Goal: Task Accomplishment & Management: Manage account settings

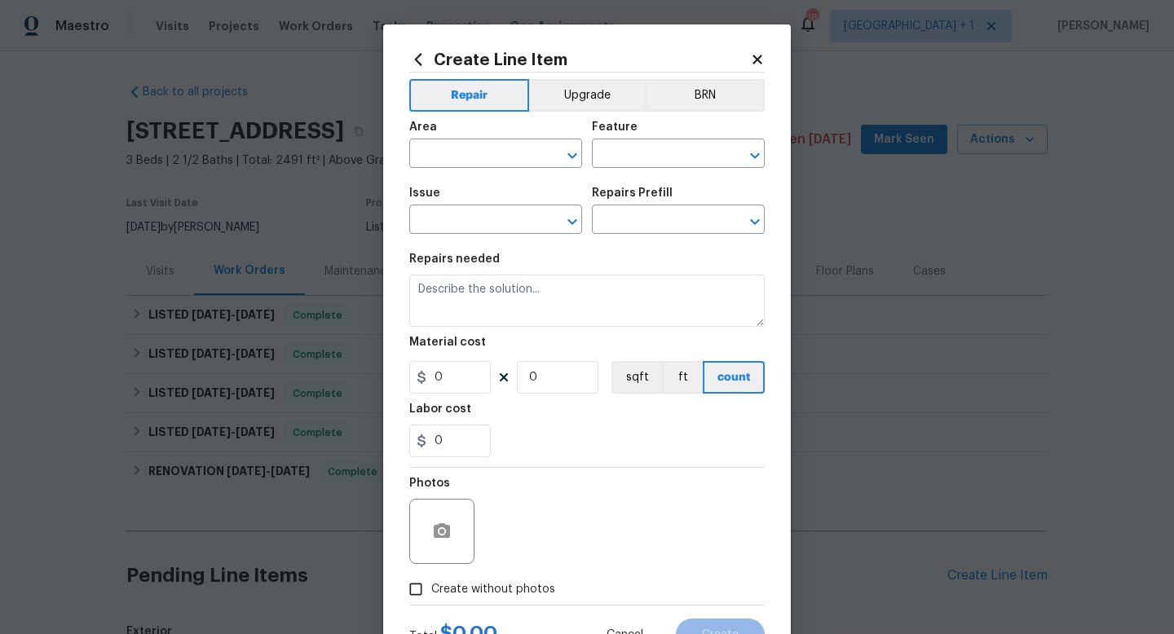
scroll to position [107, 0]
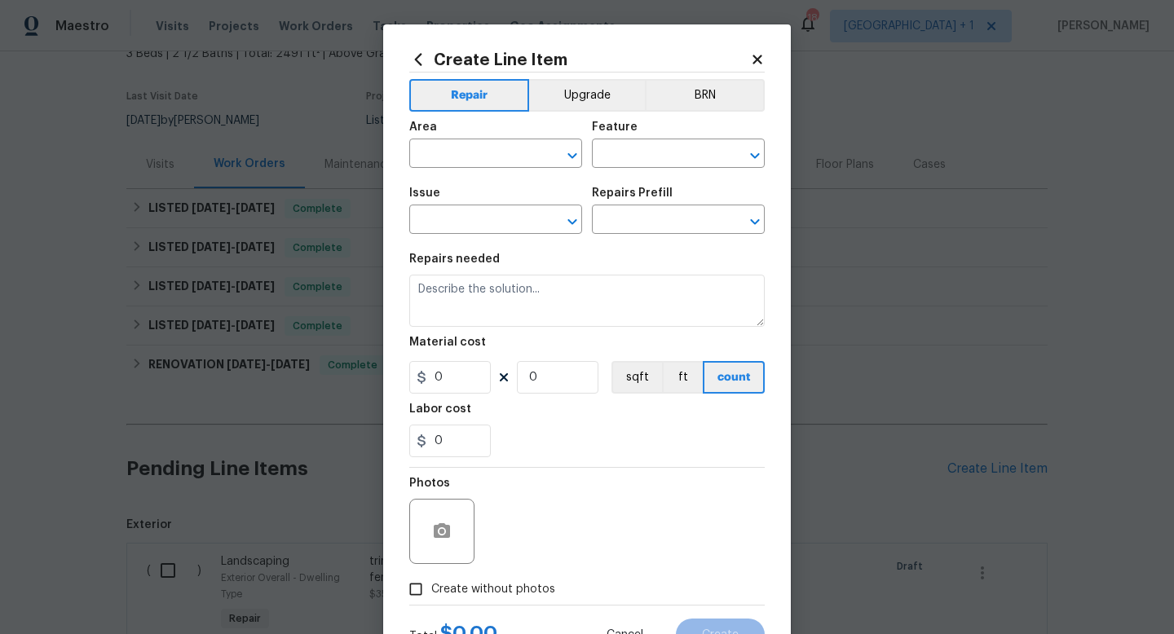
click at [756, 58] on icon at bounding box center [756, 59] width 9 height 9
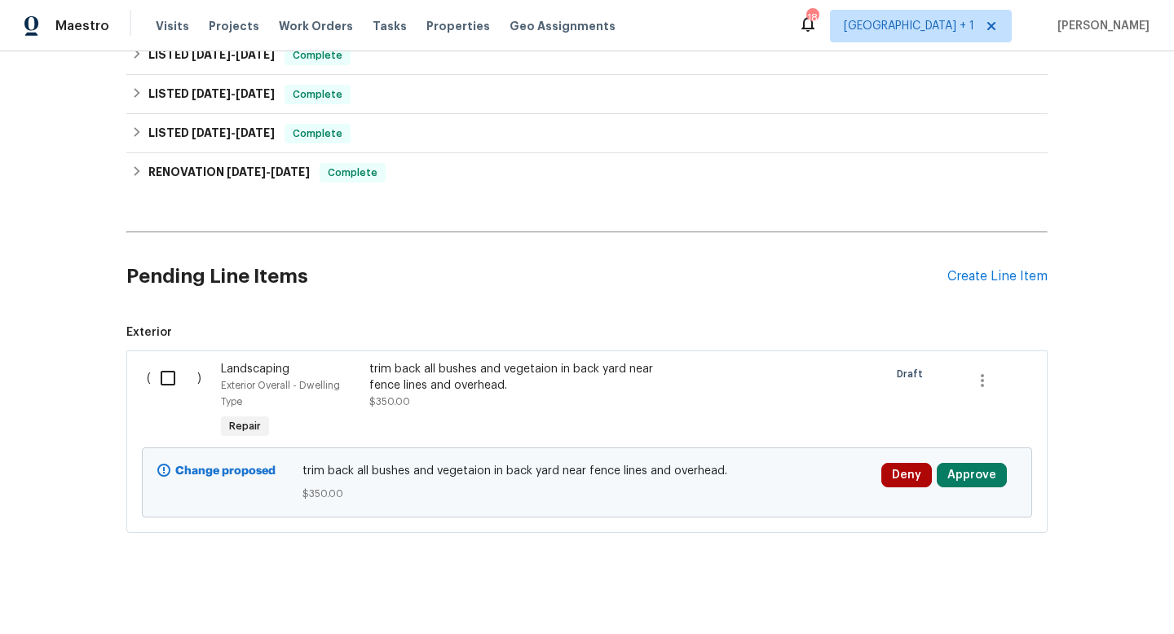
scroll to position [310, 0]
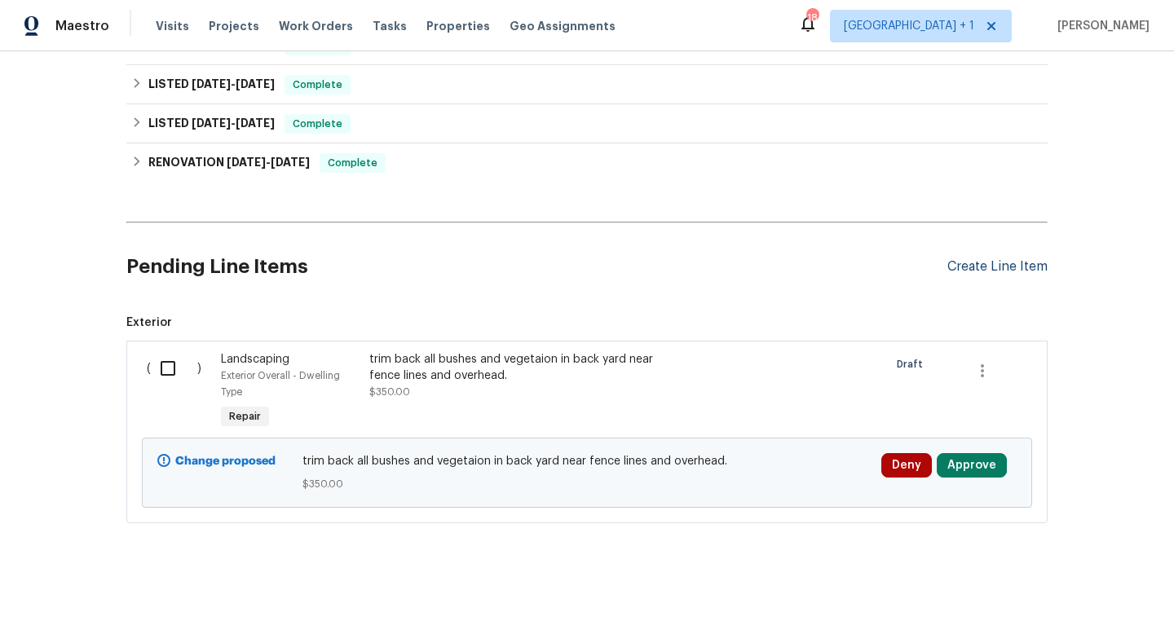
click at [990, 262] on div "Create Line Item" at bounding box center [997, 266] width 100 height 15
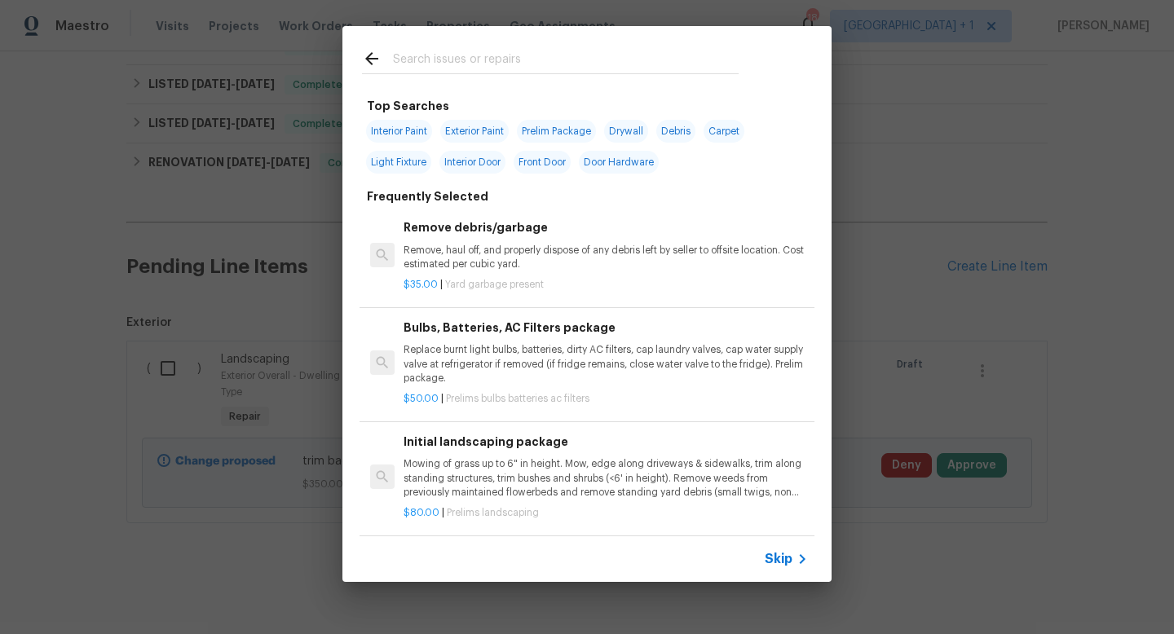
click at [781, 559] on span "Skip" at bounding box center [779, 559] width 28 height 16
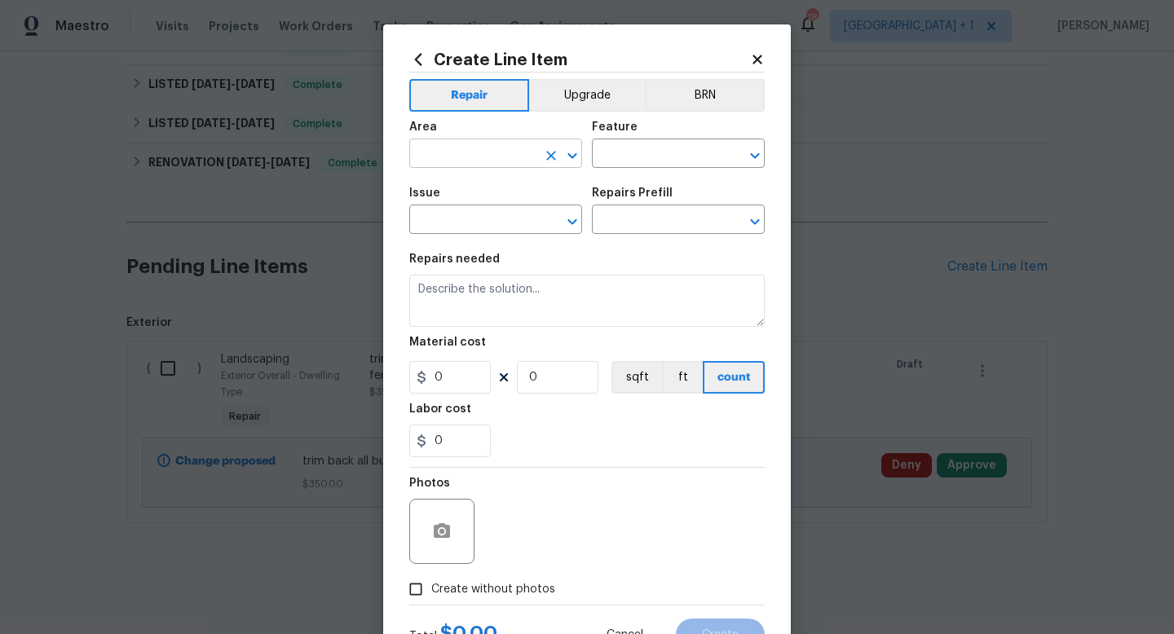
click at [498, 161] on input "text" at bounding box center [472, 155] width 127 height 25
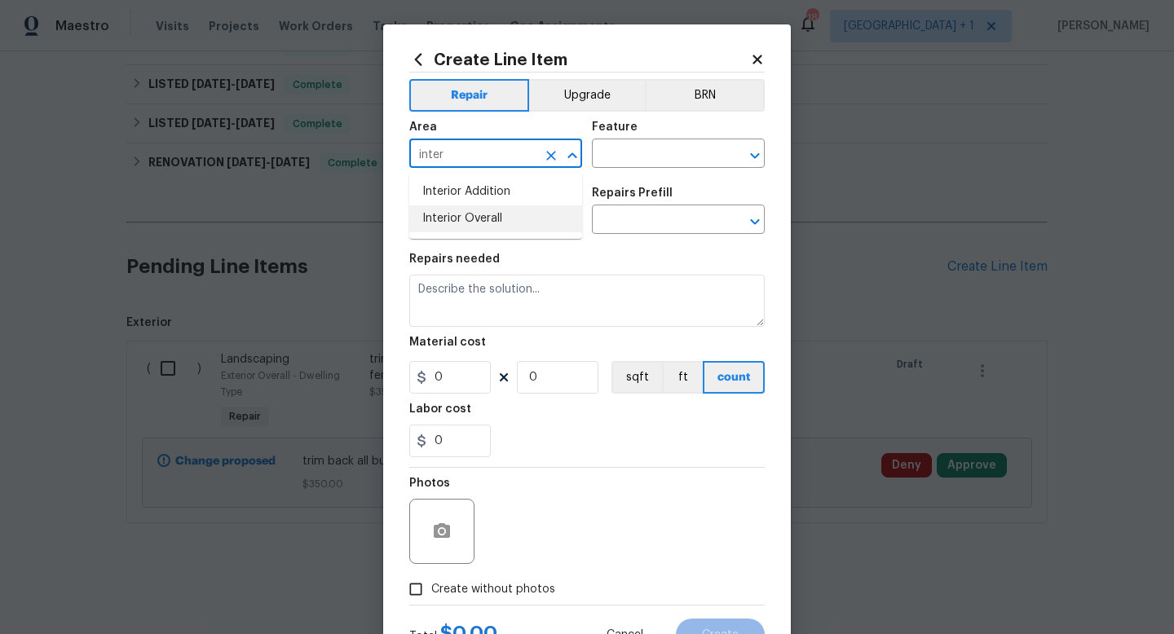
click at [483, 226] on li "Interior Overall" at bounding box center [495, 218] width 173 height 27
type input "Interior Overall"
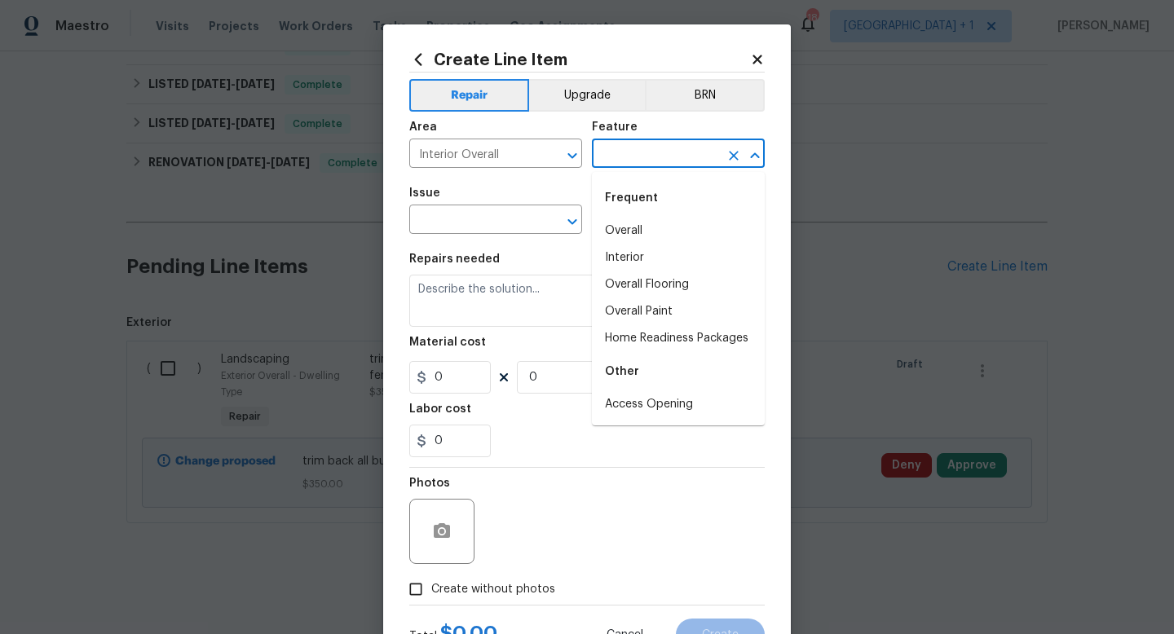
click at [640, 158] on input "text" at bounding box center [655, 155] width 127 height 25
click at [625, 228] on li "Overall" at bounding box center [678, 231] width 173 height 27
type input "Overall"
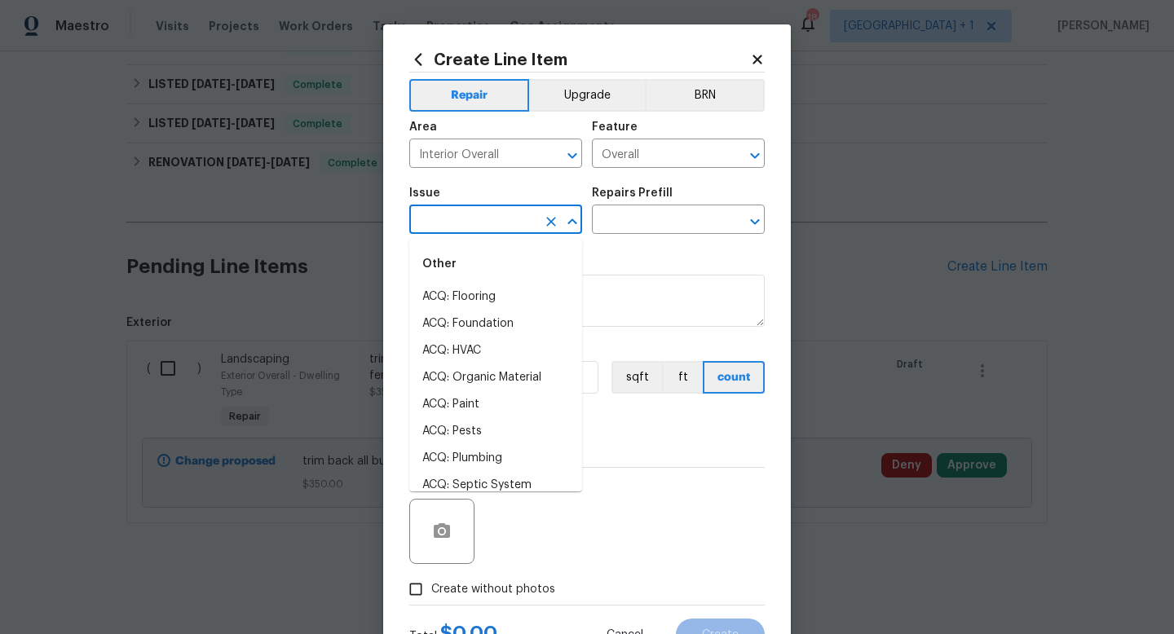
click at [521, 218] on input "text" at bounding box center [472, 221] width 127 height 25
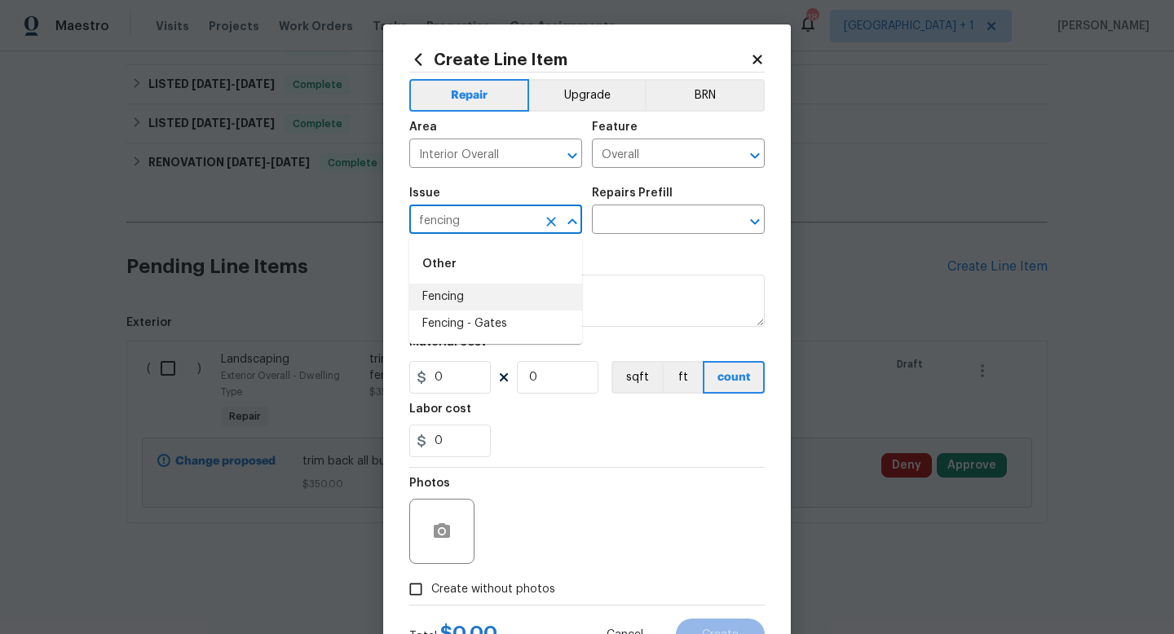
click at [466, 298] on li "Fencing" at bounding box center [495, 297] width 173 height 27
type input "Fencing"
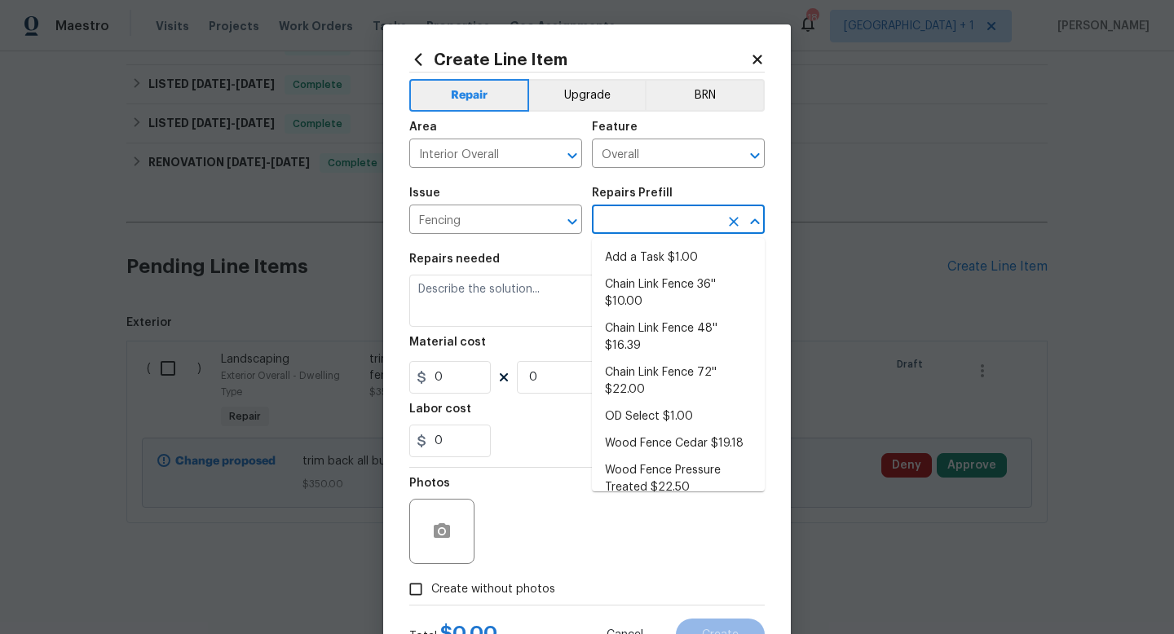
click at [631, 220] on input "text" at bounding box center [655, 221] width 127 height 25
click at [636, 257] on li "Add a Task $1.00" at bounding box center [678, 258] width 173 height 27
type input "Add a Task $1.00"
type textarea "HPM to detail"
type input "1"
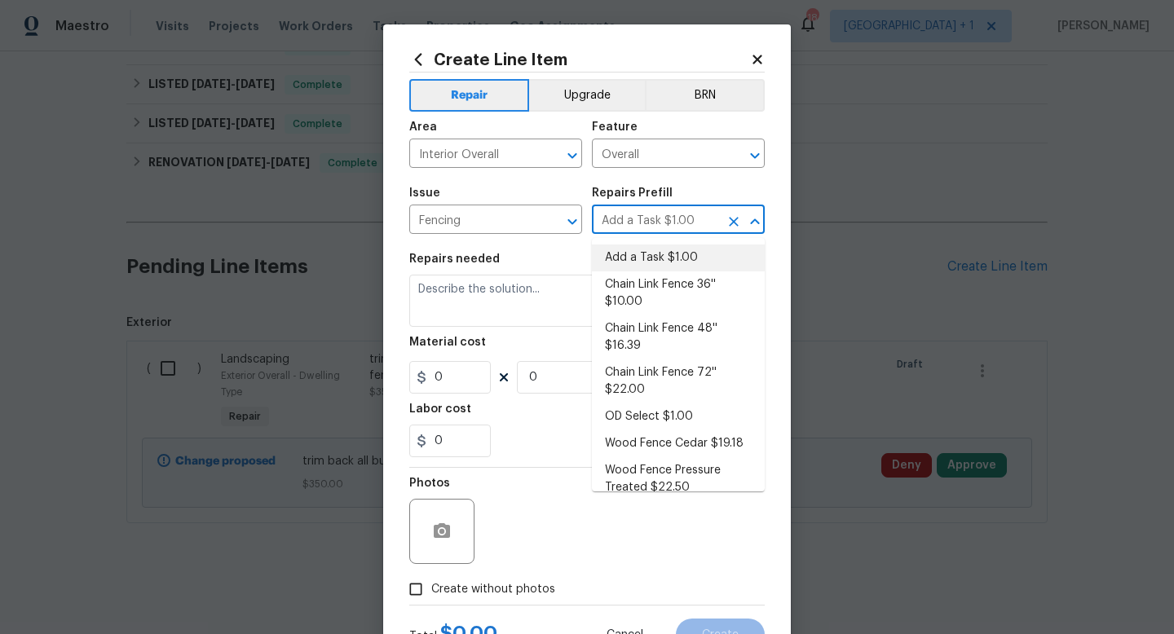
type input "1"
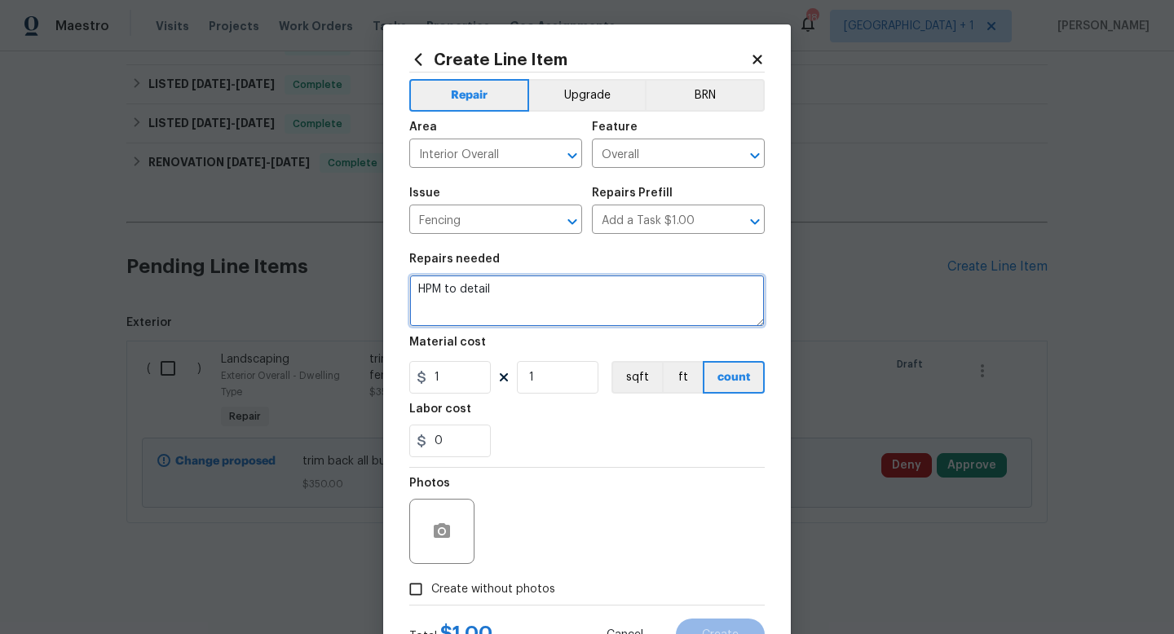
drag, startPoint x: 518, startPoint y: 289, endPoint x: 419, endPoint y: 290, distance: 98.6
click at [419, 290] on textarea "HPM to detail" at bounding box center [586, 301] width 355 height 52
type textarea "fencing in back. the back fence and the side fence to the right are both leanin…"
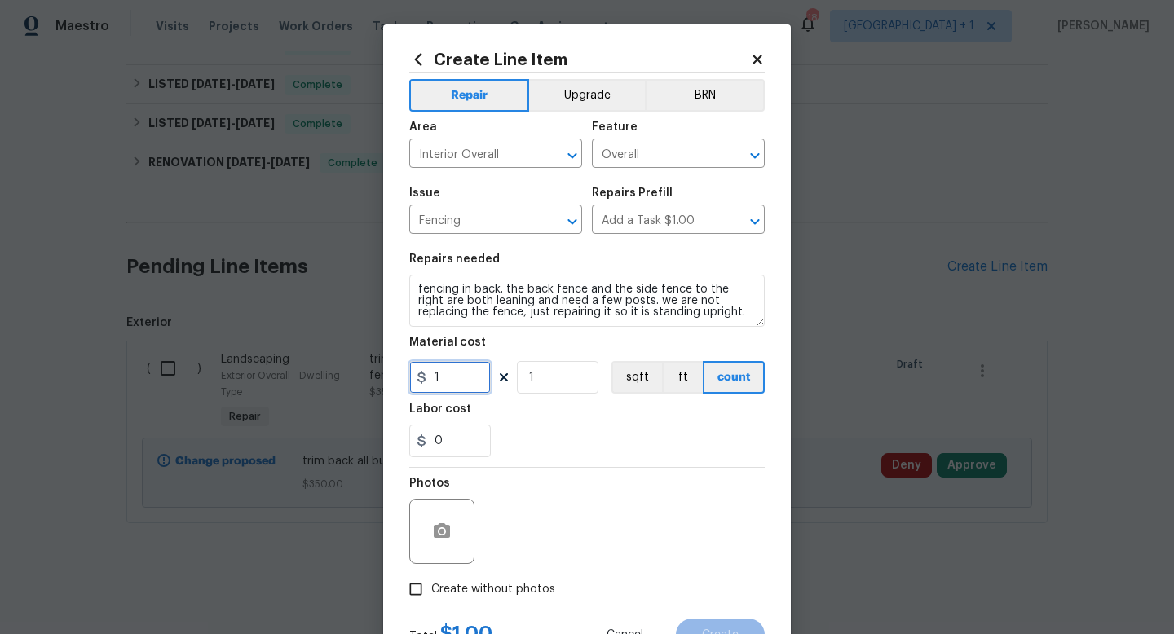
click at [468, 385] on input "1" at bounding box center [450, 377] width 82 height 33
type input "700"
click at [580, 514] on div "Photos" at bounding box center [586, 521] width 355 height 106
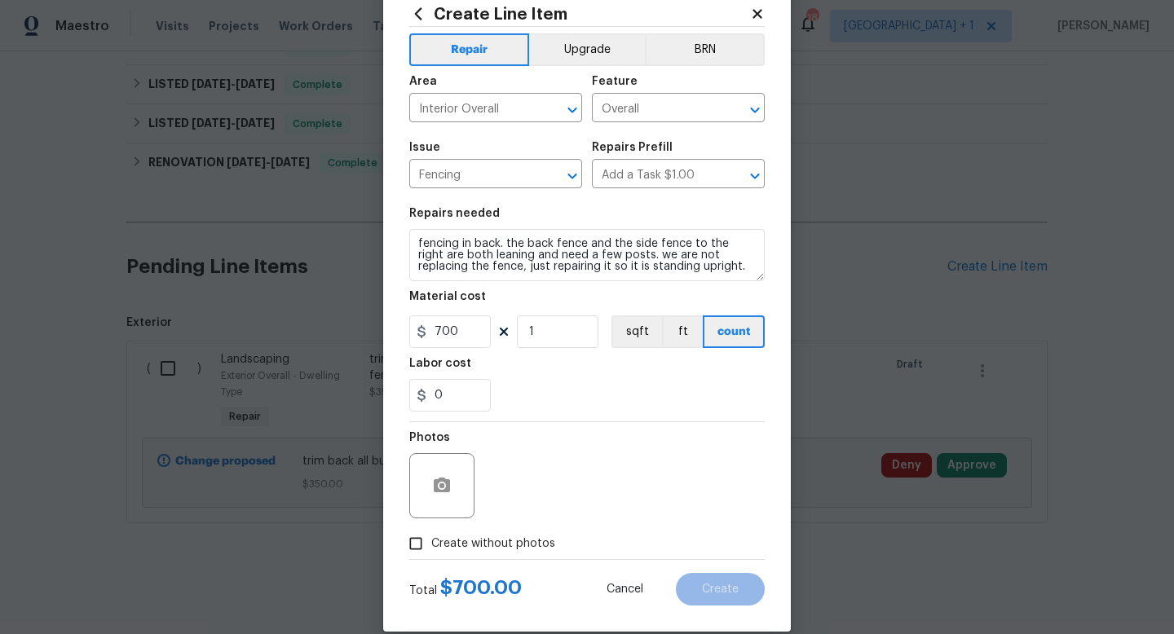
scroll to position [67, 0]
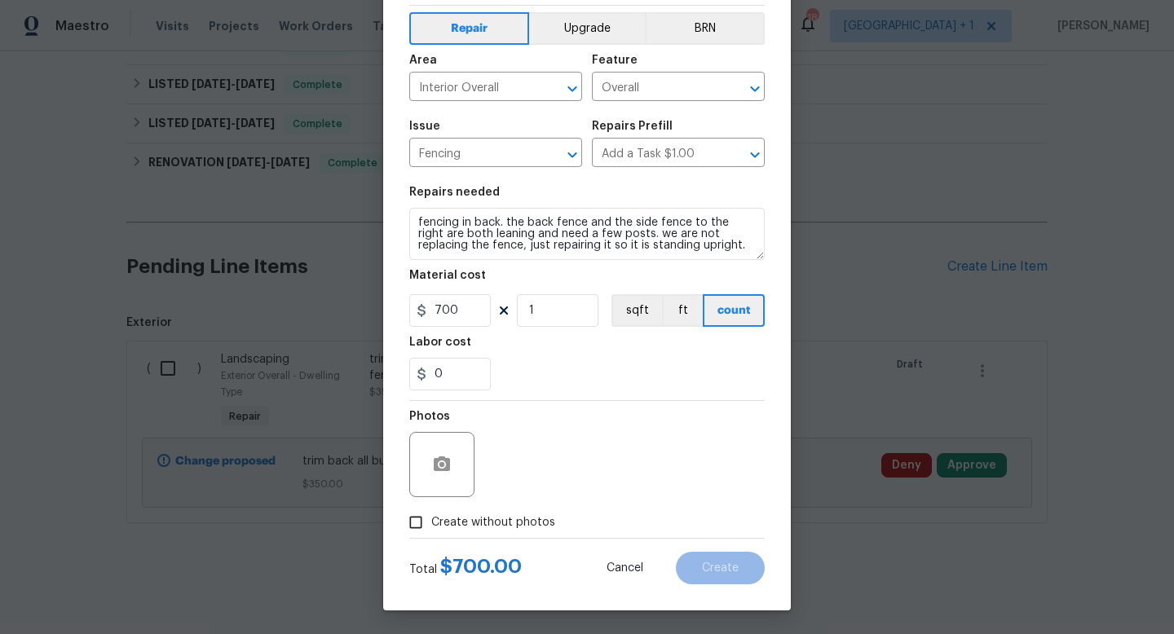
click at [499, 521] on span "Create without photos" at bounding box center [493, 522] width 124 height 17
click at [431, 521] on input "Create without photos" at bounding box center [415, 522] width 31 height 31
checkbox input "true"
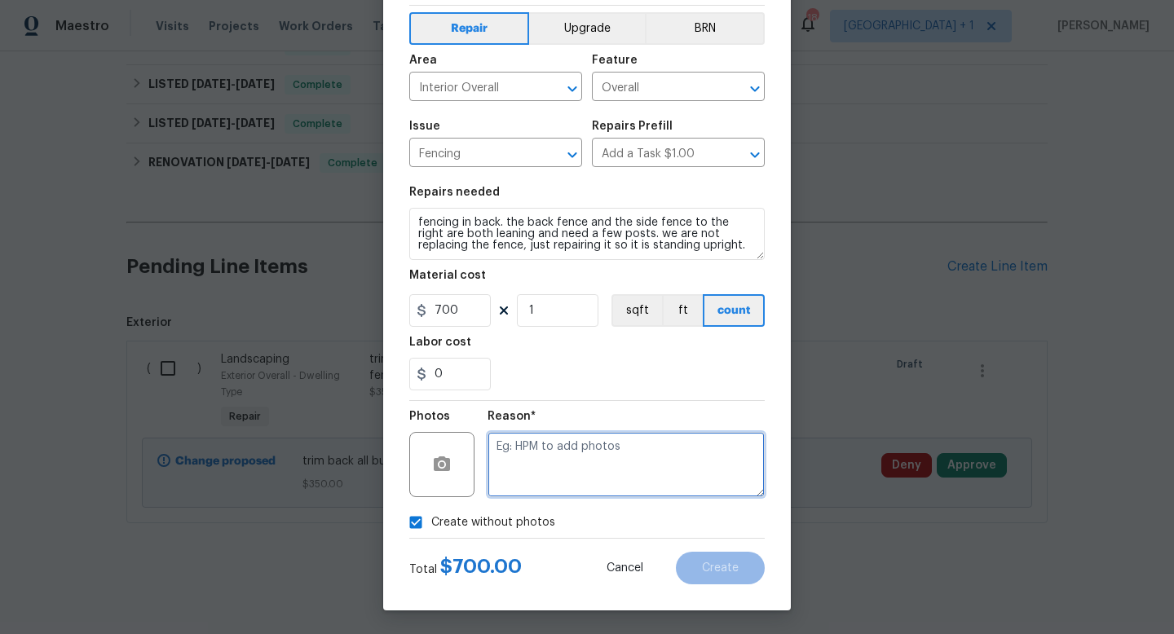
click at [580, 476] on textarea at bounding box center [625, 464] width 277 height 65
type textarea "too add"
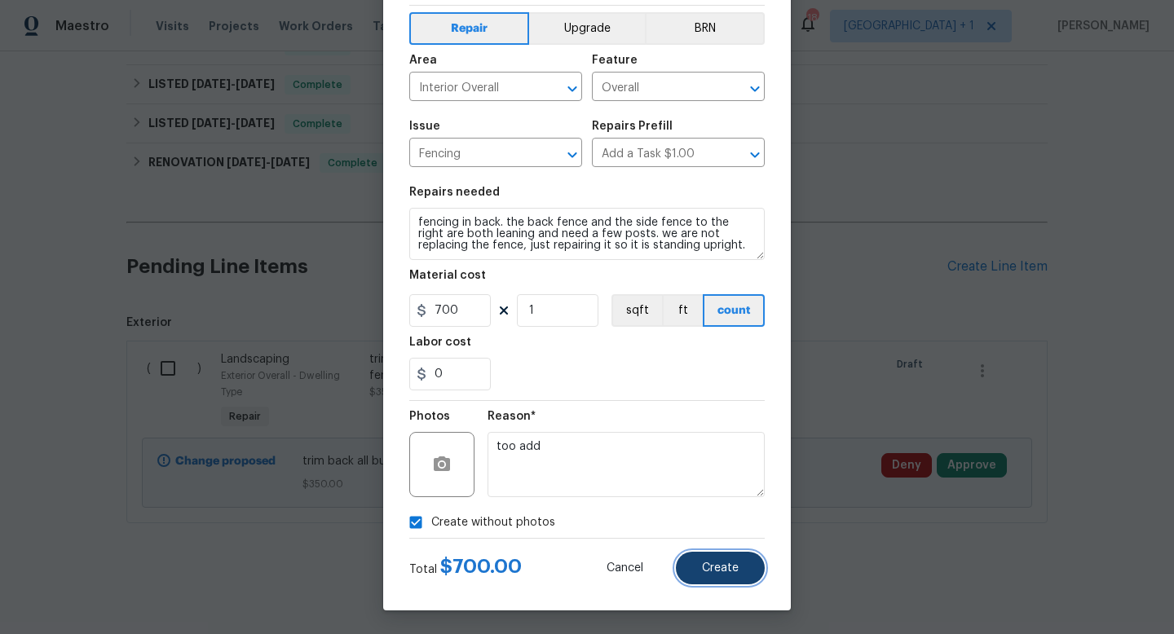
click at [699, 562] on button "Create" at bounding box center [720, 568] width 89 height 33
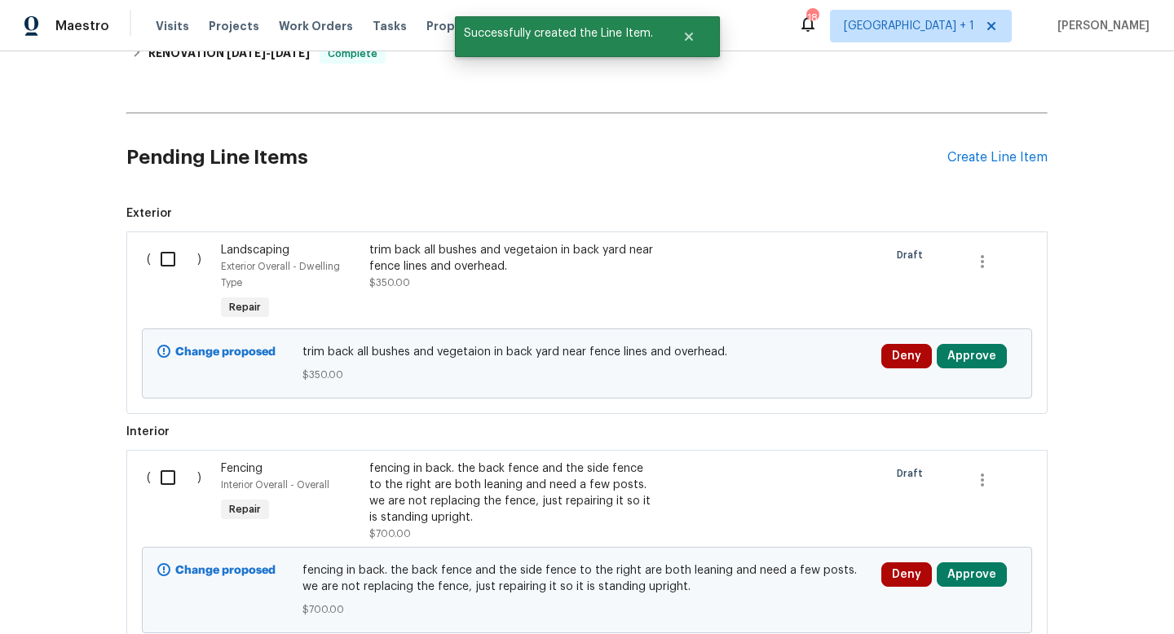
scroll to position [416, 0]
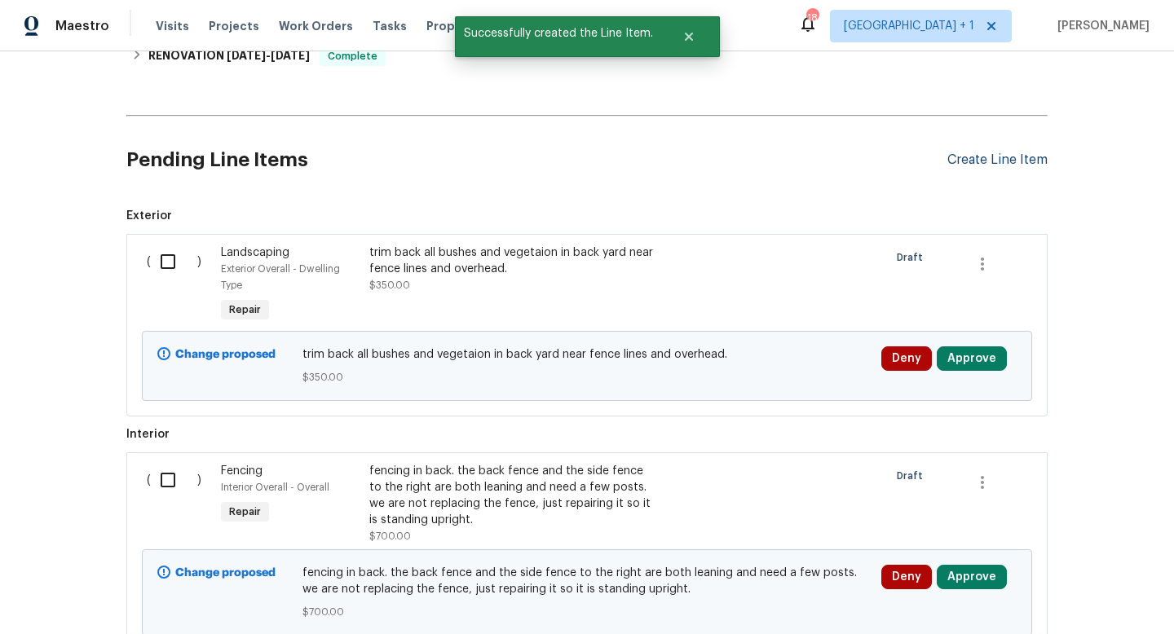
click at [996, 159] on div "Create Line Item" at bounding box center [997, 159] width 100 height 15
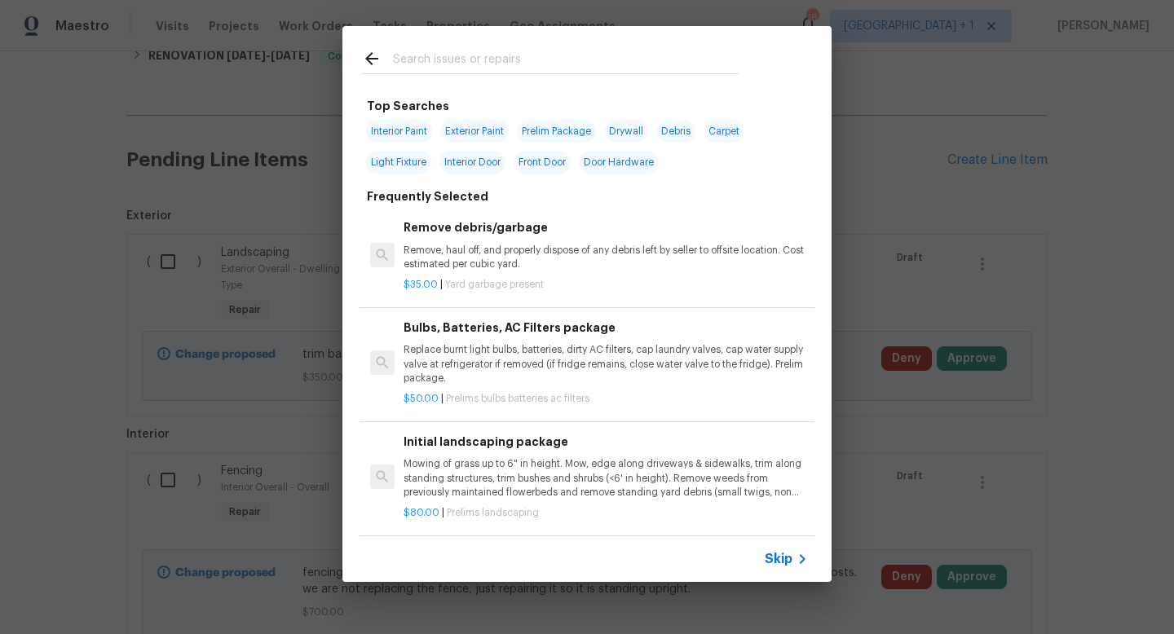
click at [780, 557] on span "Skip" at bounding box center [779, 559] width 28 height 16
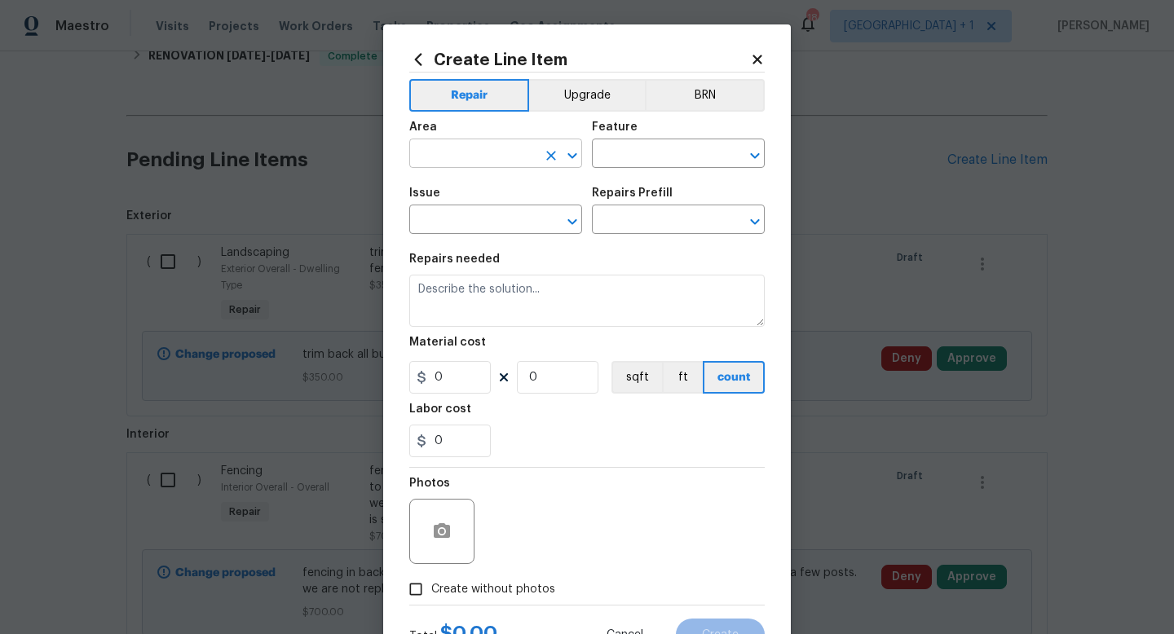
click at [471, 155] on input "text" at bounding box center [472, 155] width 127 height 25
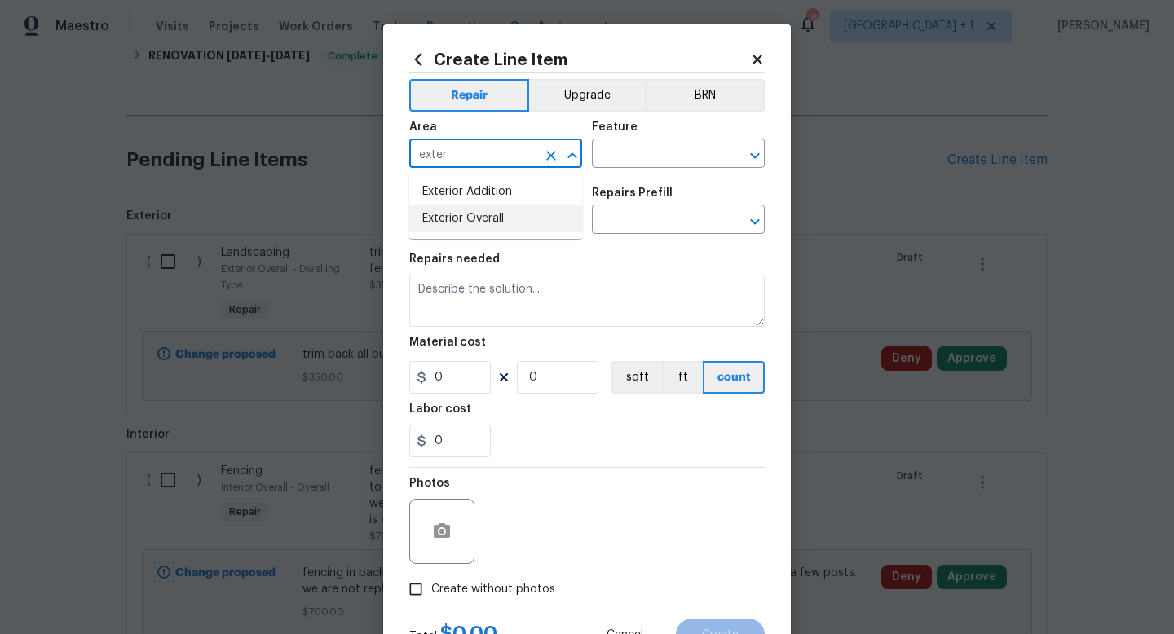
click at [457, 218] on li "Exterior Overall" at bounding box center [495, 218] width 173 height 27
type input "Exterior Overall"
click at [623, 163] on input "text" at bounding box center [655, 155] width 127 height 25
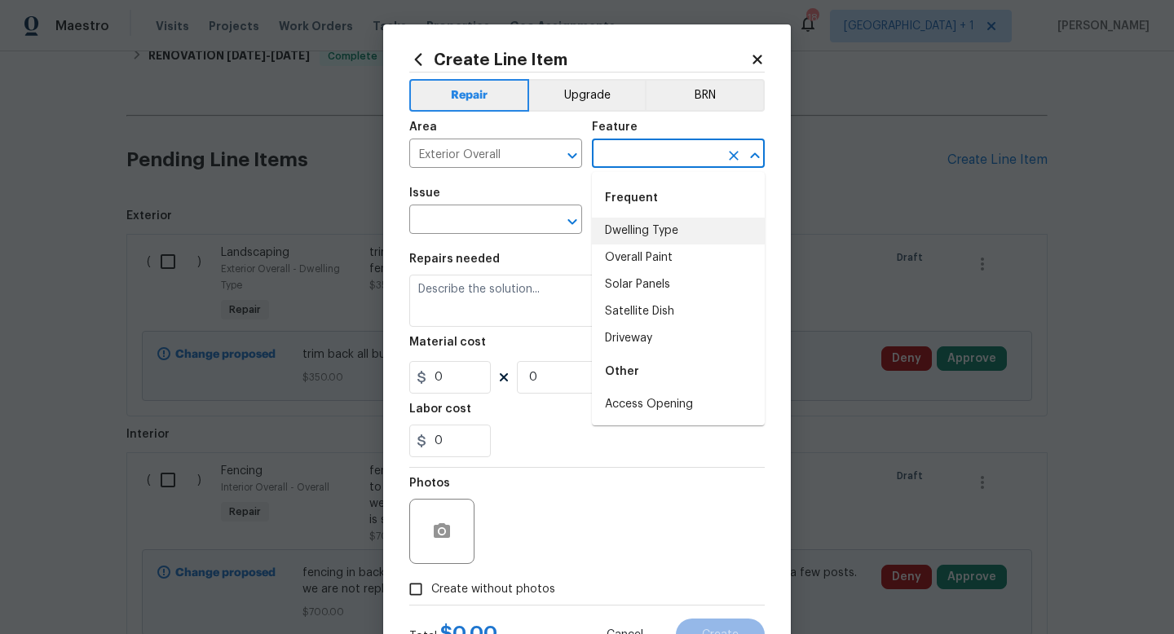
click at [629, 231] on li "Dwelling Type" at bounding box center [678, 231] width 173 height 27
type input "Dwelling Type"
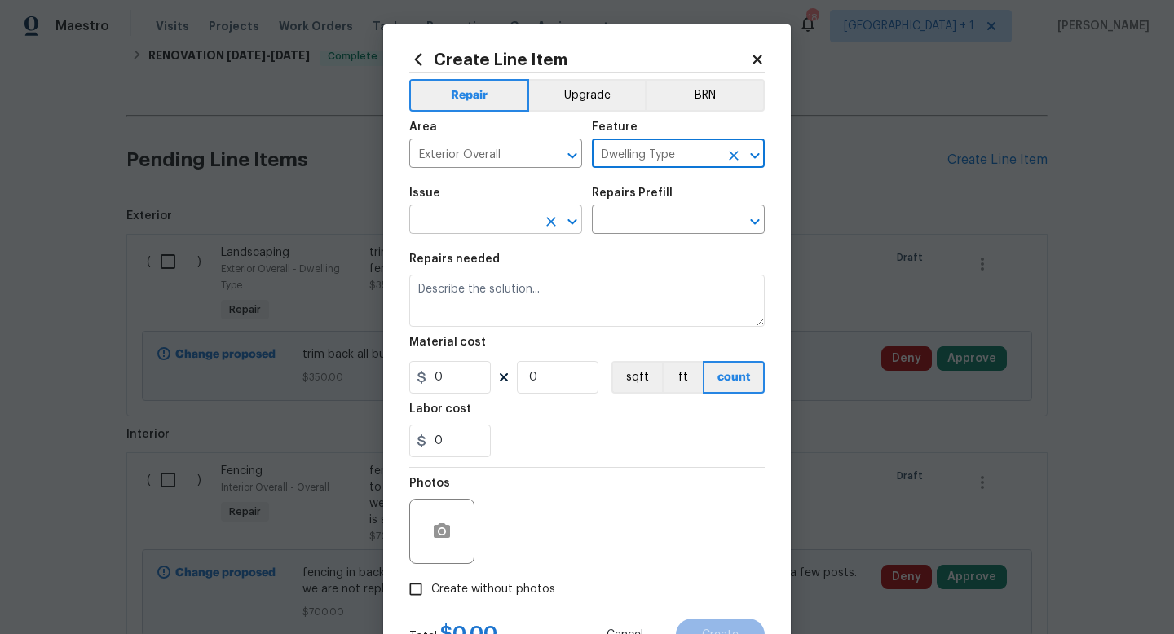
click at [490, 224] on input "text" at bounding box center [472, 221] width 127 height 25
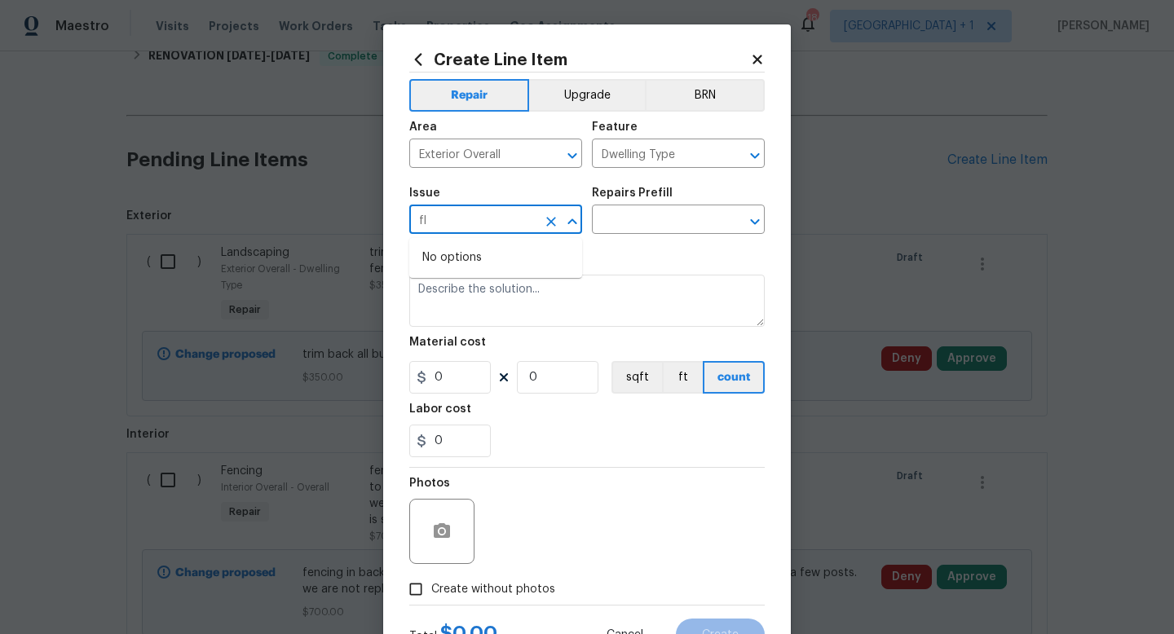
type input "f"
click at [478, 353] on li "Concrete Repair" at bounding box center [495, 350] width 173 height 27
type input "Concrete Repair"
click at [641, 218] on input "text" at bounding box center [655, 221] width 127 height 25
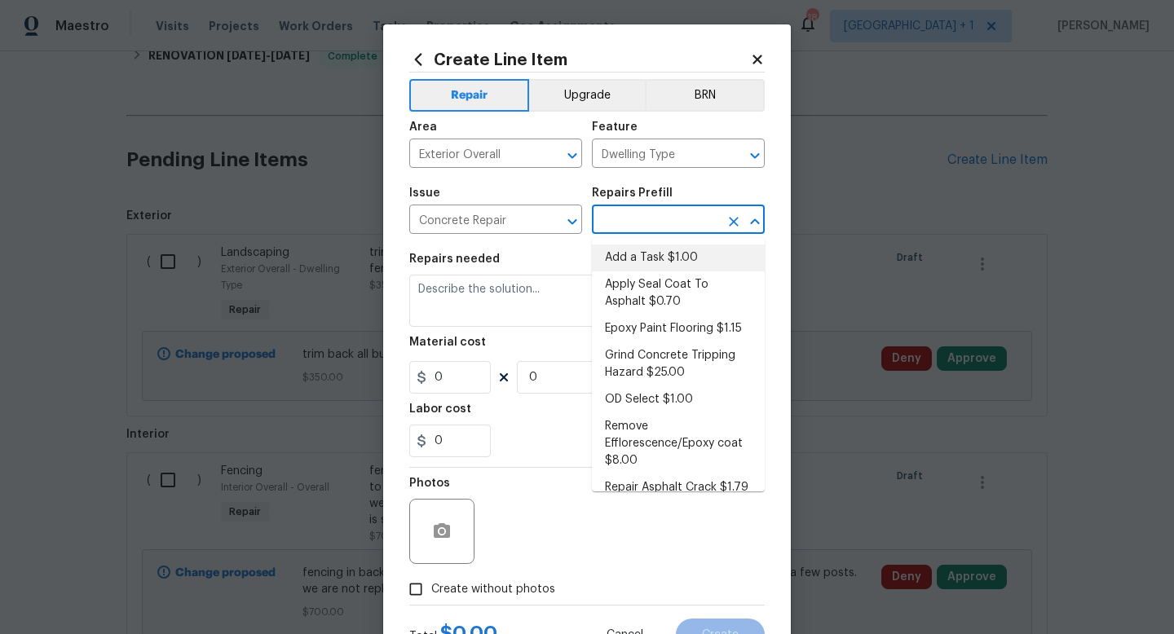
click at [641, 255] on li "Add a Task $1.00" at bounding box center [678, 258] width 173 height 27
type input "Flatwork"
type input "Add a Task $1.00"
type textarea "HPM to detail"
type input "1"
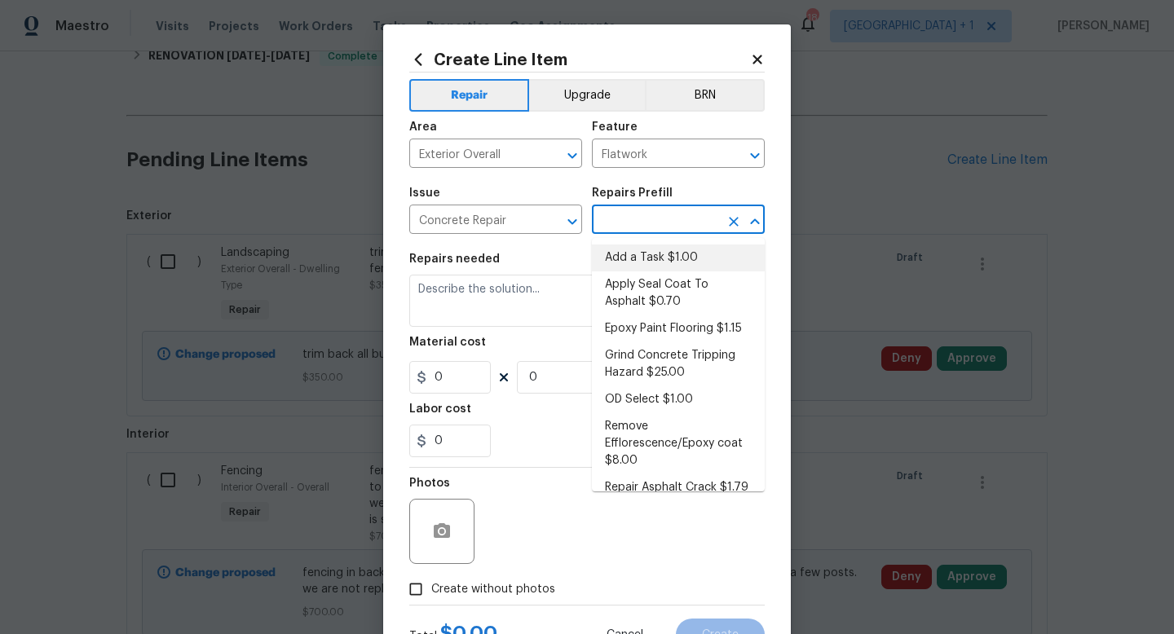
type input "1"
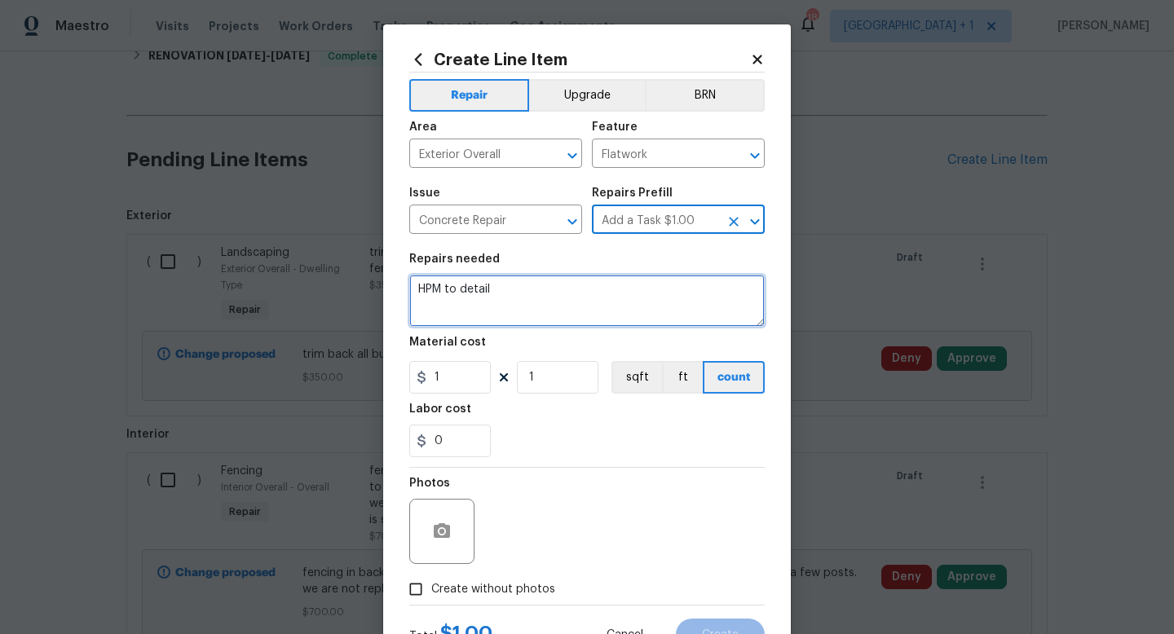
click at [462, 287] on textarea "HPM to detail" at bounding box center [586, 301] width 355 height 52
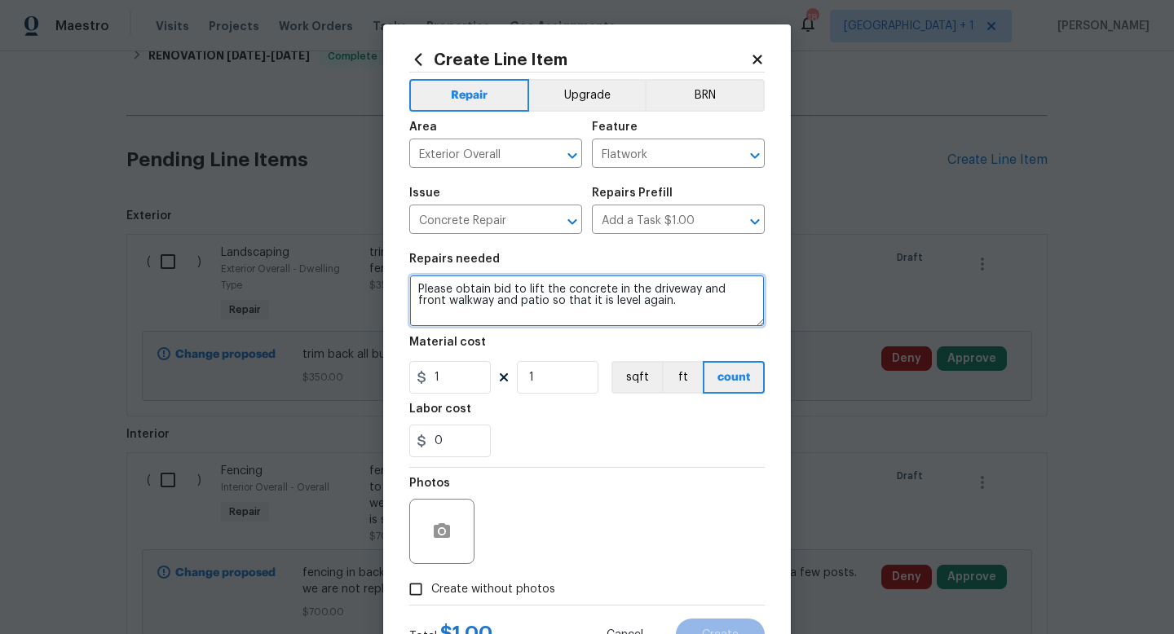
type textarea "Please obtain bid to lift the concrete in the driveway and front walkway and pa…"
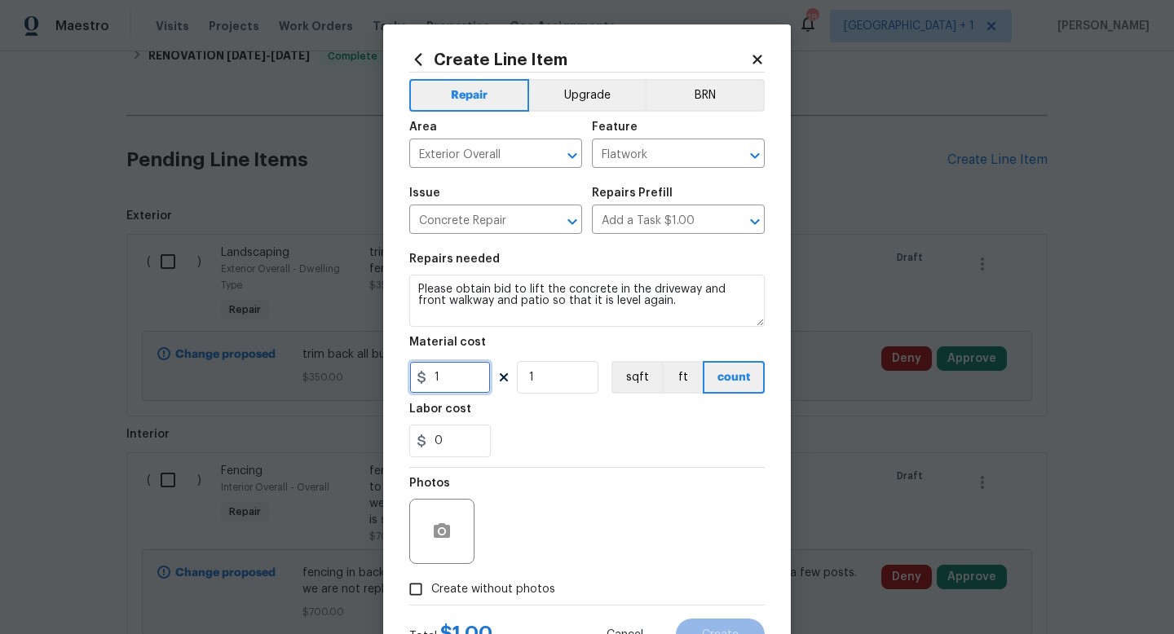
click at [456, 385] on input "1" at bounding box center [450, 377] width 82 height 33
click at [549, 491] on div "Photos" at bounding box center [586, 521] width 355 height 106
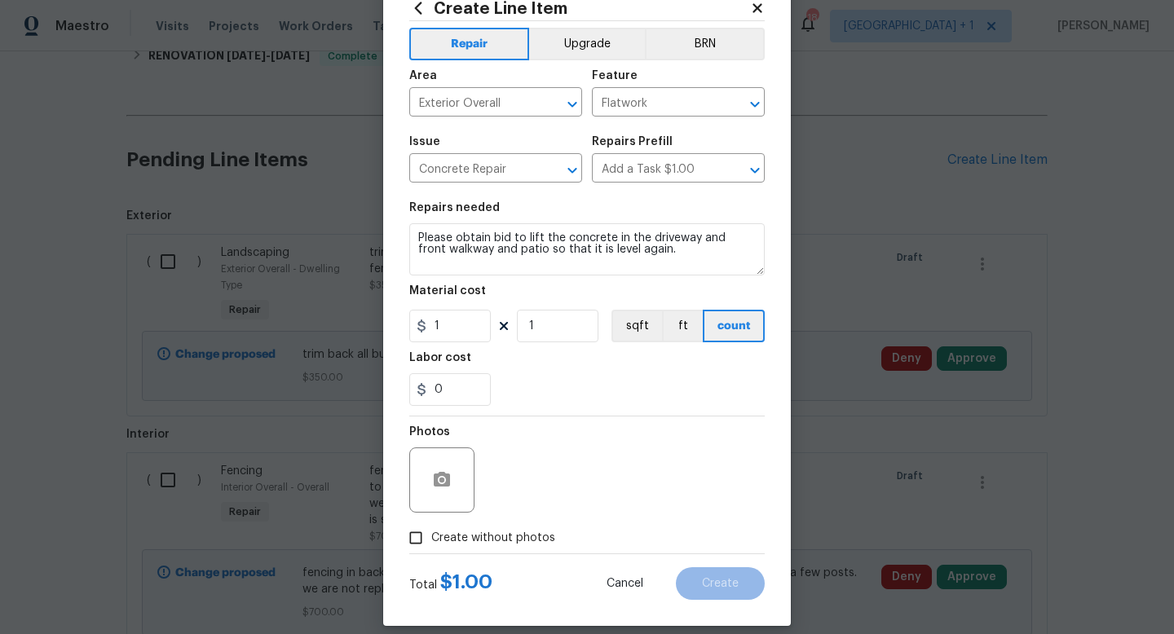
scroll to position [68, 0]
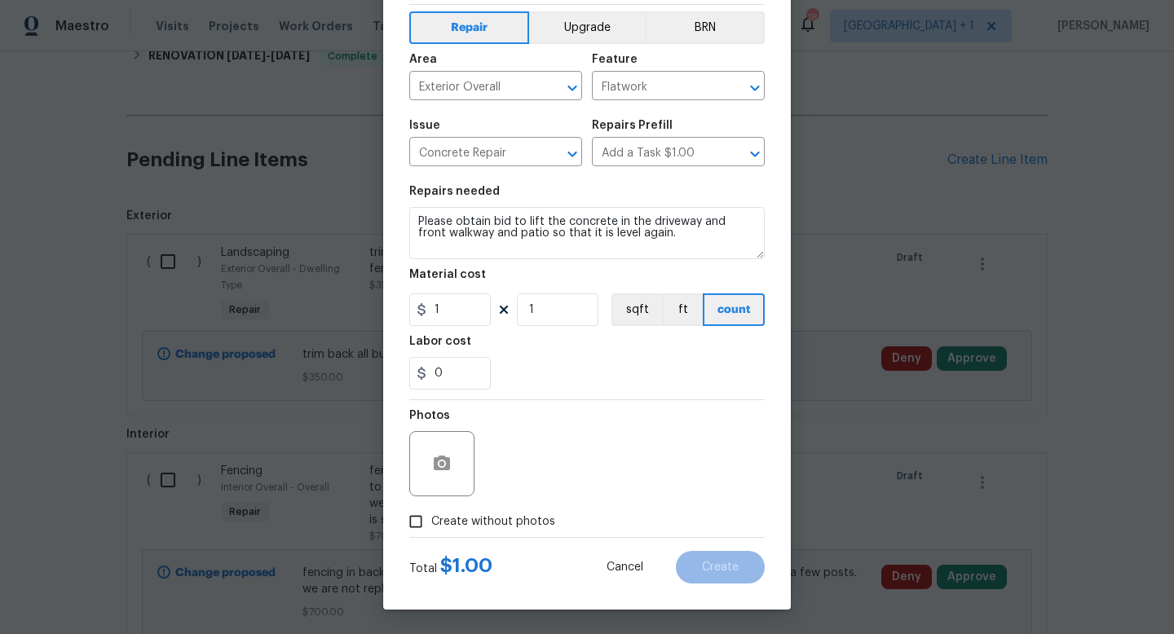
click at [500, 526] on span "Create without photos" at bounding box center [493, 522] width 124 height 17
click at [431, 526] on input "Create without photos" at bounding box center [415, 521] width 31 height 31
checkbox input "true"
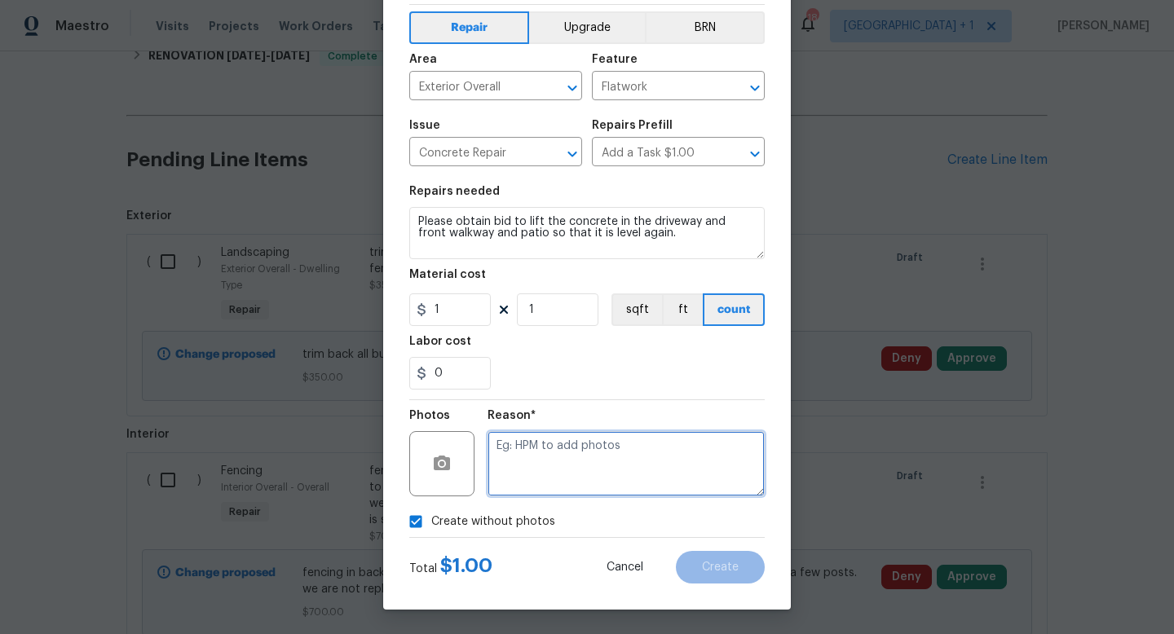
click at [590, 478] on textarea at bounding box center [625, 463] width 277 height 65
type textarea "to add"
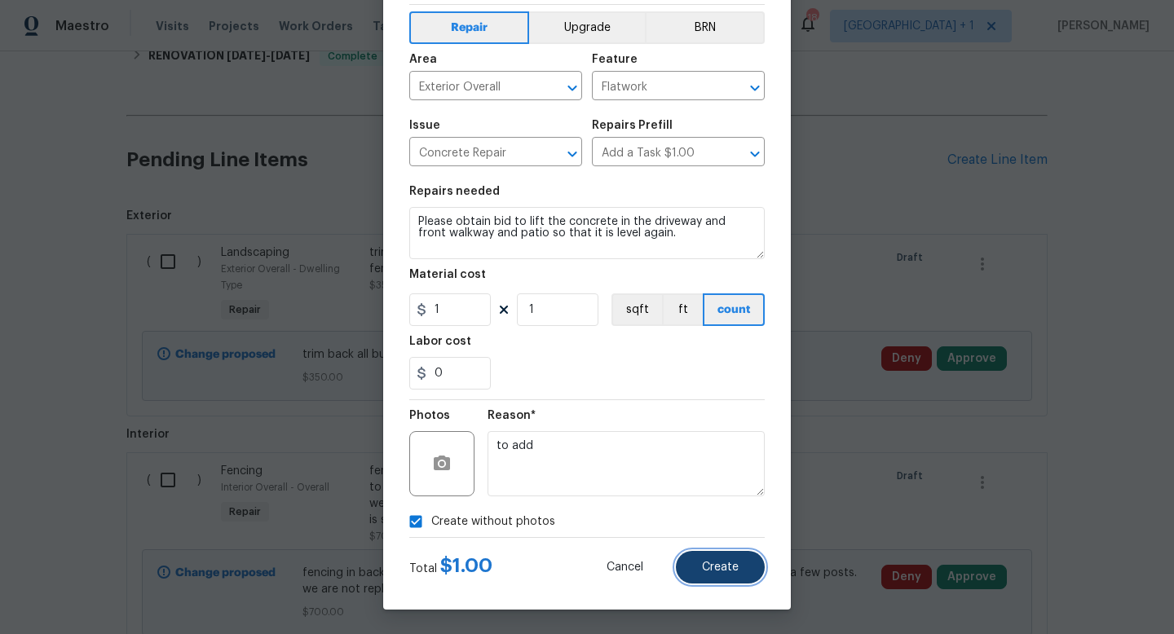
click at [743, 562] on button "Create" at bounding box center [720, 567] width 89 height 33
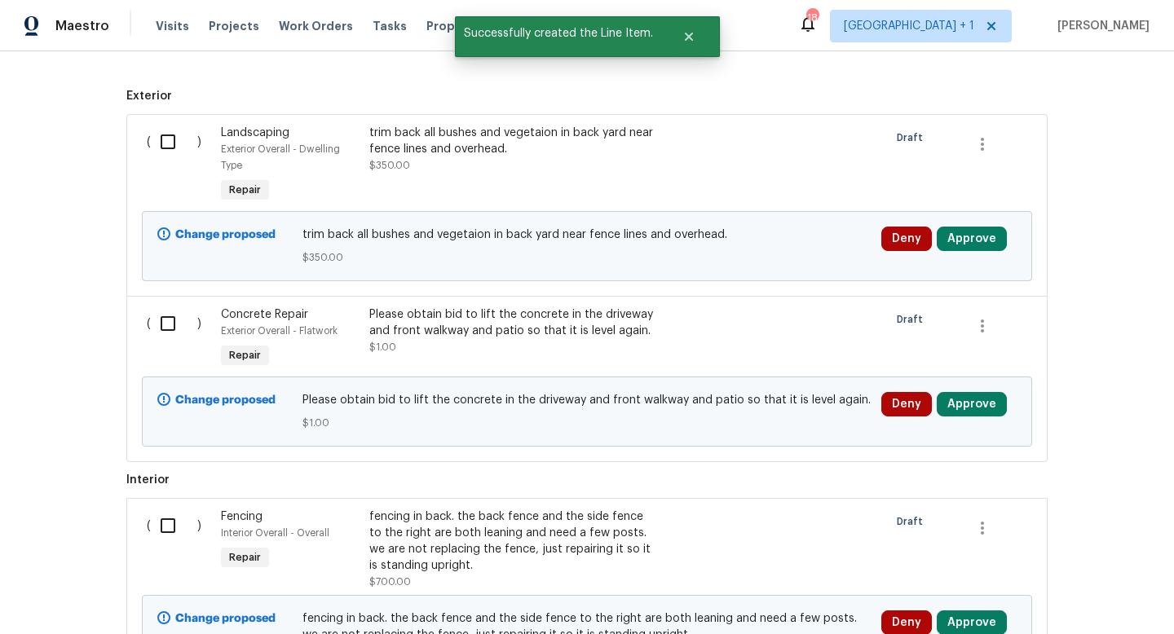
scroll to position [538, 0]
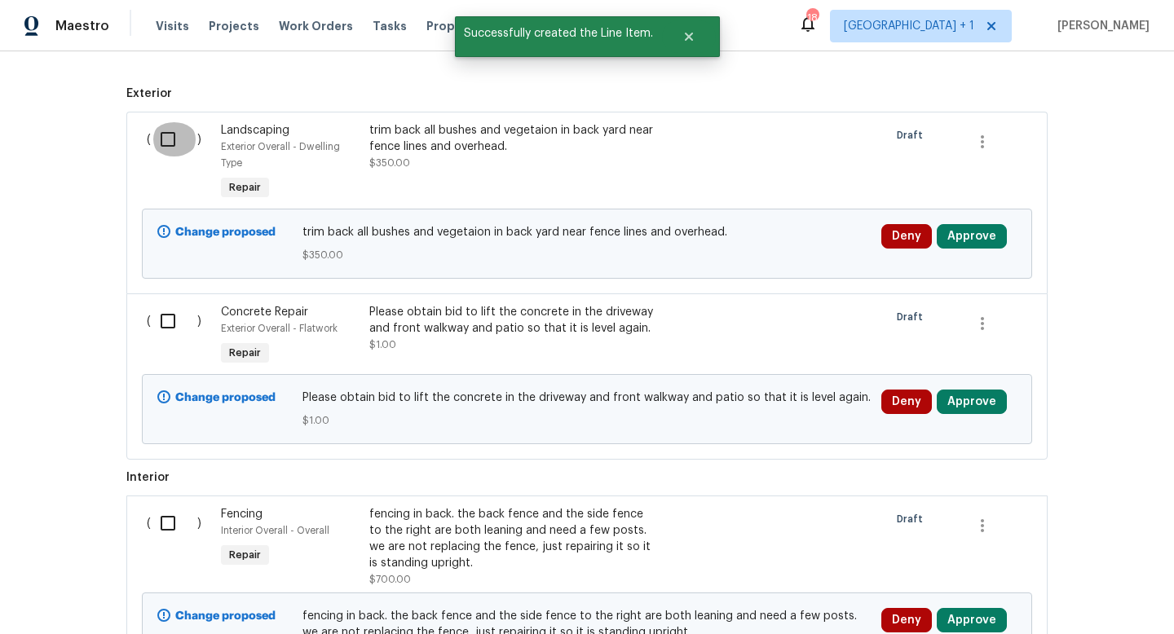
click at [166, 137] on input "checkbox" at bounding box center [174, 139] width 46 height 34
checkbox input "true"
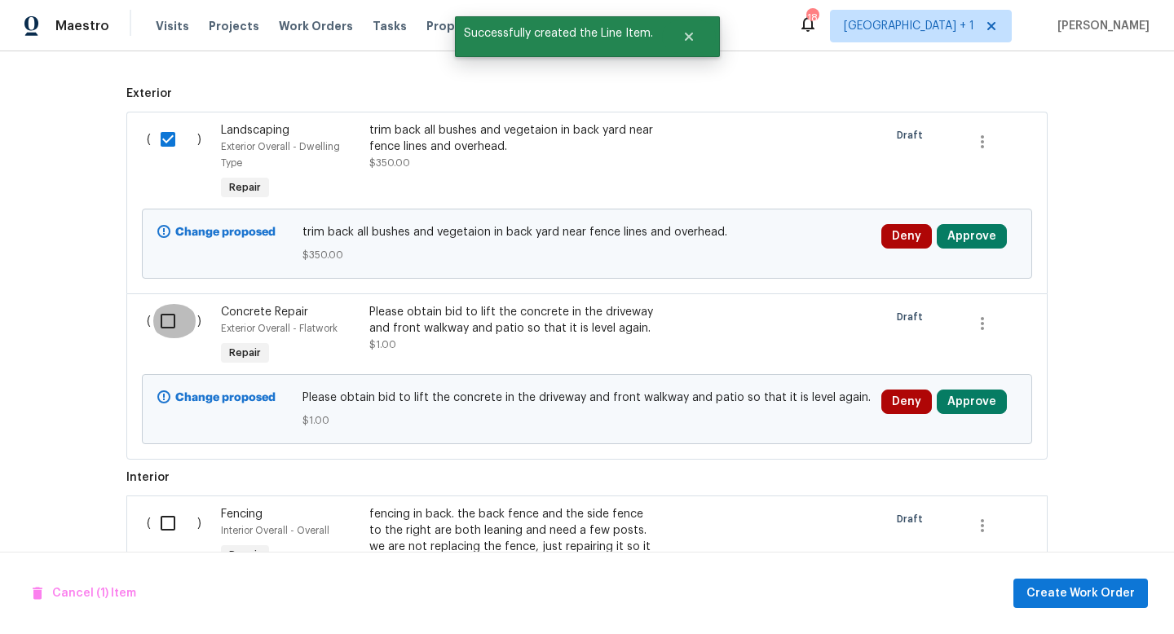
click at [167, 323] on input "checkbox" at bounding box center [174, 321] width 46 height 34
checkbox input "true"
click at [170, 522] on input "checkbox" at bounding box center [174, 523] width 46 height 34
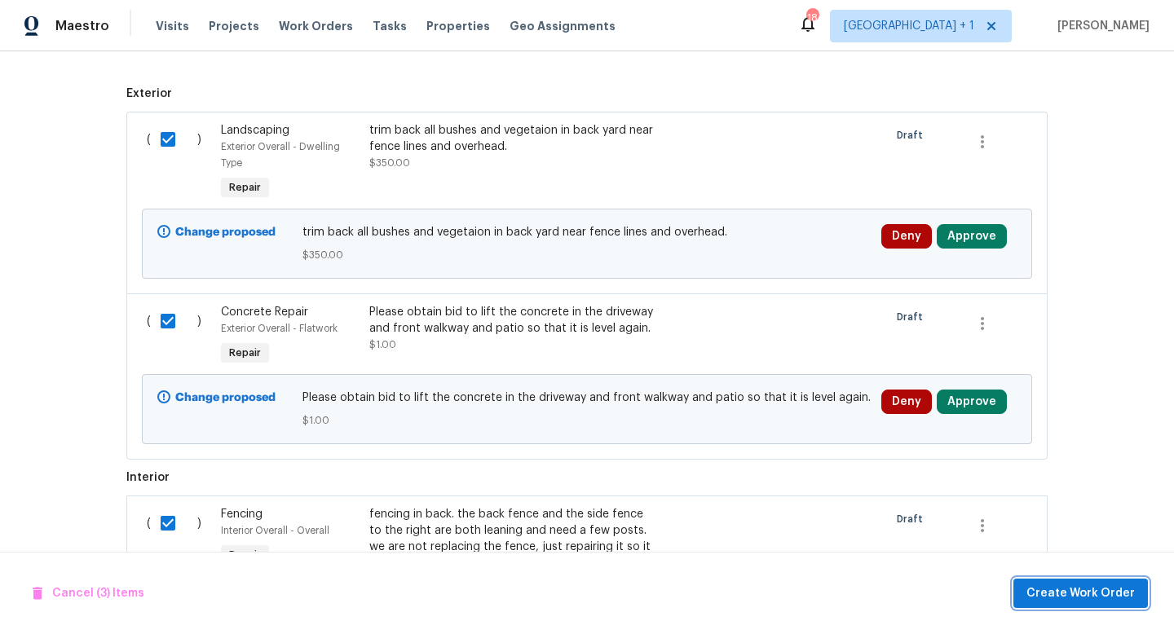
click at [1073, 597] on span "Create Work Order" at bounding box center [1080, 594] width 108 height 20
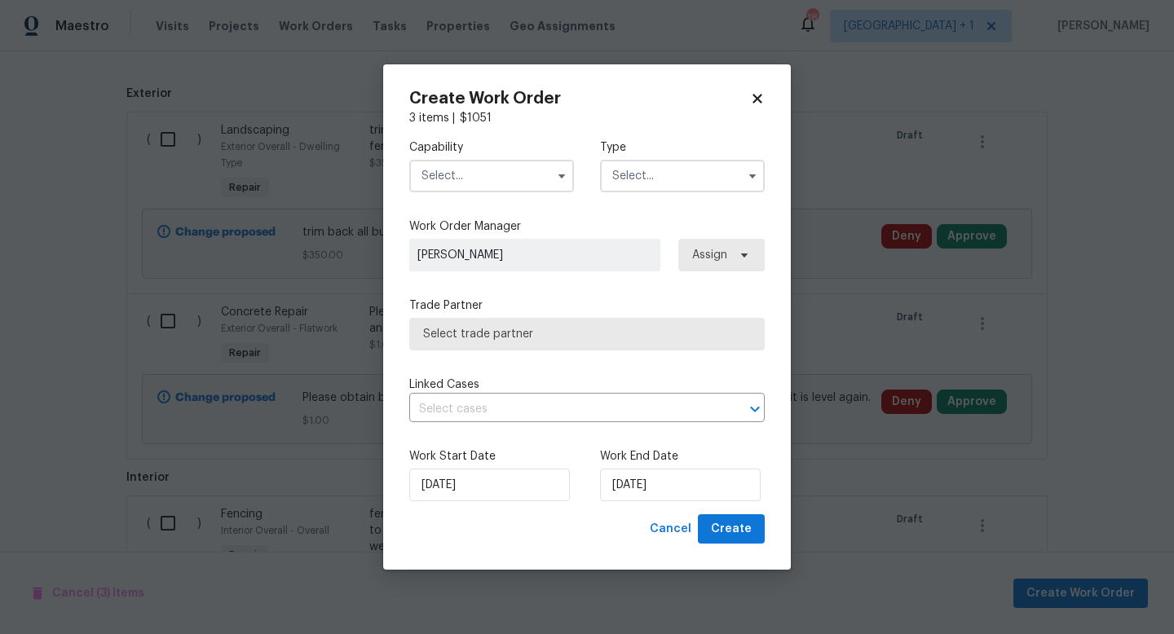
checkbox input "false"
click at [487, 179] on input "text" at bounding box center [491, 176] width 165 height 33
click at [760, 96] on icon at bounding box center [757, 98] width 15 height 15
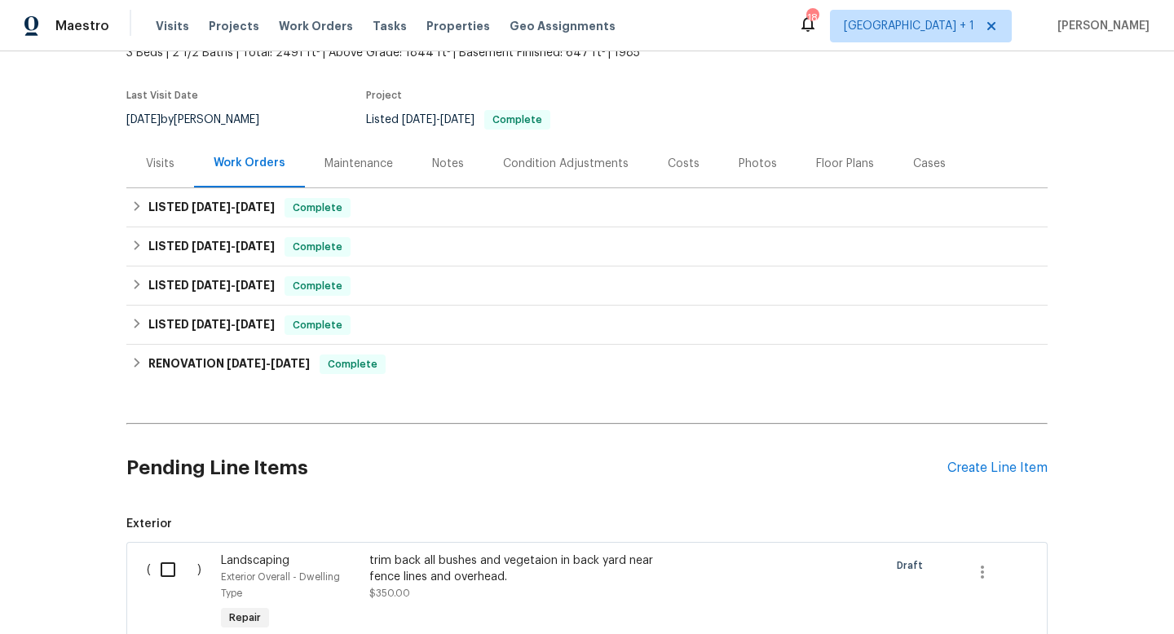
scroll to position [0, 0]
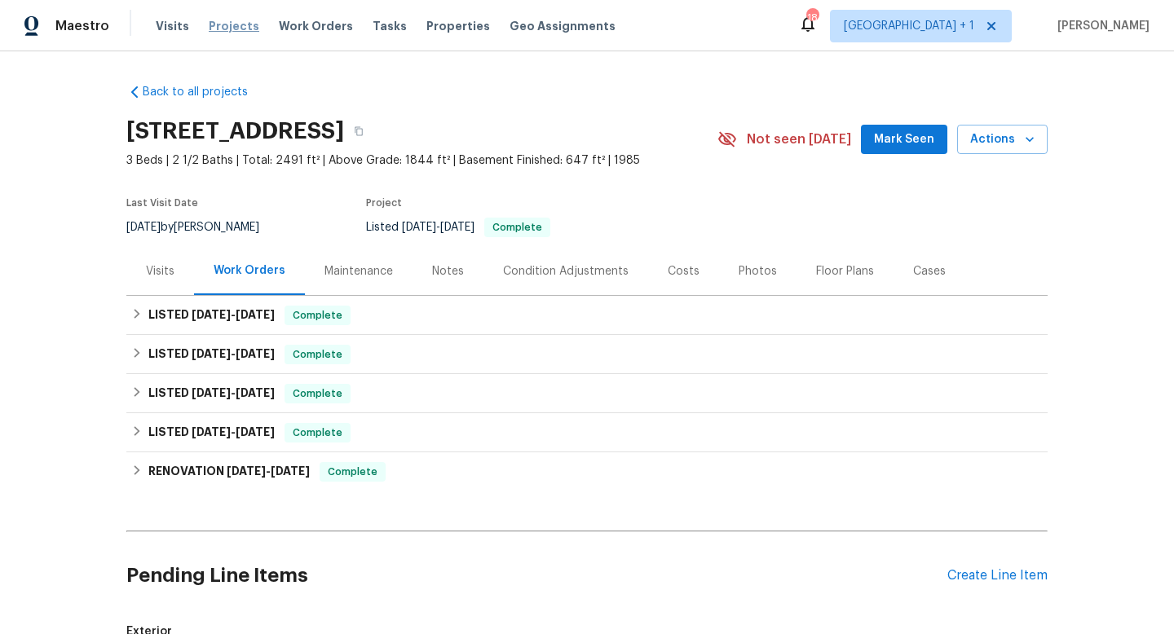
click at [231, 24] on span "Projects" at bounding box center [234, 26] width 51 height 16
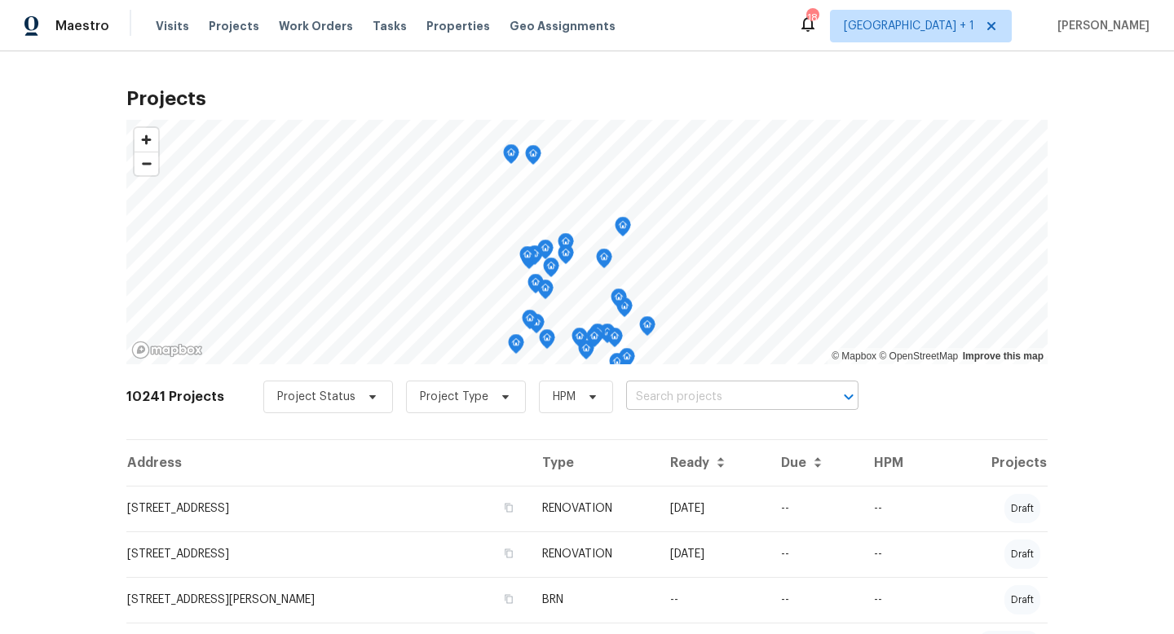
click at [674, 401] on input "text" at bounding box center [719, 397] width 187 height 25
type input "4658"
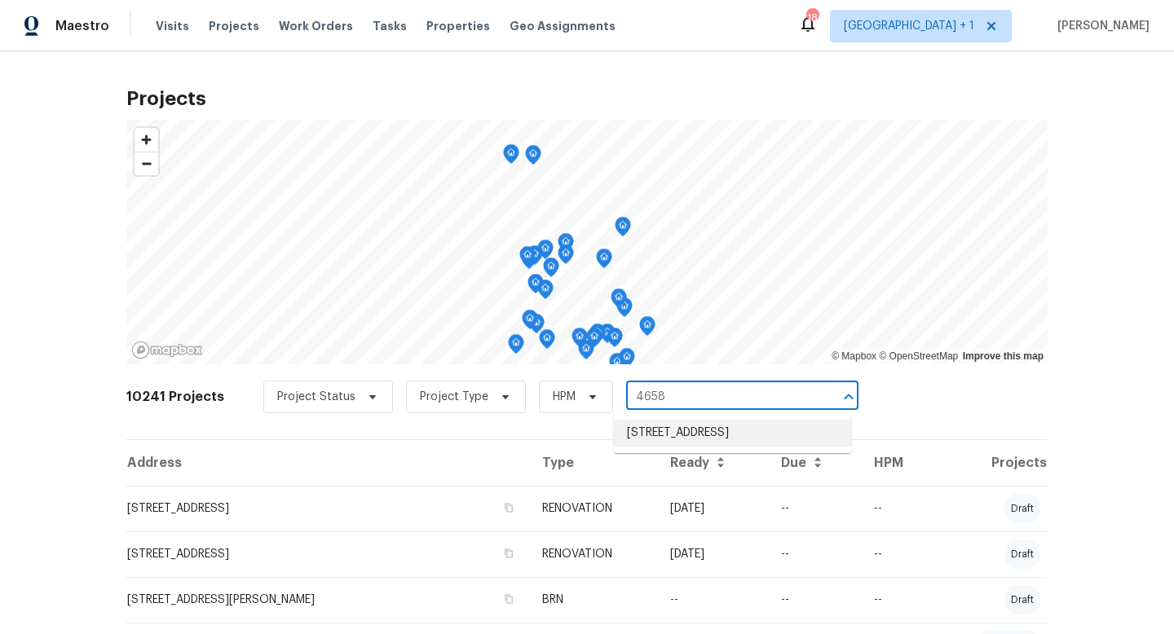
click at [697, 438] on li "4658 E 107th Ave, Thornton, CO 80233" at bounding box center [732, 433] width 237 height 27
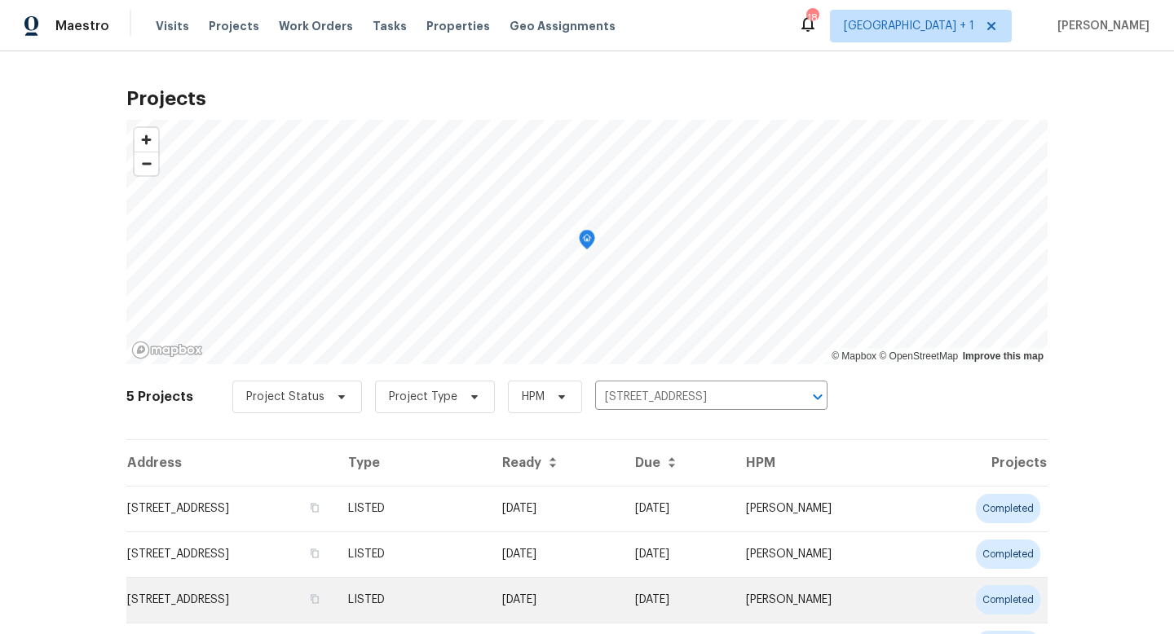
click at [568, 609] on td "06/30/25" at bounding box center [555, 600] width 133 height 46
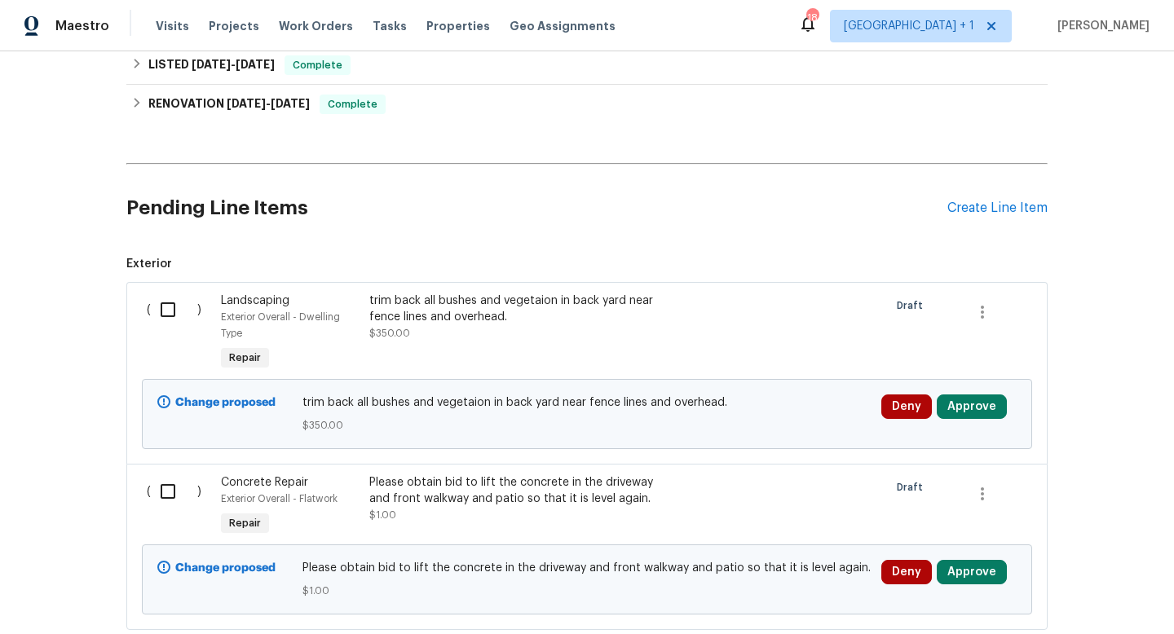
scroll to position [394, 0]
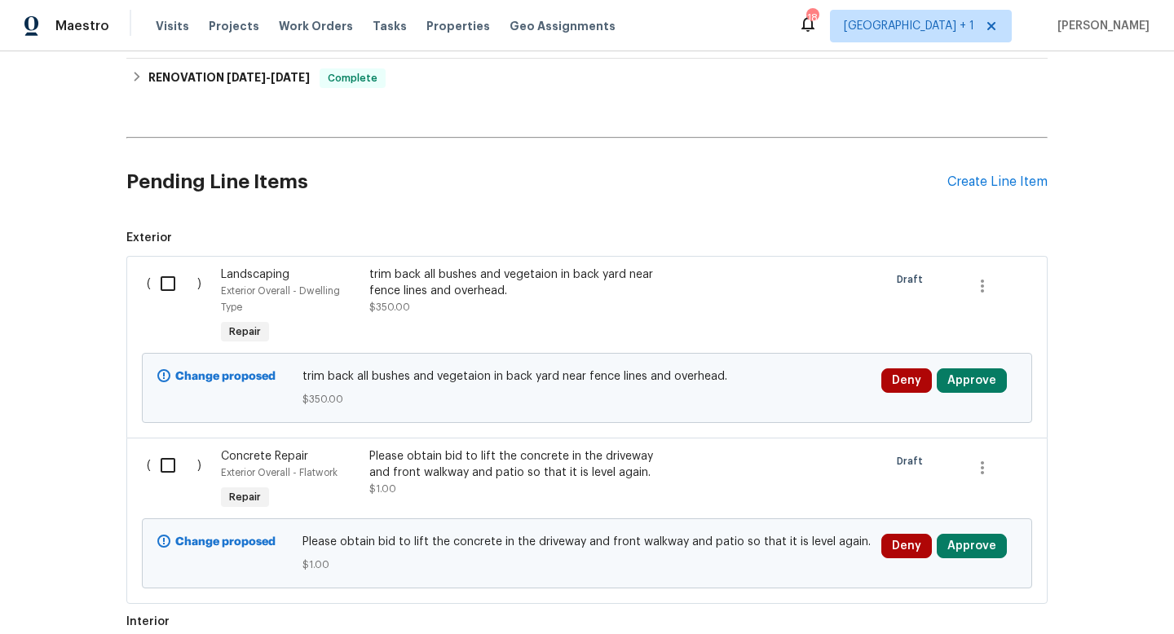
click at [165, 281] on input "checkbox" at bounding box center [174, 284] width 46 height 34
checkbox input "true"
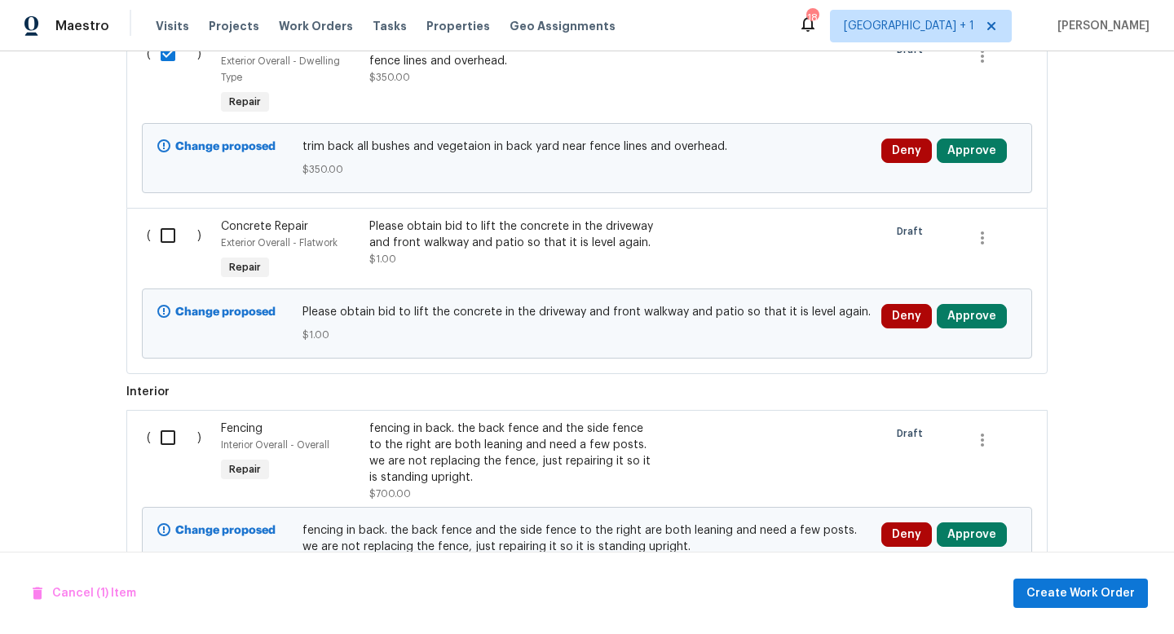
scroll to position [633, 0]
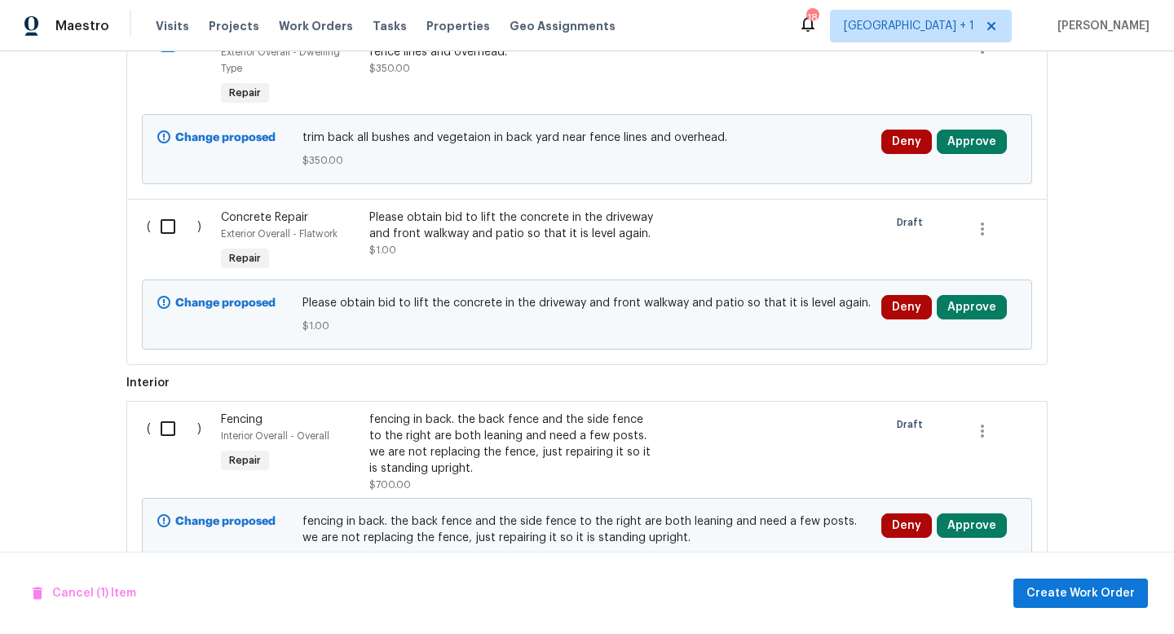
click at [165, 232] on input "checkbox" at bounding box center [174, 226] width 46 height 34
checkbox input "true"
click at [168, 425] on input "checkbox" at bounding box center [174, 429] width 46 height 34
checkbox input "true"
click at [1091, 591] on span "Create Work Order" at bounding box center [1080, 594] width 108 height 20
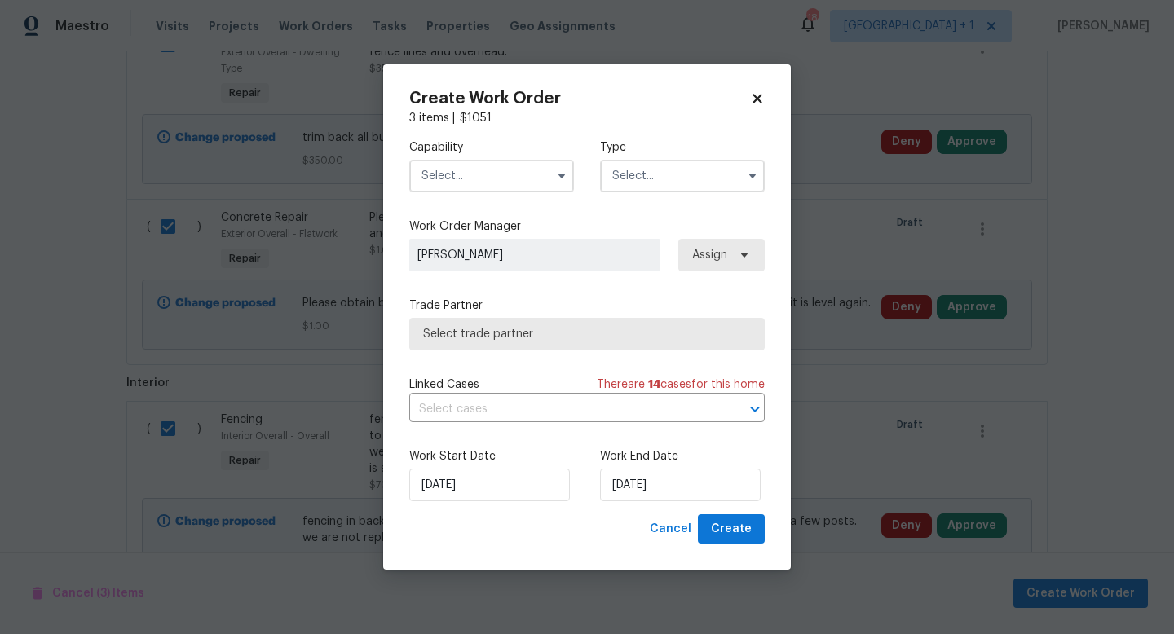
click at [509, 181] on input "text" at bounding box center [491, 176] width 165 height 33
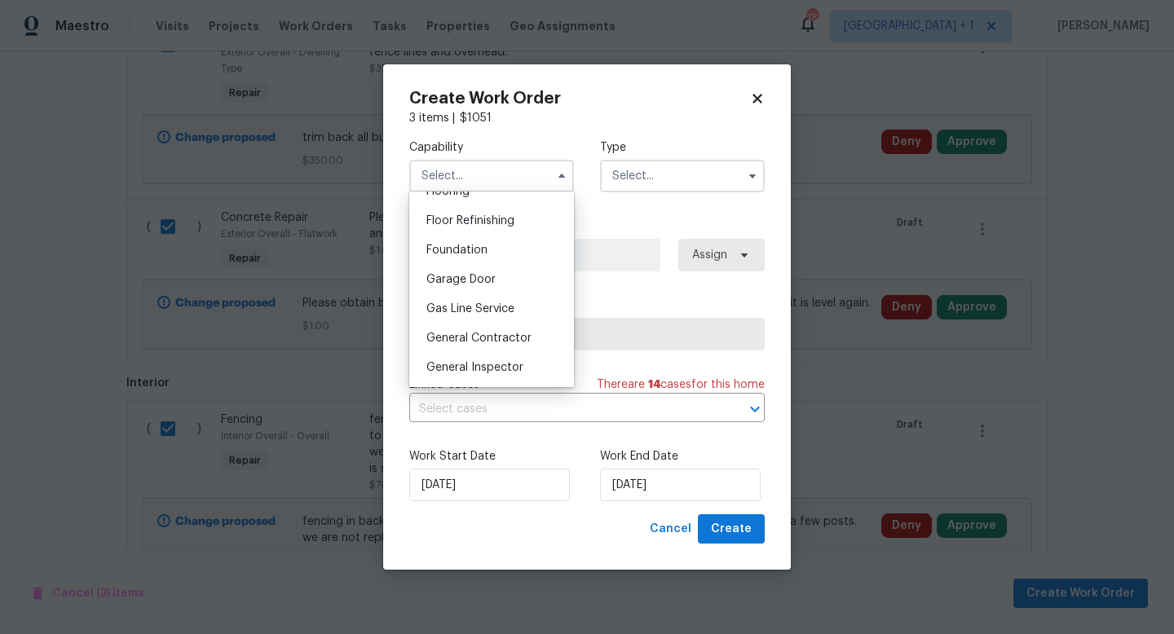
scroll to position [659, 0]
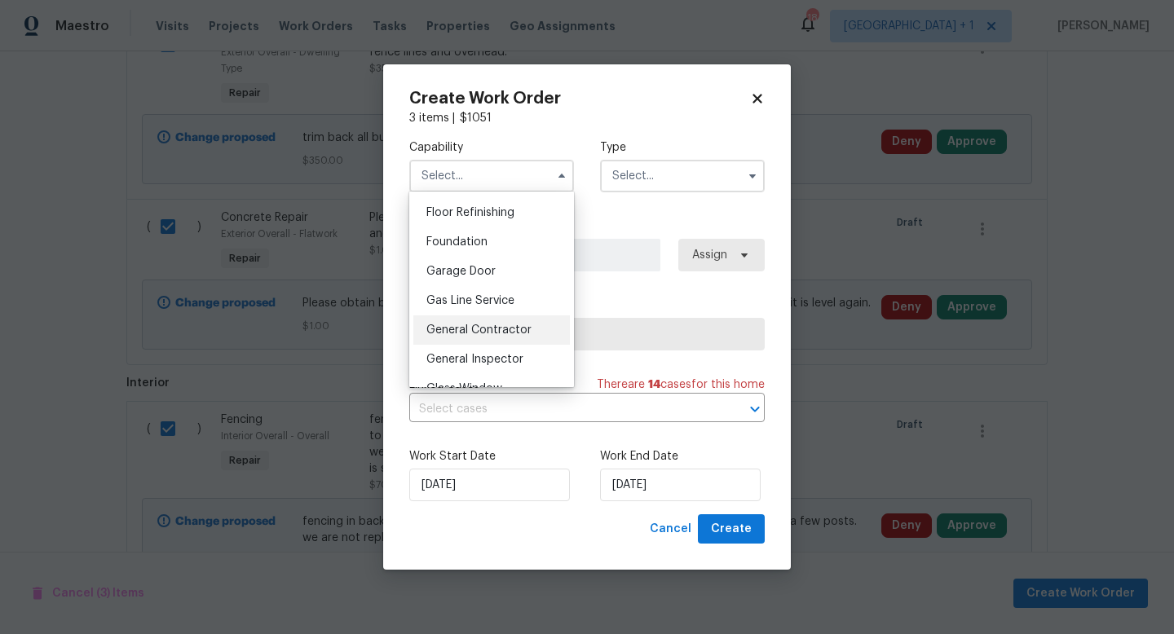
click at [487, 326] on span "General Contractor" at bounding box center [478, 329] width 105 height 11
type input "General Contractor"
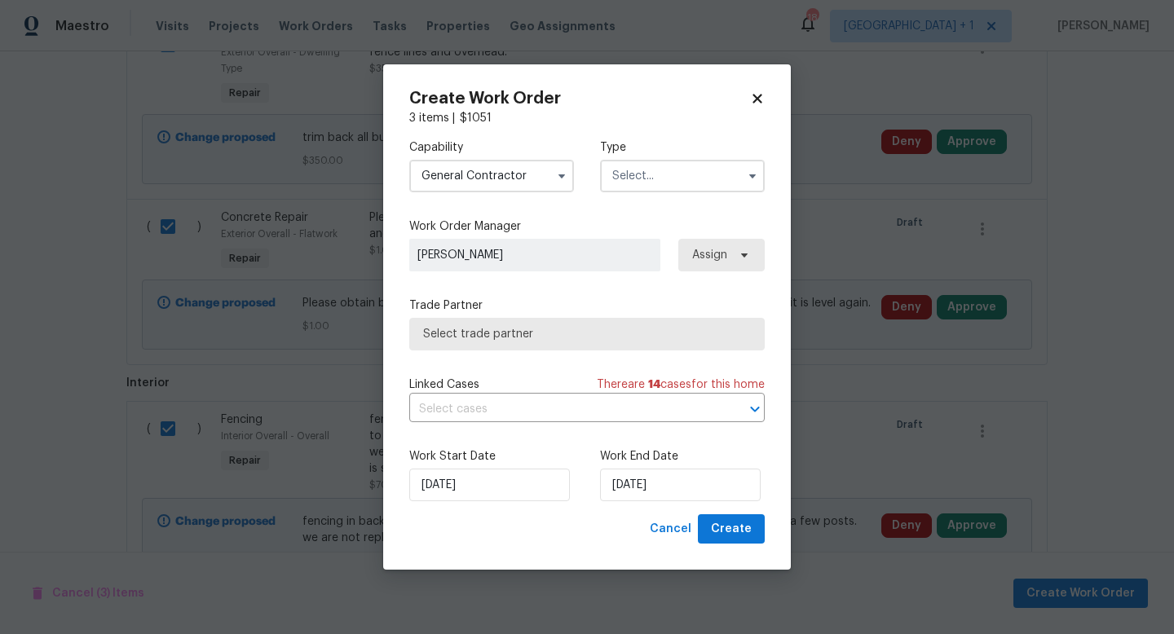
click at [661, 179] on input "text" at bounding box center [682, 176] width 165 height 33
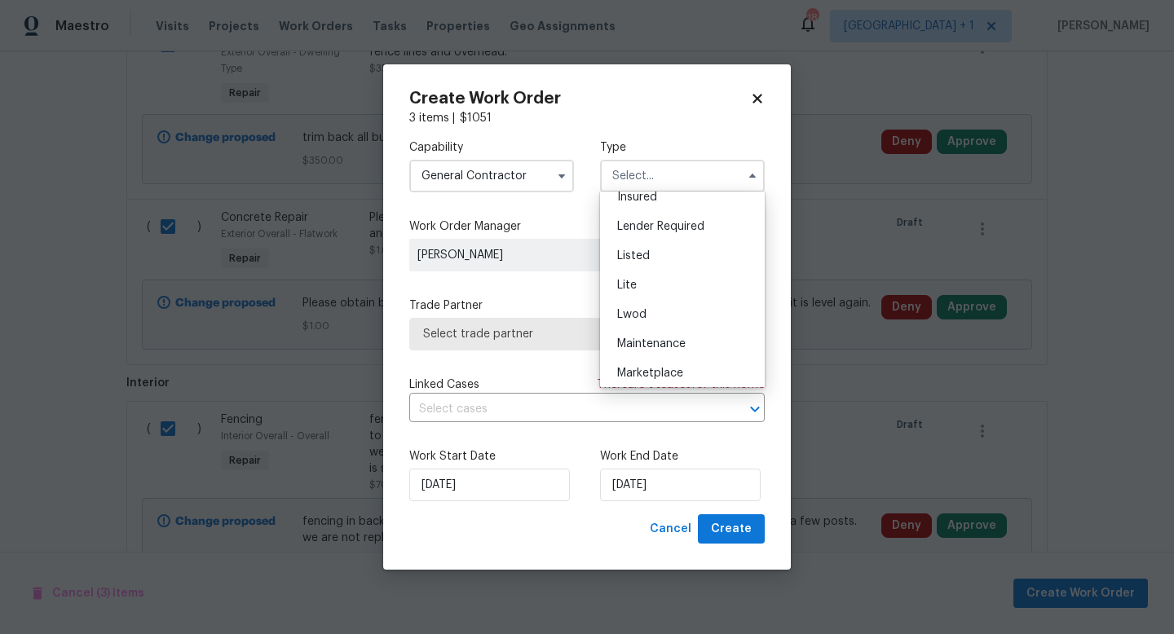
scroll to position [143, 0]
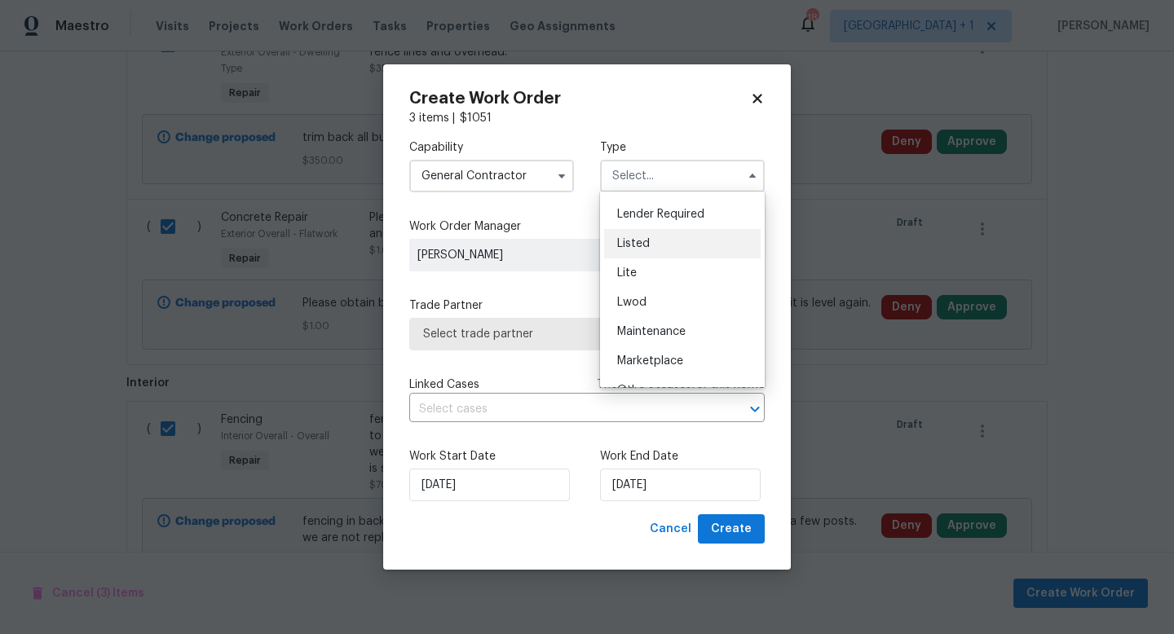
click at [644, 248] on span "Listed" at bounding box center [633, 243] width 33 height 11
type input "Listed"
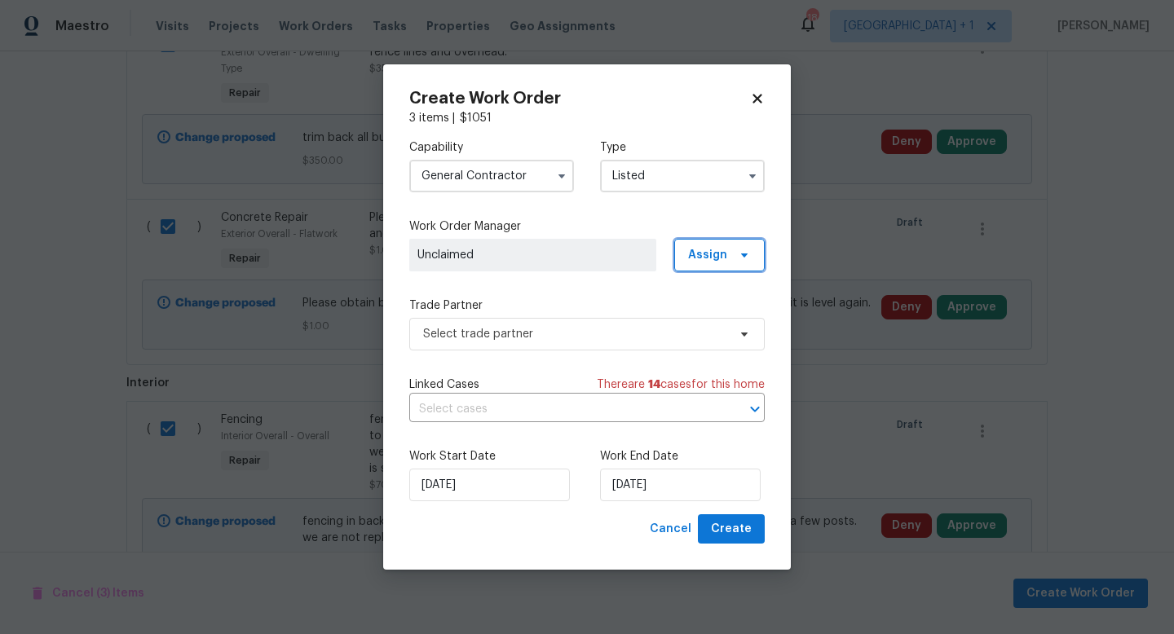
click at [699, 259] on span "Assign" at bounding box center [707, 255] width 39 height 16
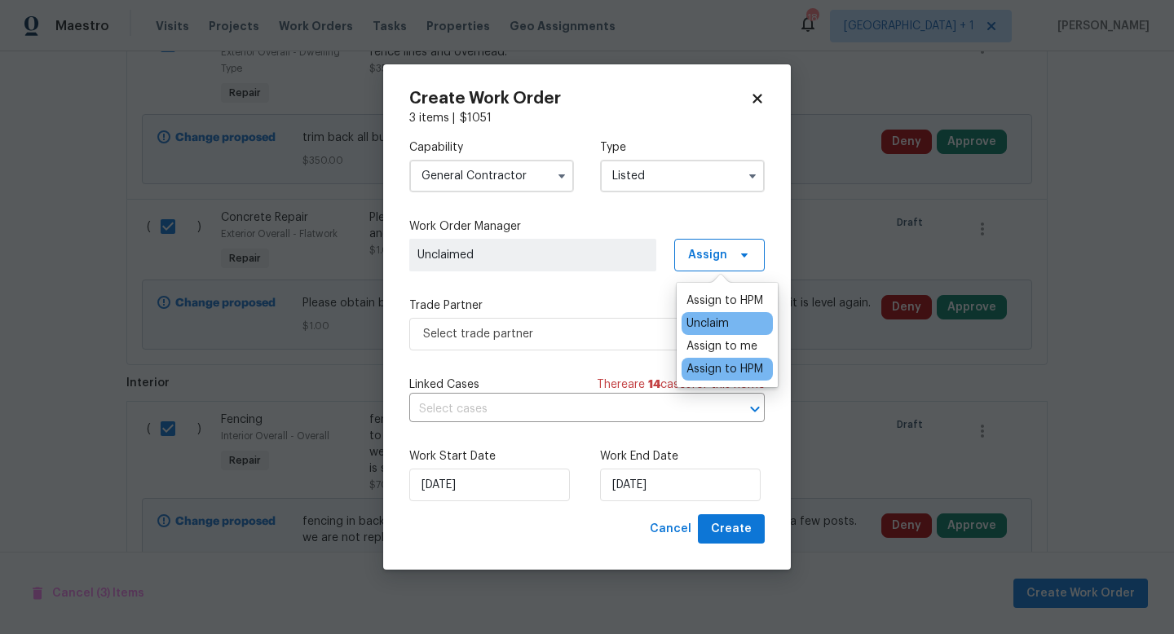
click at [715, 368] on div "Assign to HPM" at bounding box center [724, 369] width 77 height 16
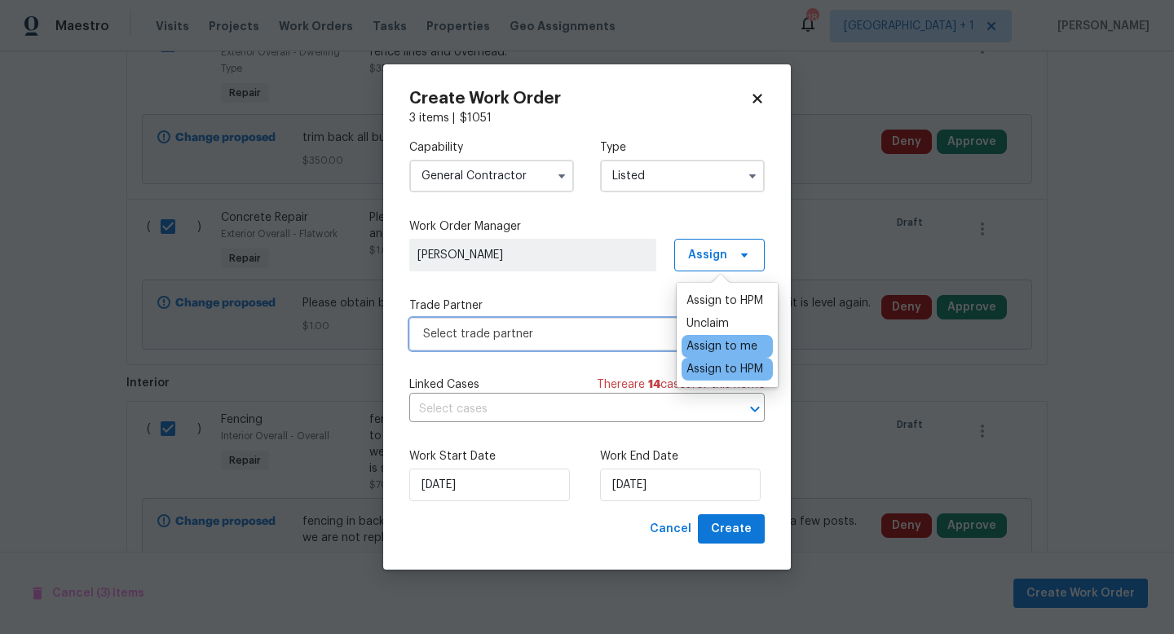
click at [600, 337] on span "Select trade partner" at bounding box center [575, 334] width 304 height 16
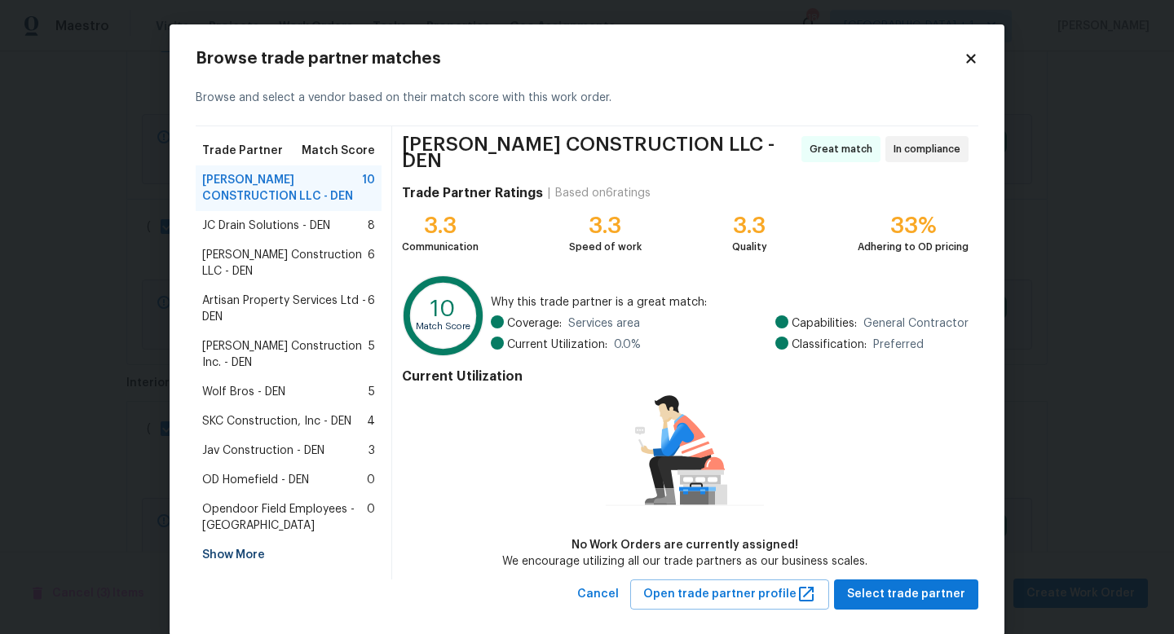
click at [291, 223] on span "JC Drain Solutions - DEN" at bounding box center [266, 226] width 128 height 16
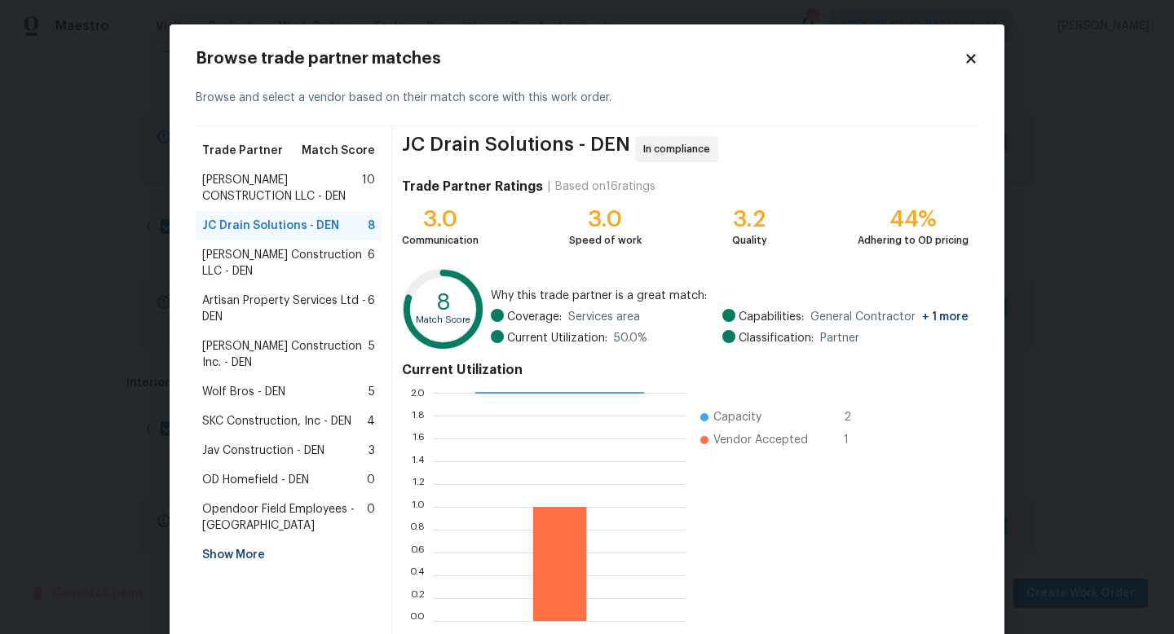
scroll to position [85, 0]
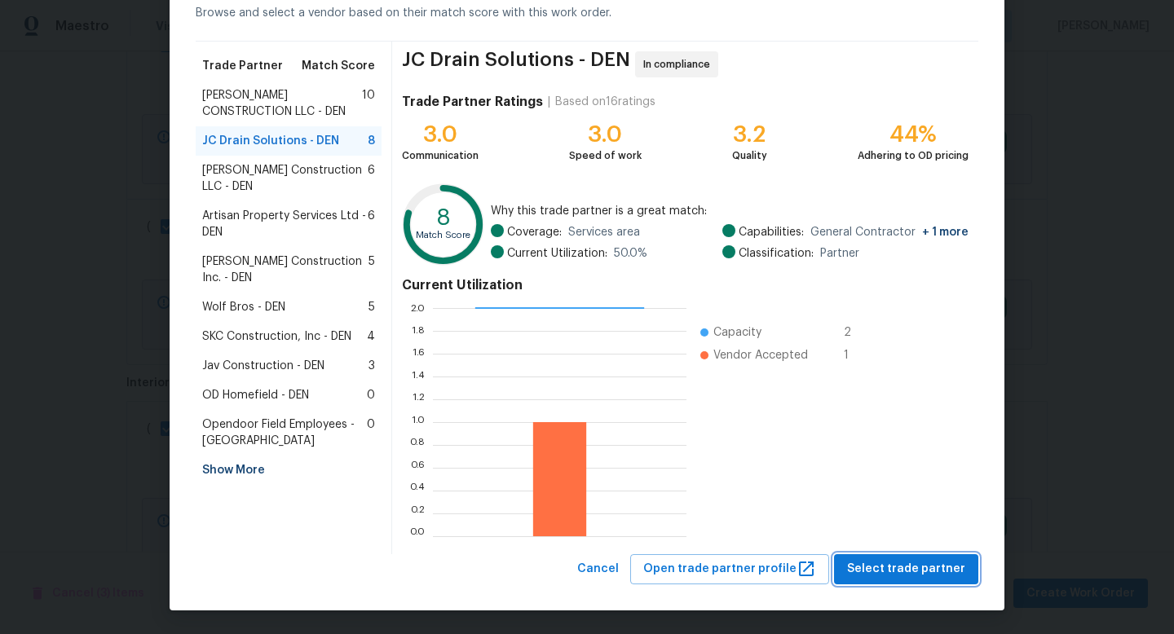
click at [903, 567] on span "Select trade partner" at bounding box center [906, 569] width 118 height 20
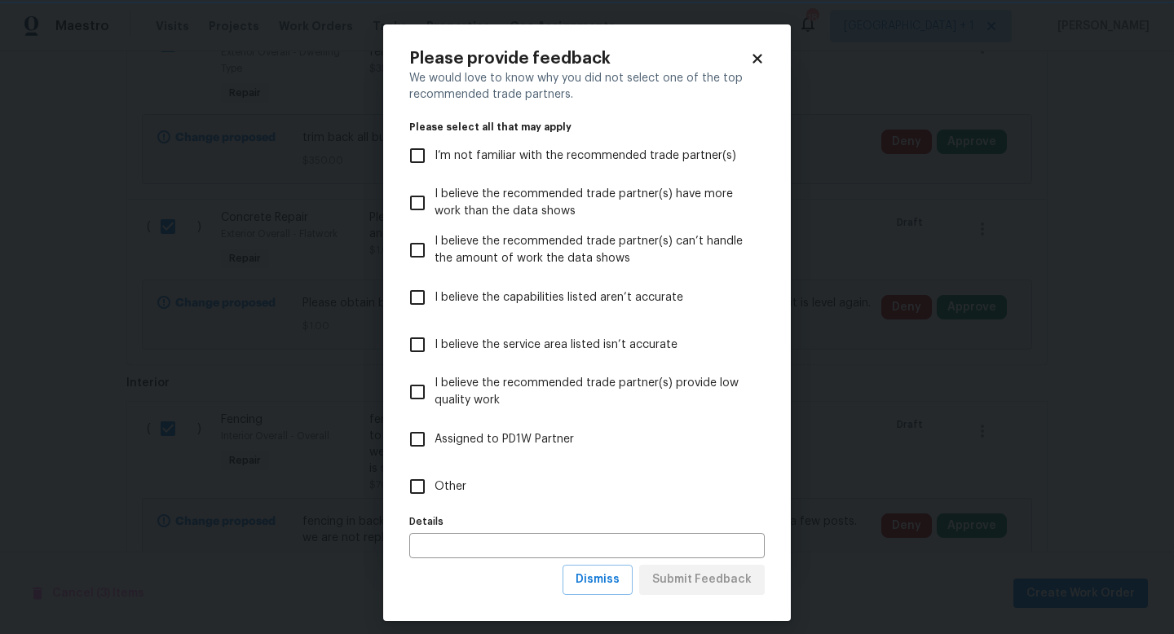
scroll to position [0, 0]
click at [420, 486] on input "Other" at bounding box center [417, 487] width 34 height 34
checkbox input "true"
click at [439, 541] on input "text" at bounding box center [586, 545] width 355 height 25
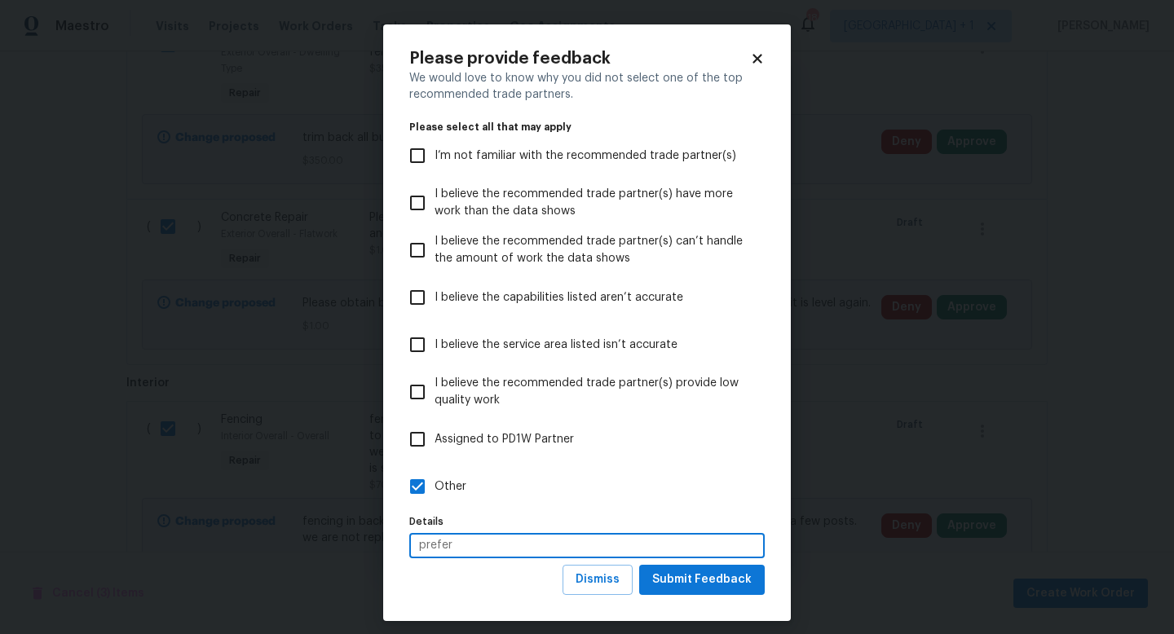
type input "prefer"
click at [672, 570] on span "Submit Feedback" at bounding box center [701, 580] width 99 height 20
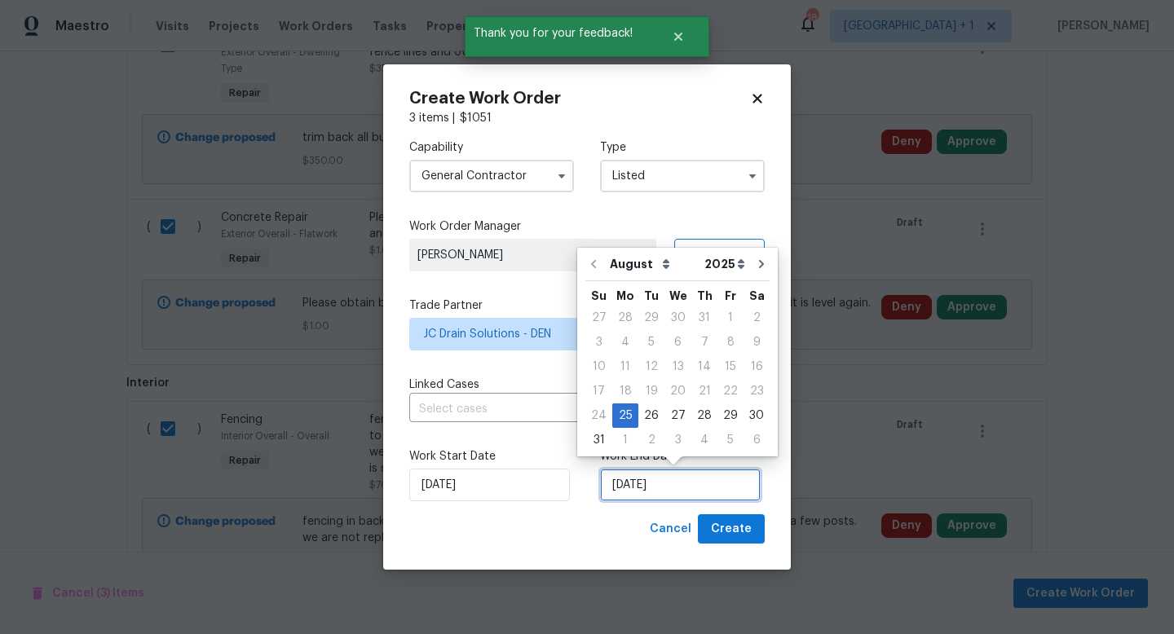
click at [683, 487] on input "8/25/2025" at bounding box center [680, 485] width 161 height 33
click at [619, 440] on div "1" at bounding box center [625, 440] width 26 height 23
type input "9/1/2025"
select select "8"
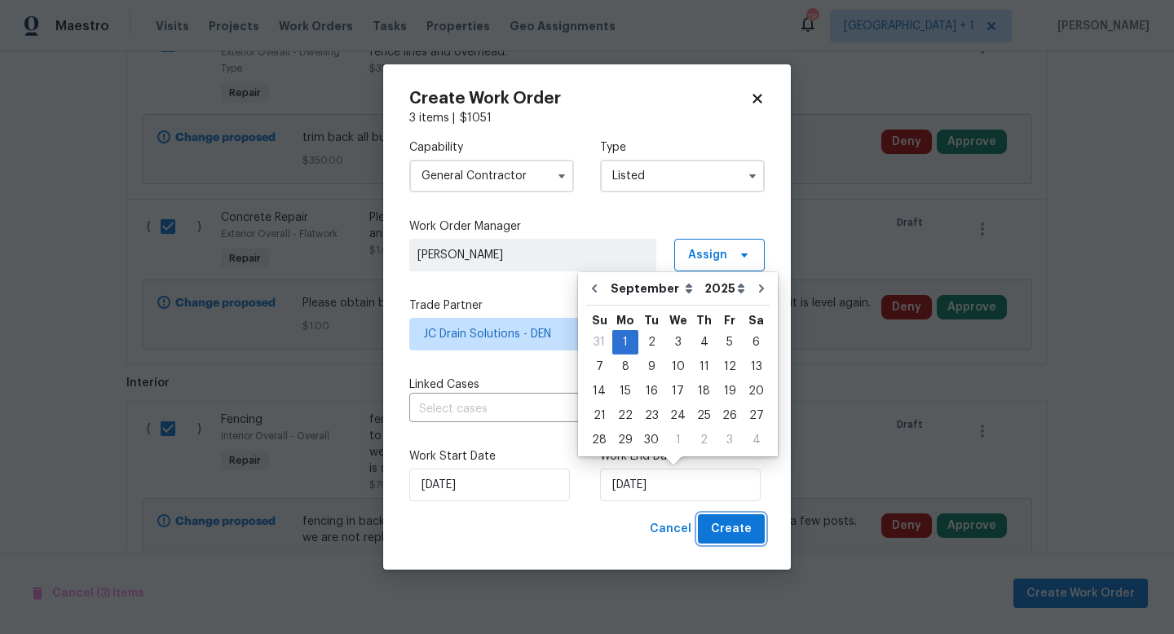
click at [721, 525] on span "Create" at bounding box center [731, 529] width 41 height 20
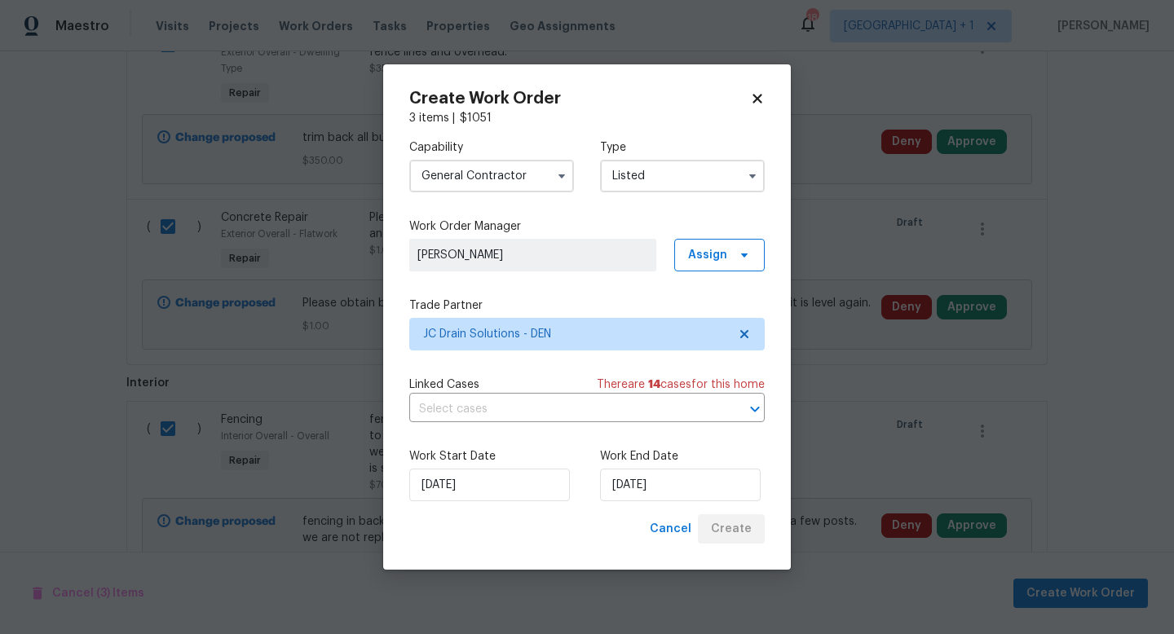
checkbox input "false"
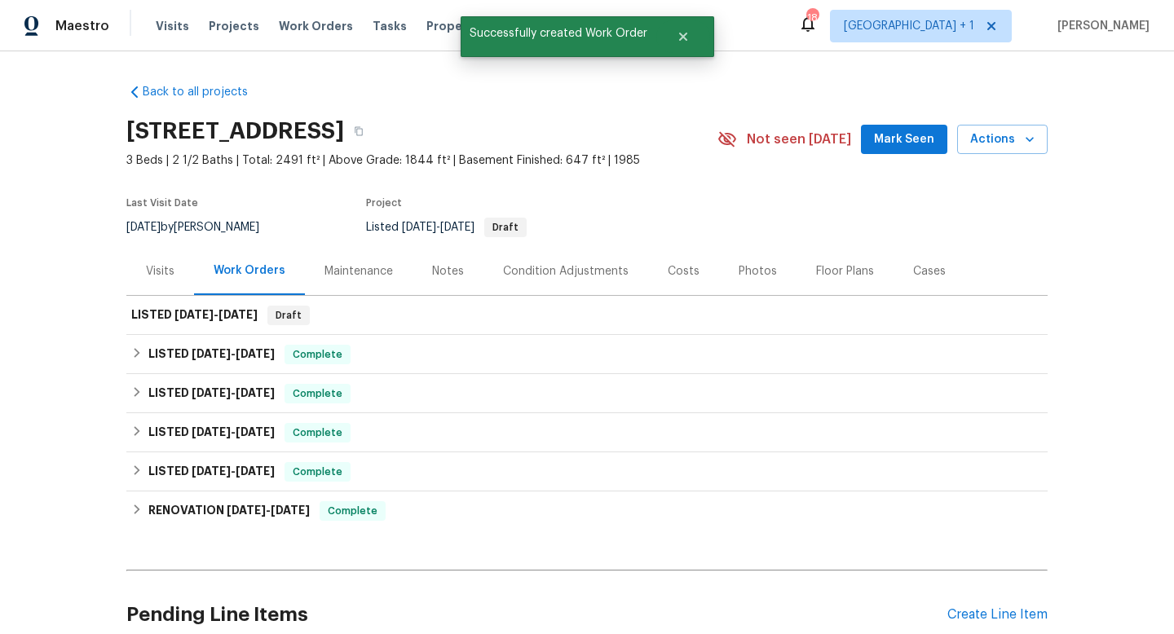
scroll to position [107, 0]
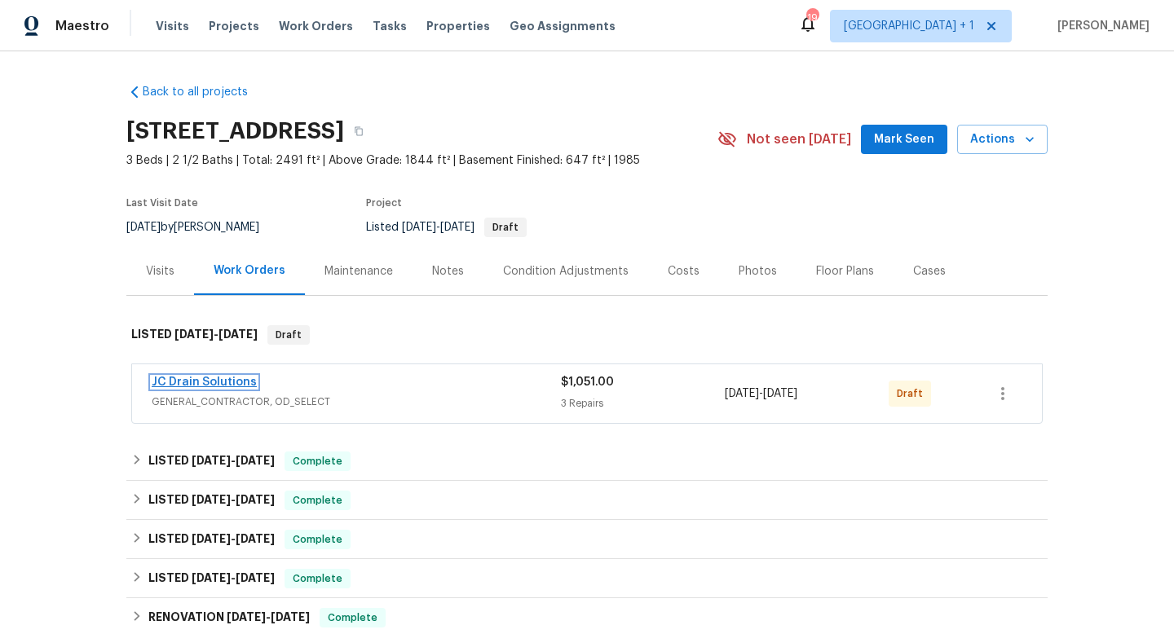
click at [202, 381] on link "JC Drain Solutions" at bounding box center [204, 382] width 105 height 11
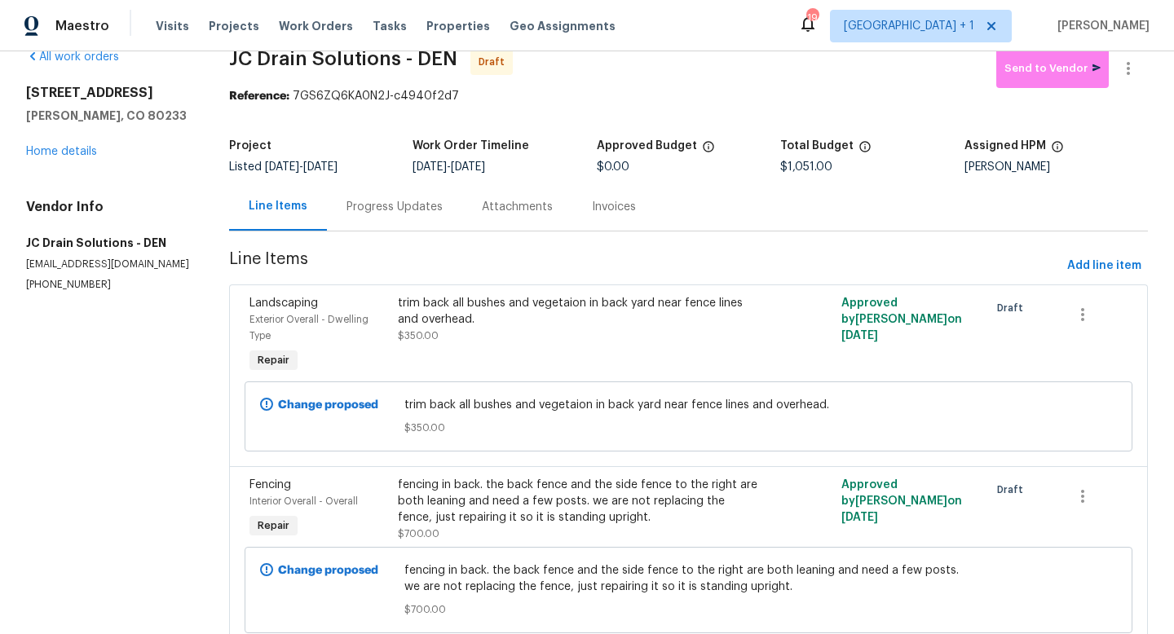
scroll to position [28, 0]
click at [83, 152] on link "Home details" at bounding box center [61, 152] width 71 height 11
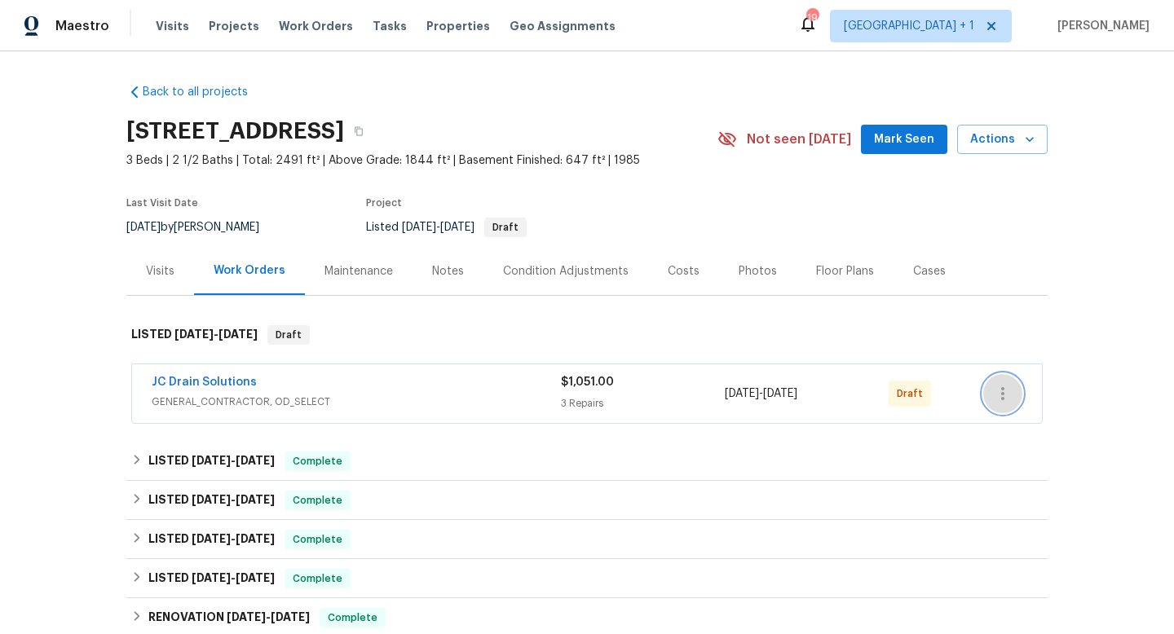
click at [1004, 395] on icon "button" at bounding box center [1003, 394] width 20 height 20
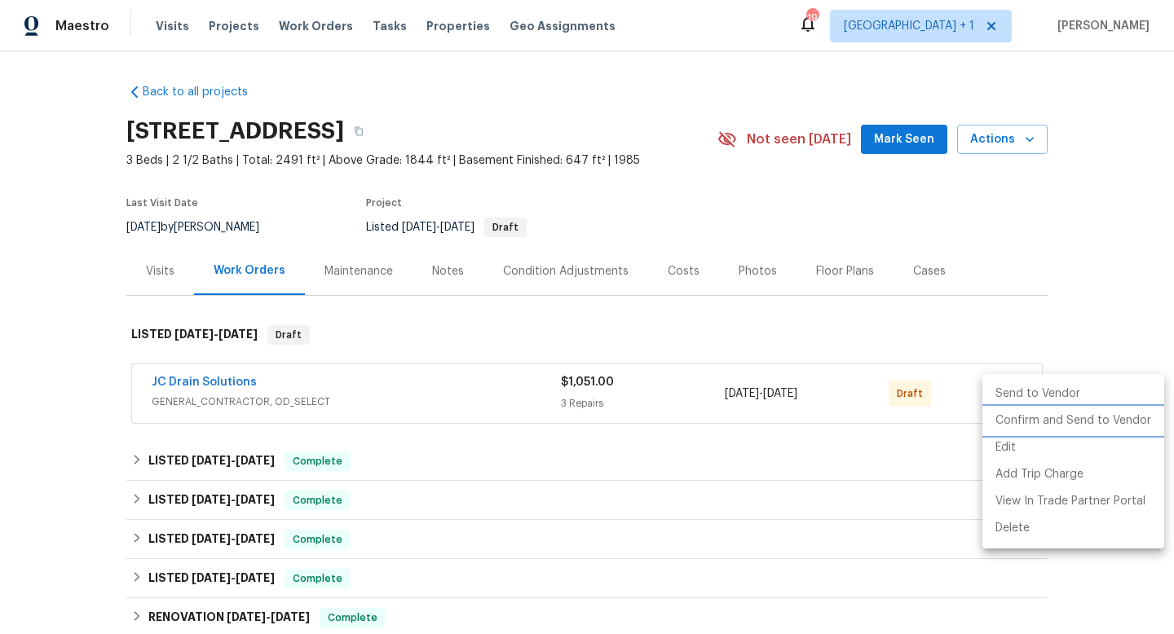
click at [1026, 421] on li "Confirm and Send to Vendor" at bounding box center [1073, 421] width 182 height 27
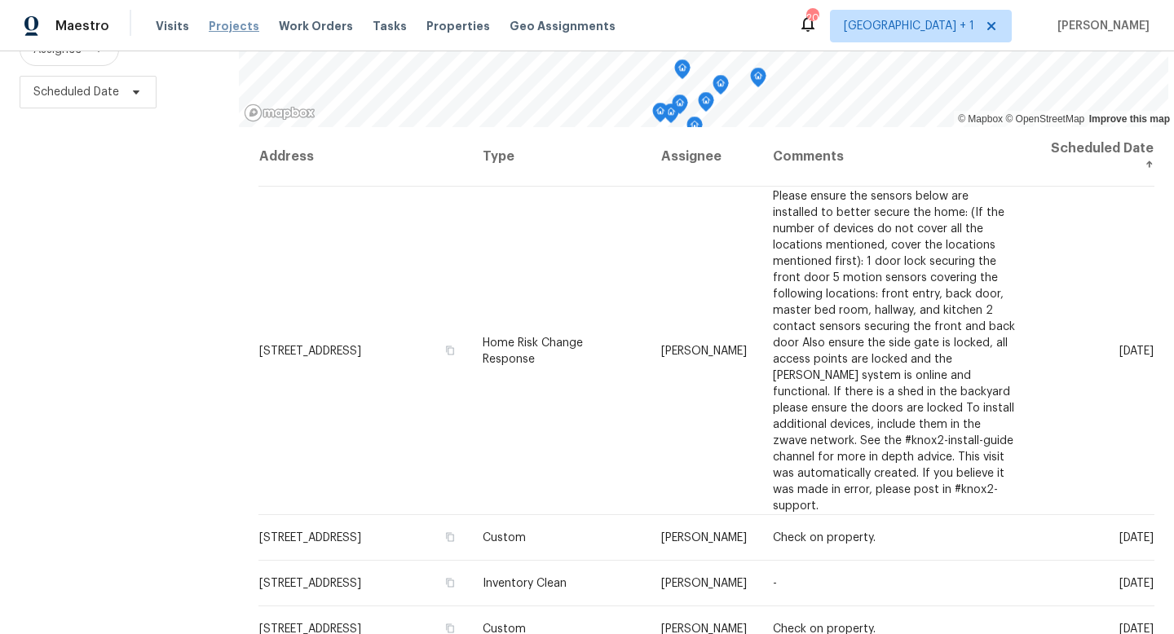
click at [221, 29] on span "Projects" at bounding box center [234, 26] width 51 height 16
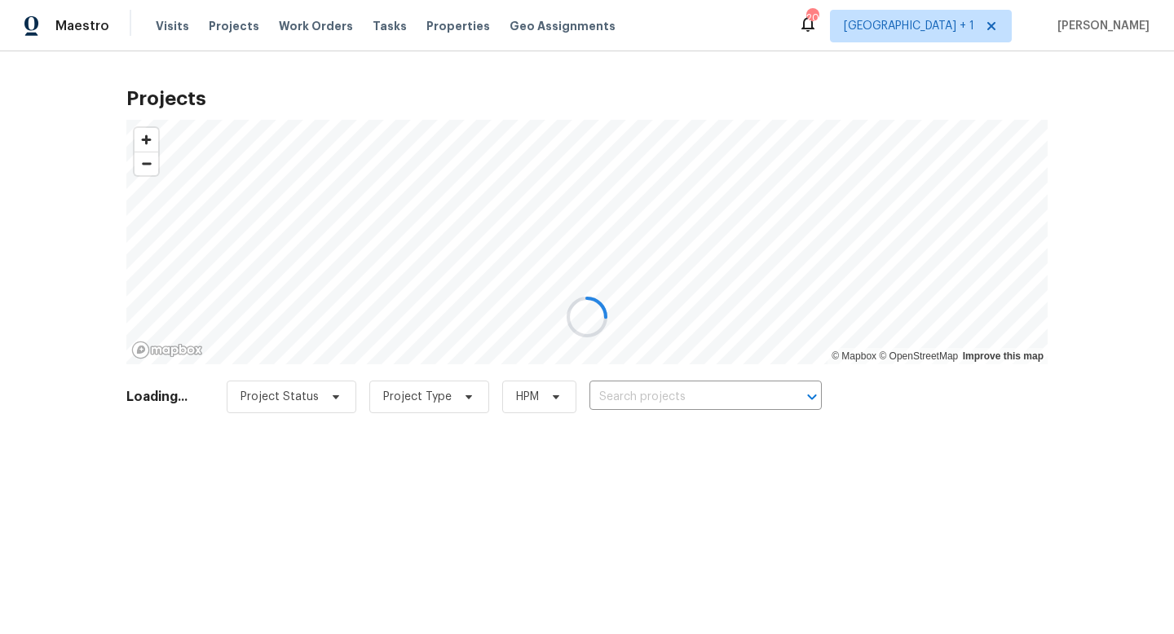
click at [690, 401] on div at bounding box center [587, 317] width 1174 height 634
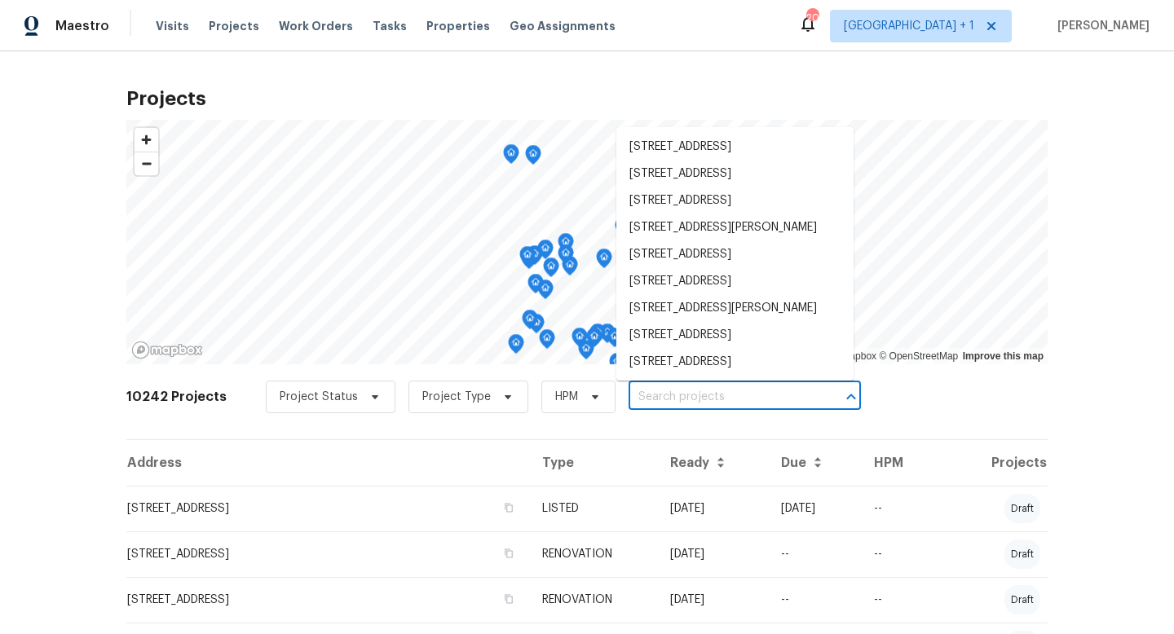
click at [697, 402] on input "text" at bounding box center [721, 397] width 187 height 25
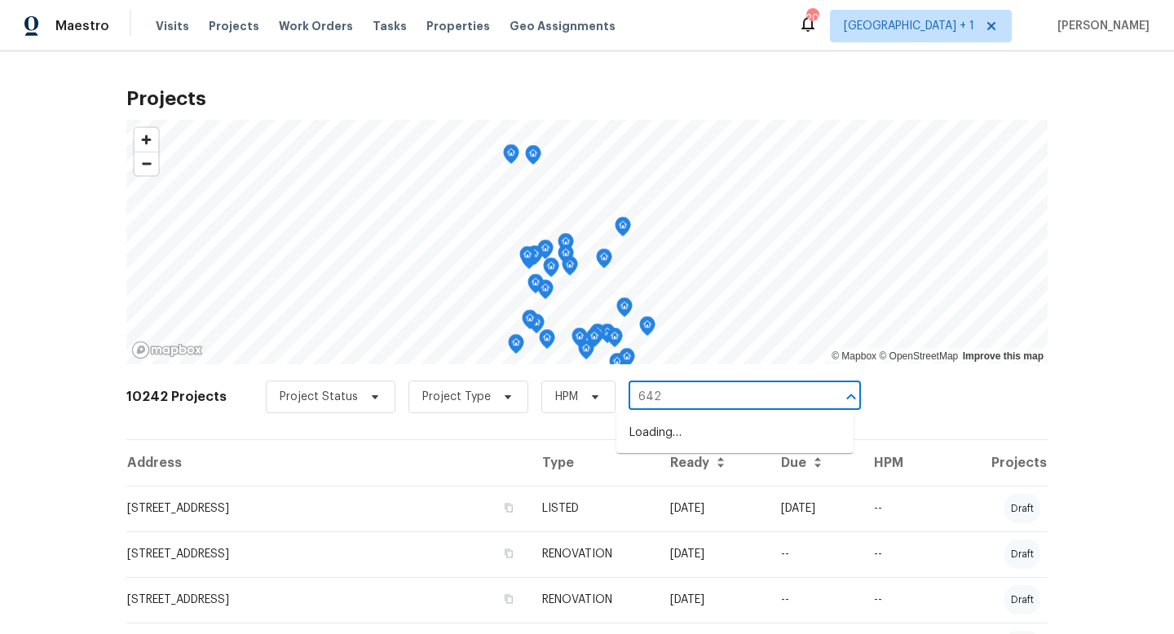
type input "6424"
click at [723, 435] on li "[STREET_ADDRESS]" at bounding box center [734, 433] width 237 height 27
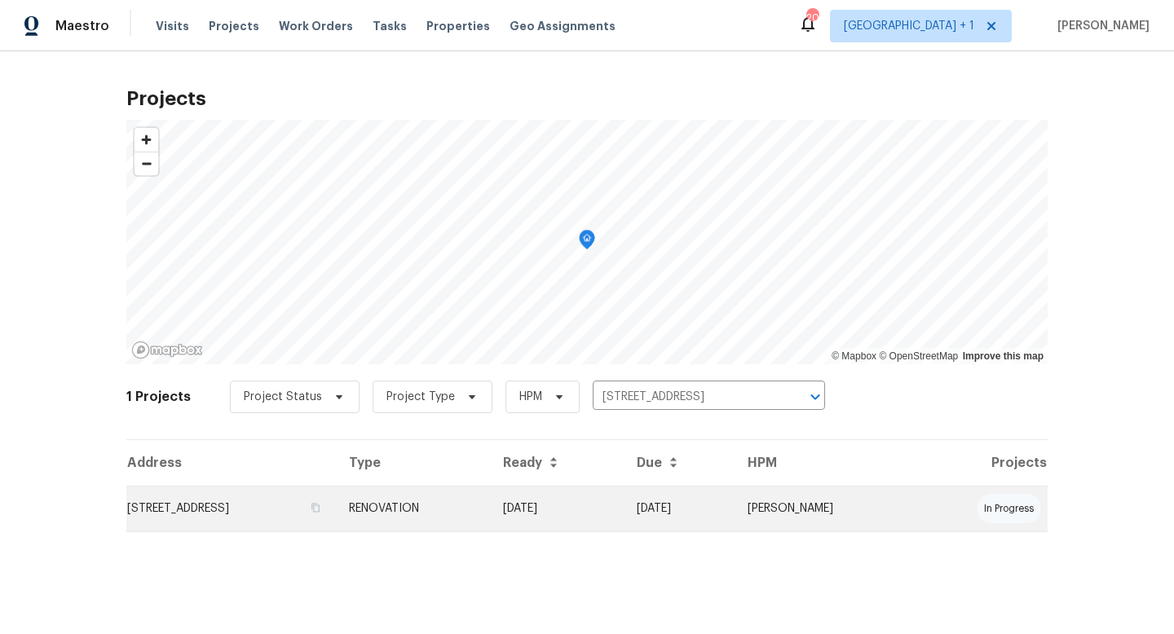
click at [490, 506] on td "RENOVATION" at bounding box center [413, 509] width 154 height 46
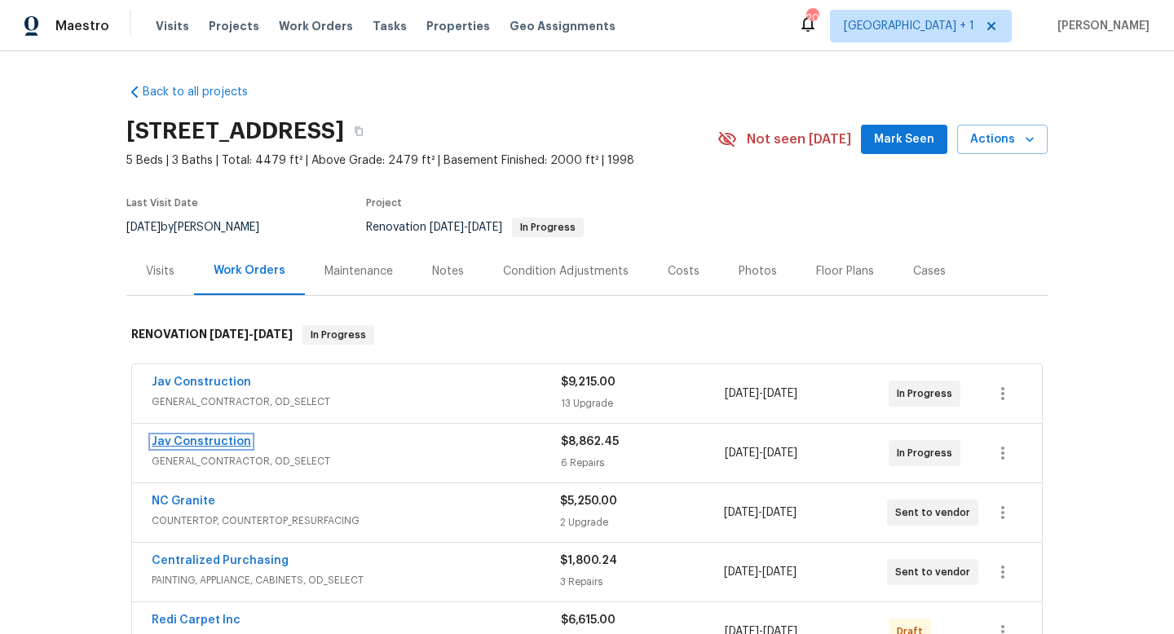
click at [211, 438] on link "Jav Construction" at bounding box center [201, 441] width 99 height 11
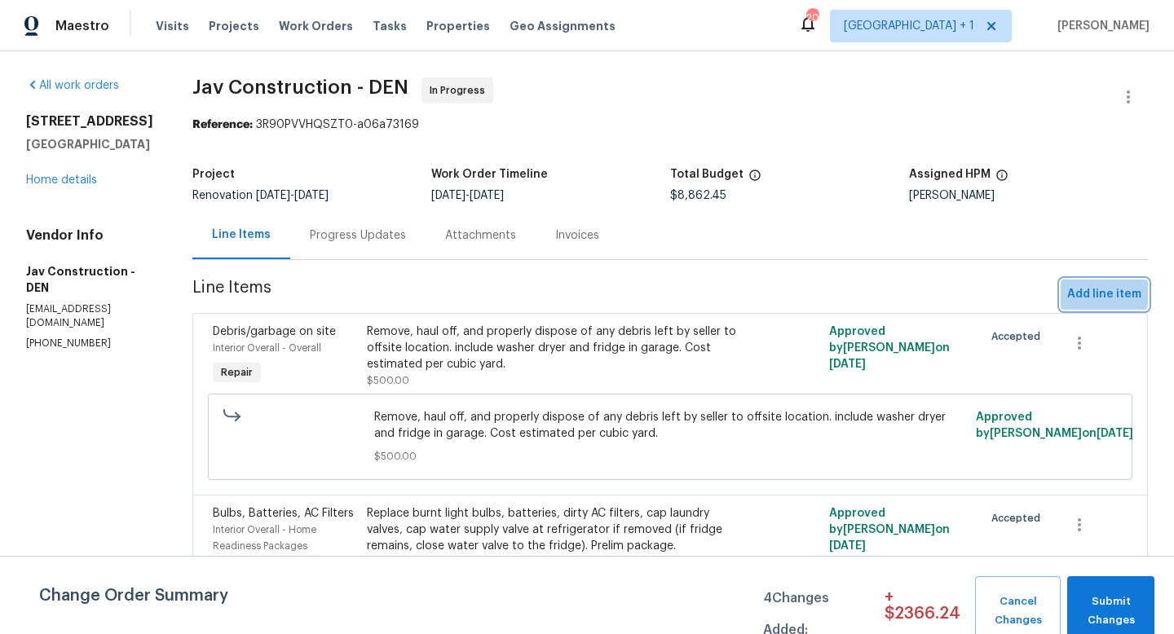
click at [1085, 293] on span "Add line item" at bounding box center [1104, 294] width 74 height 20
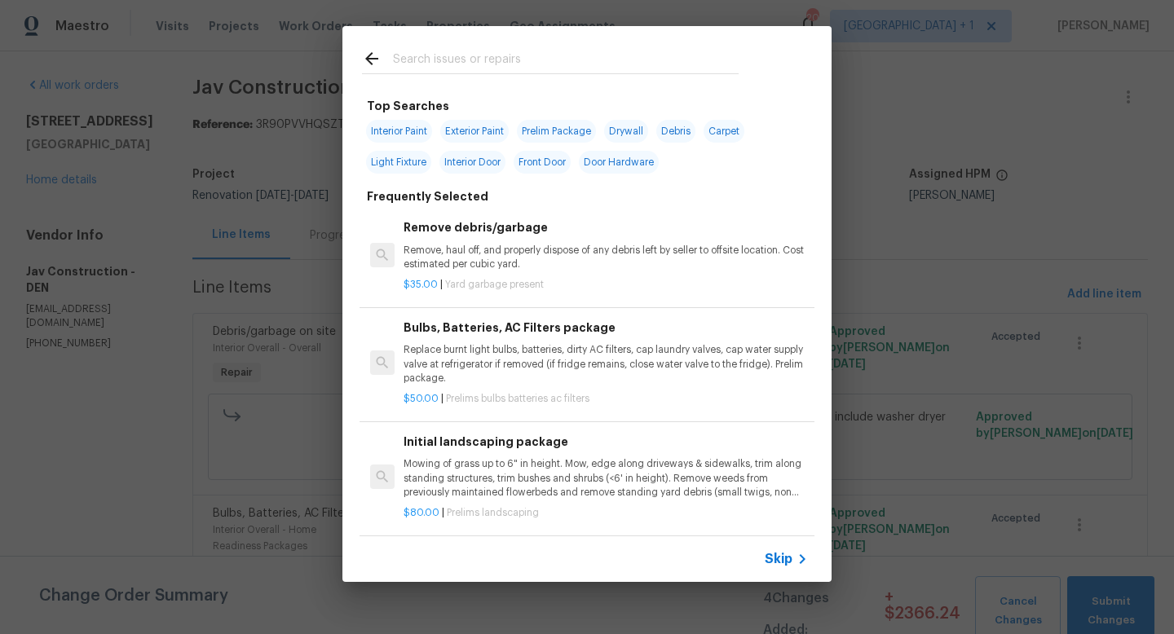
click at [773, 556] on span "Skip" at bounding box center [779, 559] width 28 height 16
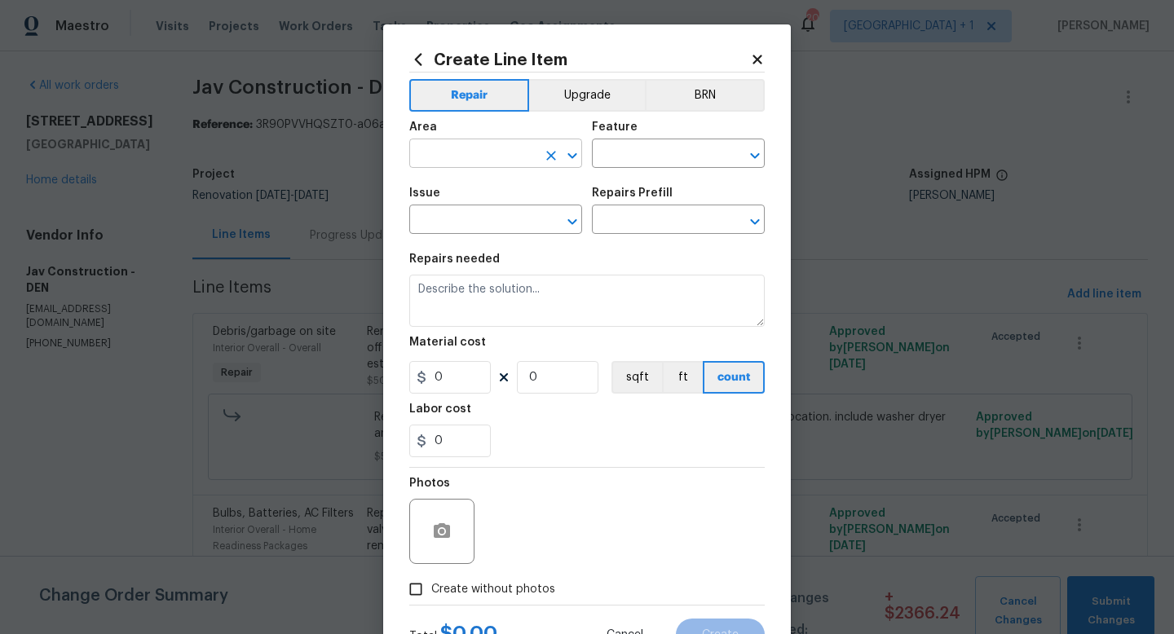
click at [475, 154] on input "text" at bounding box center [472, 155] width 127 height 25
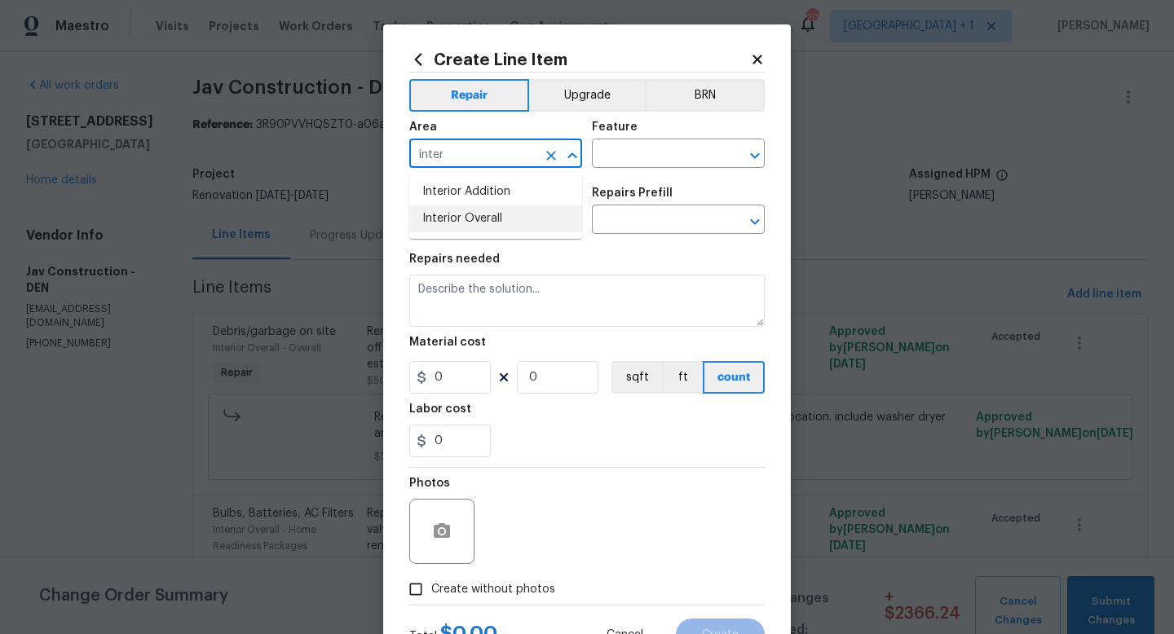
click at [443, 218] on li "Interior Overall" at bounding box center [495, 218] width 173 height 27
type input "Interior Overall"
click at [622, 159] on input "text" at bounding box center [655, 155] width 127 height 25
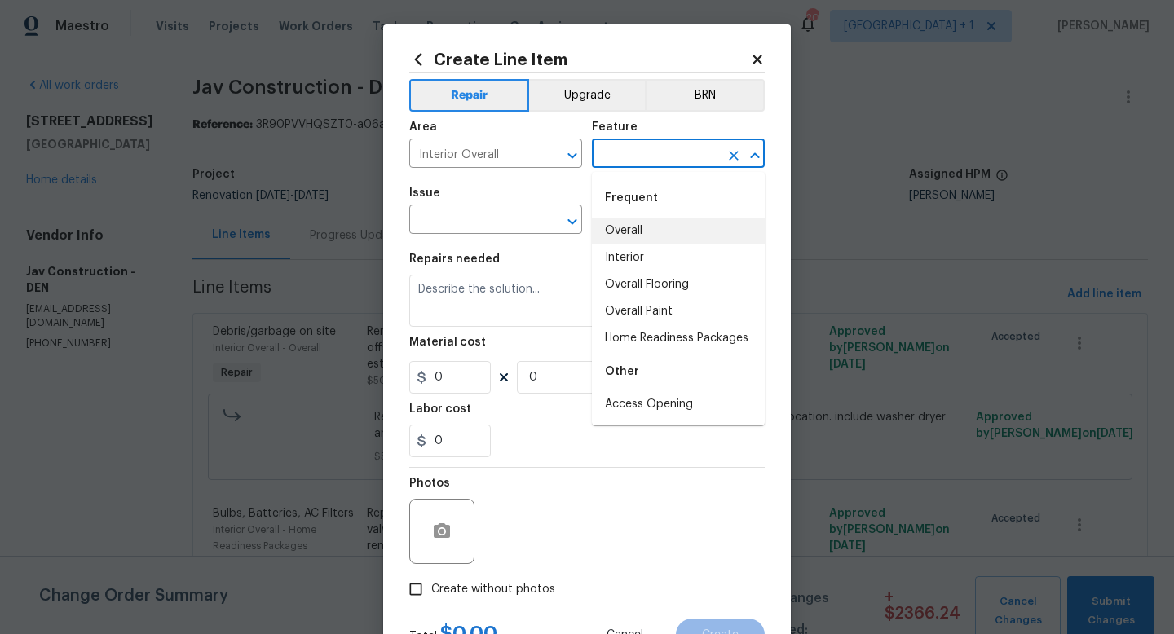
click at [624, 227] on li "Overall" at bounding box center [678, 231] width 173 height 27
type input "Overall"
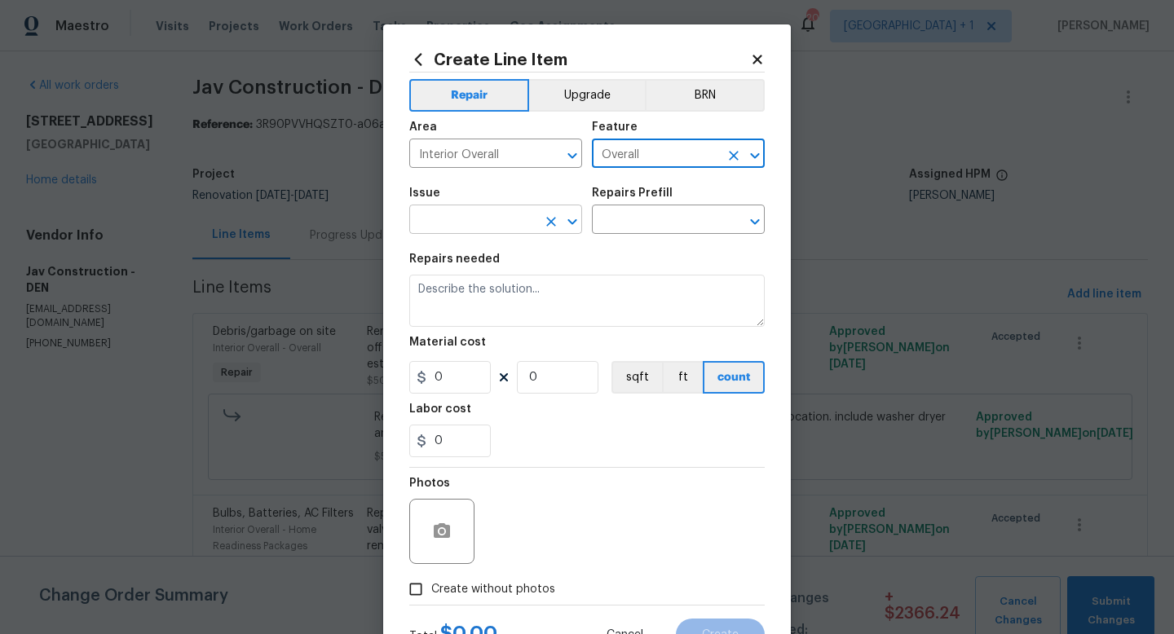
click at [485, 223] on input "text" at bounding box center [472, 221] width 127 height 25
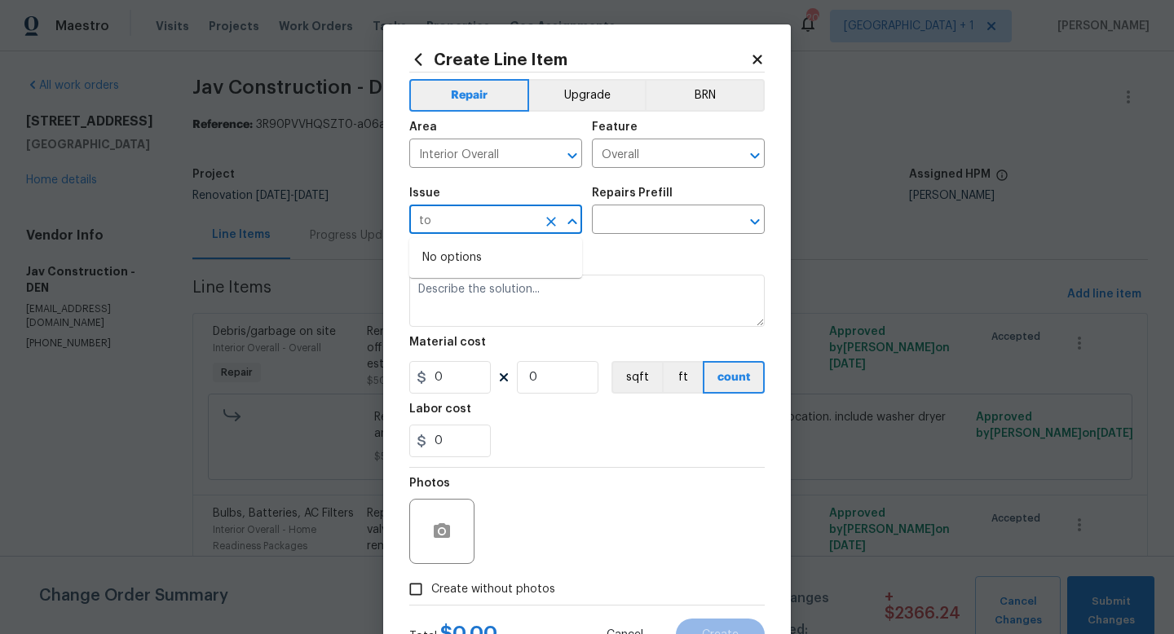
type input "t"
click at [485, 292] on li "Bathroom Accesories" at bounding box center [495, 297] width 173 height 27
type input "Bathroom Accesories"
click at [553, 226] on icon "Clear" at bounding box center [551, 222] width 16 height 16
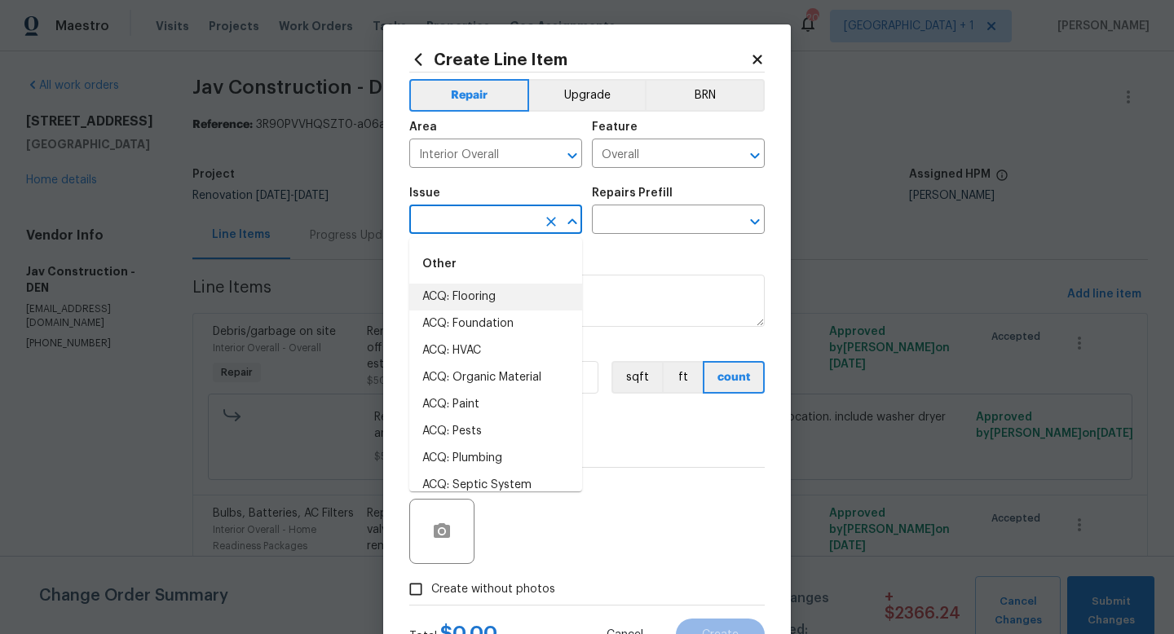
click at [496, 221] on input "text" at bounding box center [472, 221] width 127 height 25
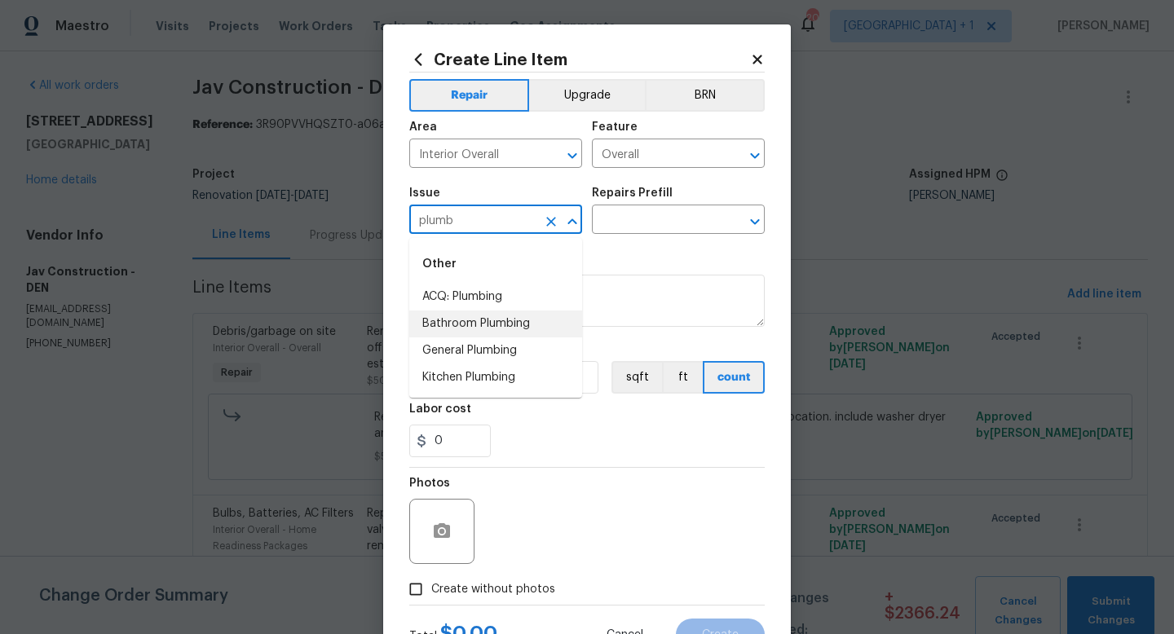
click at [491, 320] on li "Bathroom Plumbing" at bounding box center [495, 324] width 173 height 27
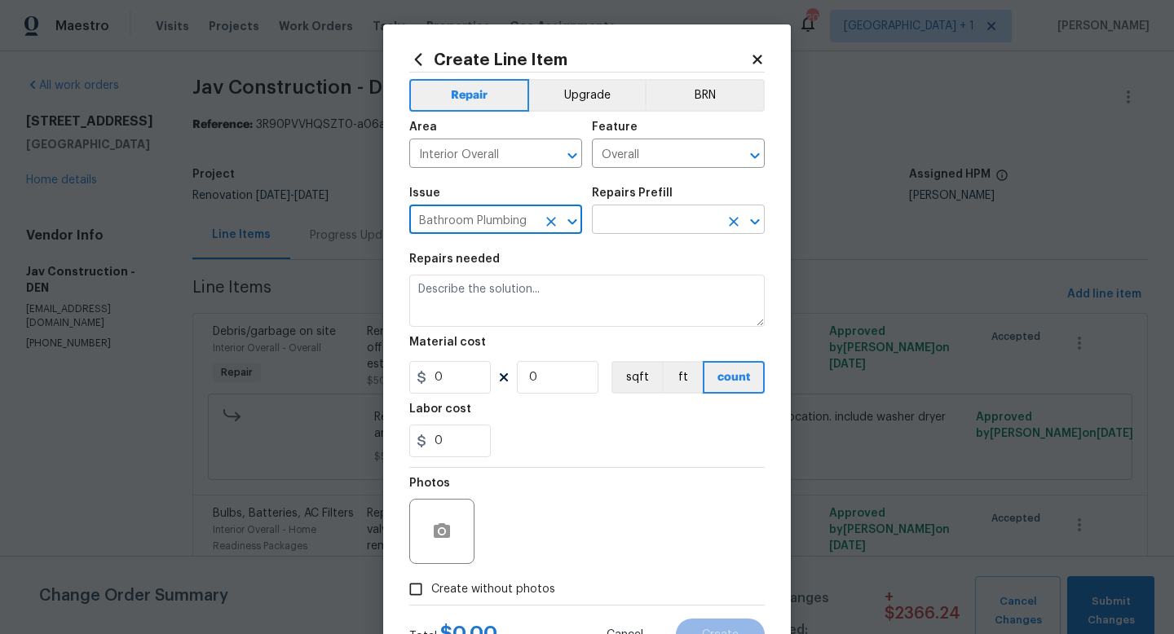
type input "Bathroom Plumbing"
click at [662, 216] on input "text" at bounding box center [655, 221] width 127 height 25
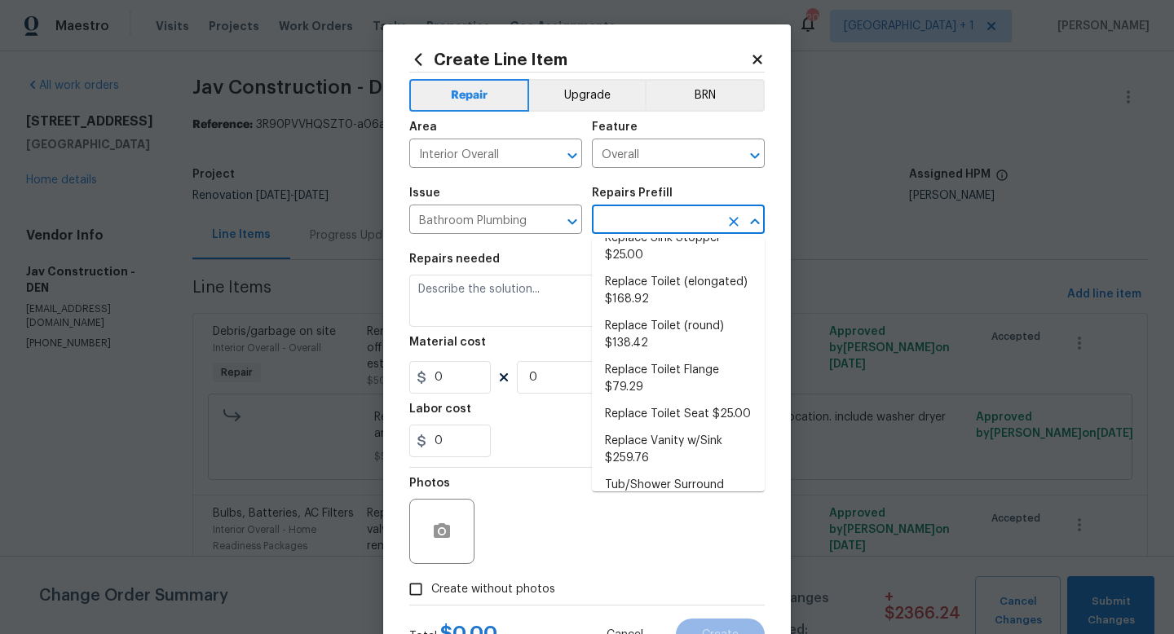
scroll to position [855, 0]
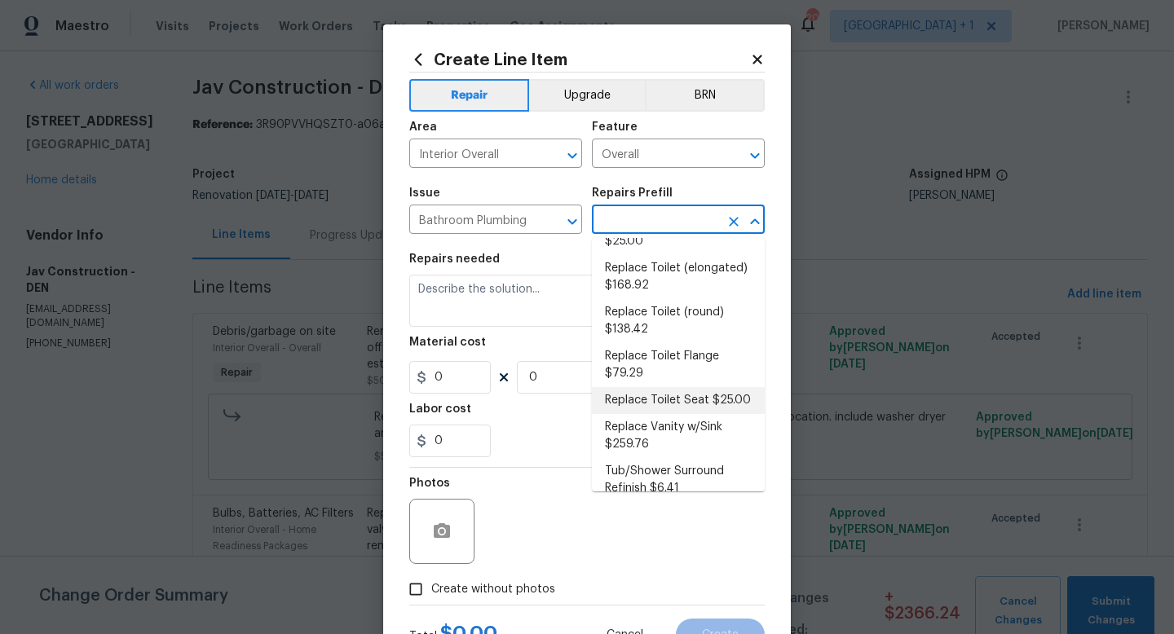
click at [652, 387] on li "Replace Toilet Seat $25.00" at bounding box center [678, 400] width 173 height 27
type input "Plumbing"
type input "Replace Toilet Seat $25.00"
type textarea "Remove and replace the existing toilet seat with new. If removing a bidet style…"
type input "25"
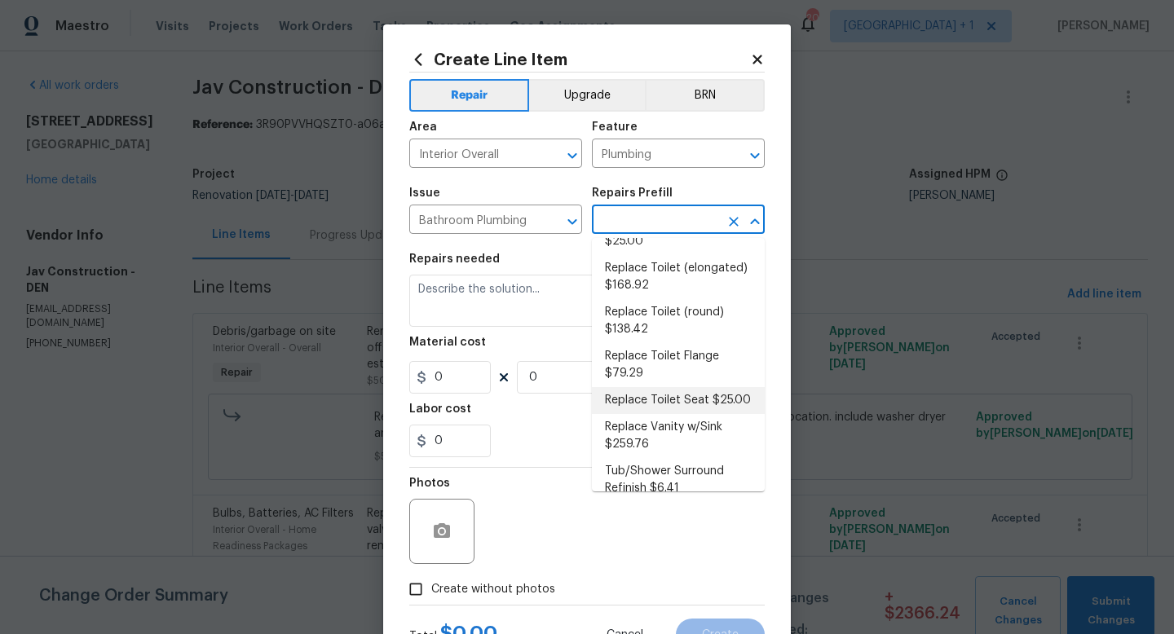
type input "1"
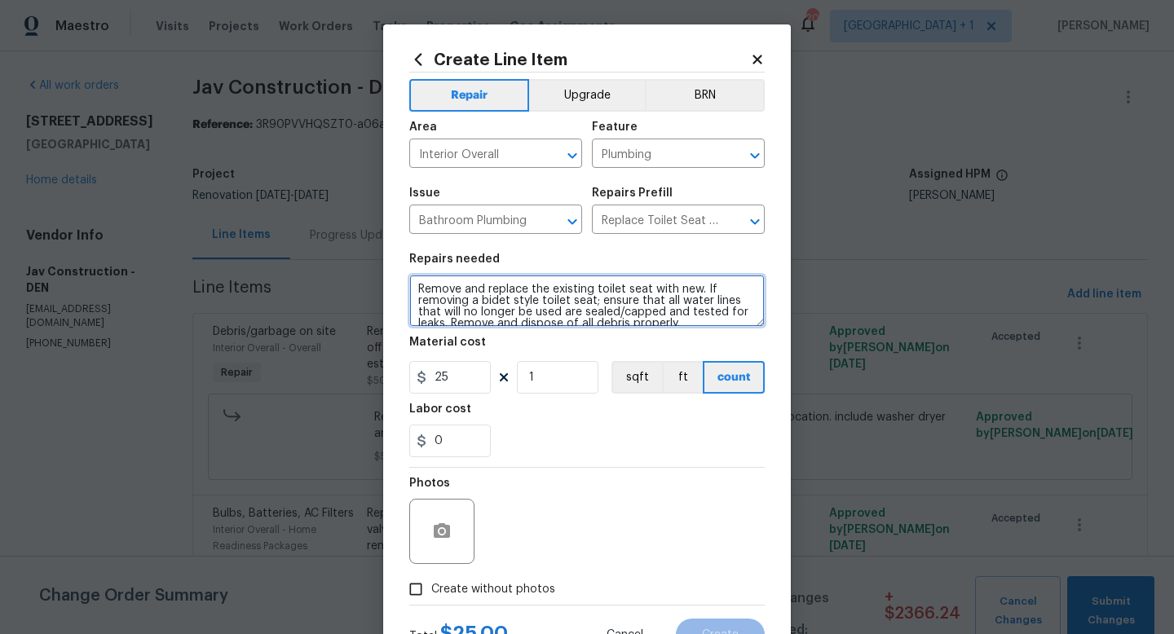
click at [582, 306] on textarea "Remove and replace the existing toilet seat with new. If removing a bidet style…" at bounding box center [586, 301] width 355 height 52
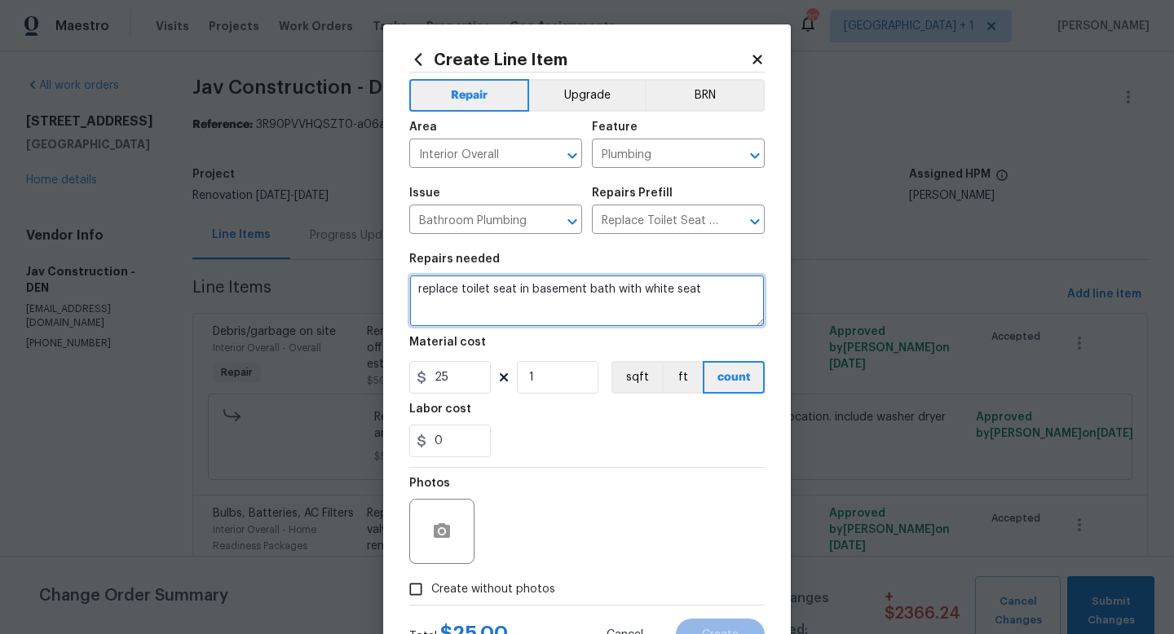
type textarea "replace toilet seat in basement bath with white seat"
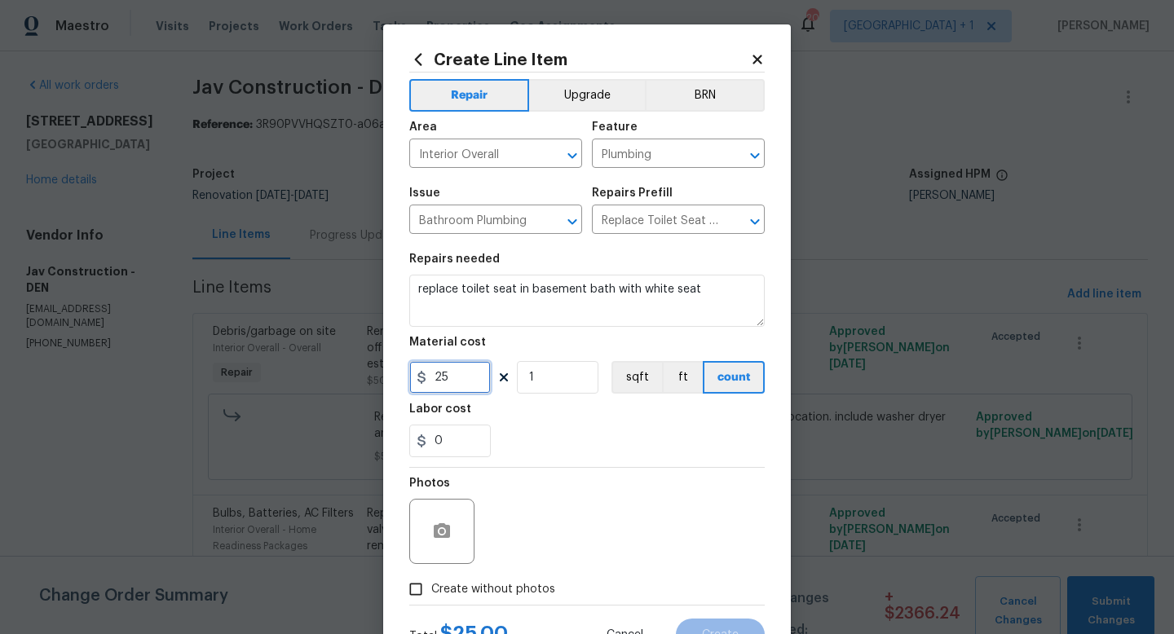
click at [456, 379] on input "25" at bounding box center [450, 377] width 82 height 33
type input "35"
click at [522, 502] on div "Photos" at bounding box center [586, 521] width 355 height 106
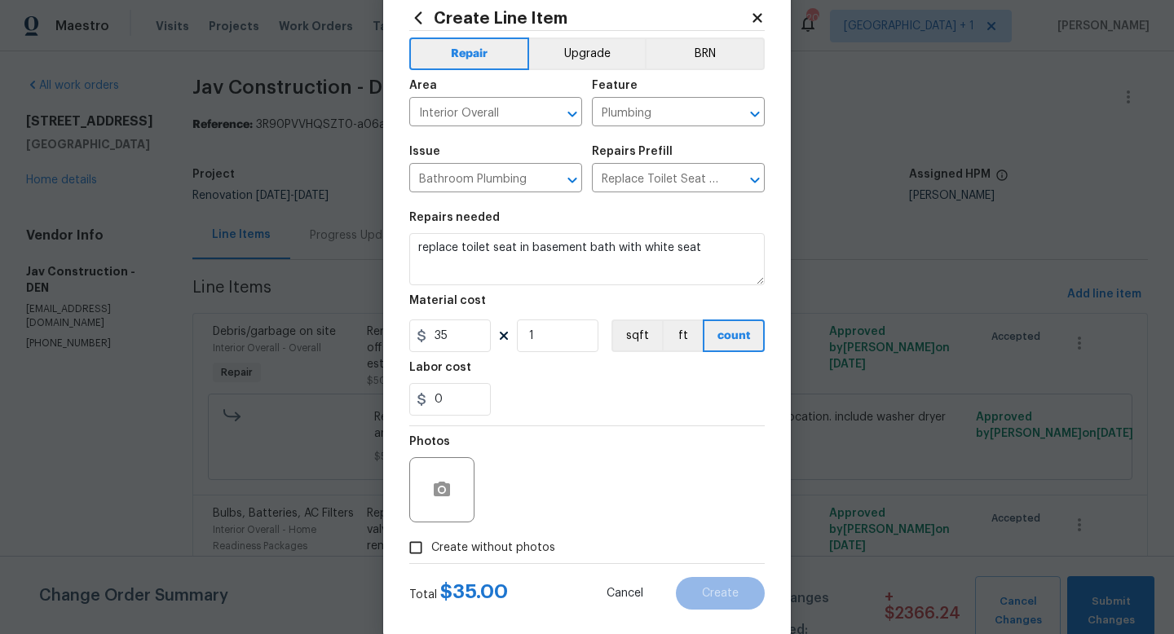
scroll to position [50, 0]
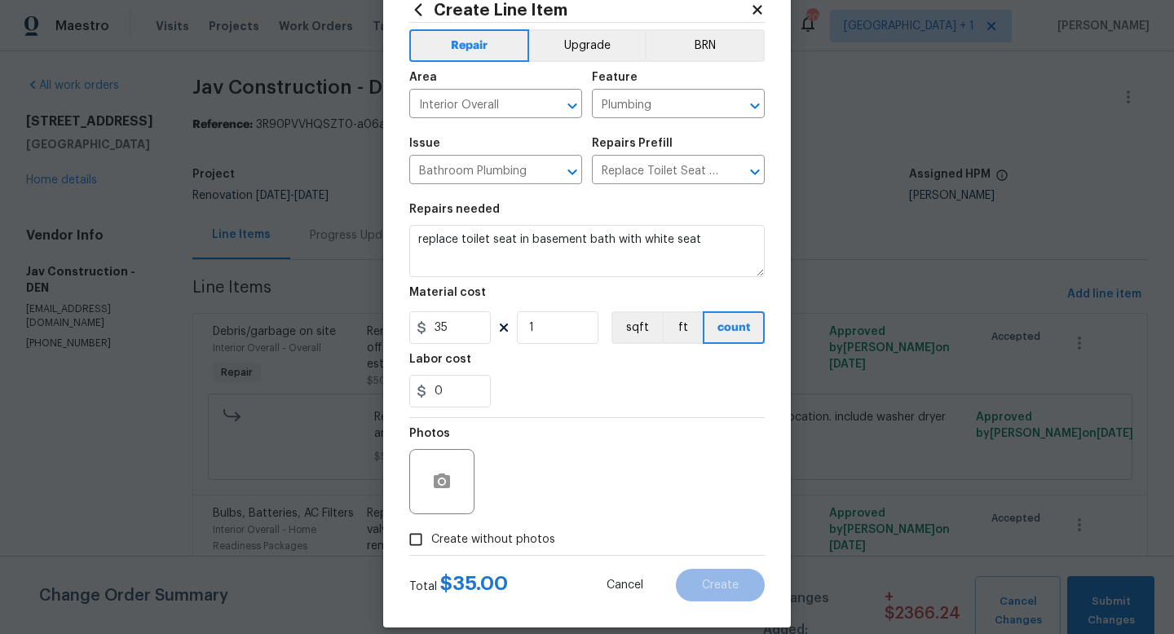
click at [492, 544] on span "Create without photos" at bounding box center [493, 539] width 124 height 17
click at [431, 544] on input "Create without photos" at bounding box center [415, 539] width 31 height 31
checkbox input "true"
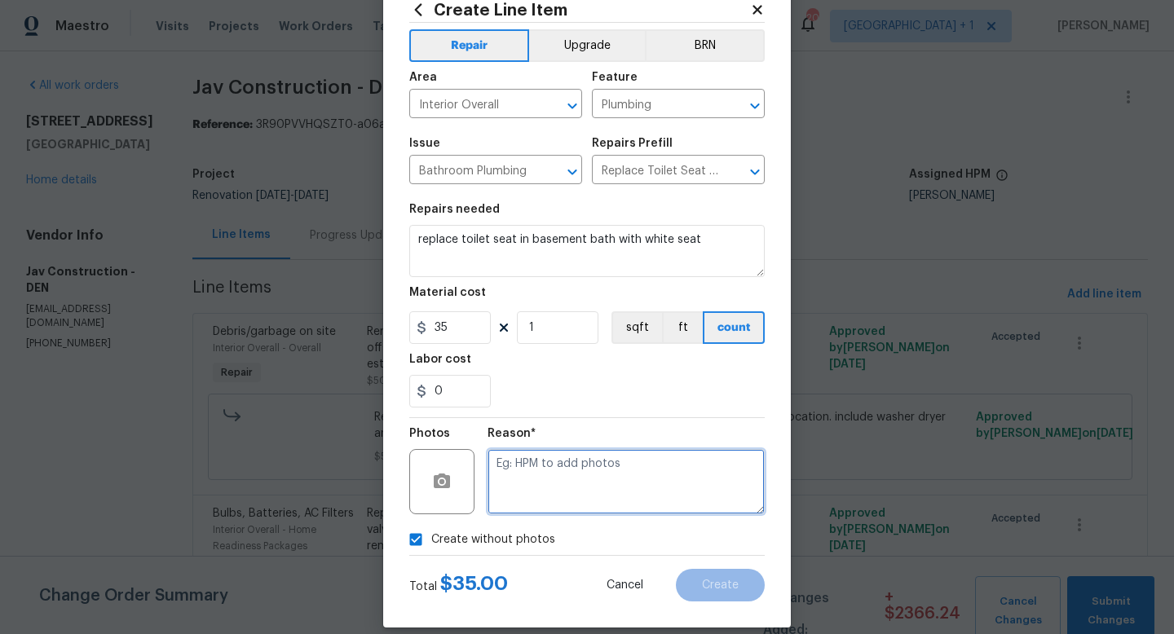
click at [541, 492] on textarea at bounding box center [625, 481] width 277 height 65
type textarea "to add"
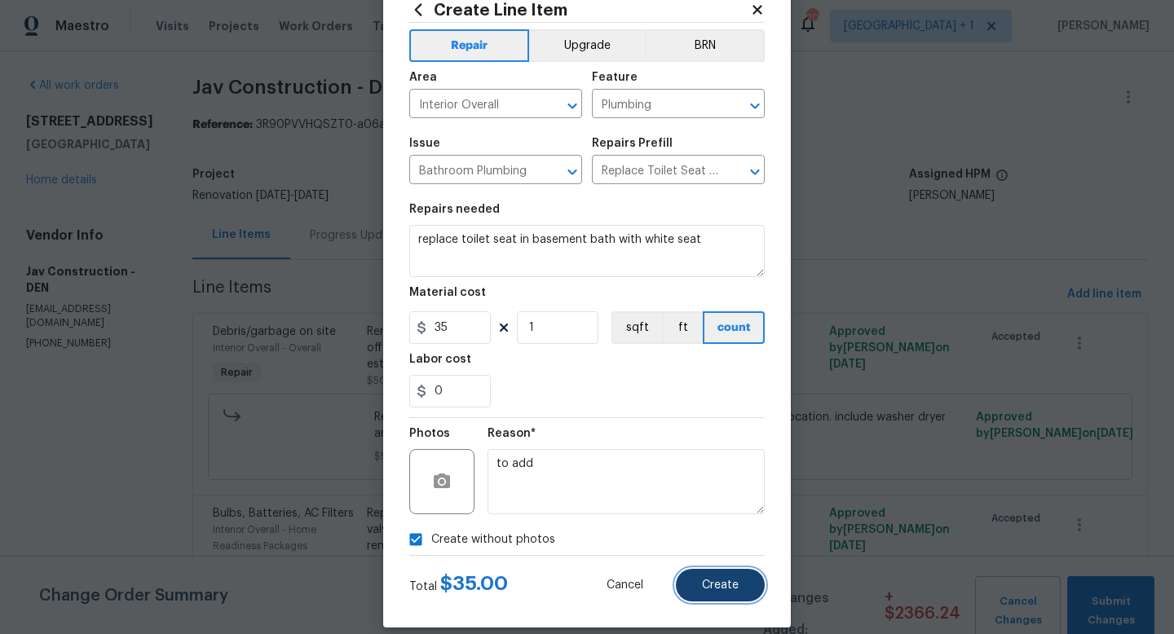
click at [705, 586] on span "Create" at bounding box center [720, 586] width 37 height 12
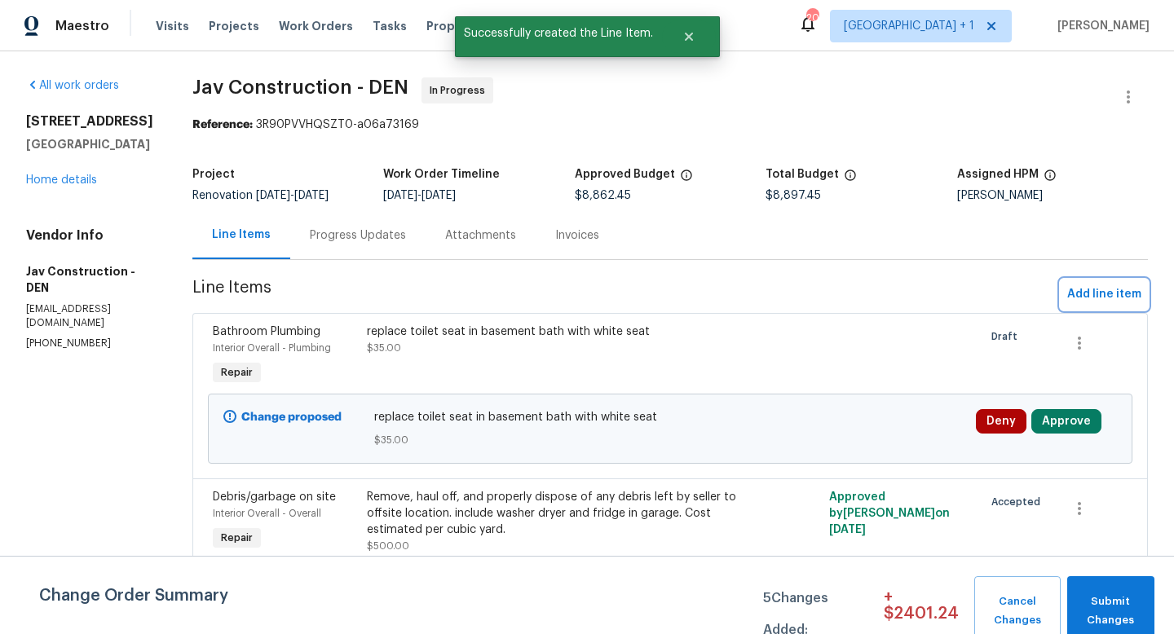
click at [1089, 293] on span "Add line item" at bounding box center [1104, 294] width 74 height 20
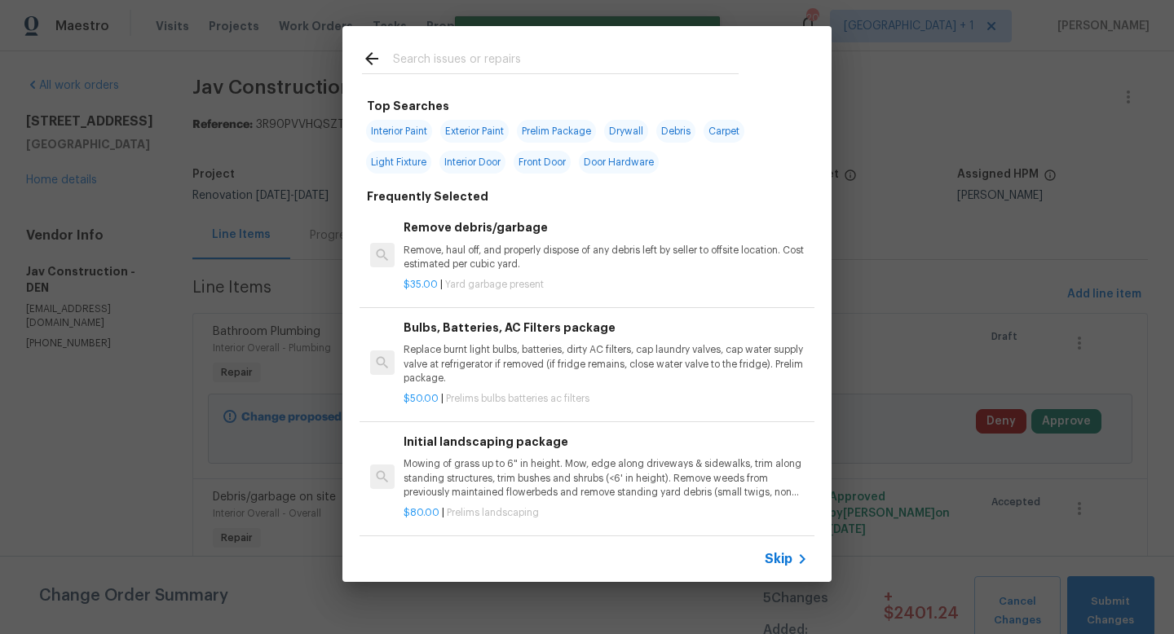
click at [776, 559] on span "Skip" at bounding box center [779, 559] width 28 height 16
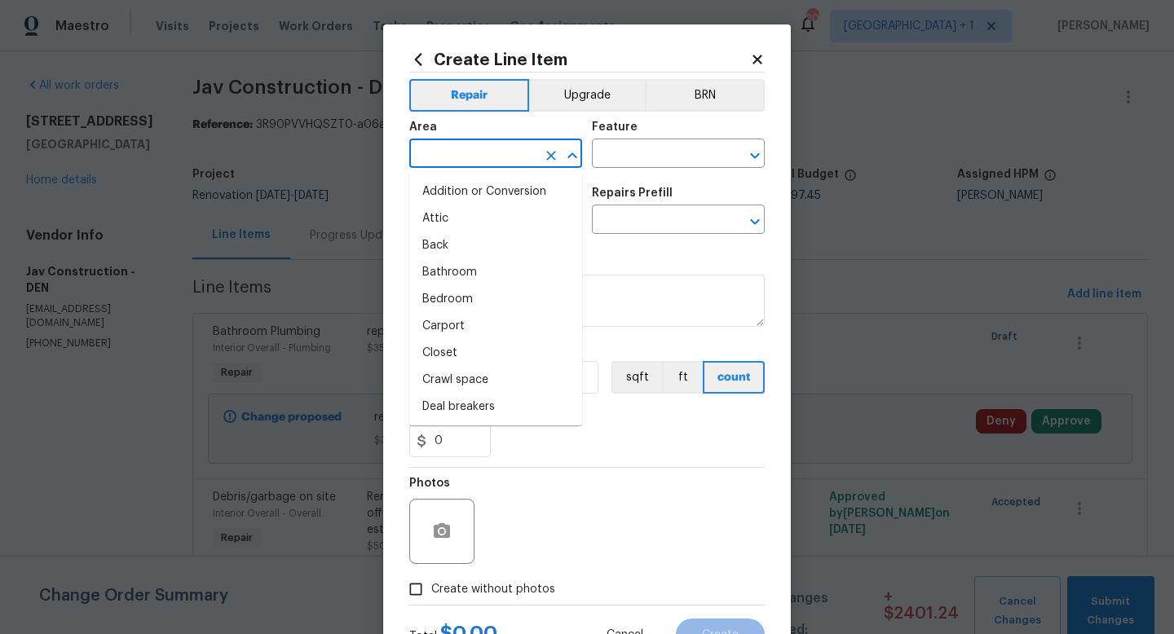
click at [462, 154] on input "text" at bounding box center [472, 155] width 127 height 25
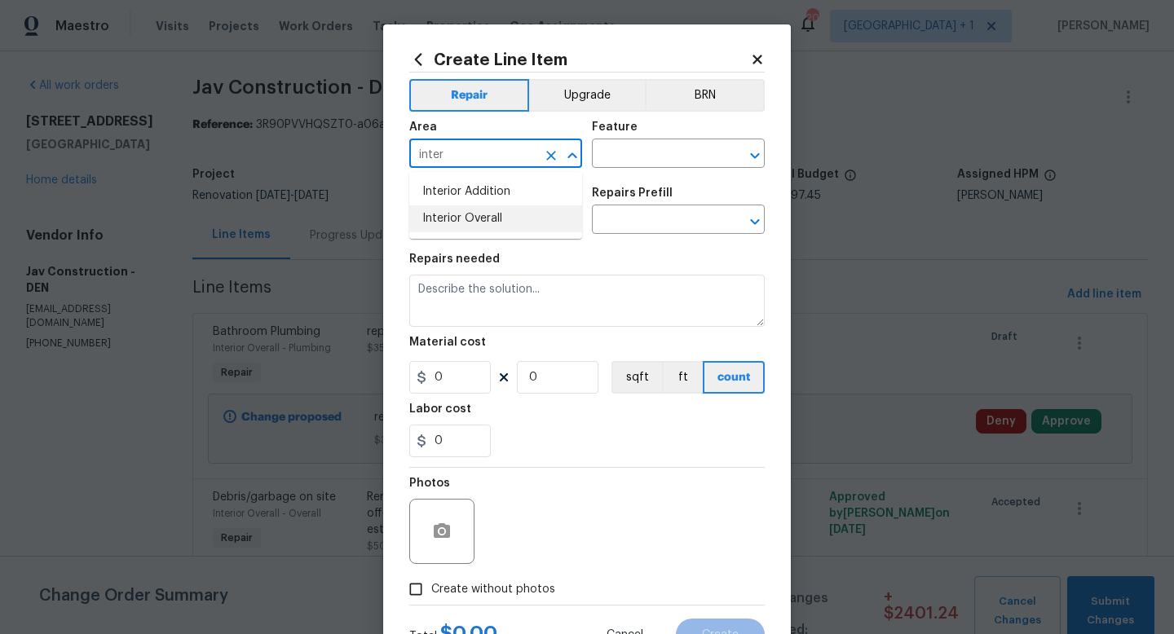
click at [449, 216] on li "Interior Overall" at bounding box center [495, 218] width 173 height 27
type input "Interior Overall"
click at [614, 157] on input "text" at bounding box center [655, 155] width 127 height 25
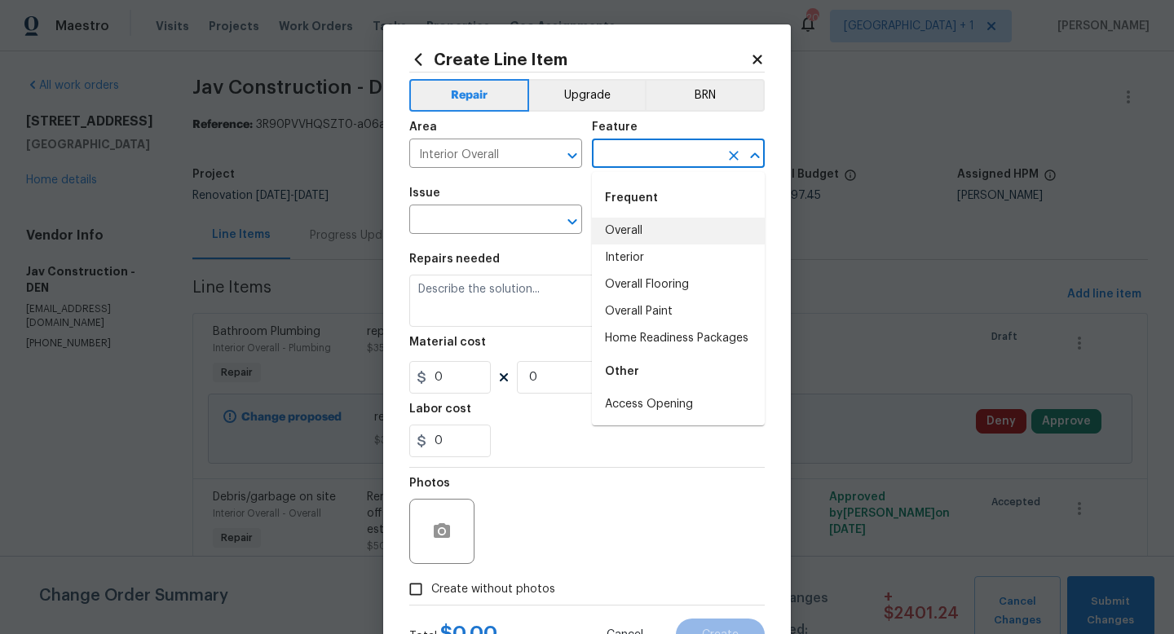
click at [624, 228] on li "Overall" at bounding box center [678, 231] width 173 height 27
type input "Overall"
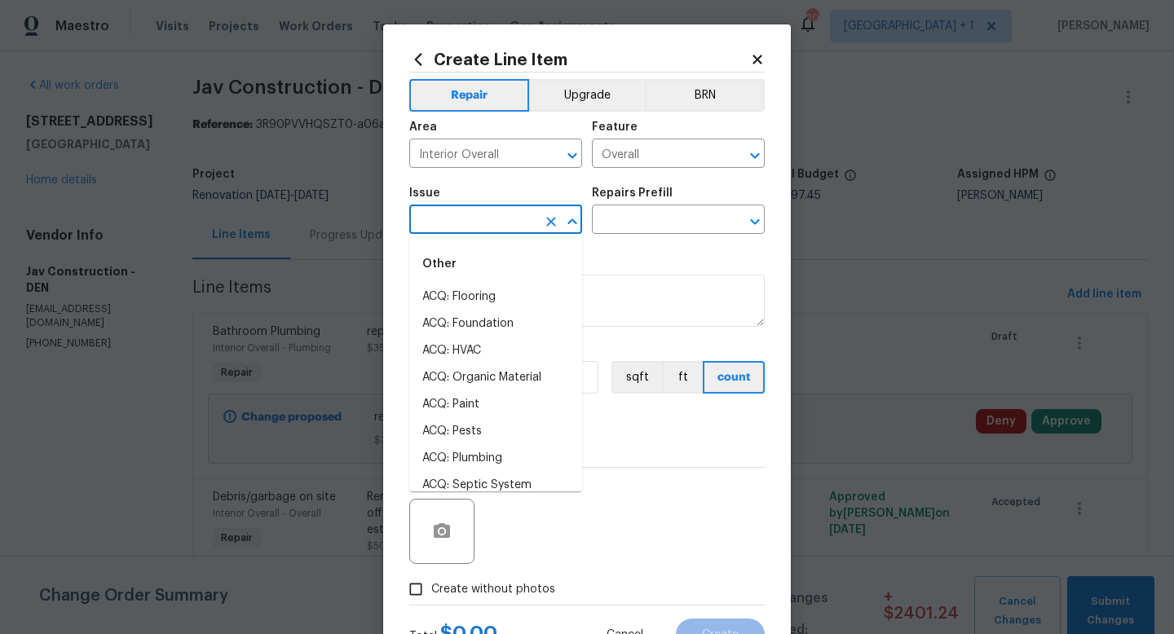
click at [496, 223] on input "text" at bounding box center [472, 221] width 127 height 25
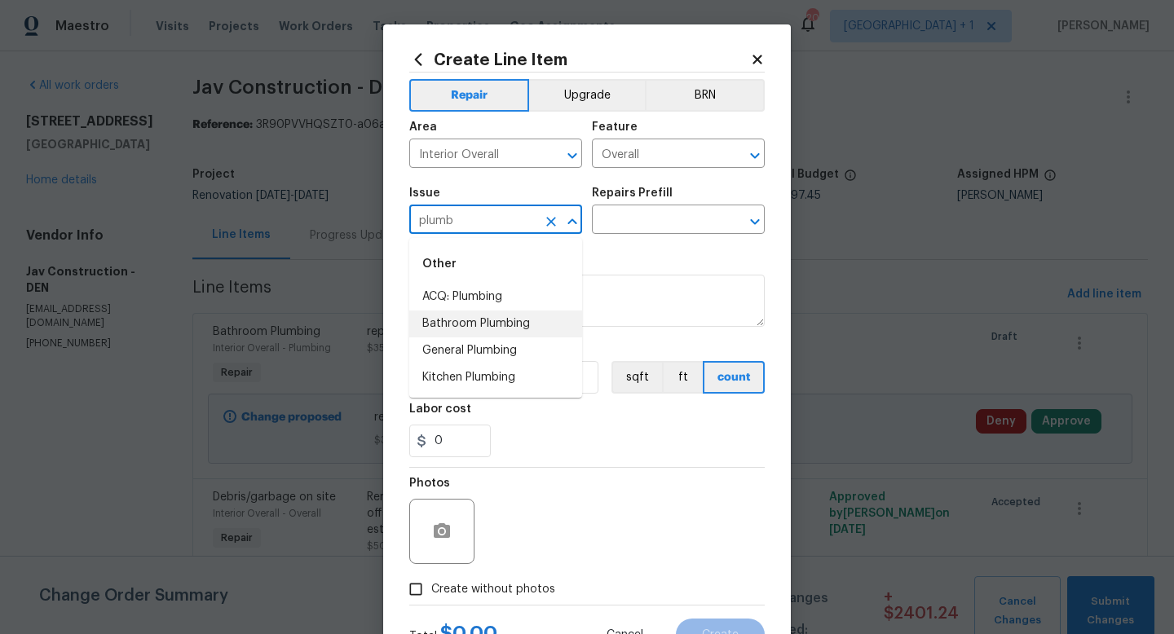
click at [474, 322] on li "Bathroom Plumbing" at bounding box center [495, 324] width 173 height 27
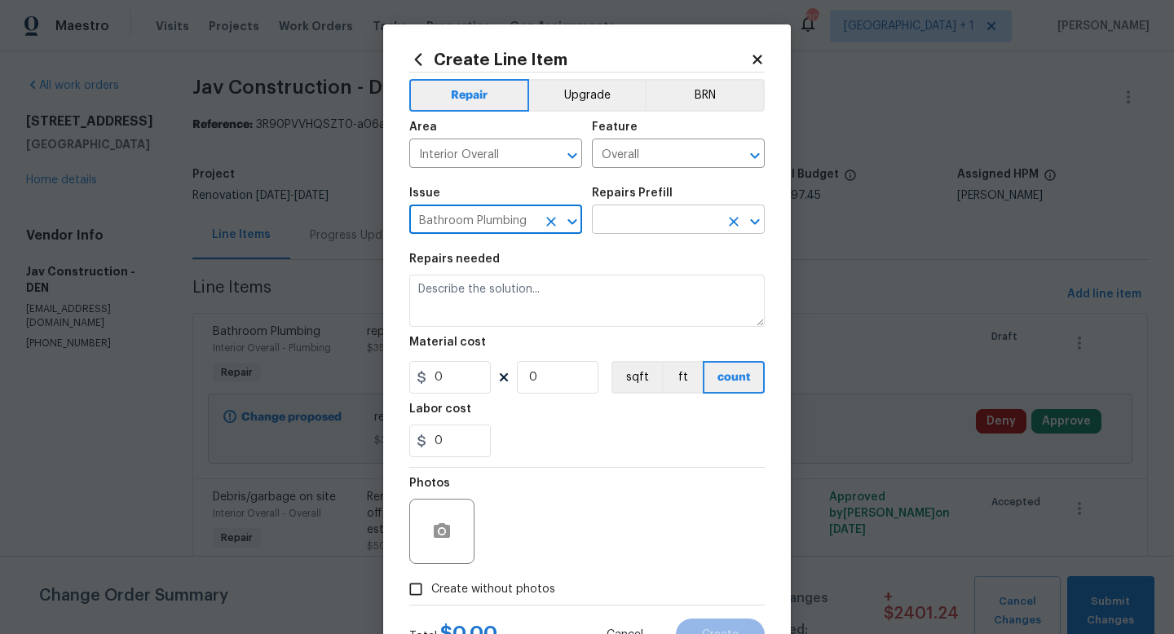
type input "Bathroom Plumbing"
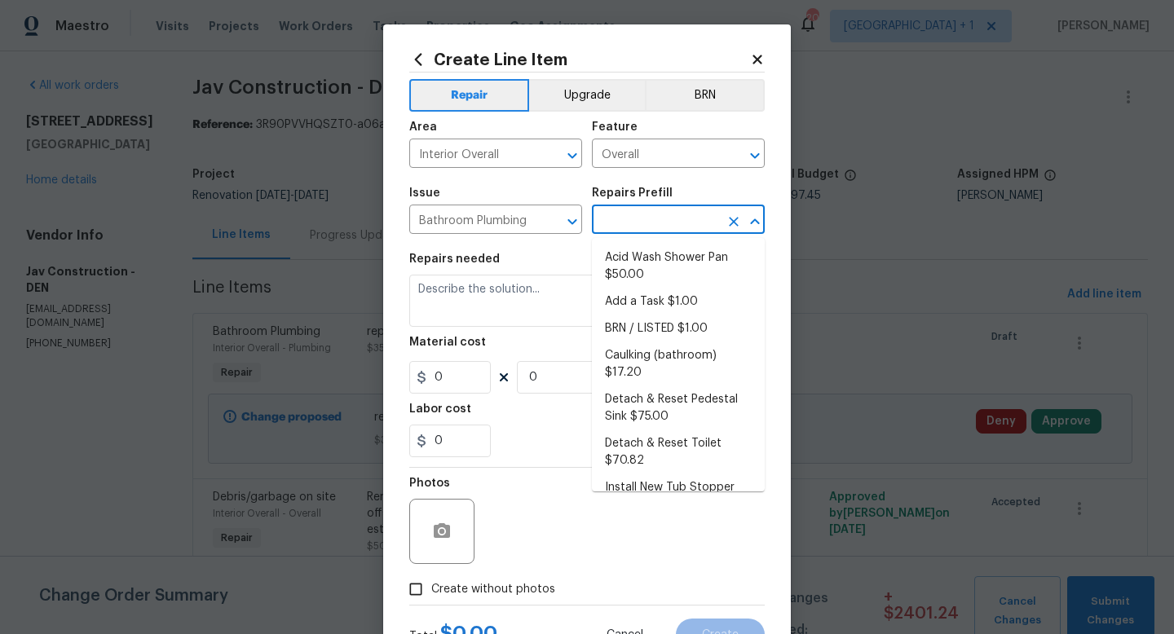
click at [637, 219] on input "text" at bounding box center [655, 221] width 127 height 25
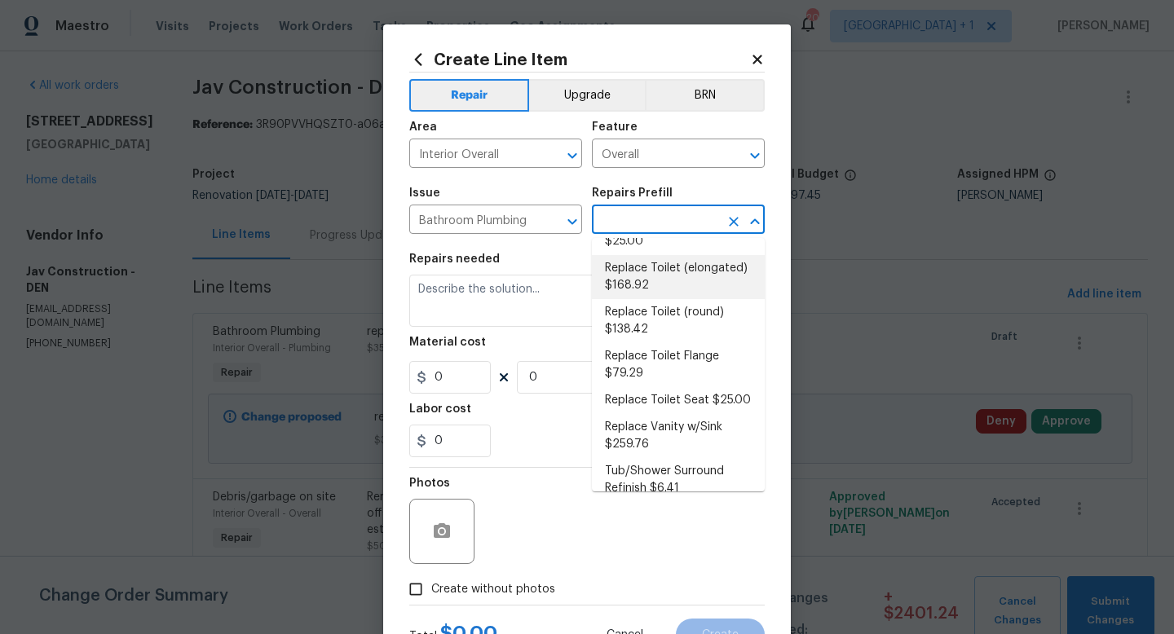
click at [652, 261] on li "Replace Toilet (elongated) $168.92" at bounding box center [678, 277] width 173 height 44
type input "Plumbing"
type input "Replace Toilet (elongated) $168.92"
type textarea "Remove the existing toilet, prep the flange, install a new elongated toilet wit…"
type input "168.92"
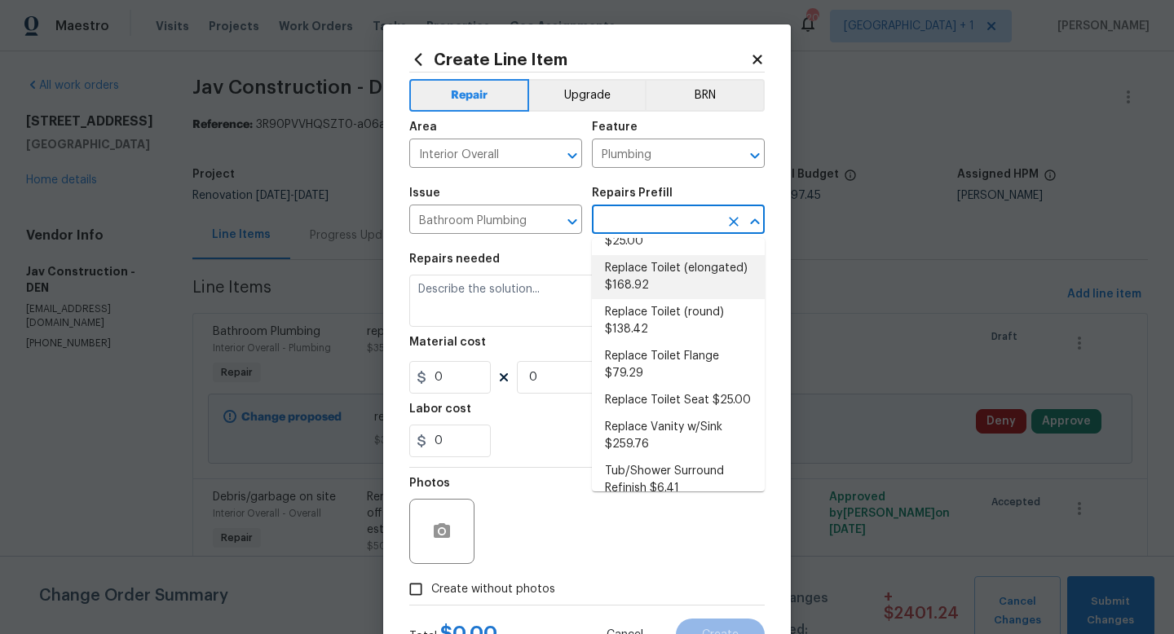
type input "1"
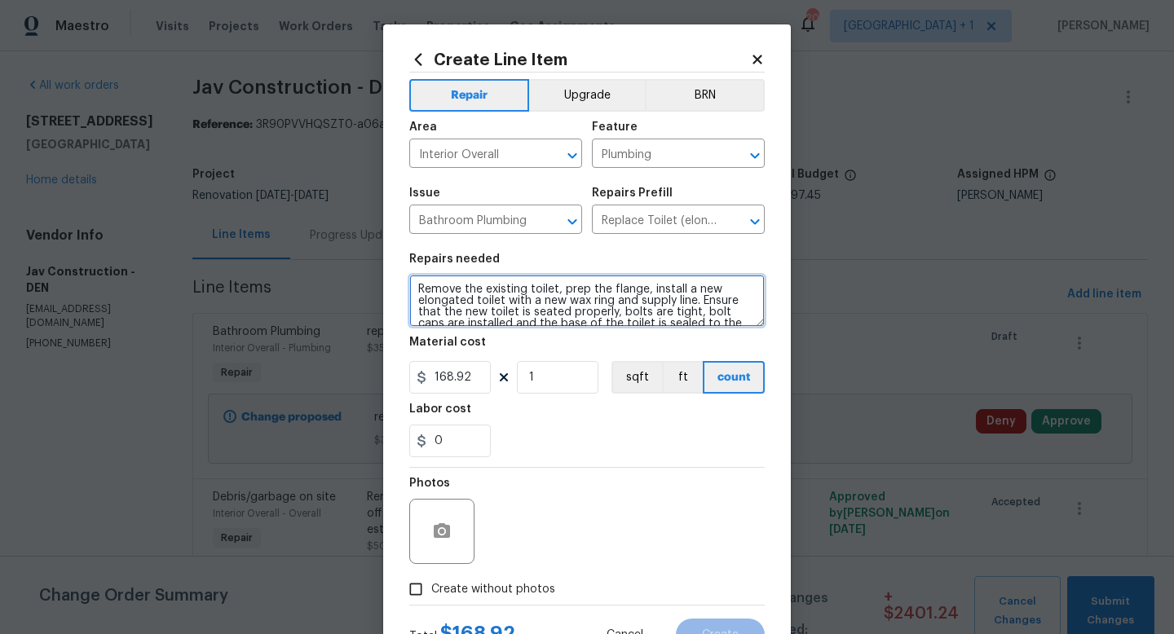
click at [566, 312] on textarea "Remove the existing toilet, prep the flange, install a new elongated toilet wit…" at bounding box center [586, 301] width 355 height 52
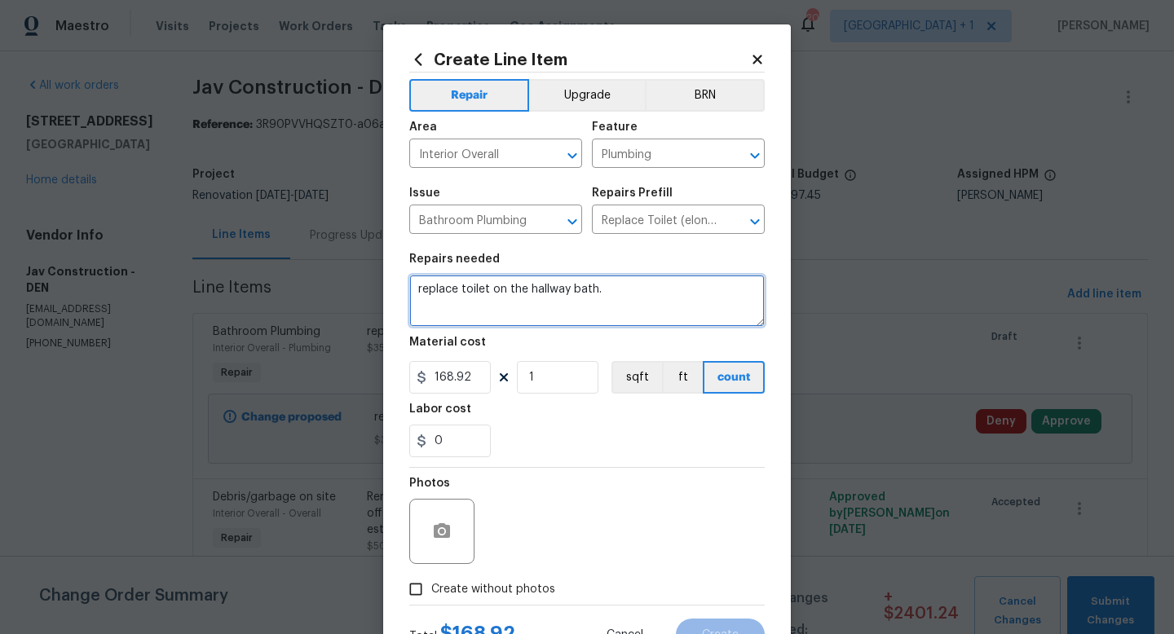
type textarea "replace toilet on the hallway bath."
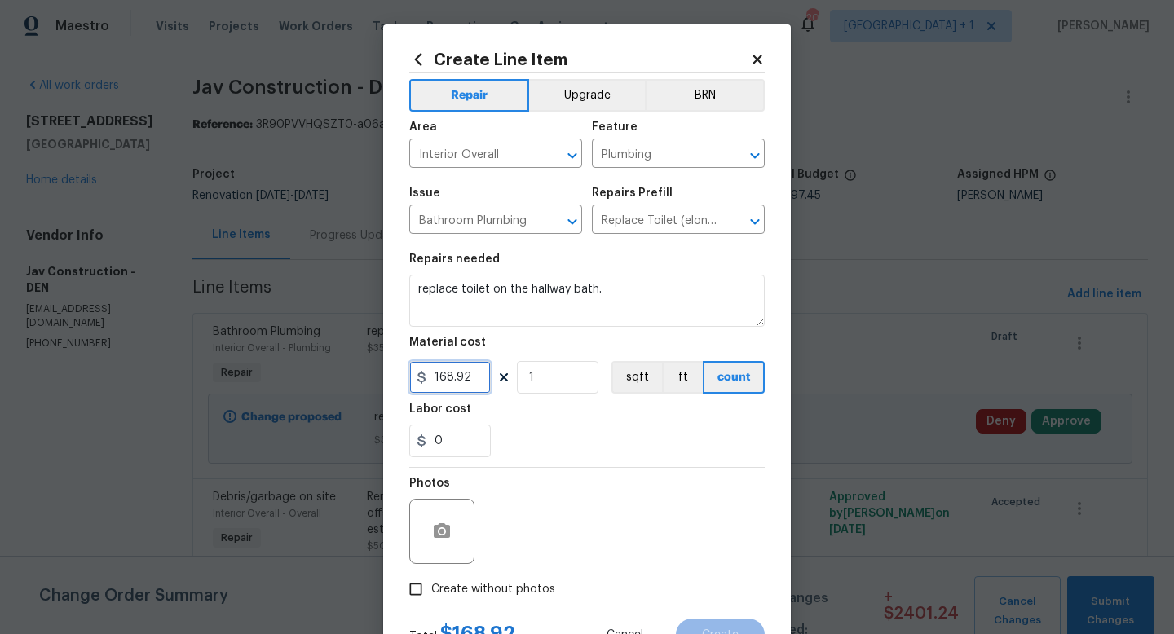
click at [479, 382] on input "168.92" at bounding box center [450, 377] width 82 height 33
type input "200"
click at [549, 496] on div "Photos" at bounding box center [586, 521] width 355 height 106
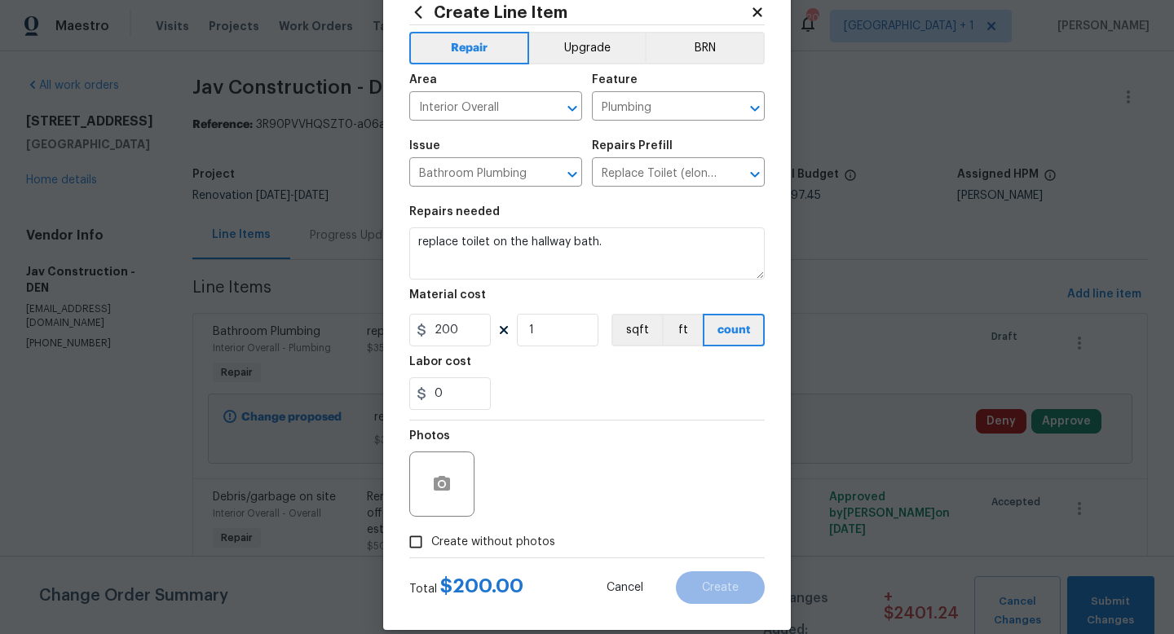
click at [498, 543] on span "Create without photos" at bounding box center [493, 542] width 124 height 17
click at [431, 543] on input "Create without photos" at bounding box center [415, 542] width 31 height 31
checkbox input "true"
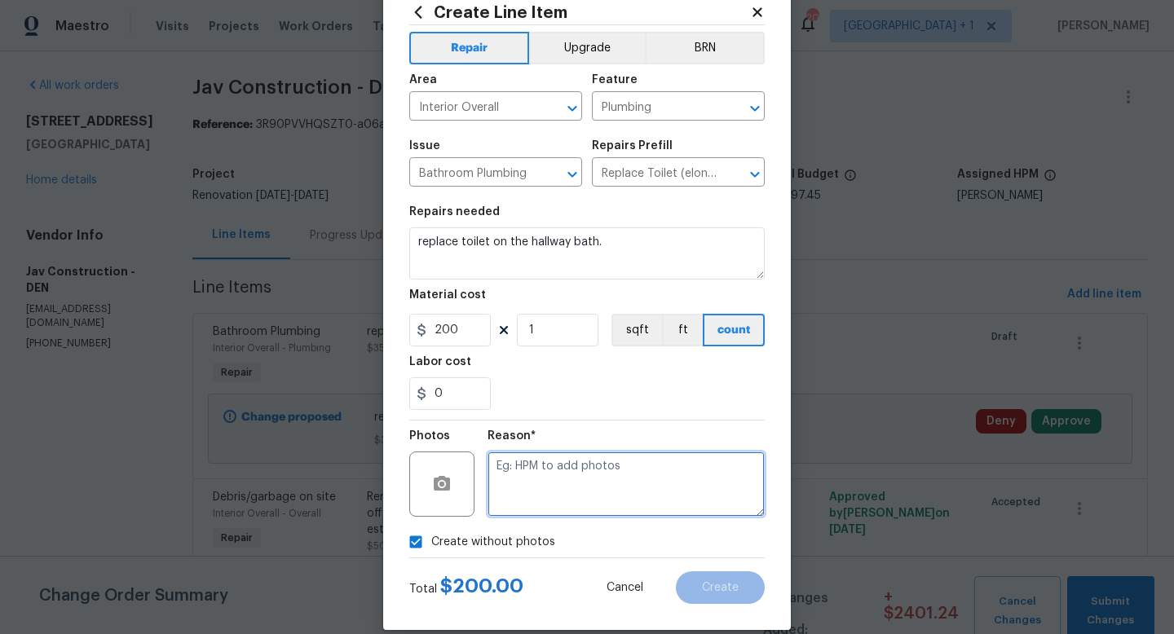
click at [536, 511] on textarea at bounding box center [625, 484] width 277 height 65
type textarea "to add"
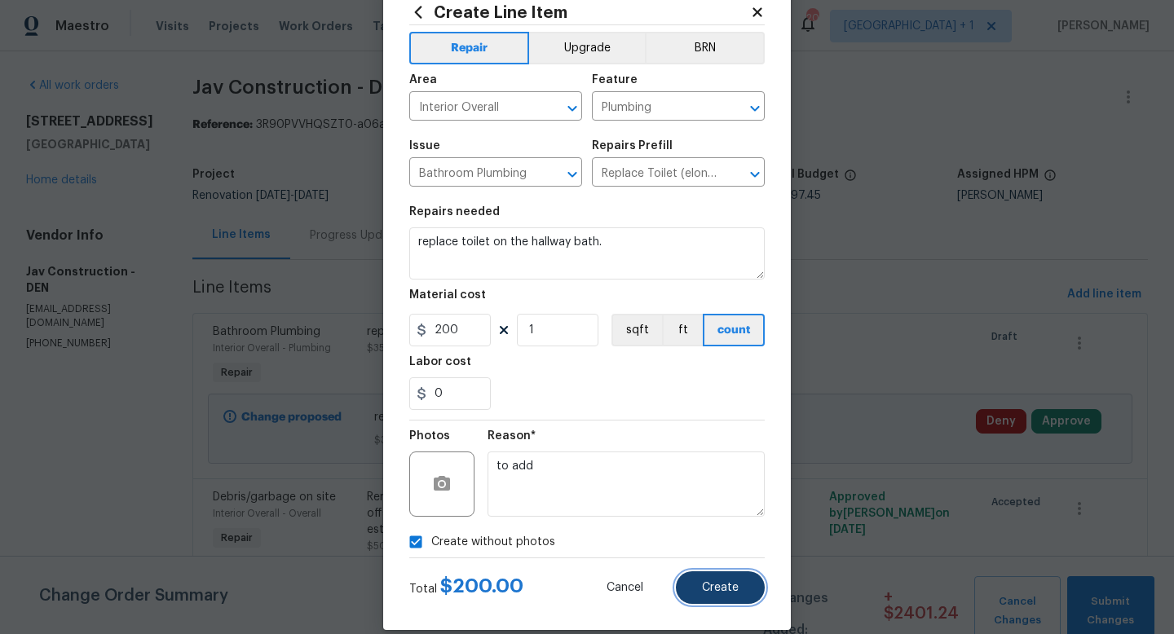
click at [718, 597] on button "Create" at bounding box center [720, 587] width 89 height 33
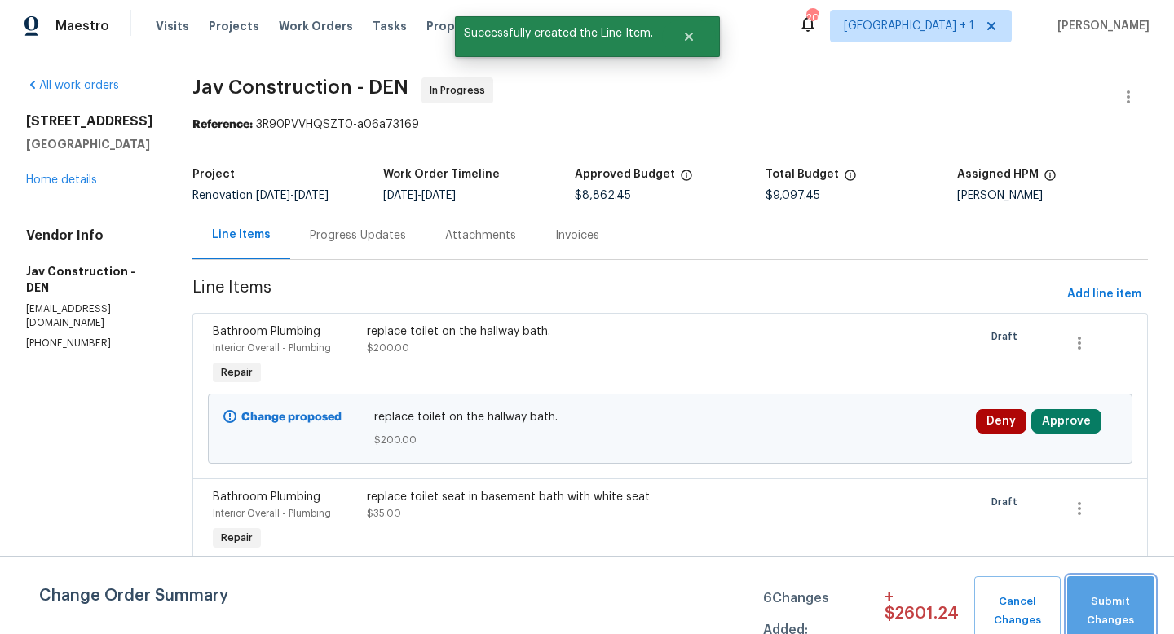
click at [1100, 615] on span "Submit Changes" at bounding box center [1110, 611] width 71 height 37
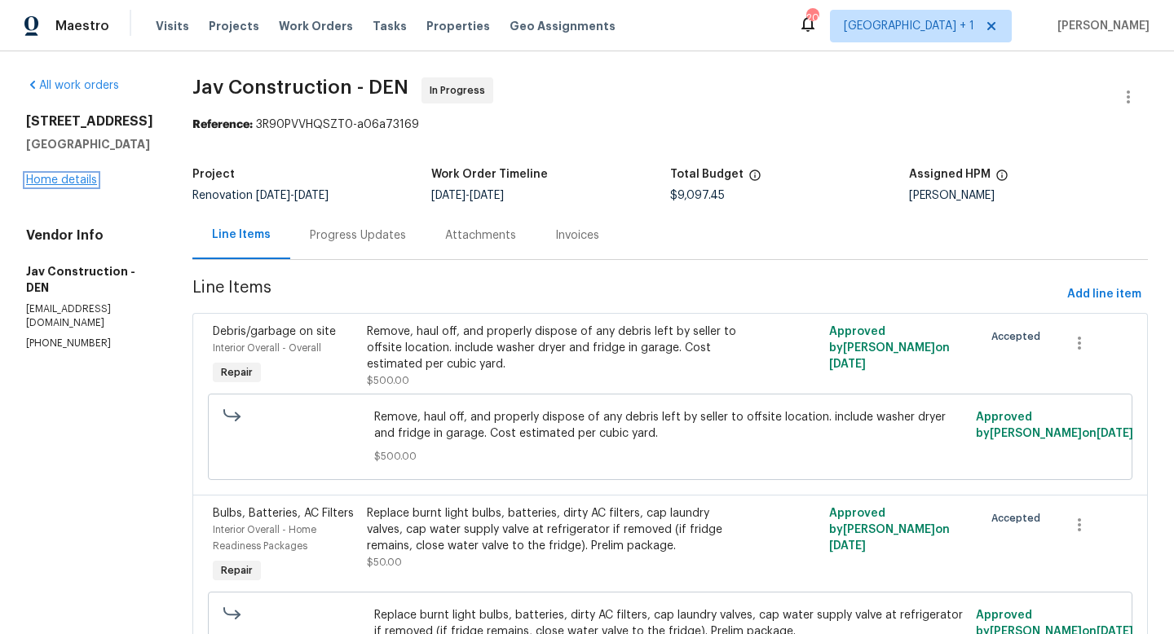
click at [75, 186] on link "Home details" at bounding box center [61, 179] width 71 height 11
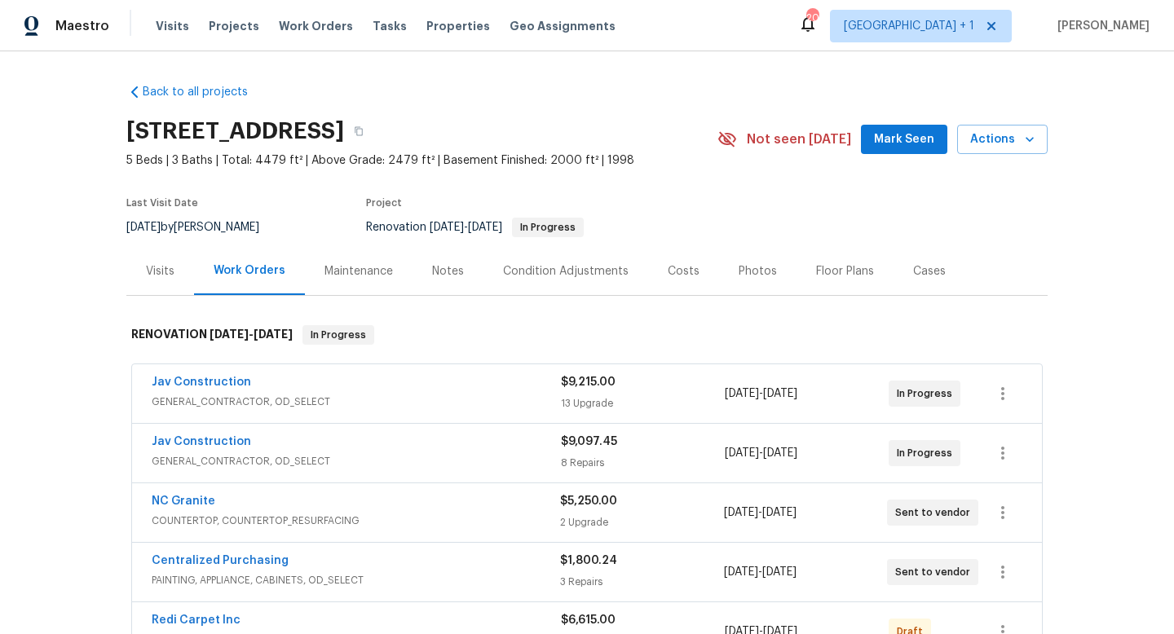
click at [684, 270] on div "Costs" at bounding box center [684, 271] width 32 height 16
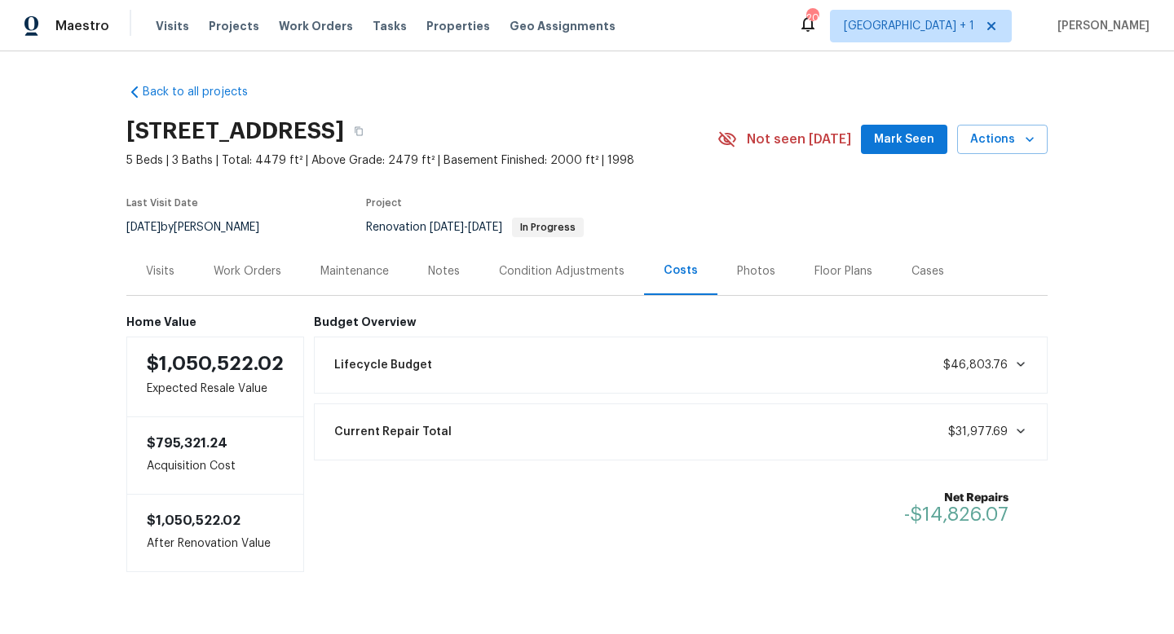
click at [263, 269] on div "Work Orders" at bounding box center [248, 271] width 68 height 16
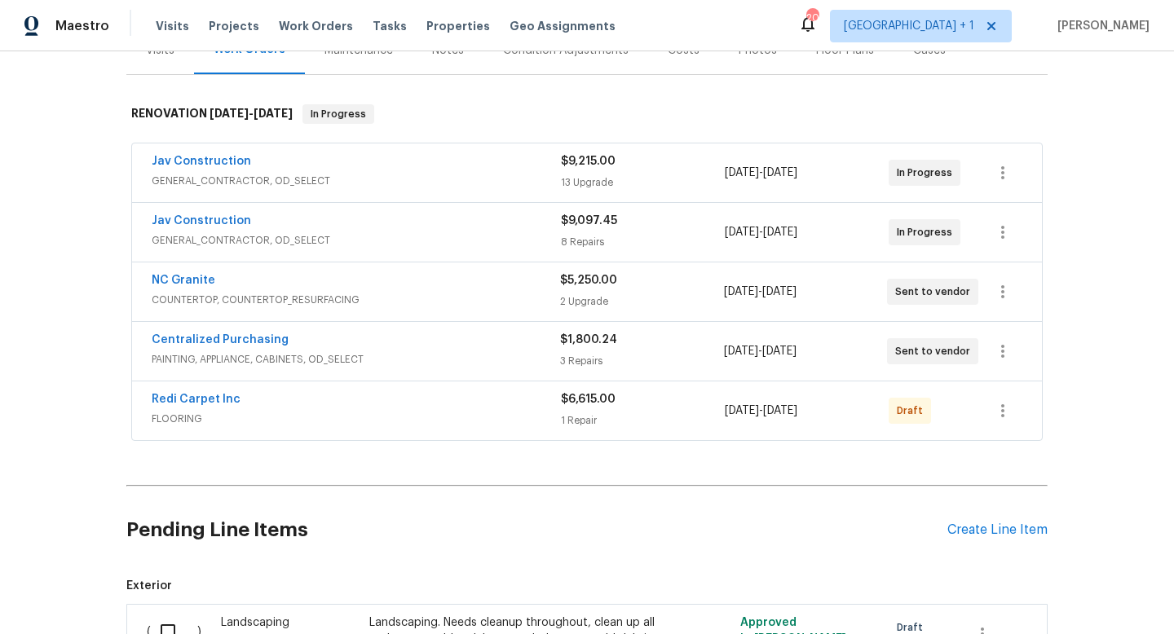
scroll to position [223, 0]
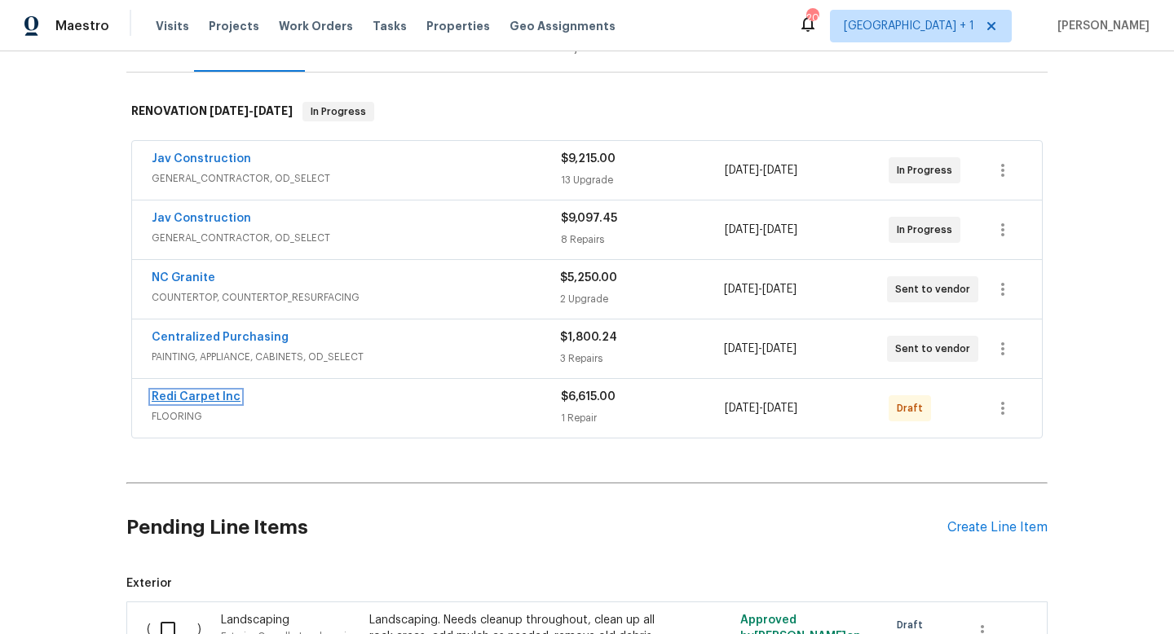
click at [208, 395] on link "Redi Carpet Inc" at bounding box center [196, 396] width 89 height 11
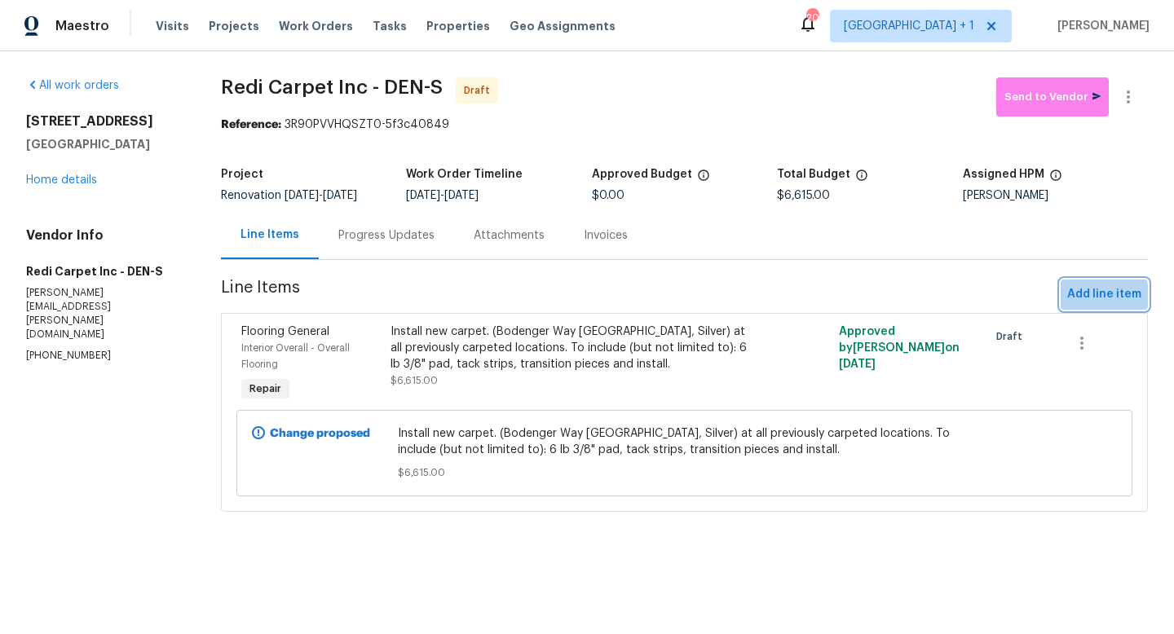
click at [1084, 296] on span "Add line item" at bounding box center [1104, 294] width 74 height 20
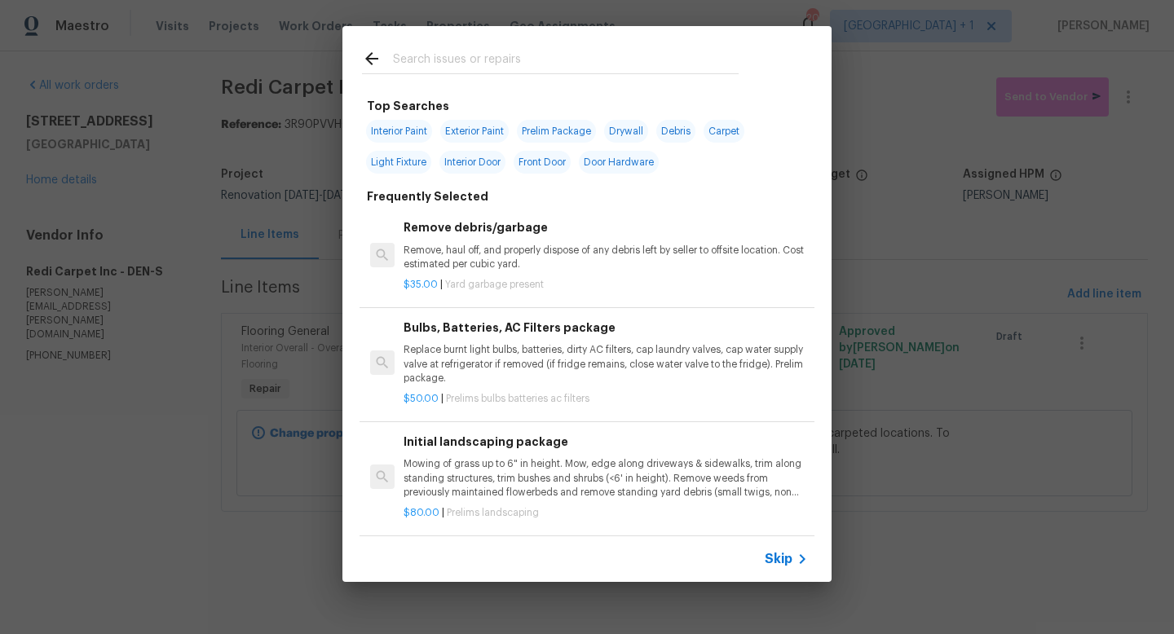
click at [778, 554] on span "Skip" at bounding box center [779, 559] width 28 height 16
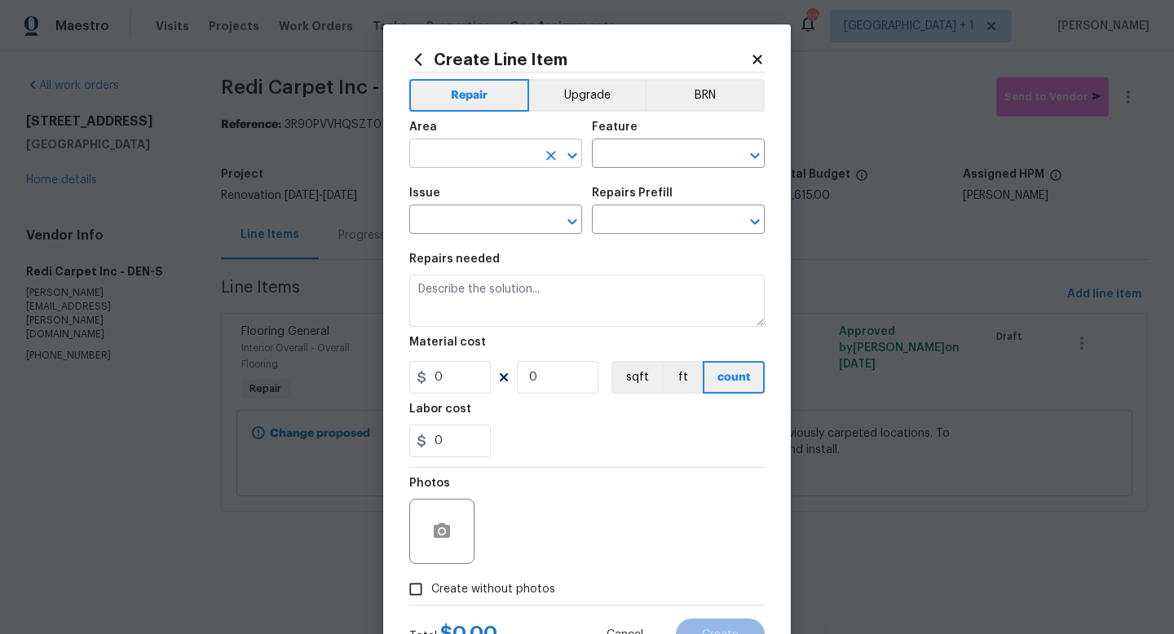
click at [483, 151] on input "text" at bounding box center [472, 155] width 127 height 25
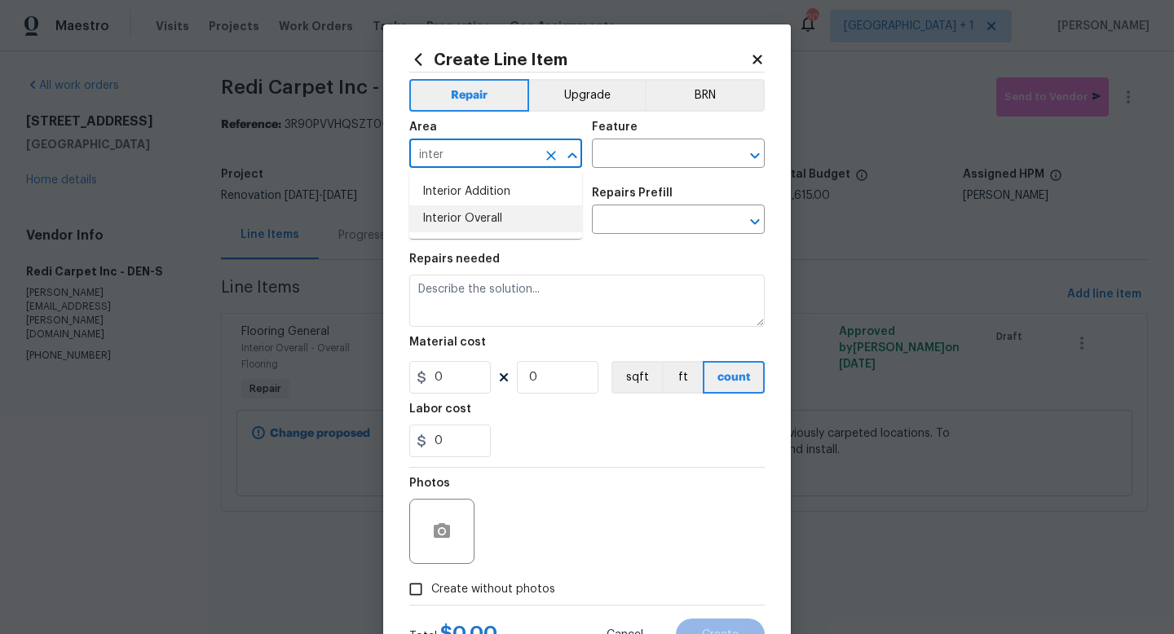
click at [472, 215] on li "Interior Overall" at bounding box center [495, 218] width 173 height 27
type input "Interior Overall"
click at [622, 161] on input "text" at bounding box center [655, 155] width 127 height 25
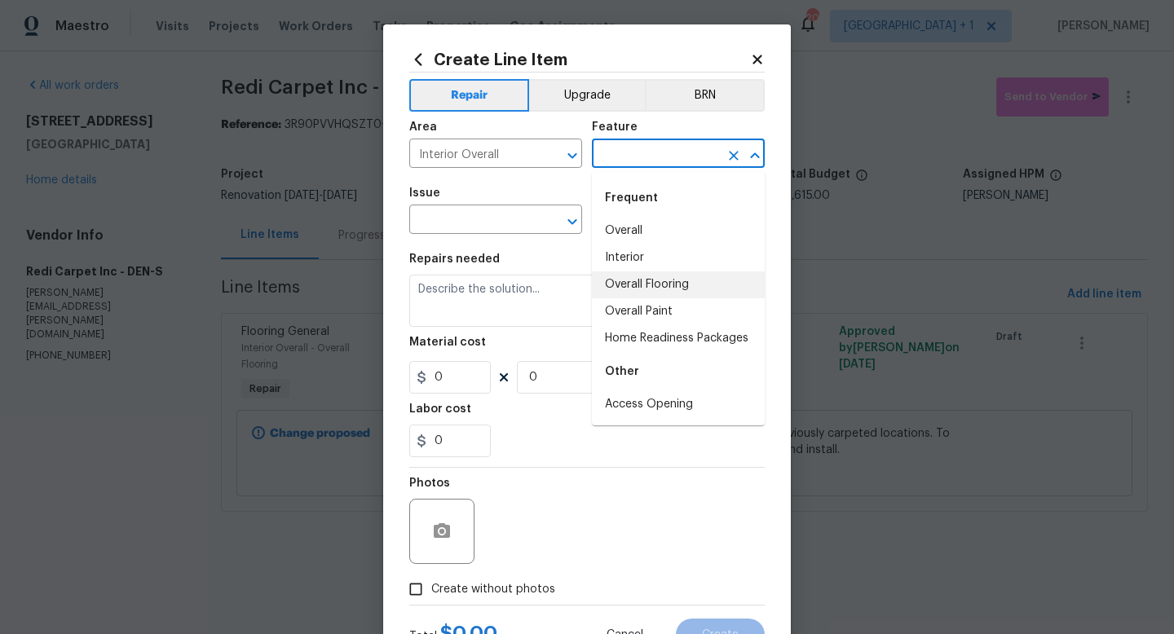
click at [628, 280] on li "Overall Flooring" at bounding box center [678, 284] width 173 height 27
type input "Overall Flooring"
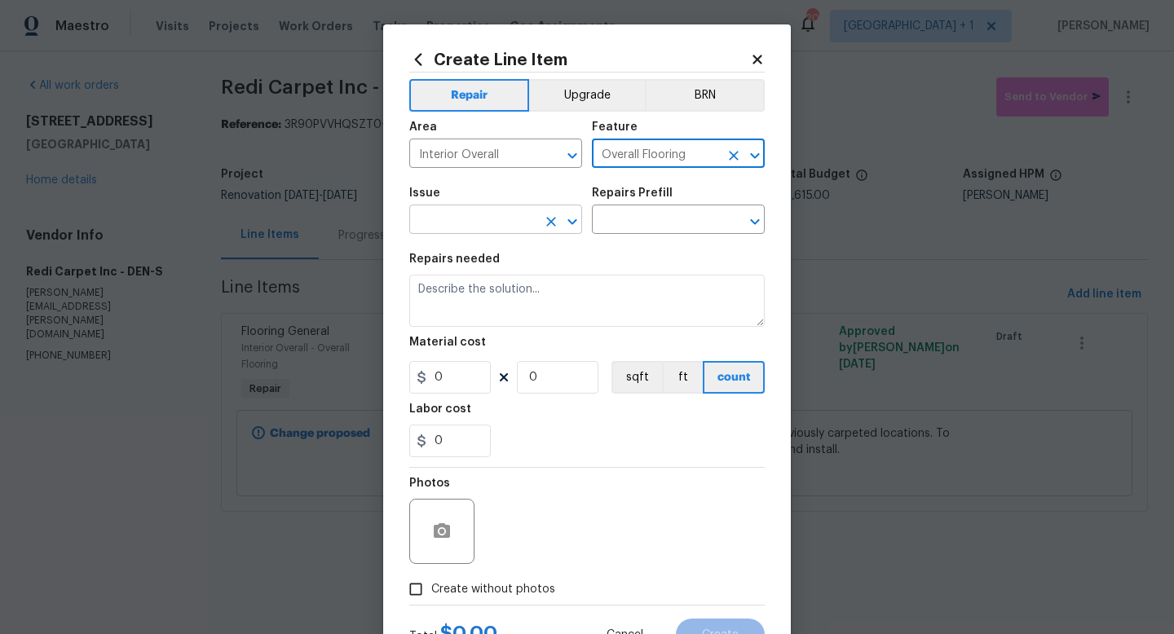
click at [507, 220] on input "text" at bounding box center [472, 221] width 127 height 25
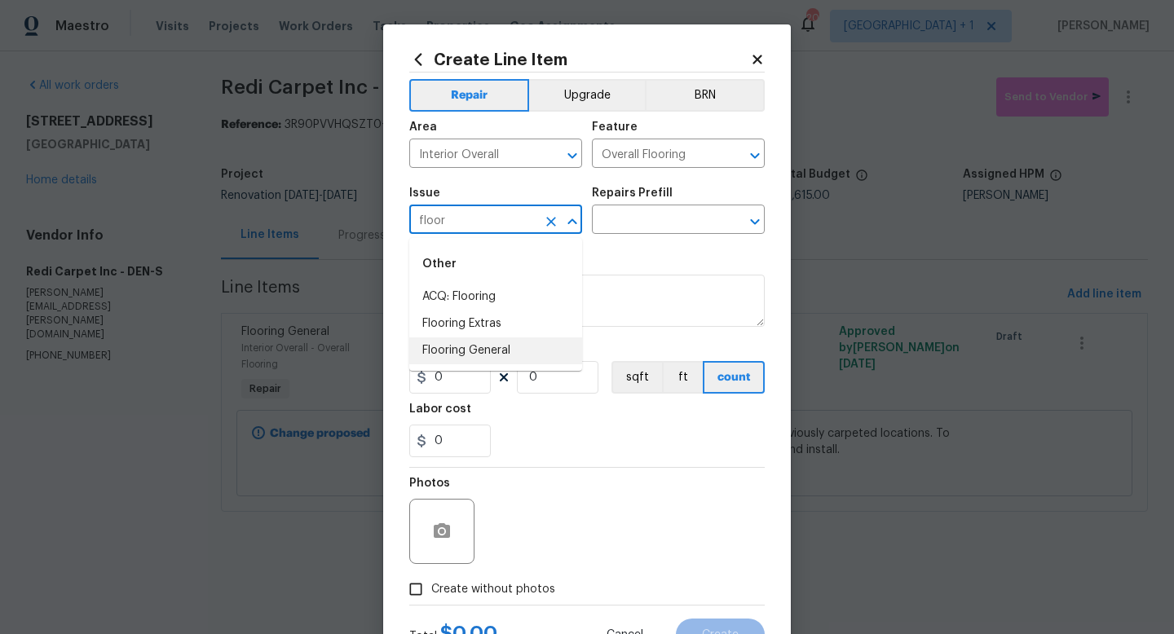
click at [493, 346] on li "Flooring General" at bounding box center [495, 350] width 173 height 27
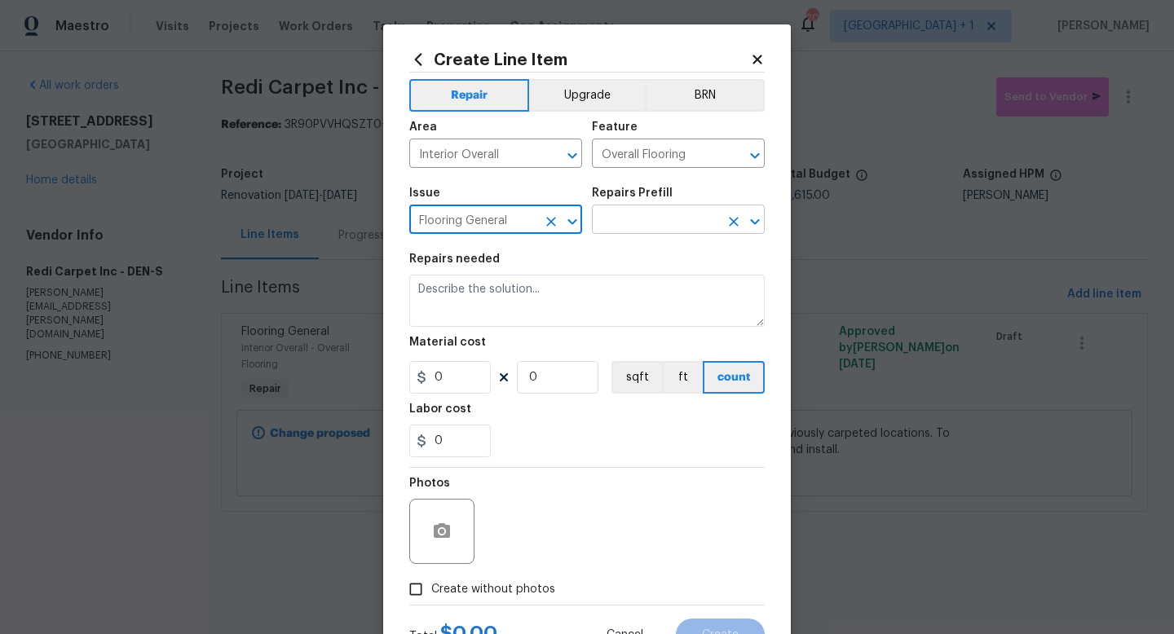
type input "Flooring General"
click at [642, 216] on input "text" at bounding box center [655, 221] width 127 height 25
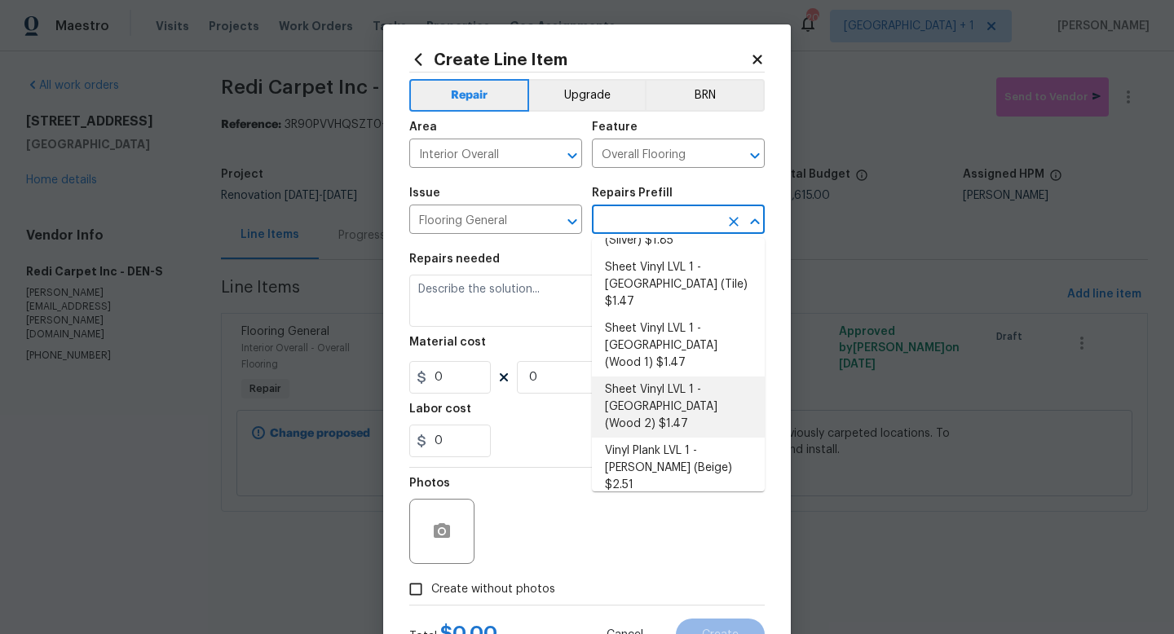
scroll to position [201, 0]
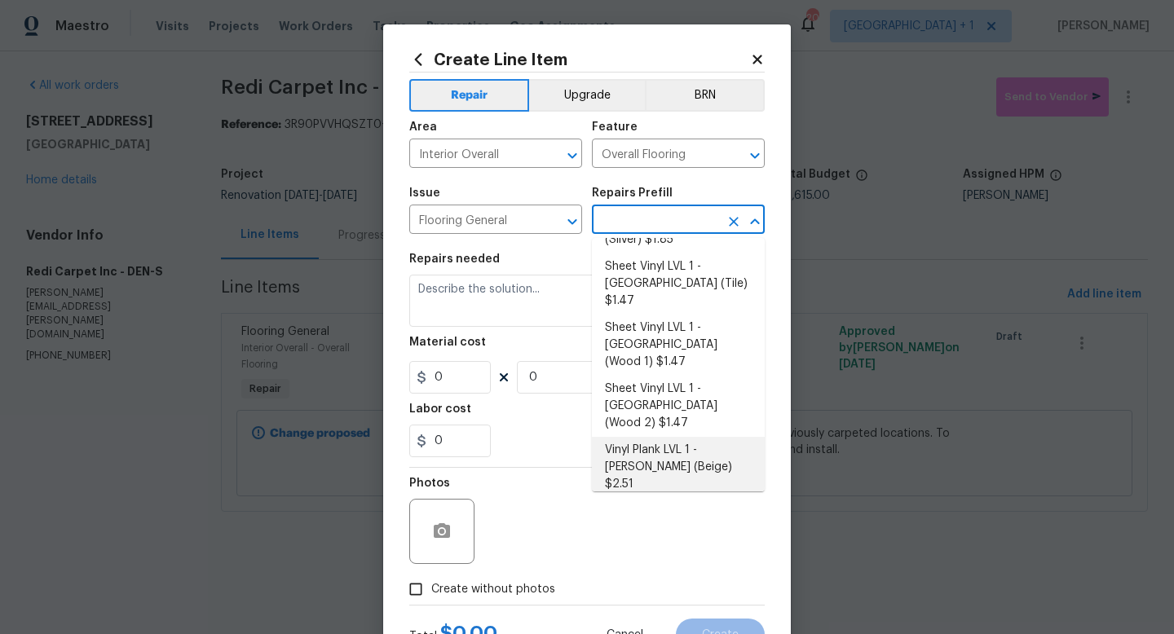
click at [677, 437] on li "Vinyl Plank LVL 1 - Knighton (Beige) $2.51" at bounding box center [678, 467] width 173 height 61
type input "Vinyl Plank LVL 1 - Knighton (Beige) $2.51"
type textarea "Install LVP (Knighton AP835 Prairie Dust) Includes transitions, glue and associ…"
type input "2.51"
type input "1"
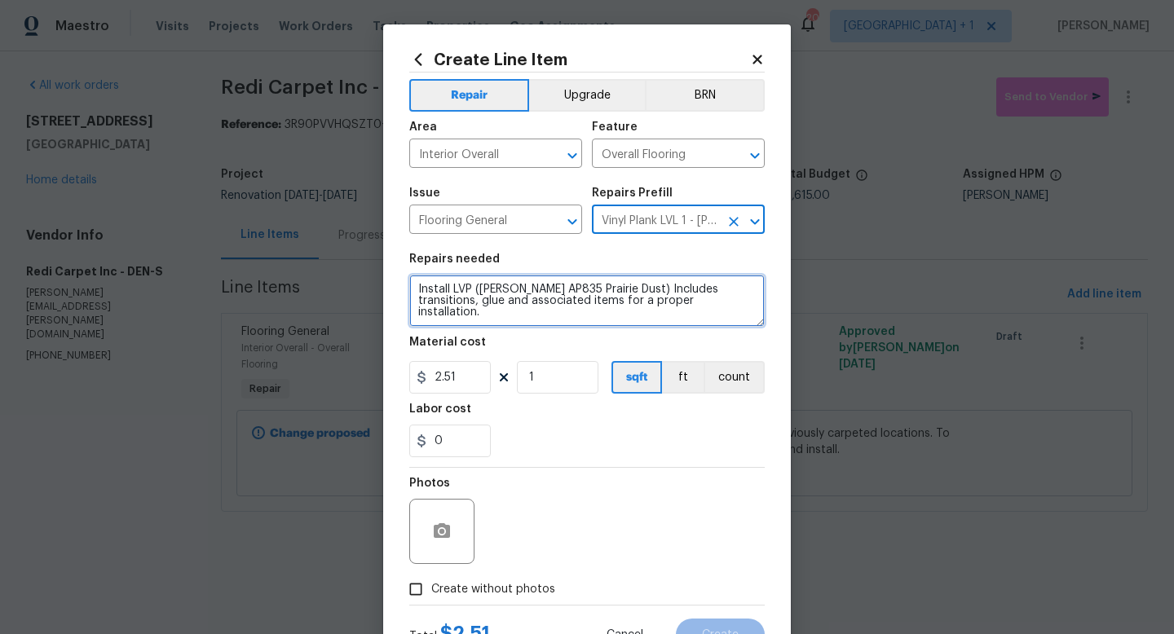
click at [473, 291] on textarea "Install LVP (Knighton AP835 Prairie Dust) Includes transitions, glue and associ…" at bounding box center [586, 301] width 355 height 52
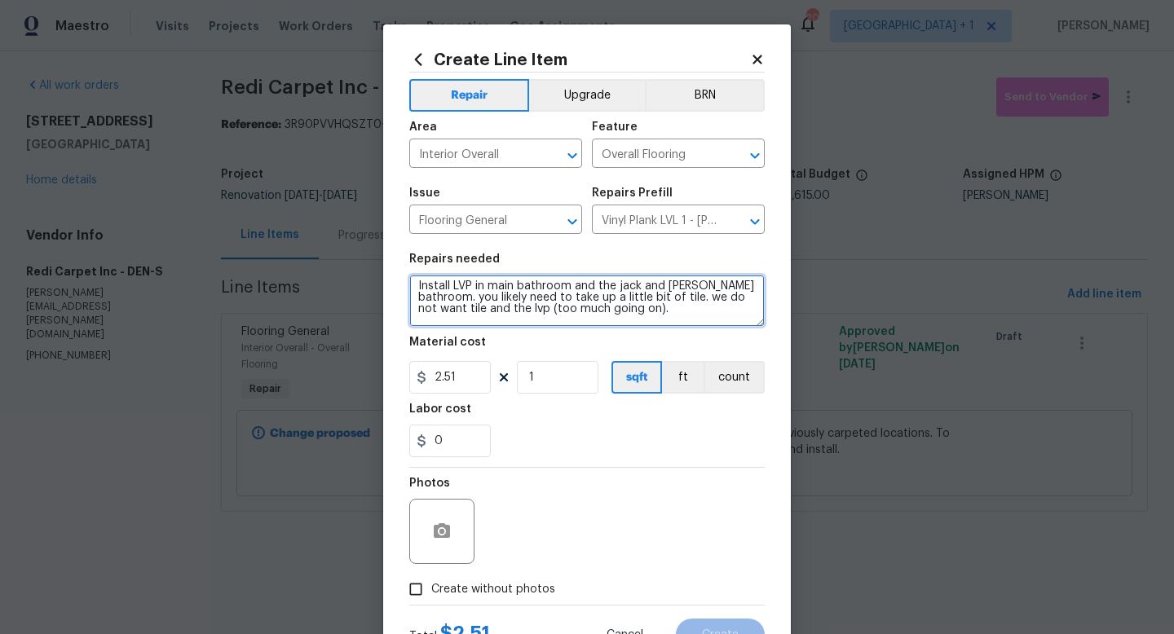
scroll to position [15, 0]
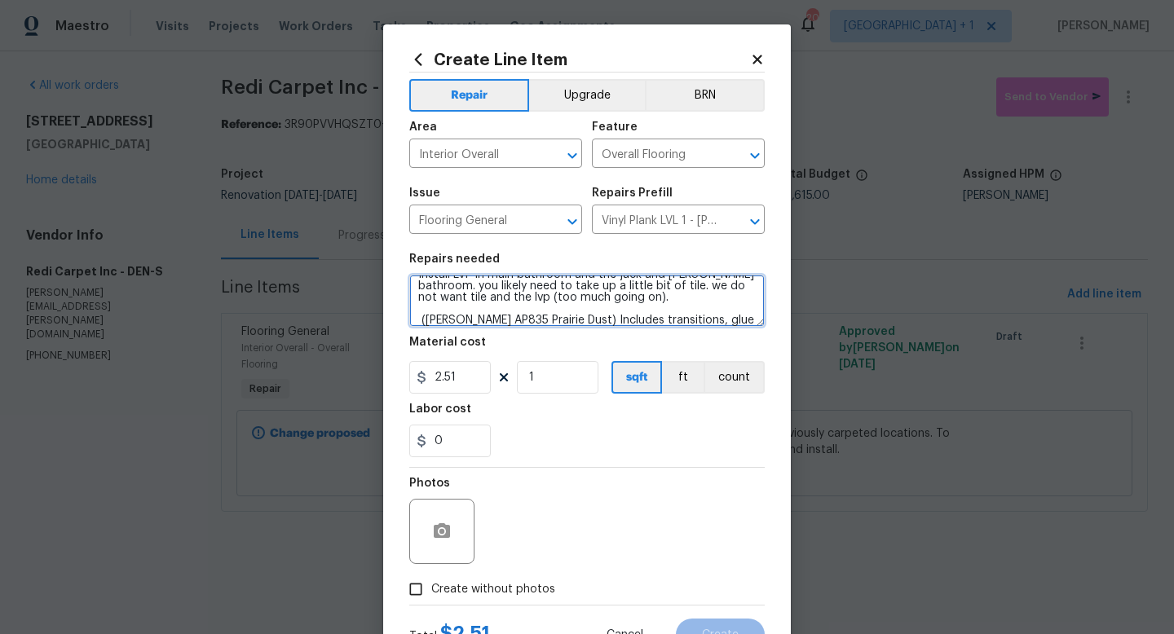
type textarea "Install LVP in main bathroom and the jack and jill bathroom. you likely need to…"
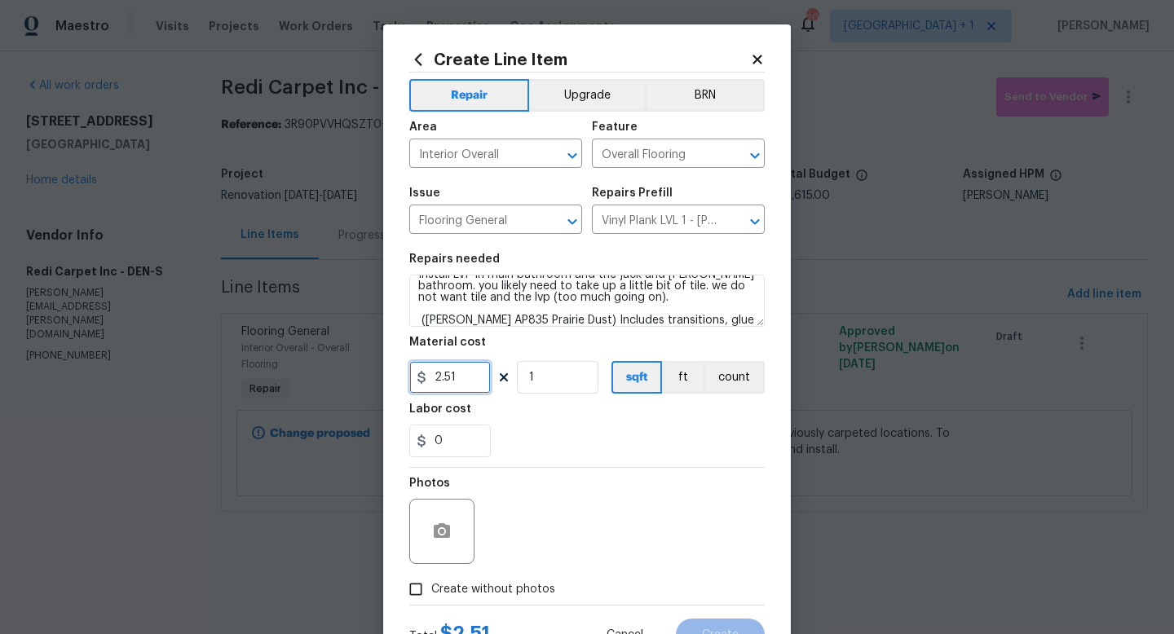
click at [472, 378] on input "2.51" at bounding box center [450, 377] width 82 height 33
type input "750"
click at [546, 451] on div "0" at bounding box center [586, 441] width 355 height 33
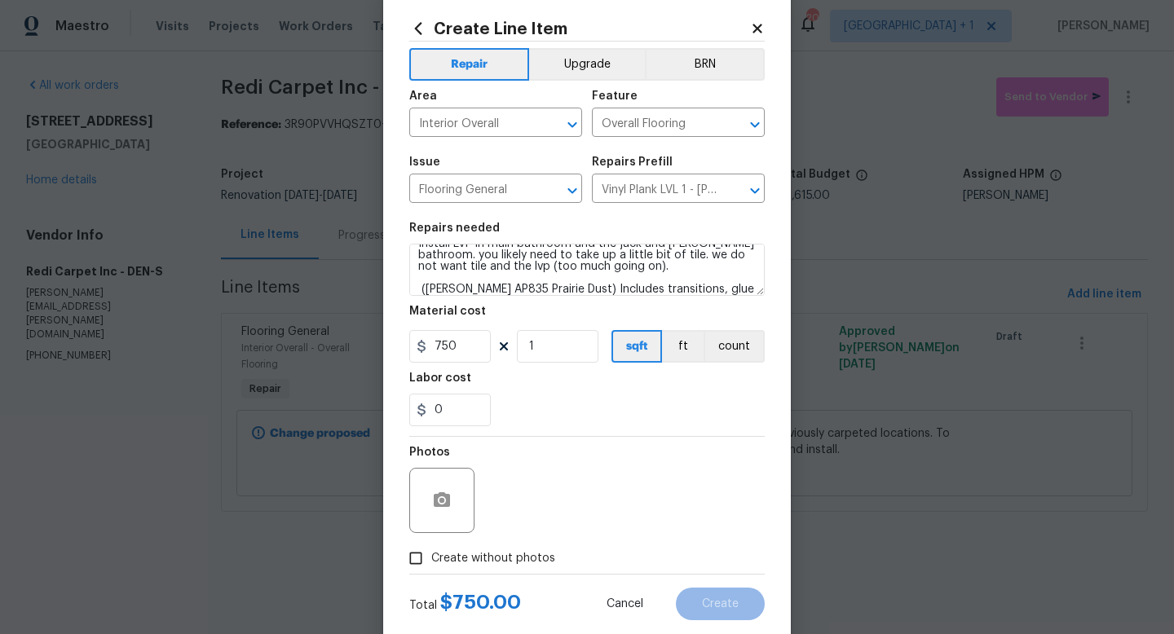
click at [483, 574] on label "Create without photos" at bounding box center [477, 558] width 155 height 31
click at [431, 574] on input "Create without photos" at bounding box center [415, 558] width 31 height 31
checkbox input "true"
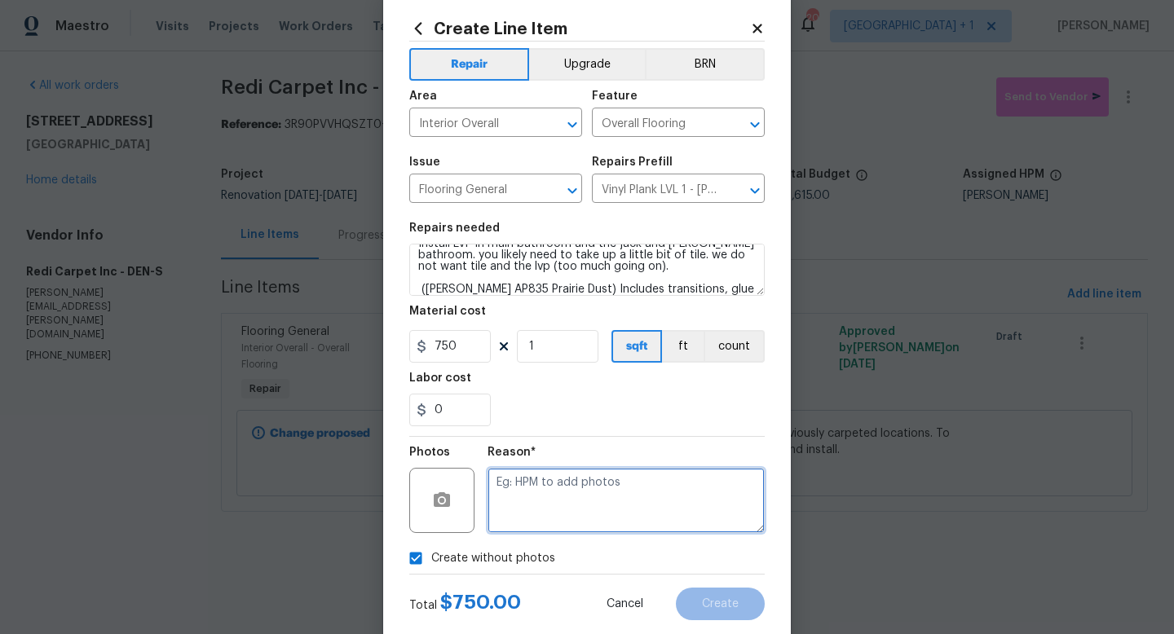
click at [585, 478] on textarea at bounding box center [625, 500] width 277 height 65
type textarea "to add"
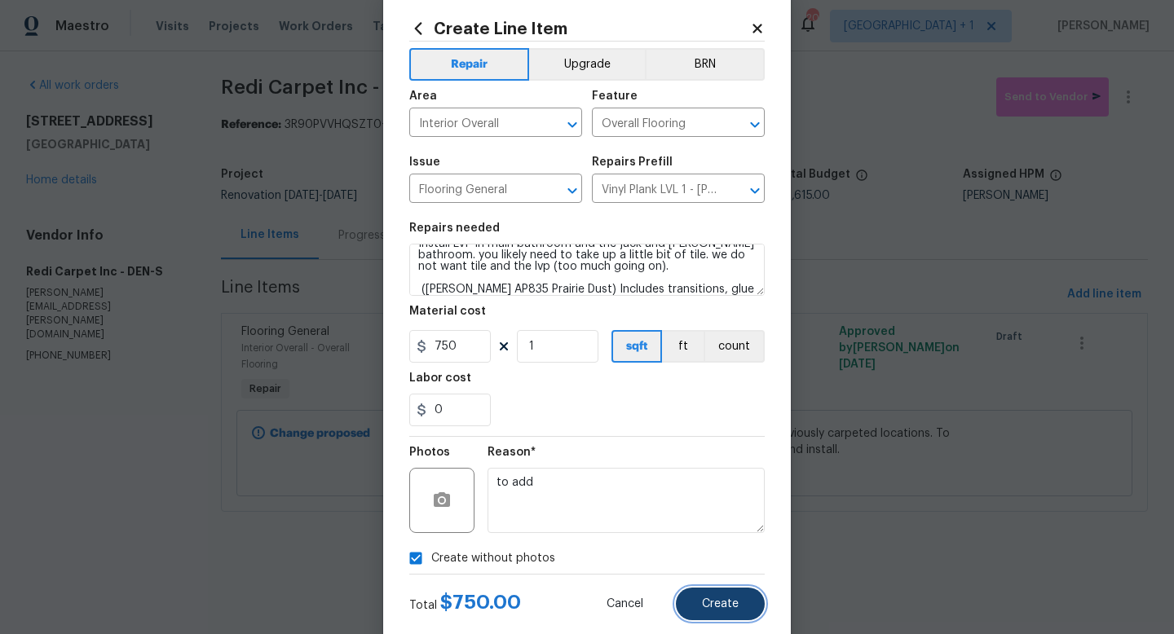
click at [720, 602] on span "Create" at bounding box center [720, 604] width 37 height 12
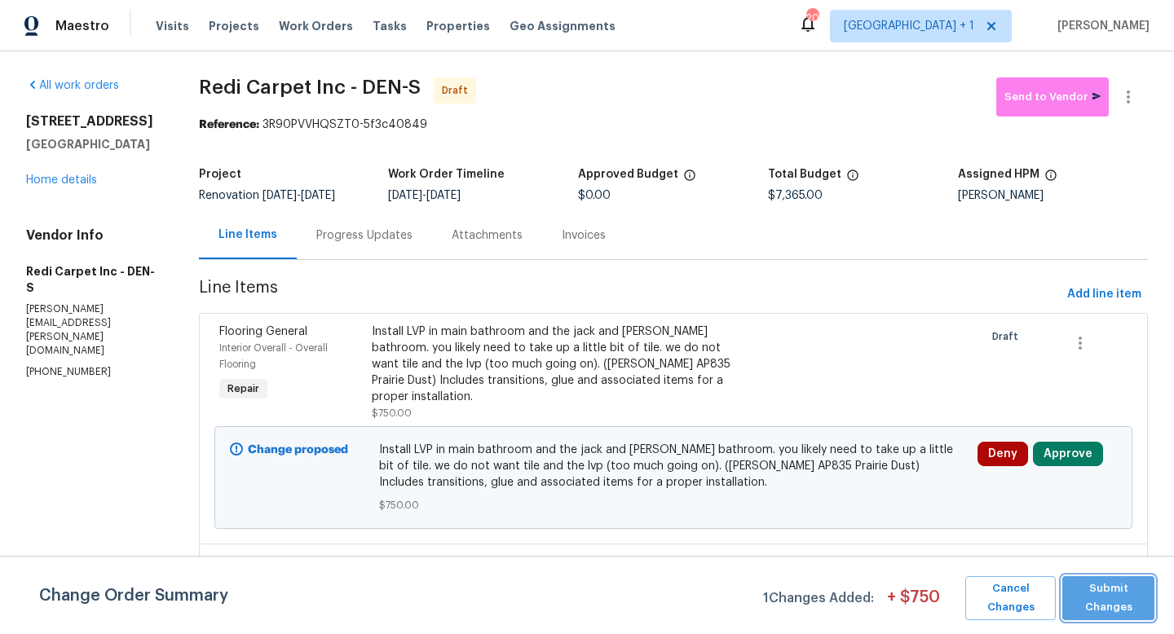
click at [1108, 596] on span "Submit Changes" at bounding box center [1108, 598] width 76 height 37
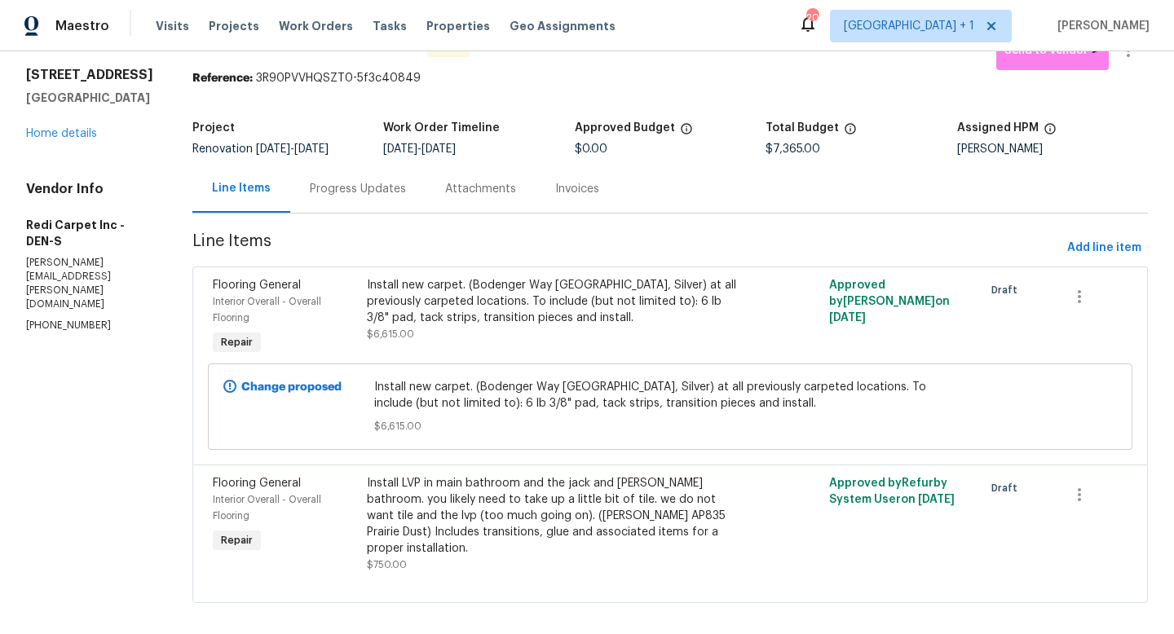
scroll to position [0, 0]
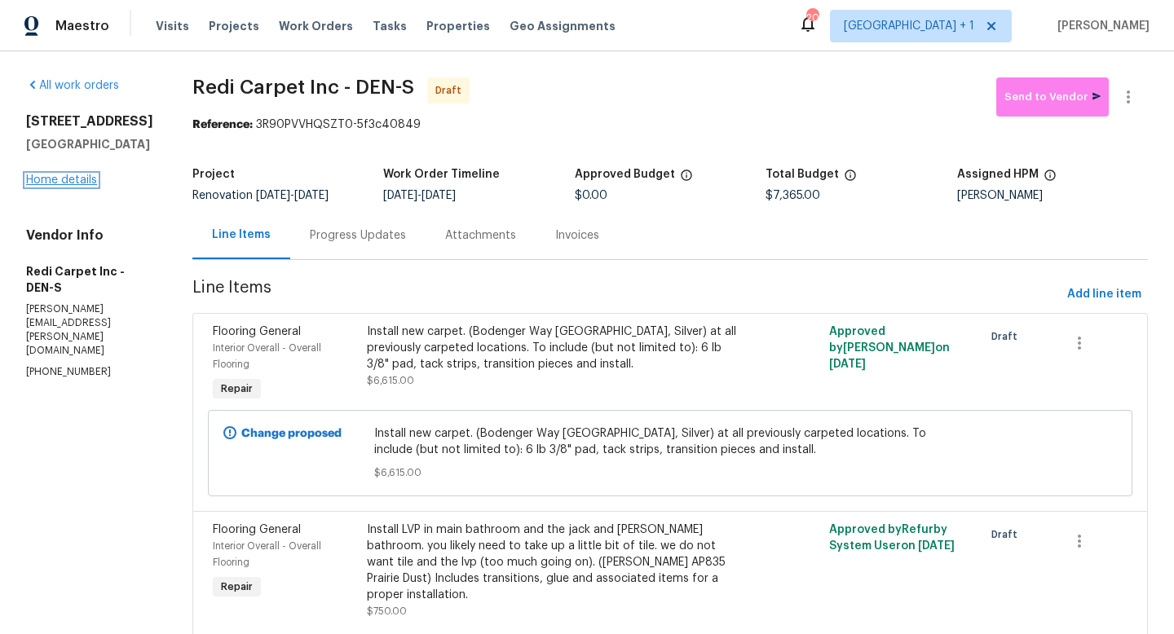
click at [72, 179] on link "Home details" at bounding box center [61, 179] width 71 height 11
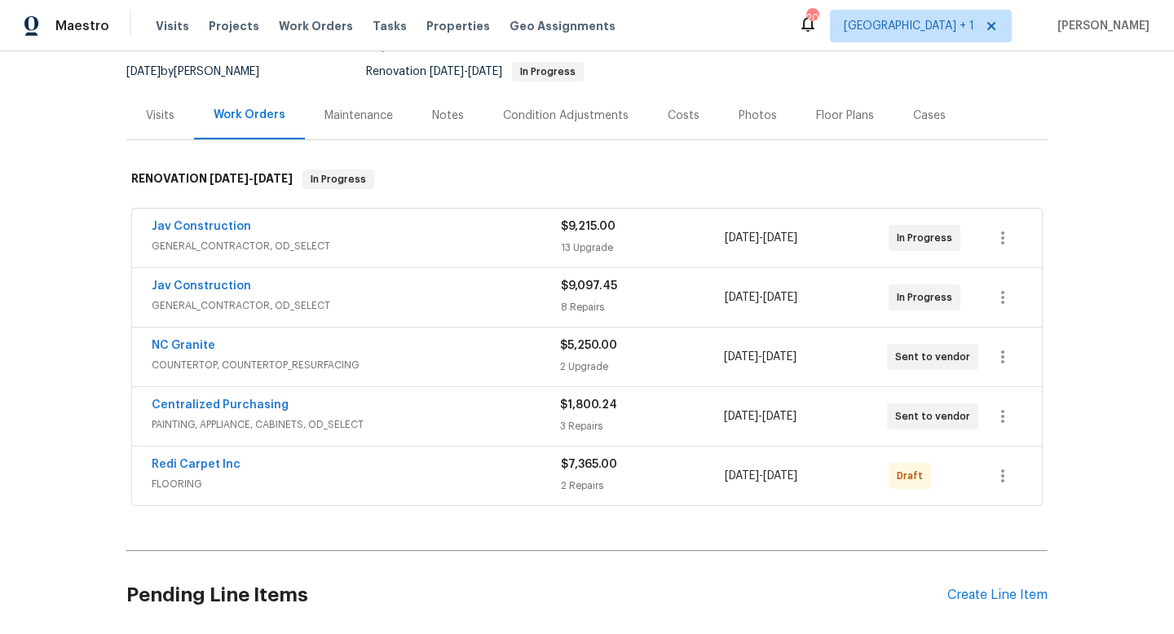
scroll to position [172, 0]
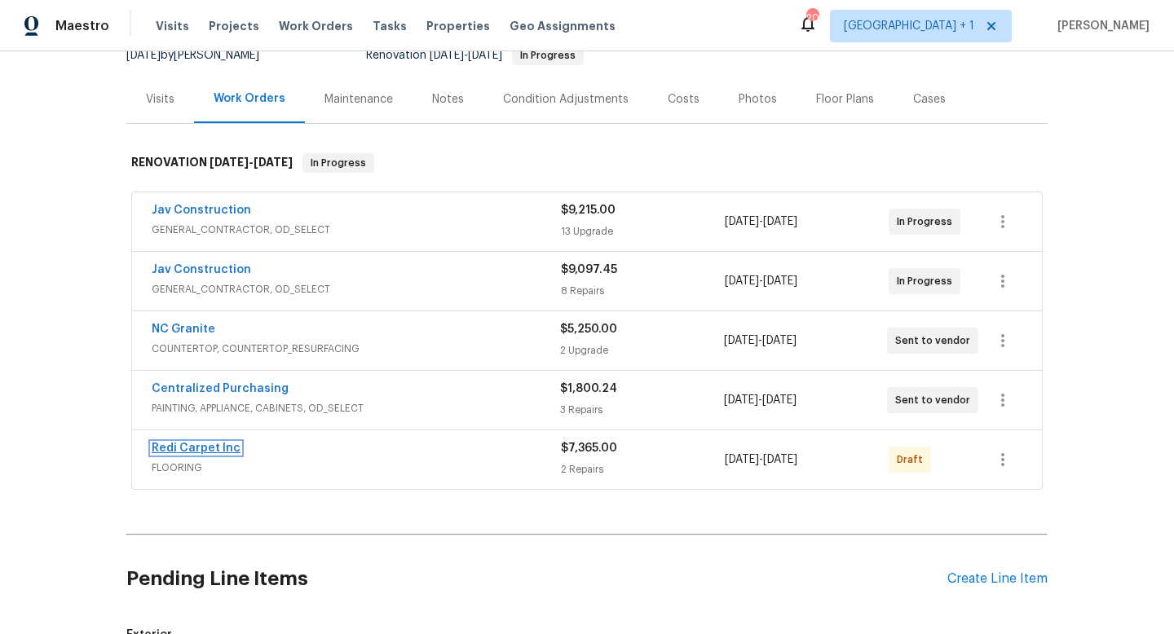
click at [169, 452] on link "Redi Carpet Inc" at bounding box center [196, 448] width 89 height 11
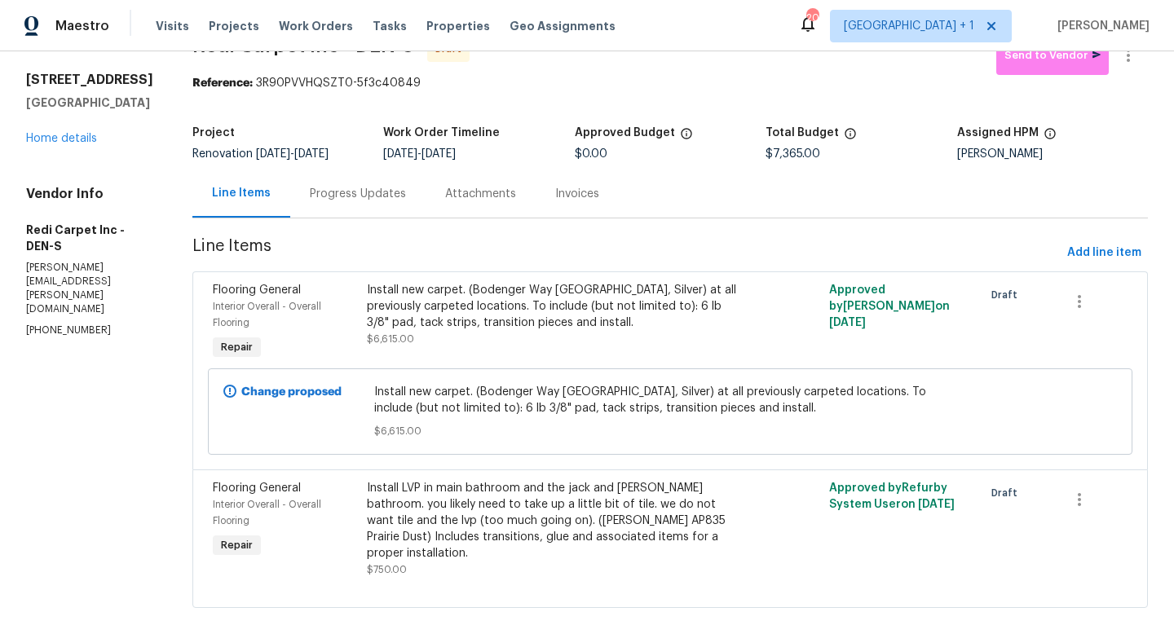
scroll to position [46, 0]
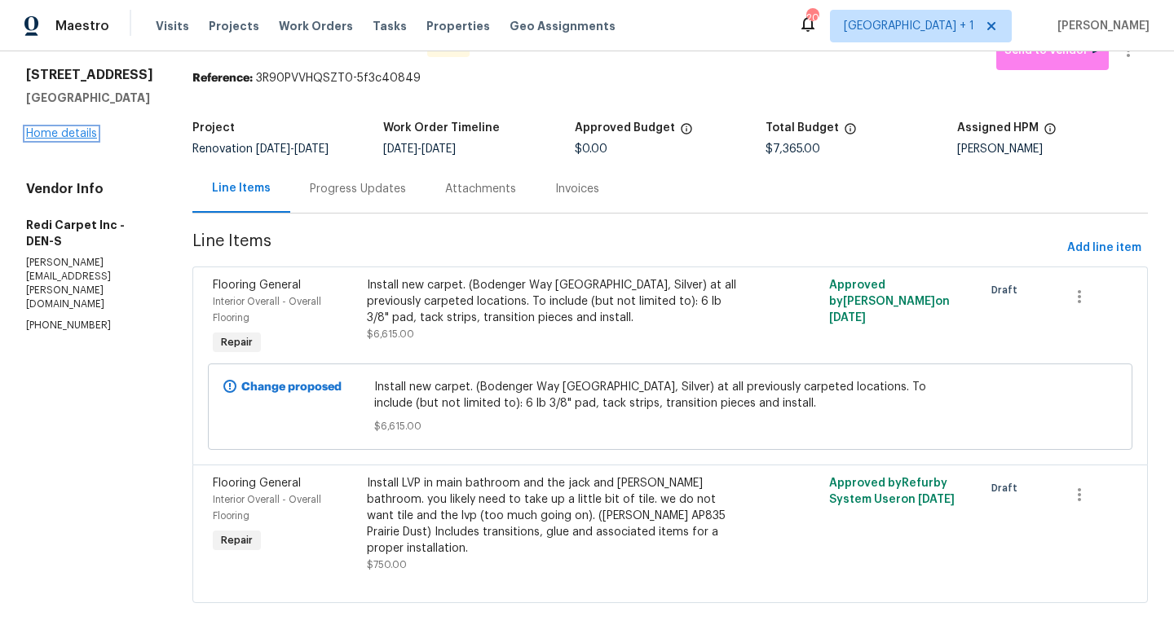
click at [72, 130] on link "Home details" at bounding box center [61, 133] width 71 height 11
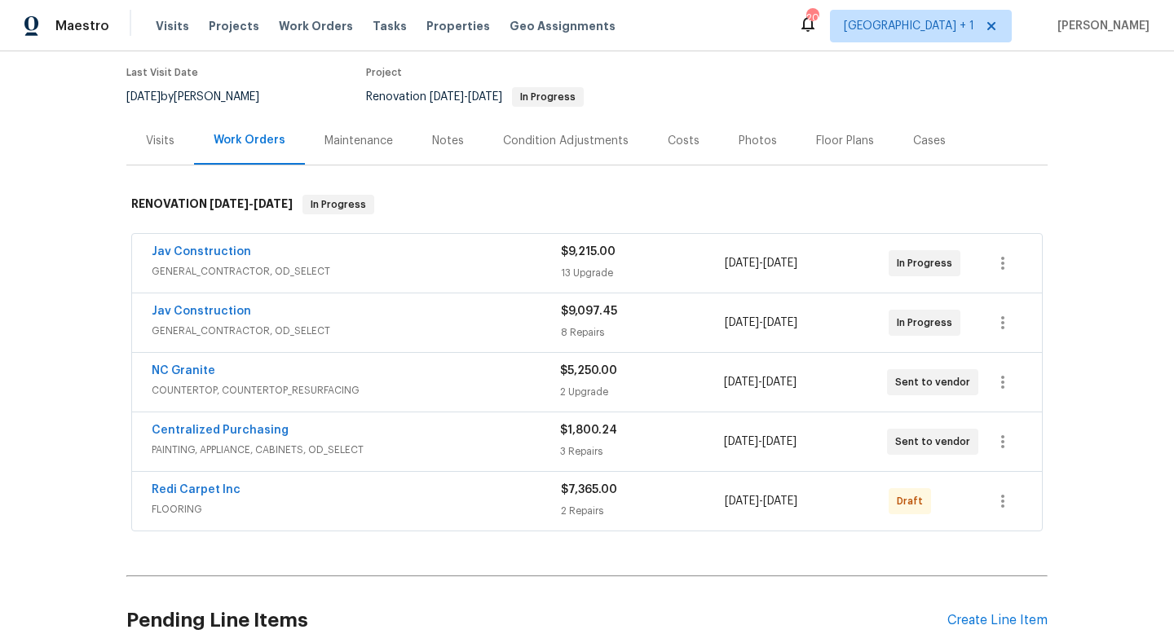
scroll to position [134, 0]
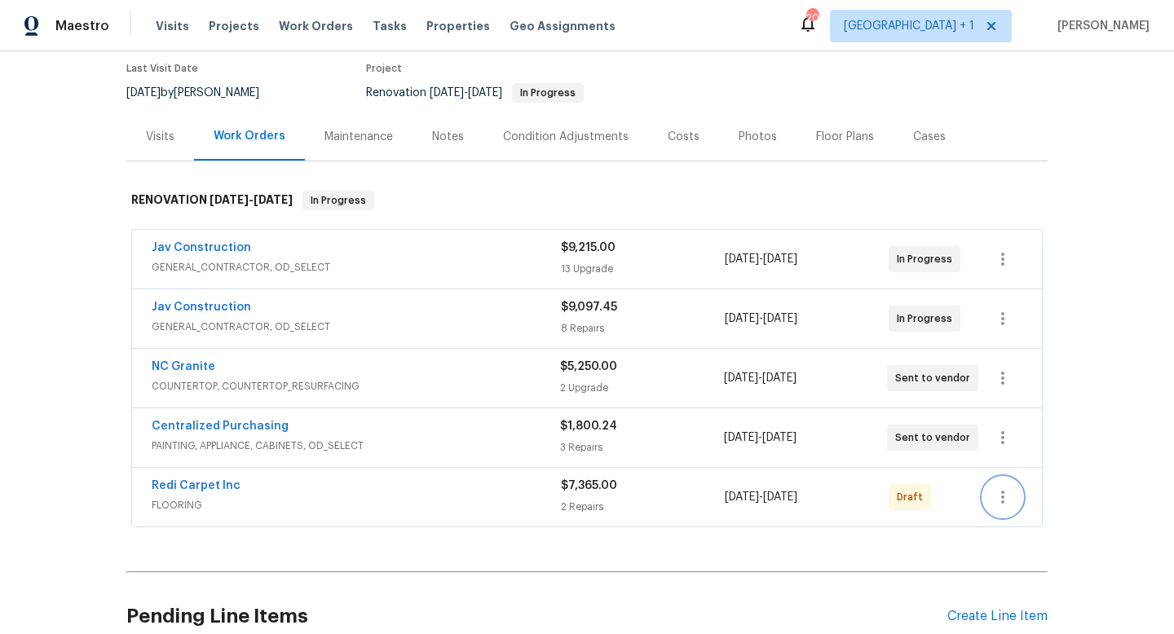
click at [1005, 499] on icon "button" at bounding box center [1003, 497] width 20 height 20
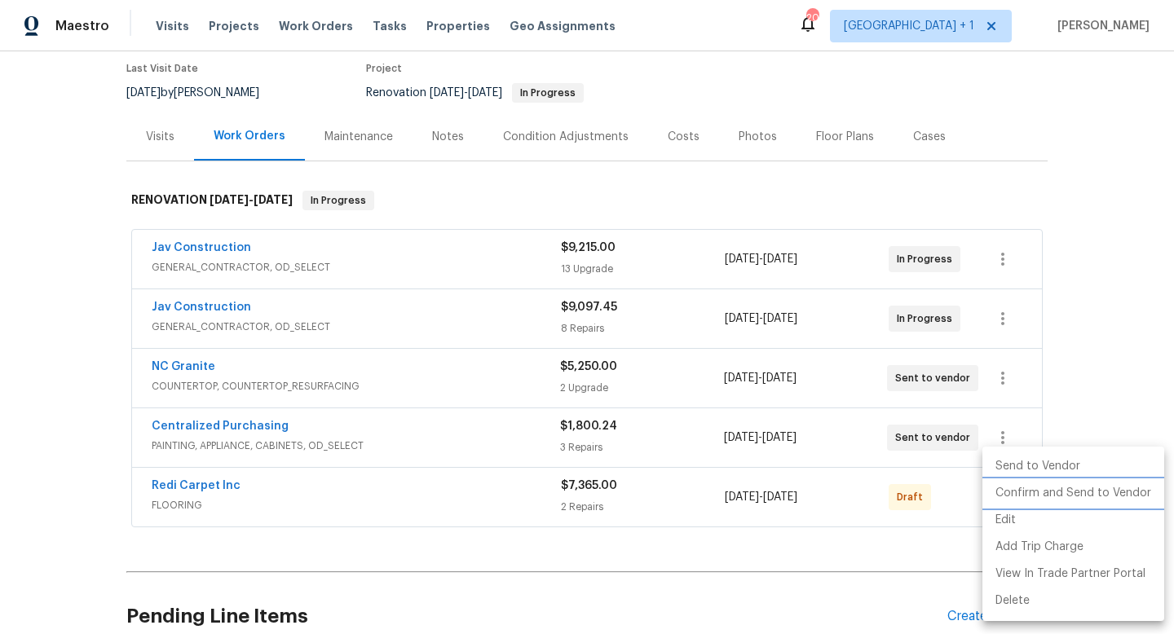
click at [1024, 491] on li "Confirm and Send to Vendor" at bounding box center [1073, 493] width 182 height 27
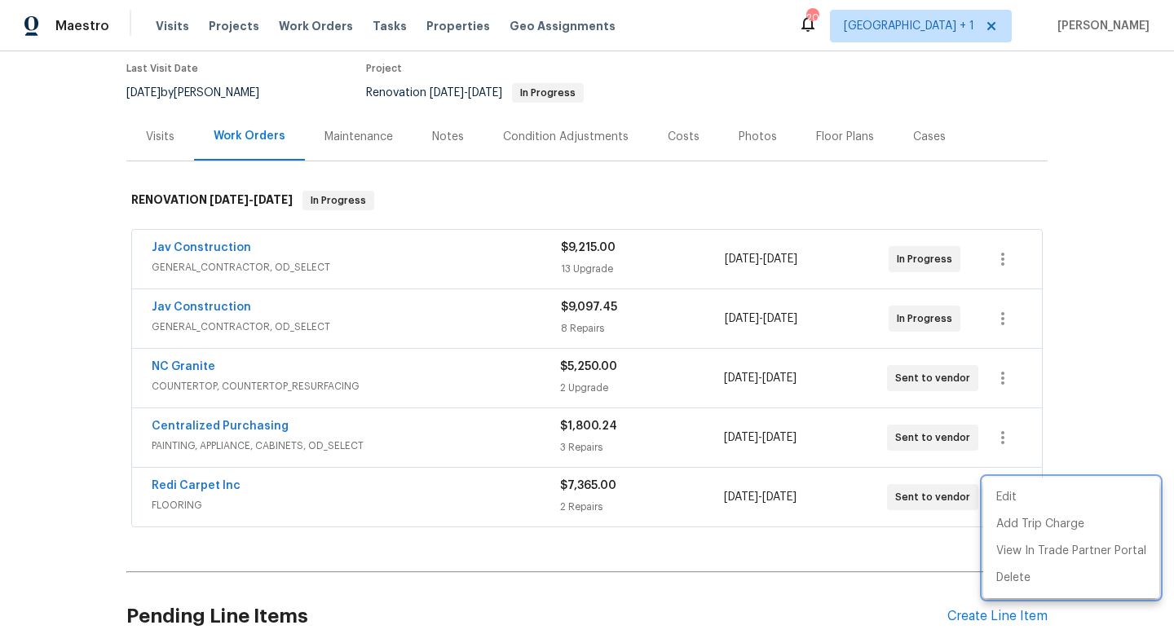
click at [880, 555] on div at bounding box center [587, 317] width 1174 height 634
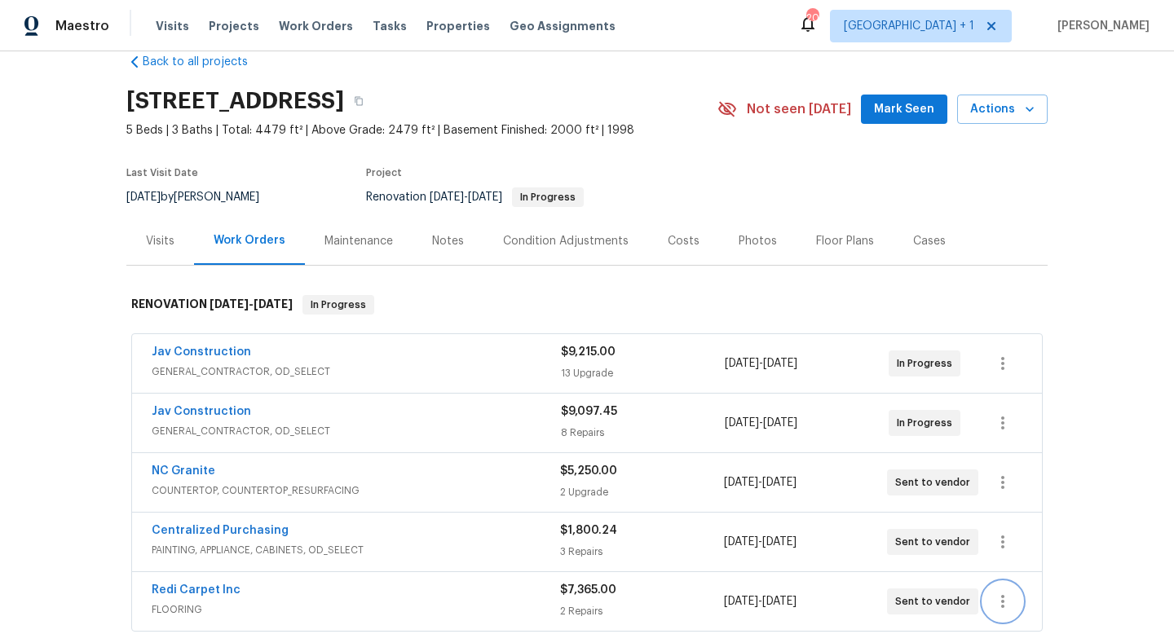
scroll to position [0, 0]
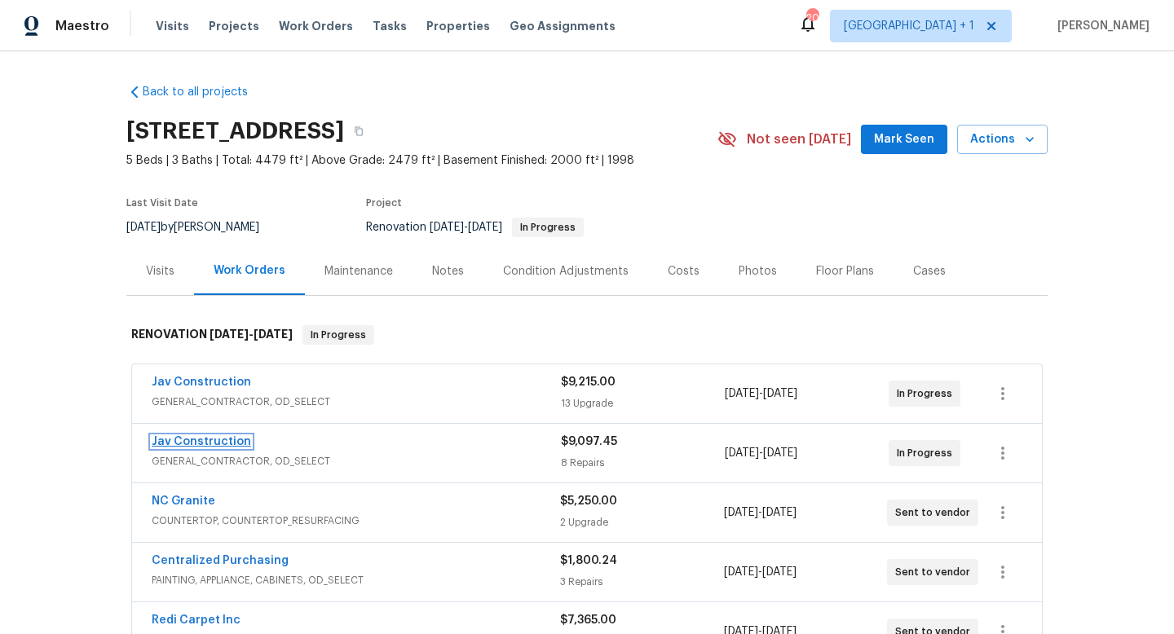
click at [237, 443] on link "Jav Construction" at bounding box center [201, 441] width 99 height 11
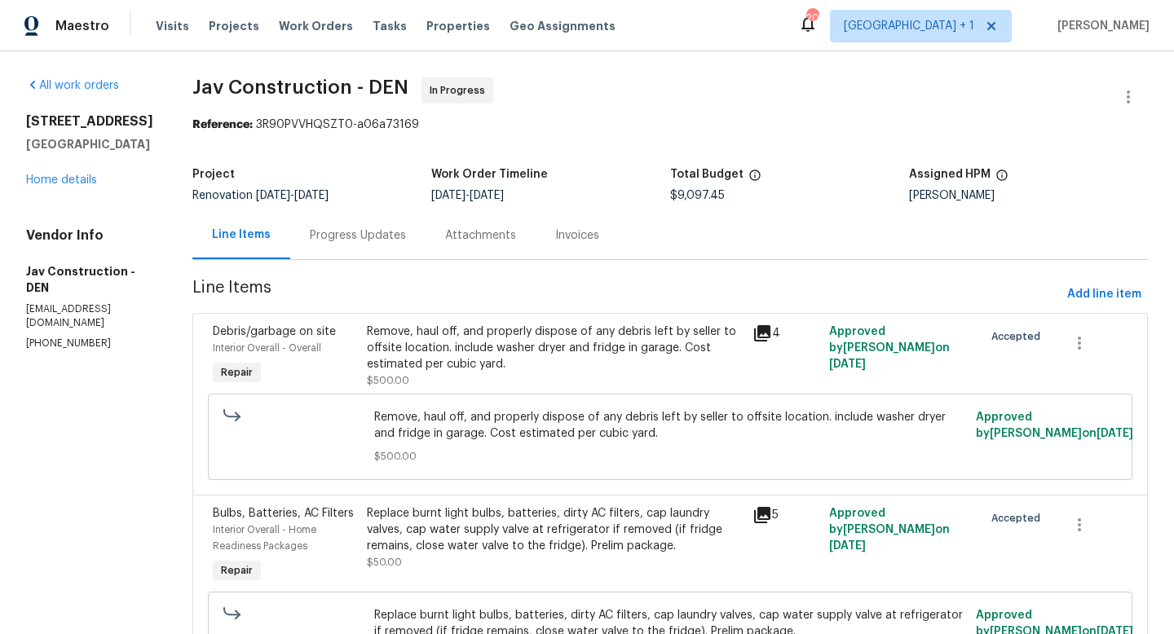
click at [488, 364] on div "Remove, haul off, and properly dispose of any debris left by seller to offsite …" at bounding box center [555, 348] width 376 height 49
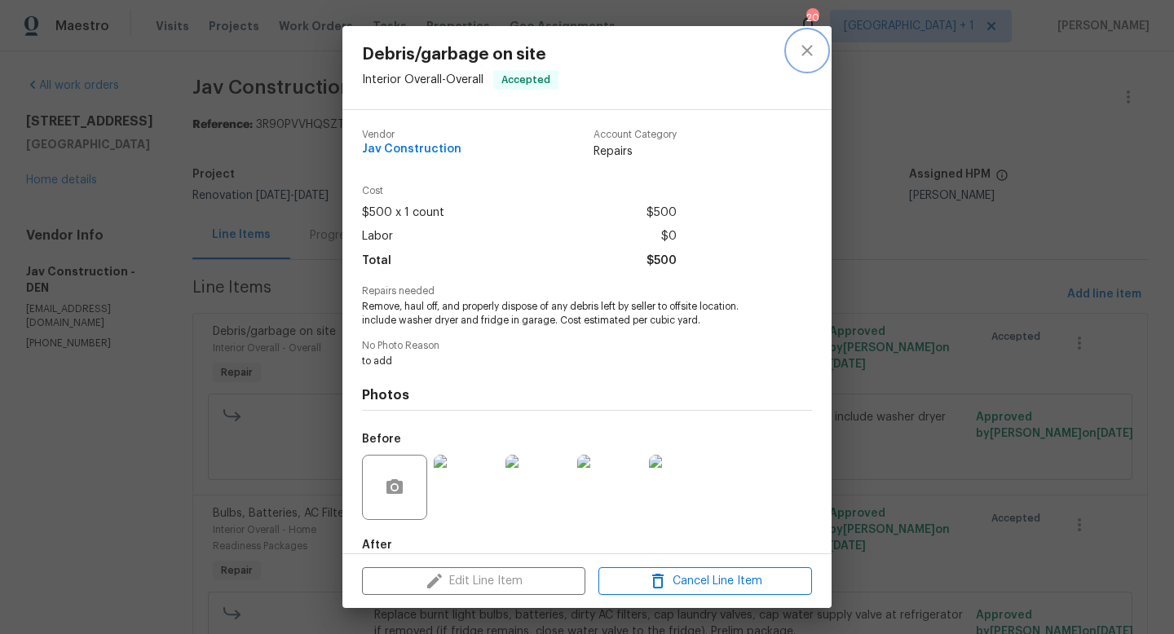
click at [809, 52] on icon "close" at bounding box center [806, 50] width 11 height 11
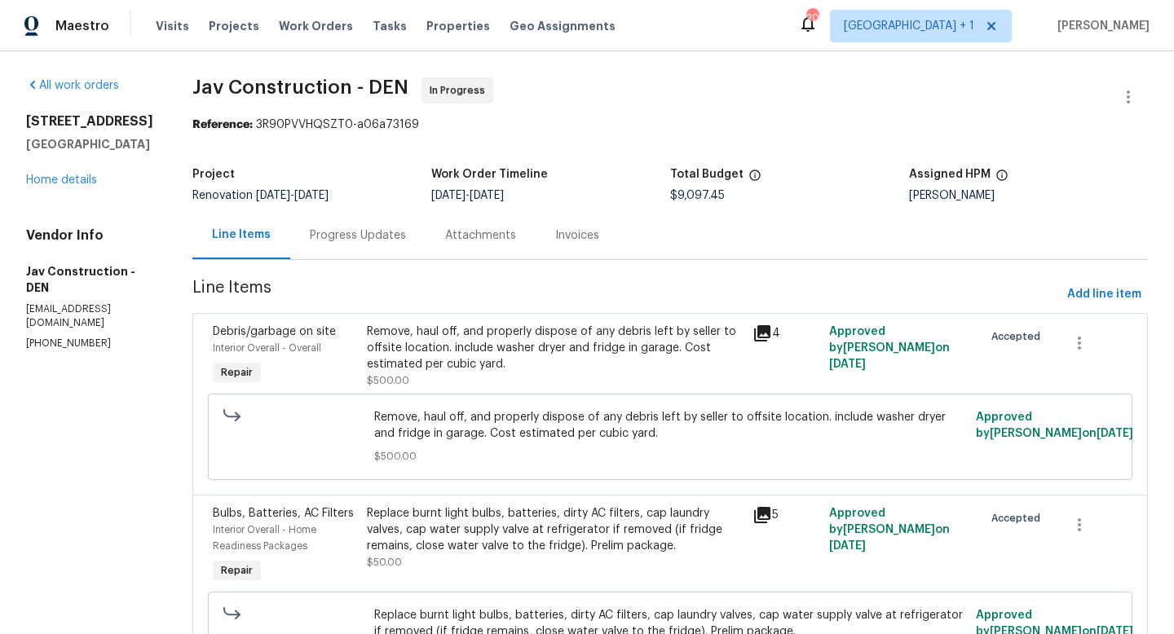
click at [538, 419] on span "Remove, haul off, and properly dispose of any debris left by seller to offsite …" at bounding box center [670, 425] width 593 height 33
click at [549, 350] on div "Remove, haul off, and properly dispose of any debris left by seller to offsite …" at bounding box center [555, 348] width 376 height 49
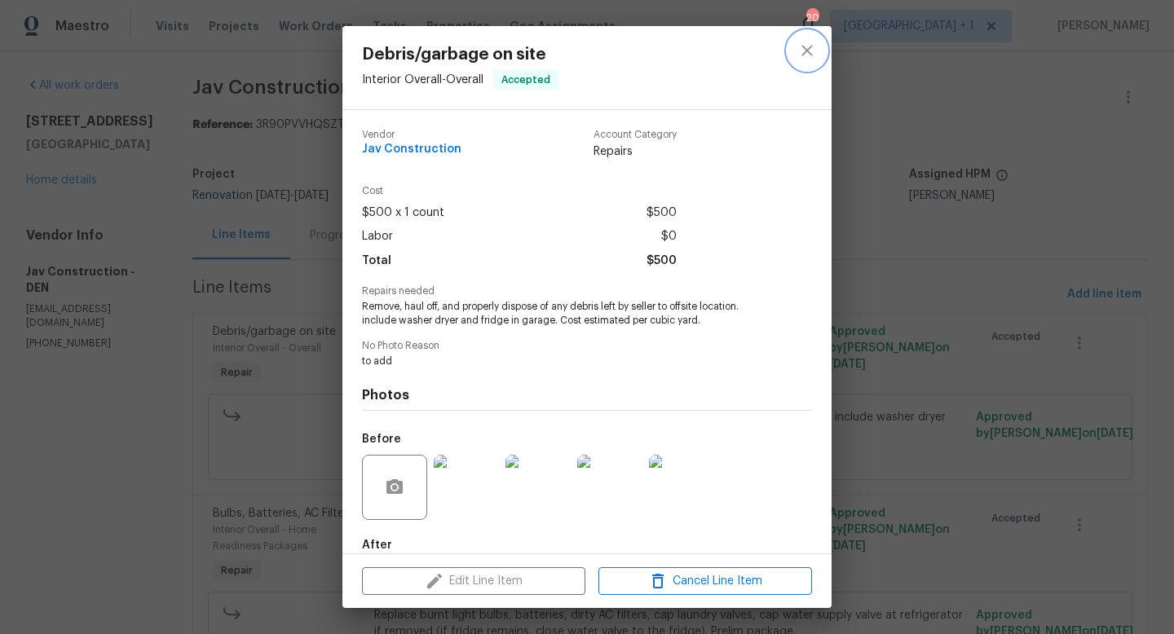
click at [802, 52] on icon "close" at bounding box center [807, 51] width 20 height 20
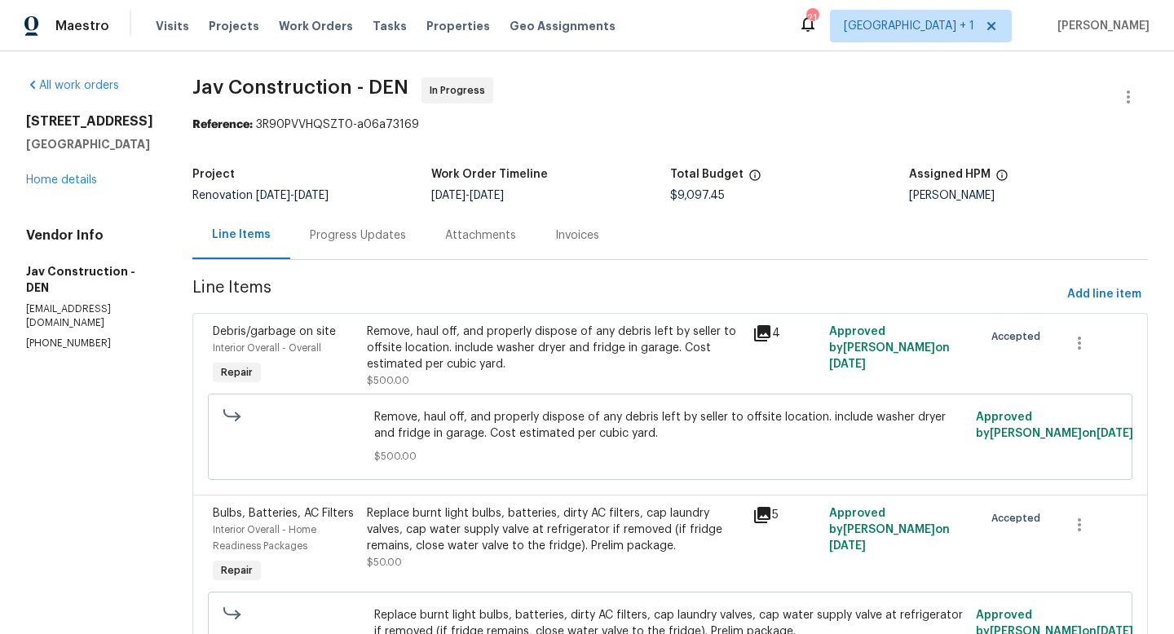
click at [512, 339] on div "Remove, haul off, and properly dispose of any debris left by seller to offsite …" at bounding box center [555, 348] width 376 height 49
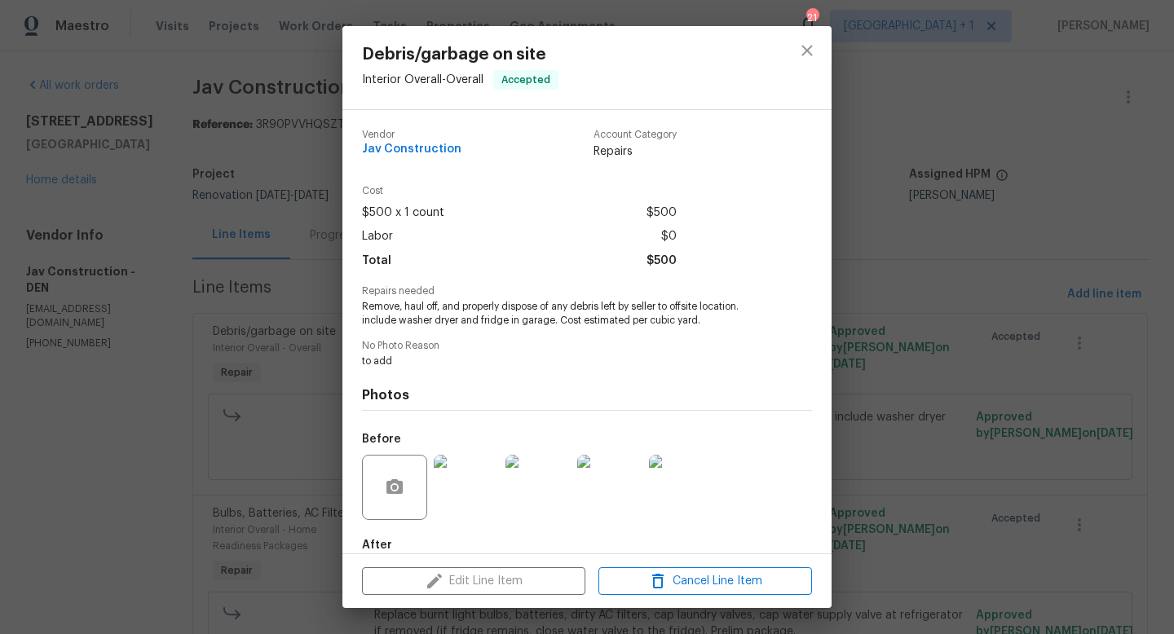
click at [499, 582] on div "Edit Line Item Cancel Line Item" at bounding box center [586, 581] width 489 height 55
click at [553, 305] on span "Remove, haul off, and properly dispose of any debris left by seller to offsite …" at bounding box center [564, 314] width 405 height 28
click at [807, 50] on icon "close" at bounding box center [806, 50] width 11 height 11
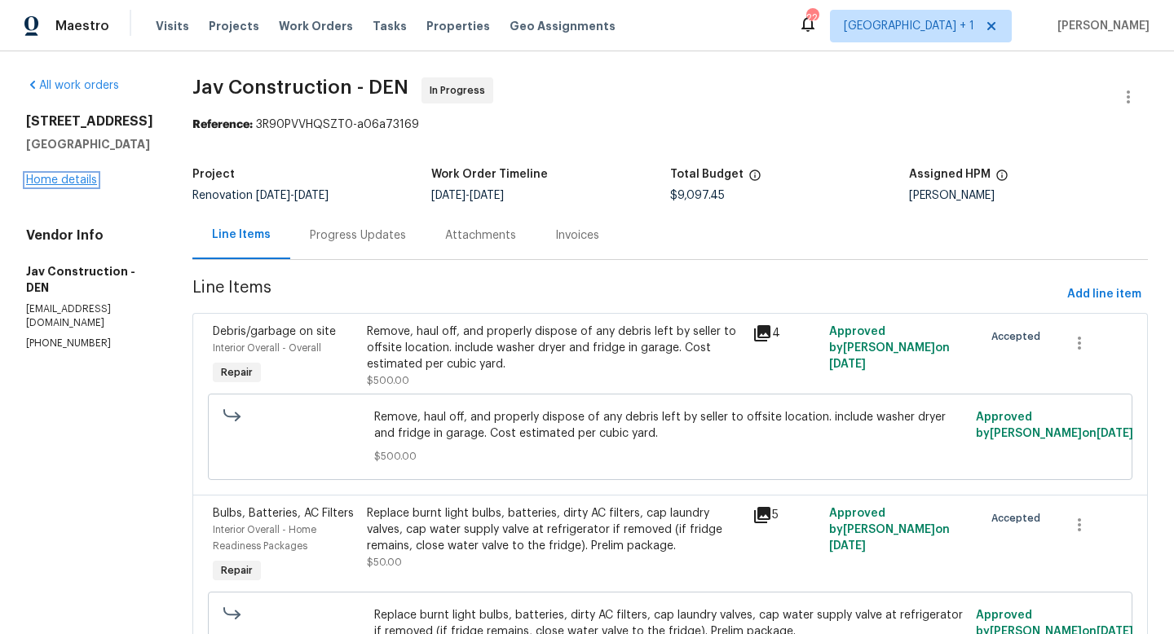
click at [65, 186] on link "Home details" at bounding box center [61, 179] width 71 height 11
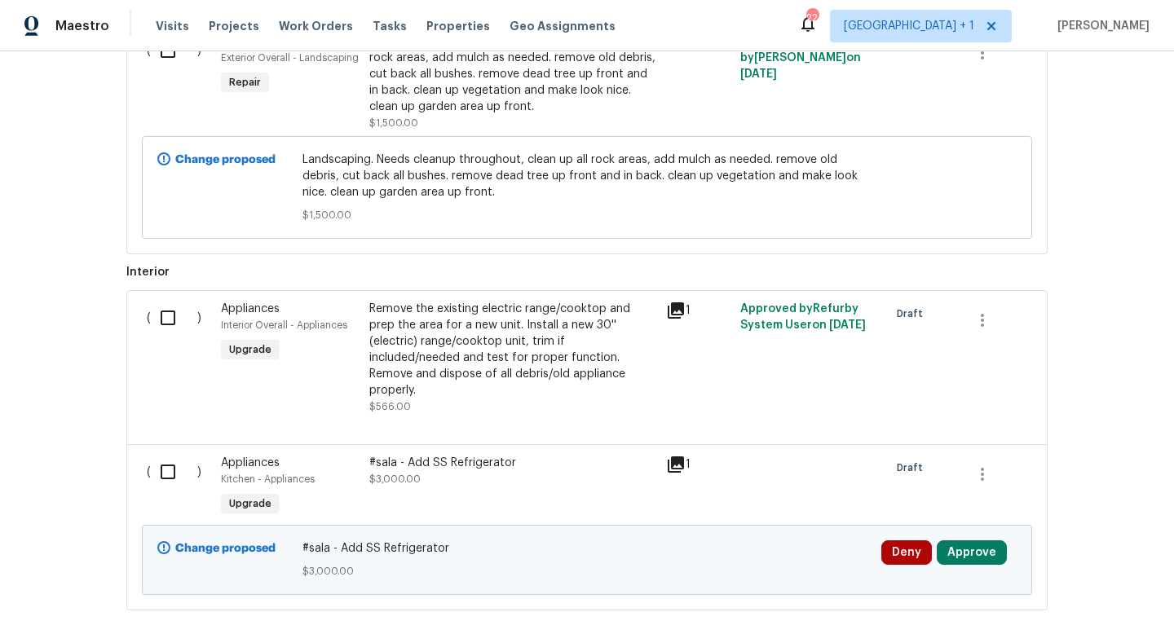
scroll to position [801, 0]
click at [464, 344] on div "Remove the existing electric range/cooktop and prep the area for a new unit. In…" at bounding box center [512, 351] width 287 height 98
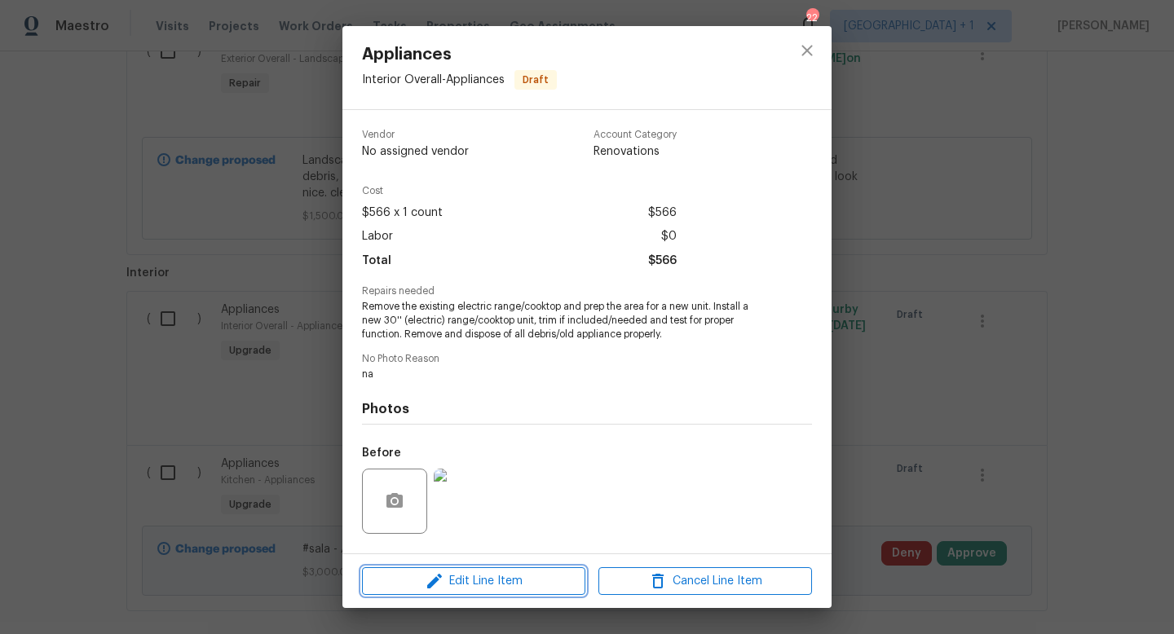
click at [494, 578] on span "Edit Line Item" at bounding box center [474, 581] width 214 height 20
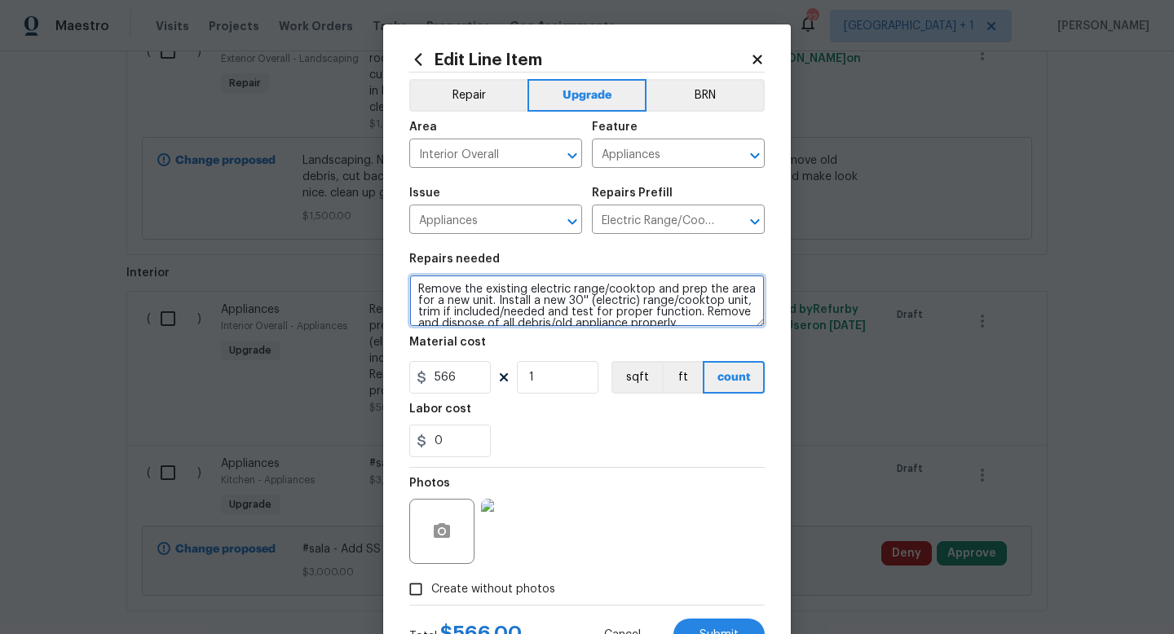
click at [417, 289] on textarea "Remove the existing electric range/cooktop and prep the area for a new unit. In…" at bounding box center [586, 301] width 355 height 52
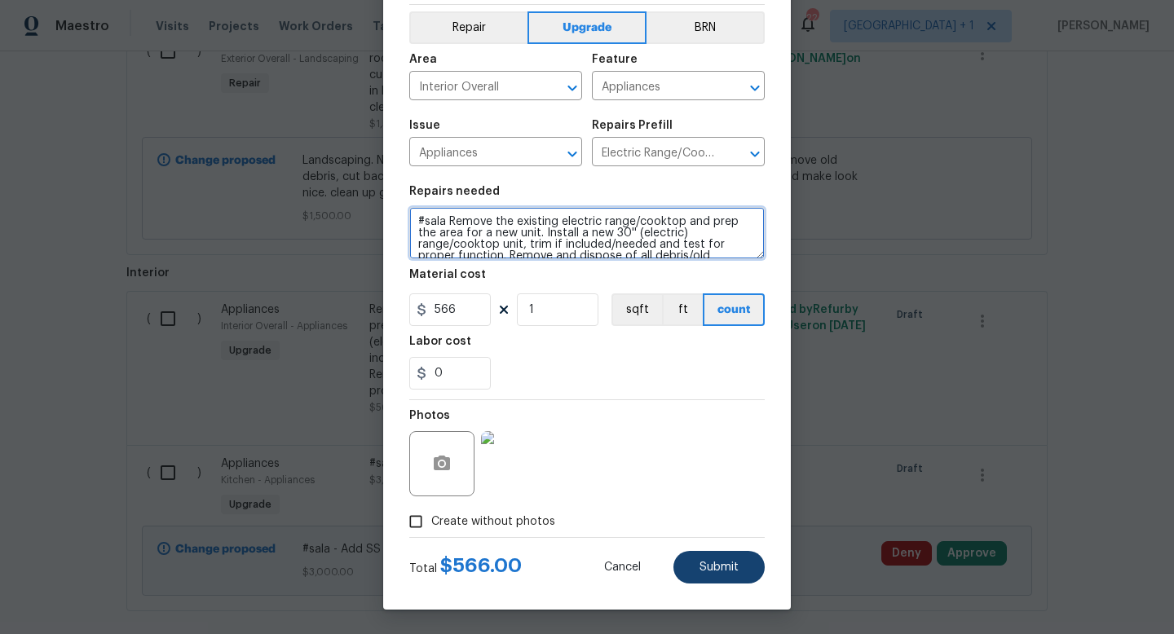
type textarea "#sala Remove the existing electric range/cooktop and prep the area for a new un…"
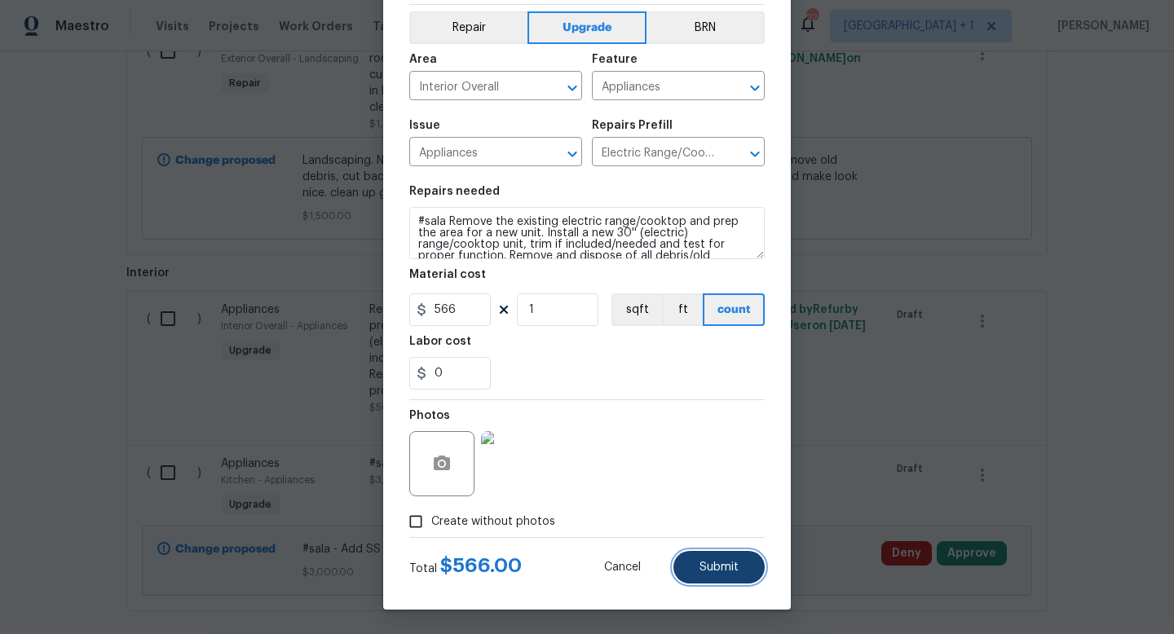
click at [713, 562] on span "Submit" at bounding box center [718, 568] width 39 height 12
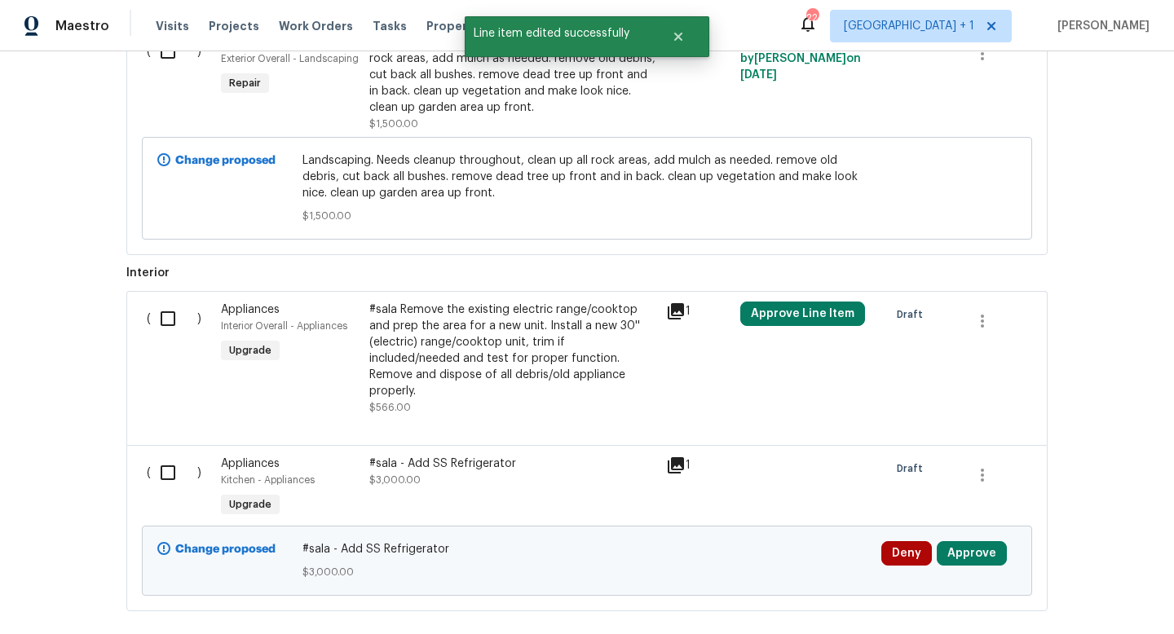
scroll to position [0, 0]
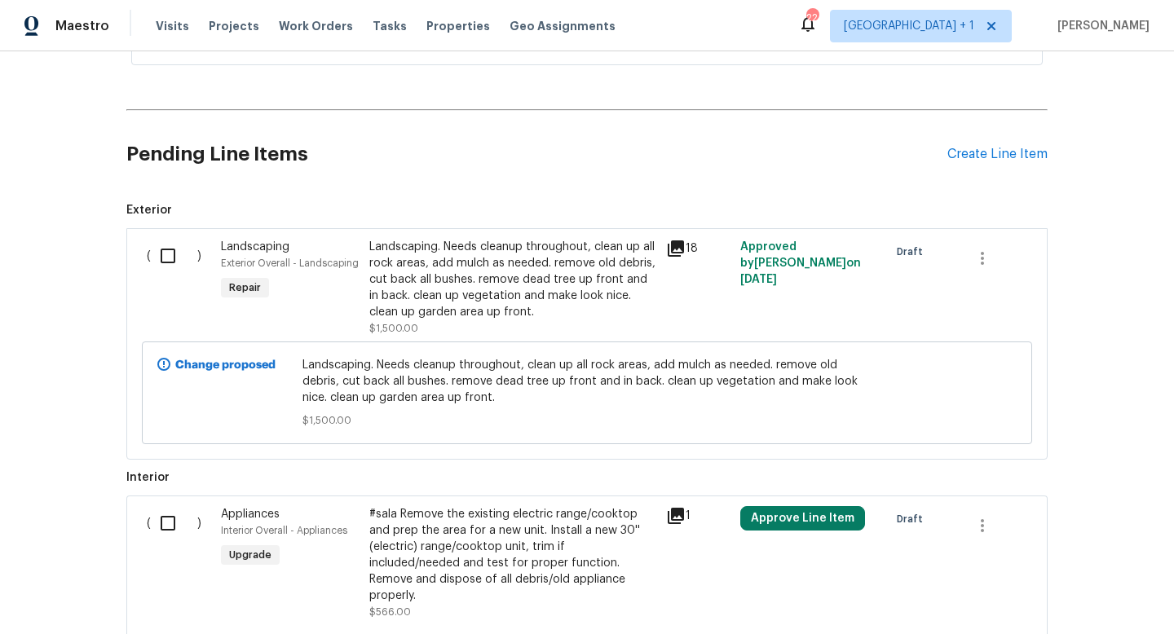
scroll to position [583, 0]
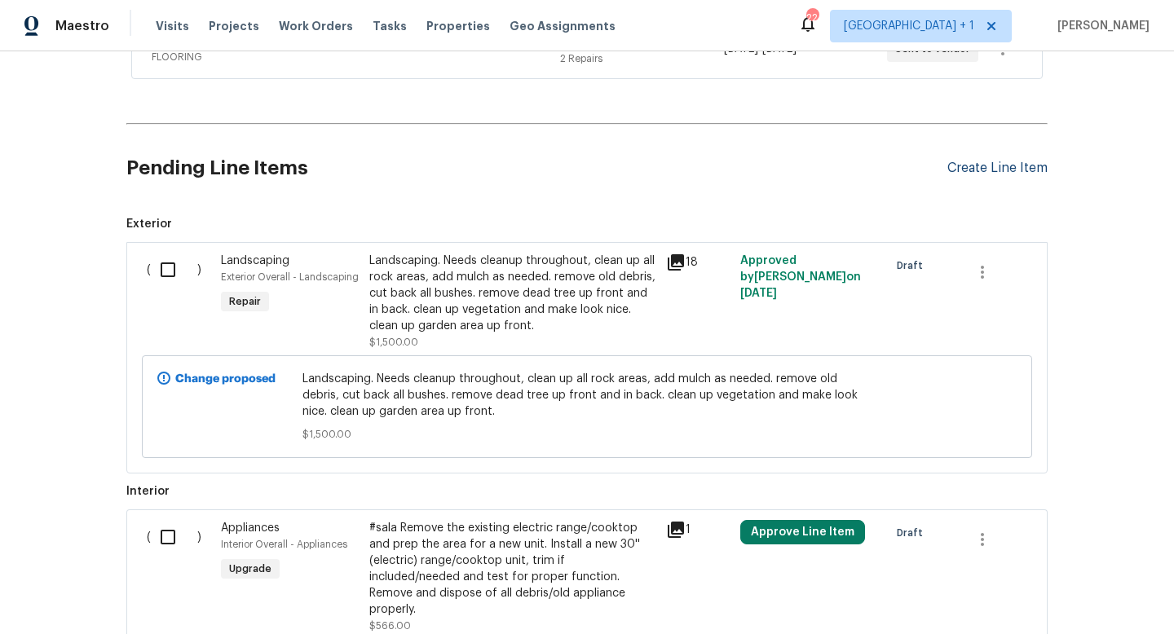
click at [981, 168] on div "Create Line Item" at bounding box center [997, 168] width 100 height 15
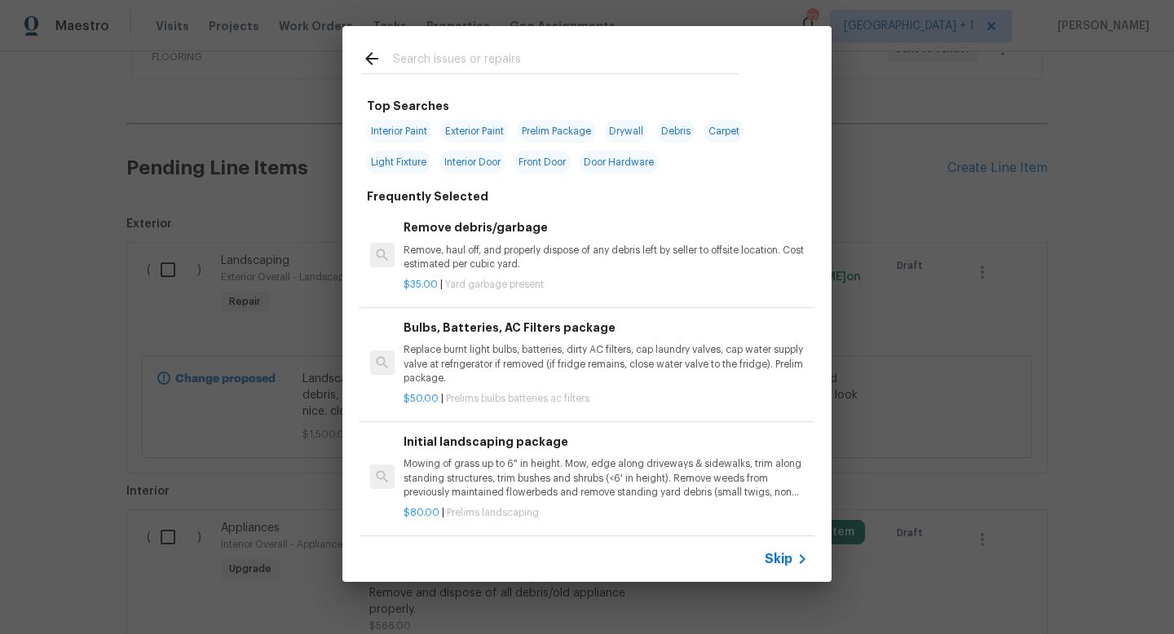
click at [782, 558] on span "Skip" at bounding box center [779, 559] width 28 height 16
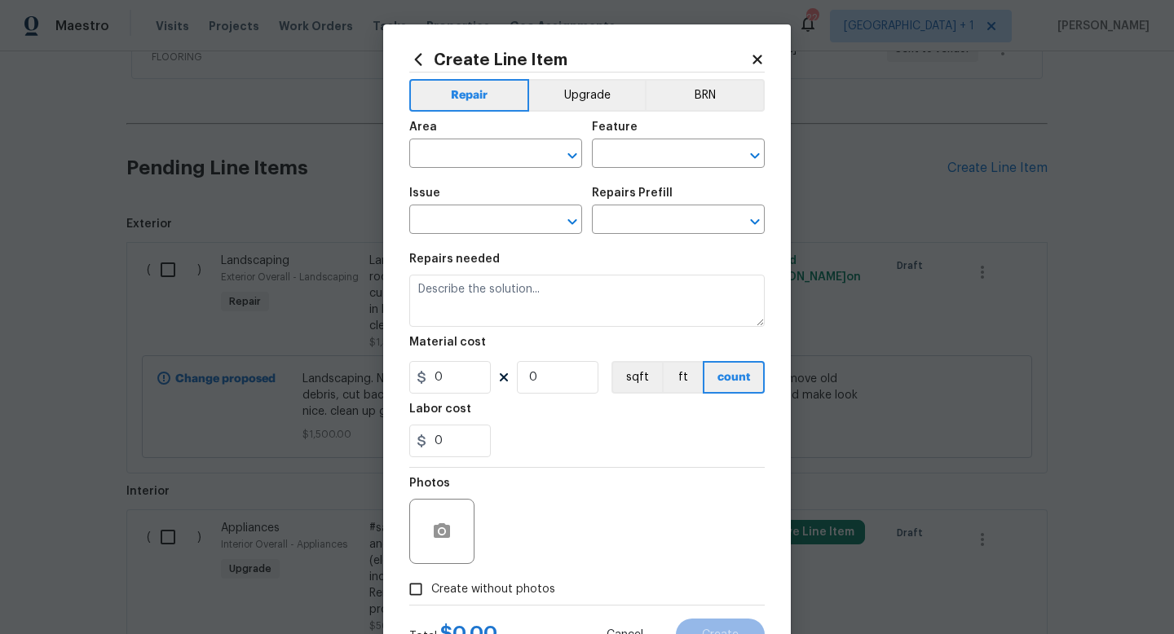
click at [759, 57] on icon at bounding box center [756, 59] width 9 height 9
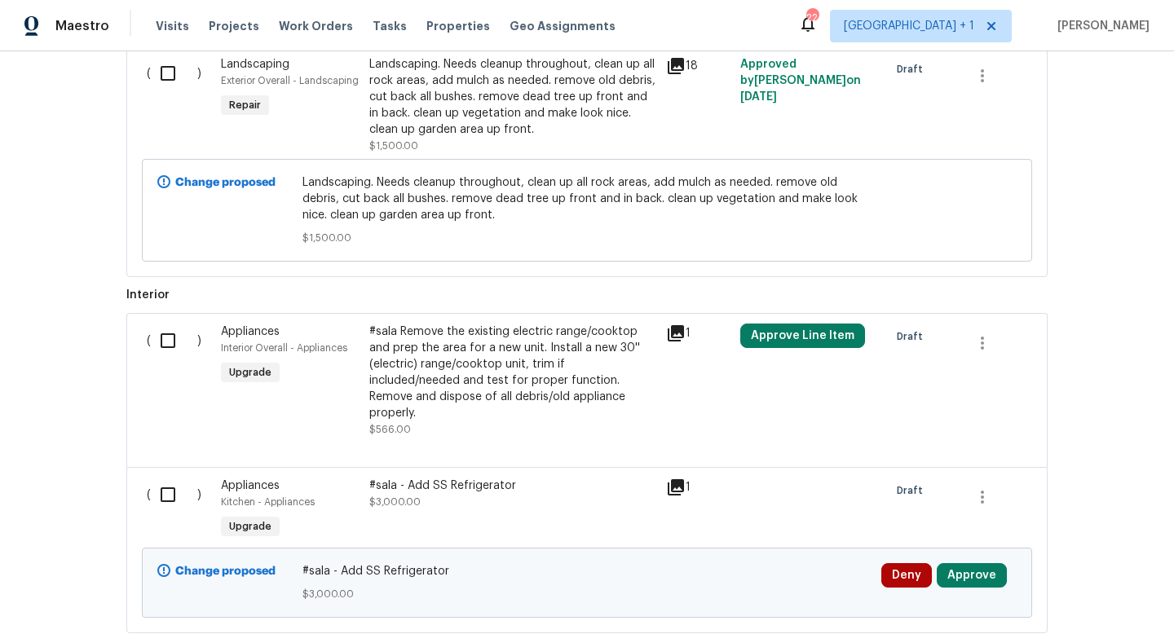
scroll to position [663, 0]
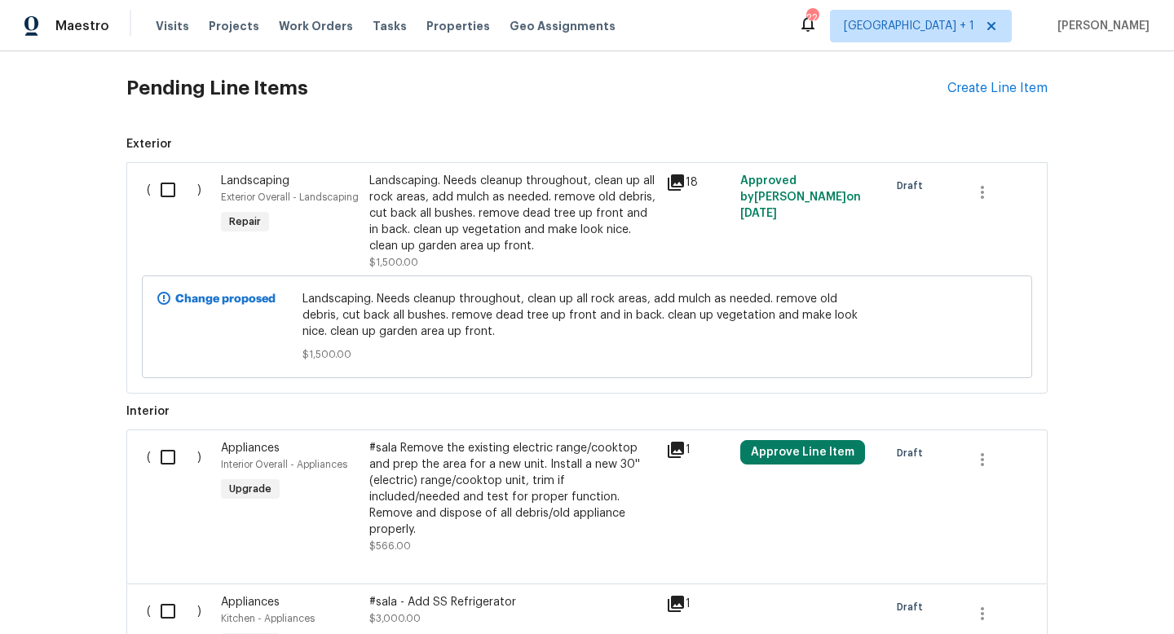
click at [166, 192] on input "checkbox" at bounding box center [174, 190] width 46 height 34
checkbox input "true"
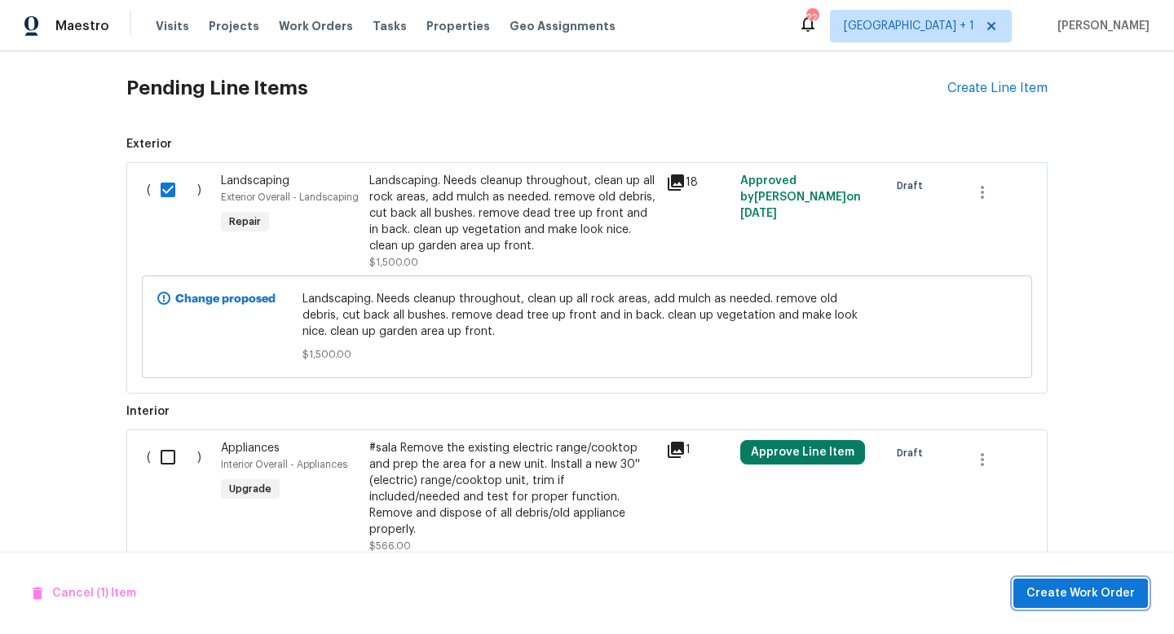
click at [1061, 591] on span "Create Work Order" at bounding box center [1080, 594] width 108 height 20
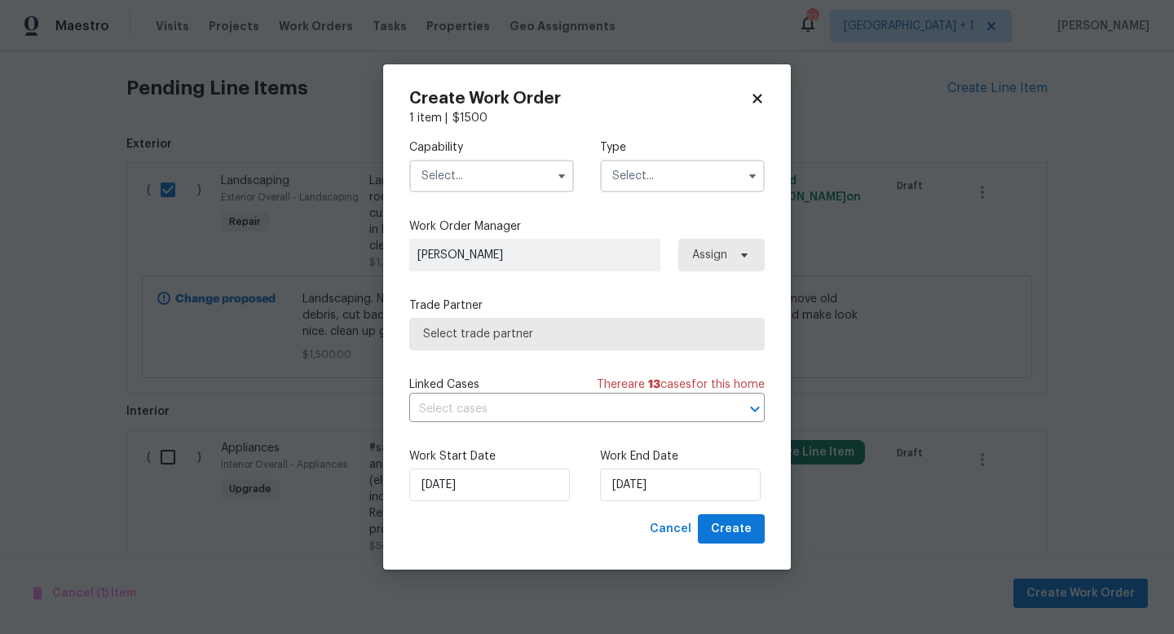
click at [471, 174] on input "text" at bounding box center [491, 176] width 165 height 33
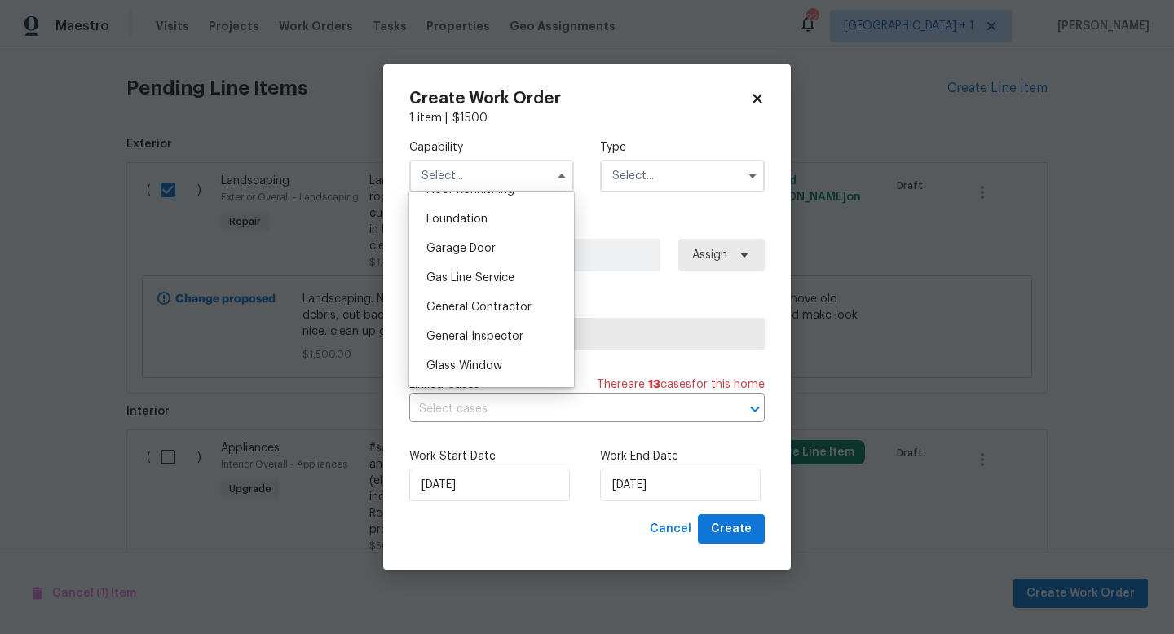
scroll to position [696, 0]
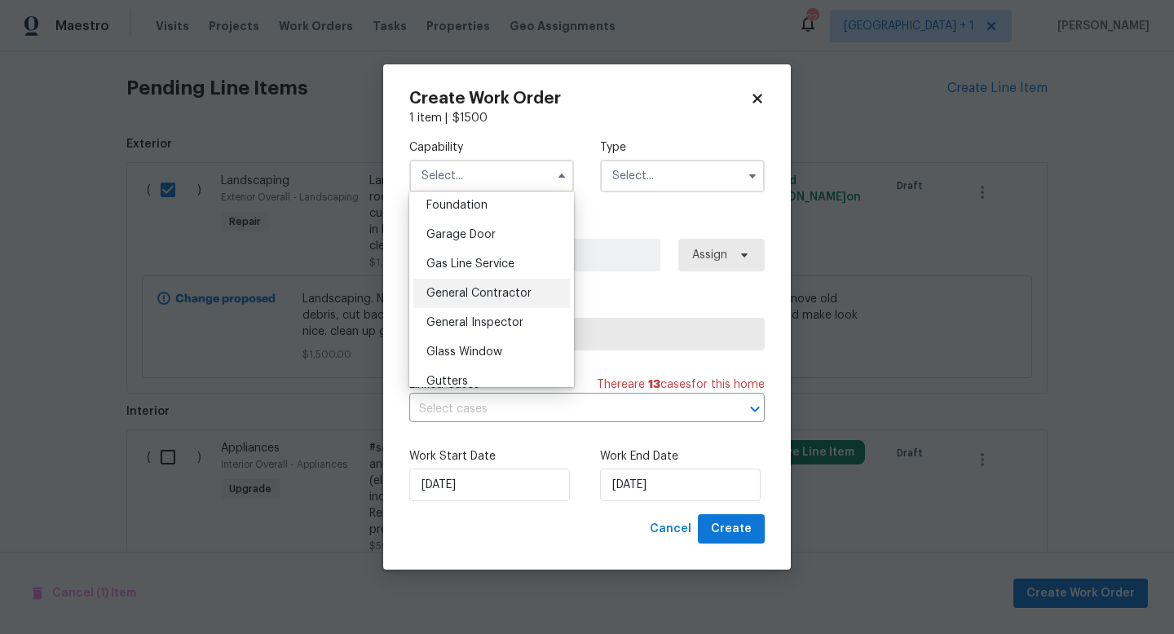
click at [478, 296] on span "General Contractor" at bounding box center [478, 293] width 105 height 11
type input "General Contractor"
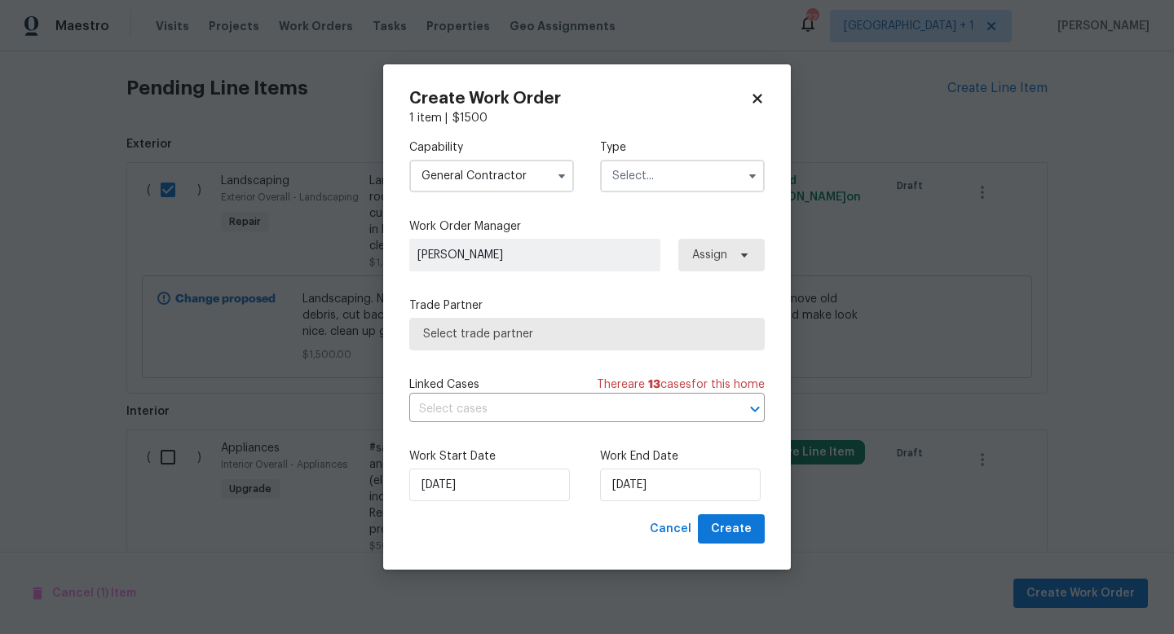
click at [647, 175] on input "text" at bounding box center [682, 176] width 165 height 33
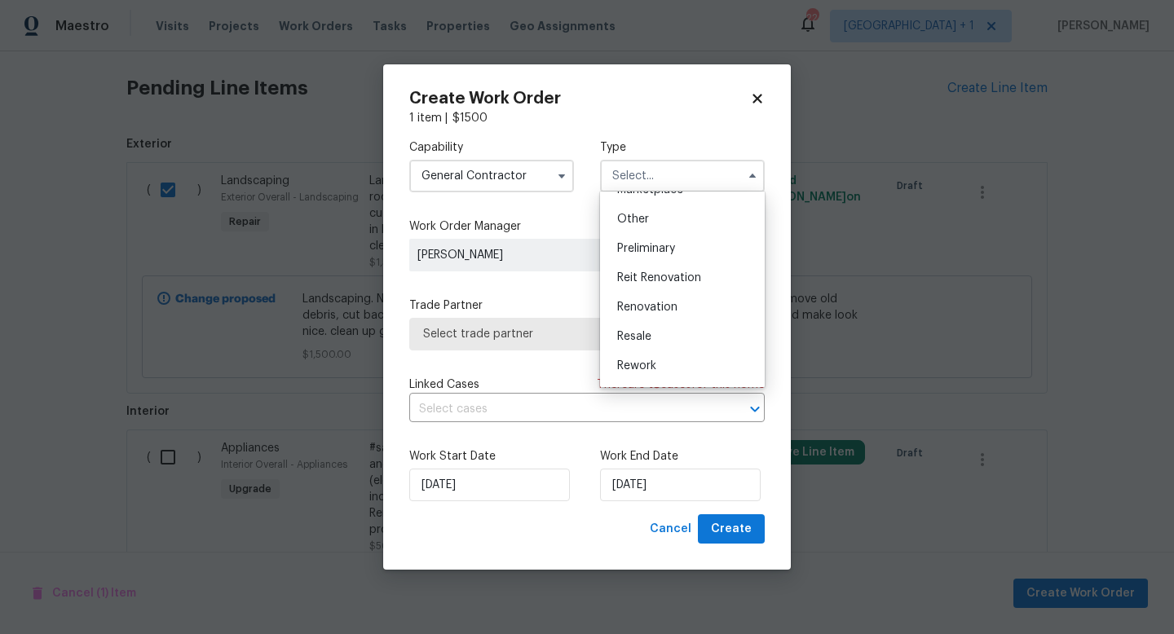
scroll to position [315, 0]
click at [643, 308] on span "Renovation" at bounding box center [647, 306] width 60 height 11
type input "Renovation"
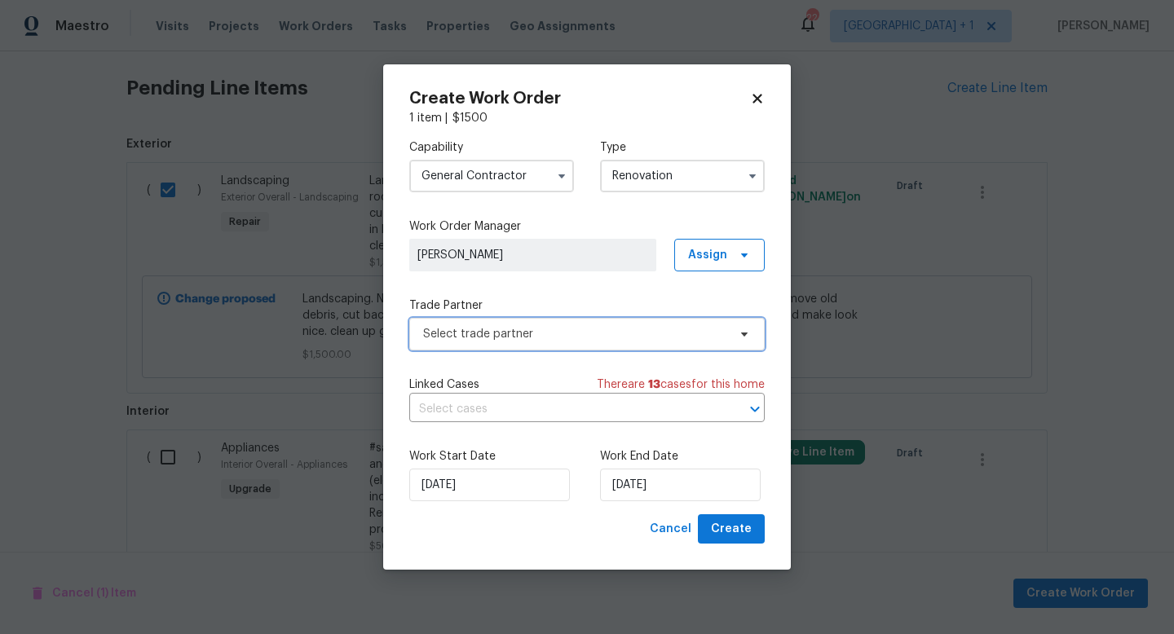
click at [567, 337] on span "Select trade partner" at bounding box center [575, 334] width 304 height 16
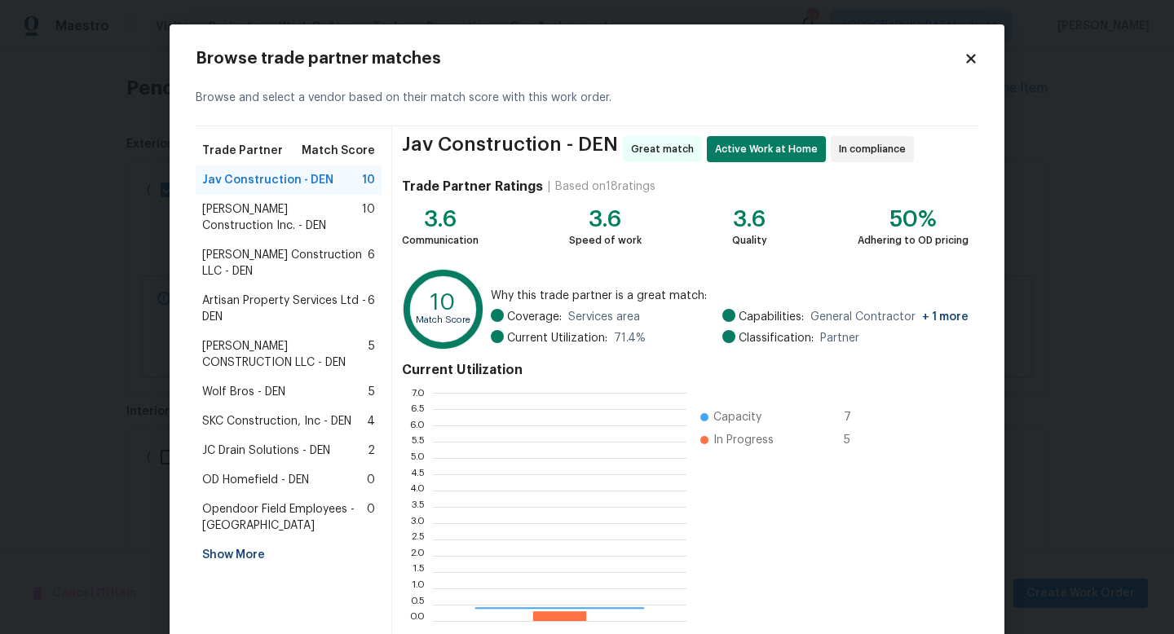
scroll to position [228, 253]
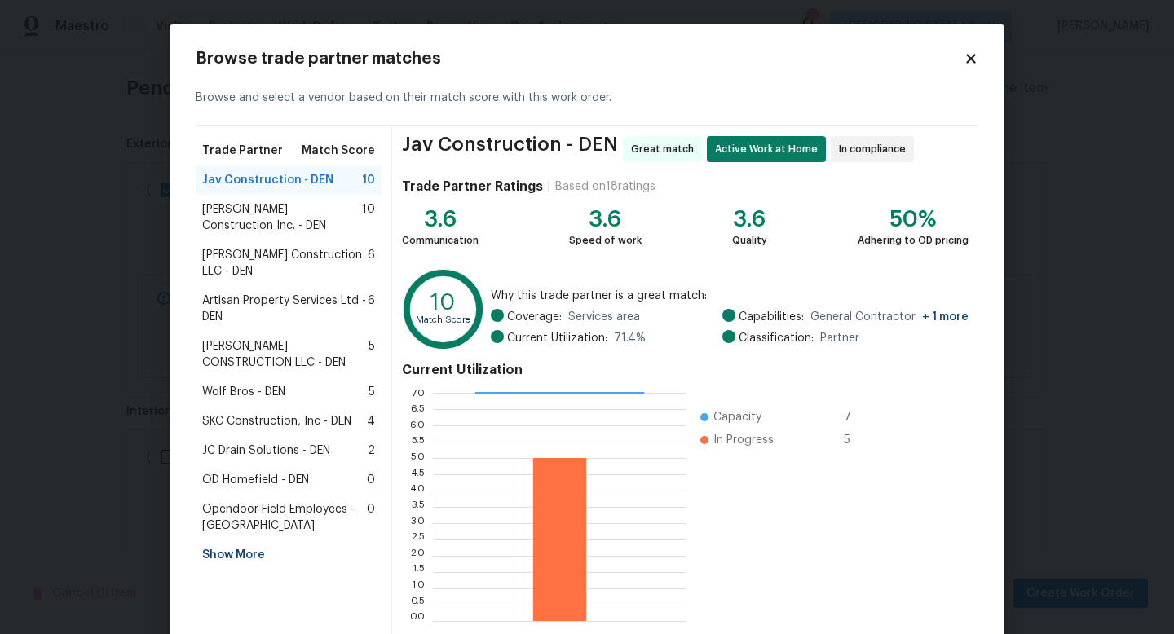
click at [264, 443] on span "JC Drain Solutions - DEN" at bounding box center [266, 451] width 128 height 16
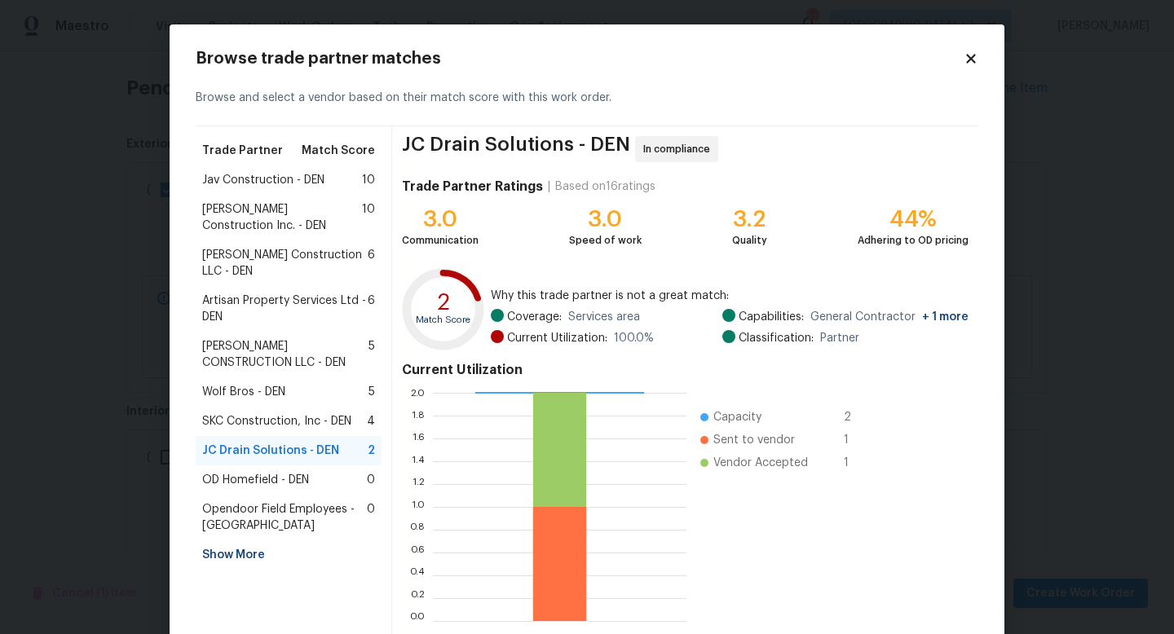
scroll to position [85, 0]
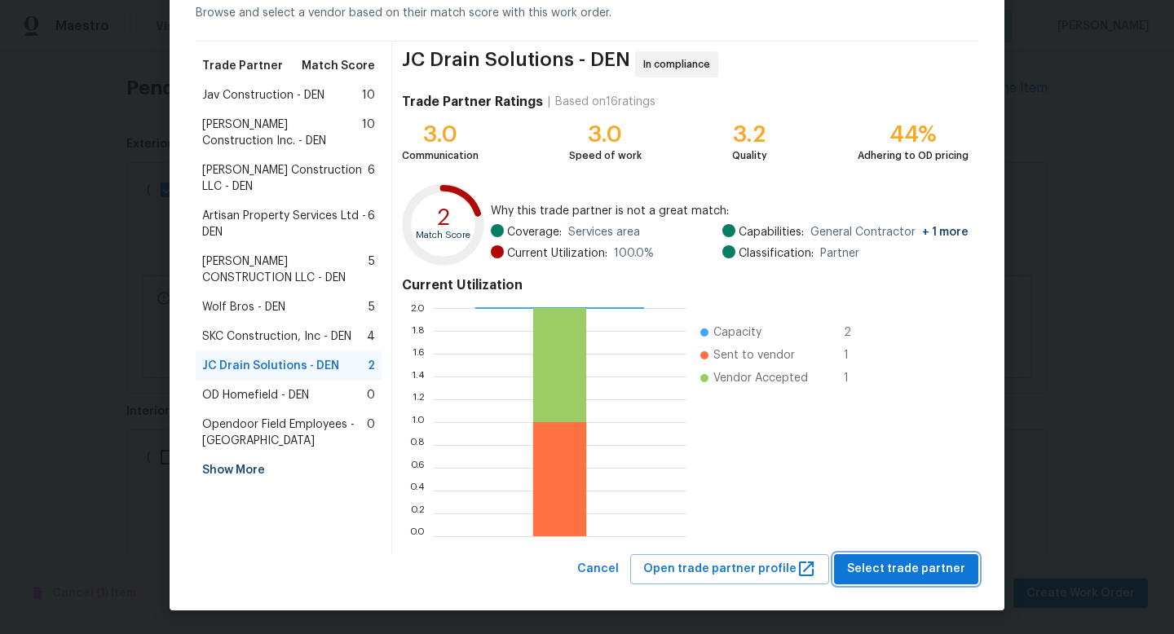
click at [870, 562] on span "Select trade partner" at bounding box center [906, 569] width 118 height 20
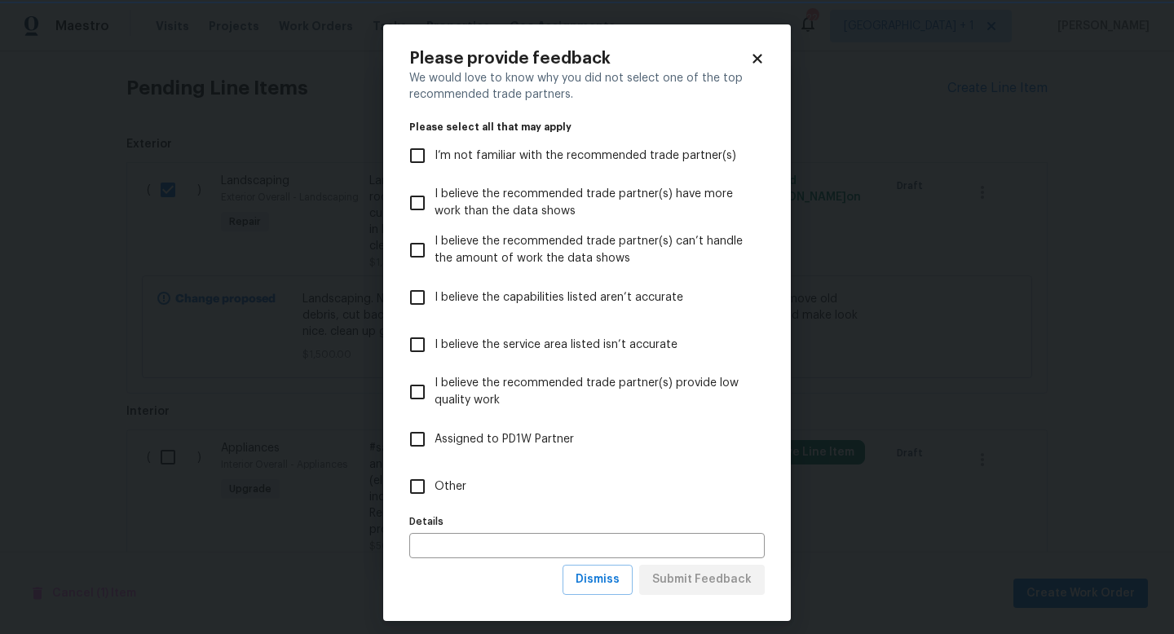
scroll to position [0, 0]
click at [442, 489] on span "Other" at bounding box center [450, 486] width 32 height 17
click at [434, 489] on input "Other" at bounding box center [417, 487] width 34 height 34
checkbox input "true"
click at [471, 535] on input "text" at bounding box center [586, 545] width 355 height 25
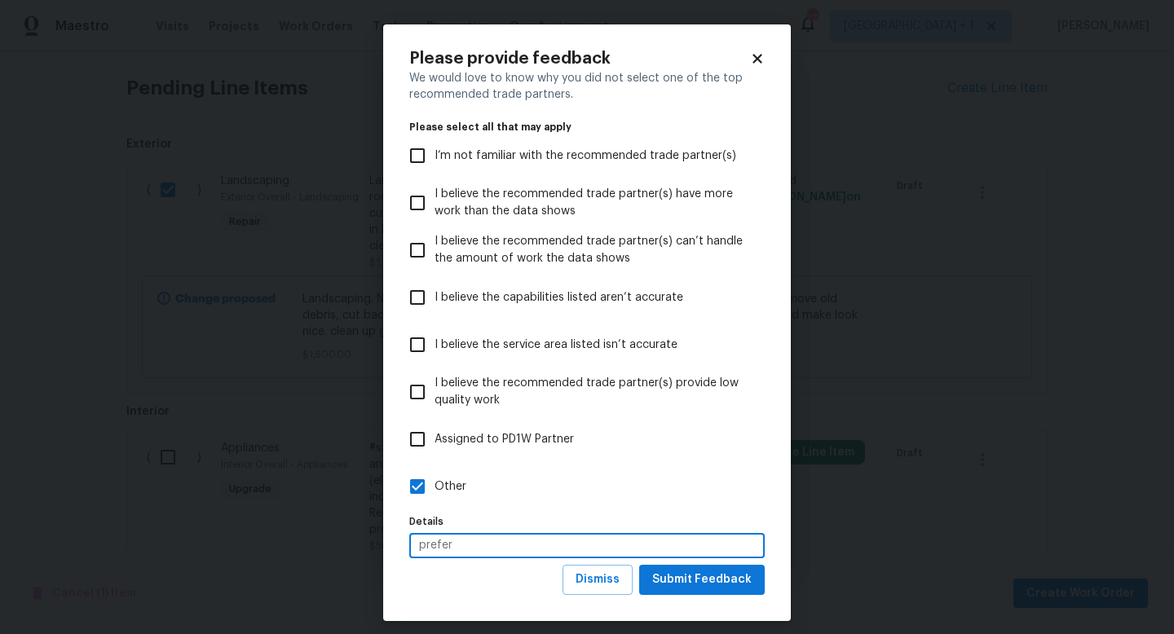
type input "prefer"
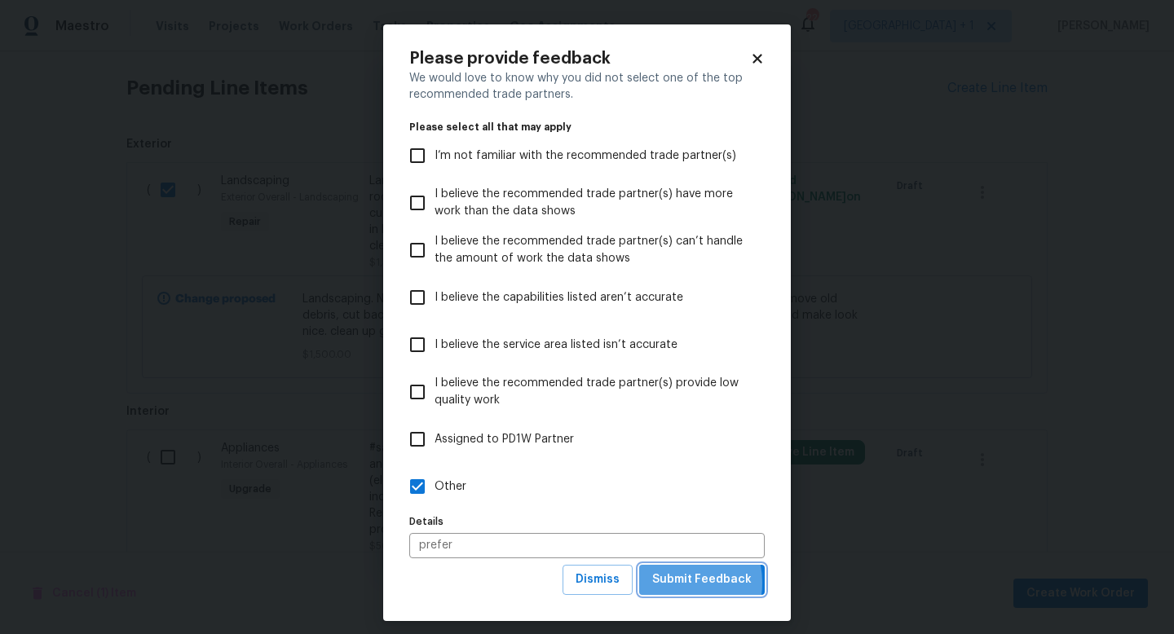
click at [677, 583] on span "Submit Feedback" at bounding box center [701, 580] width 99 height 20
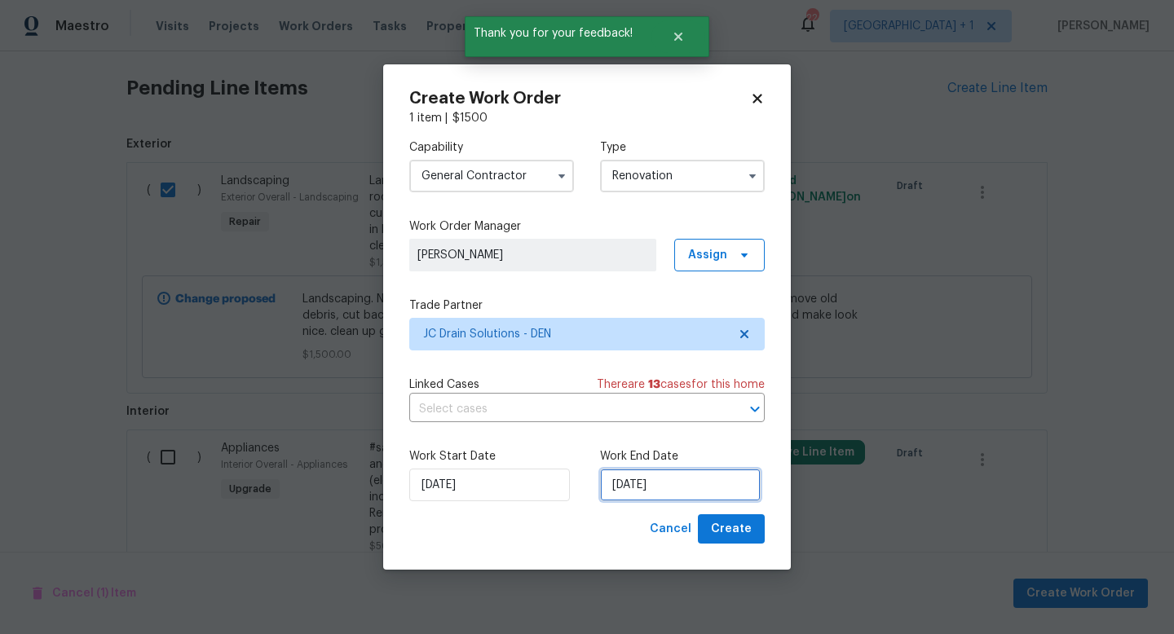
click at [683, 492] on input "8/25/2025" at bounding box center [680, 485] width 161 height 33
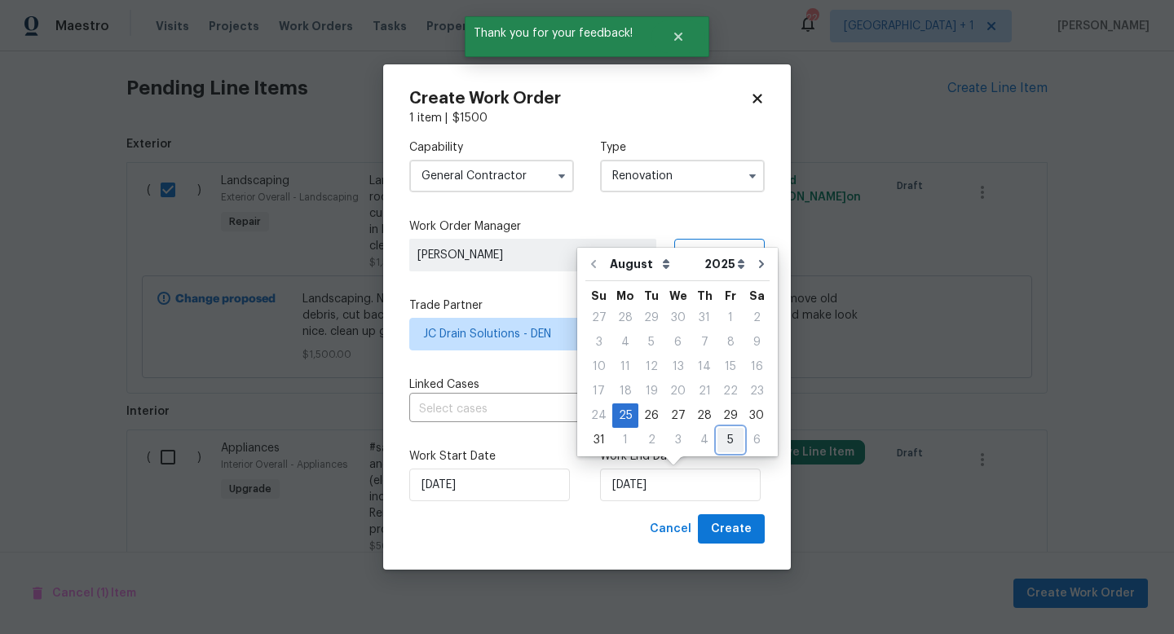
click at [717, 439] on div "5" at bounding box center [730, 440] width 26 height 23
type input "9/5/2025"
select select "8"
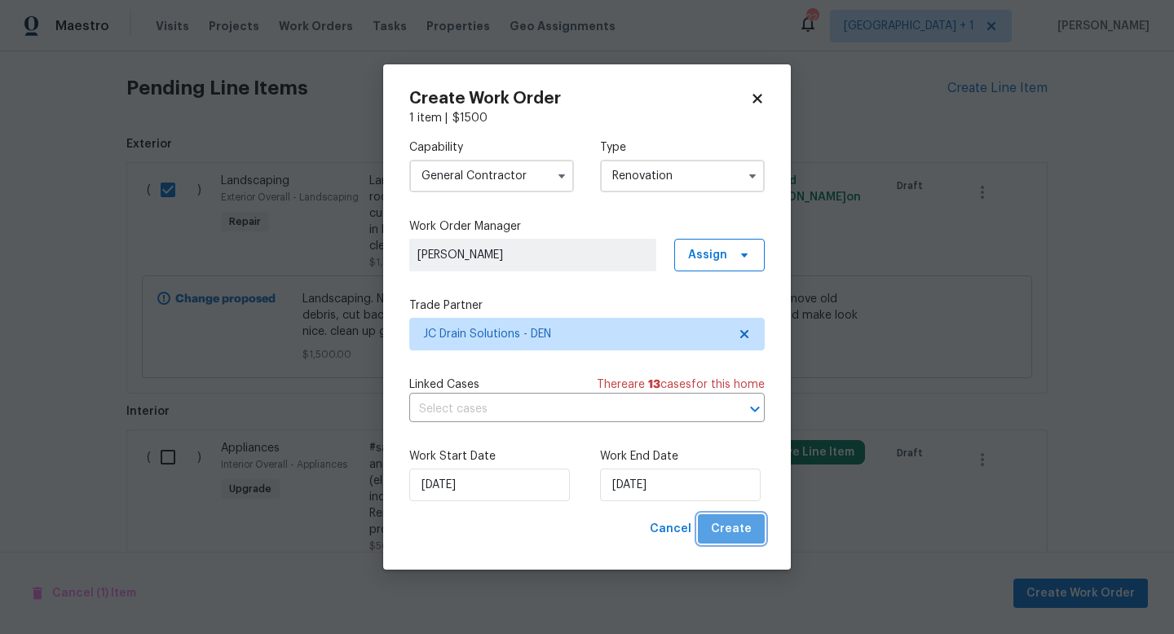
click at [739, 524] on span "Create" at bounding box center [731, 529] width 41 height 20
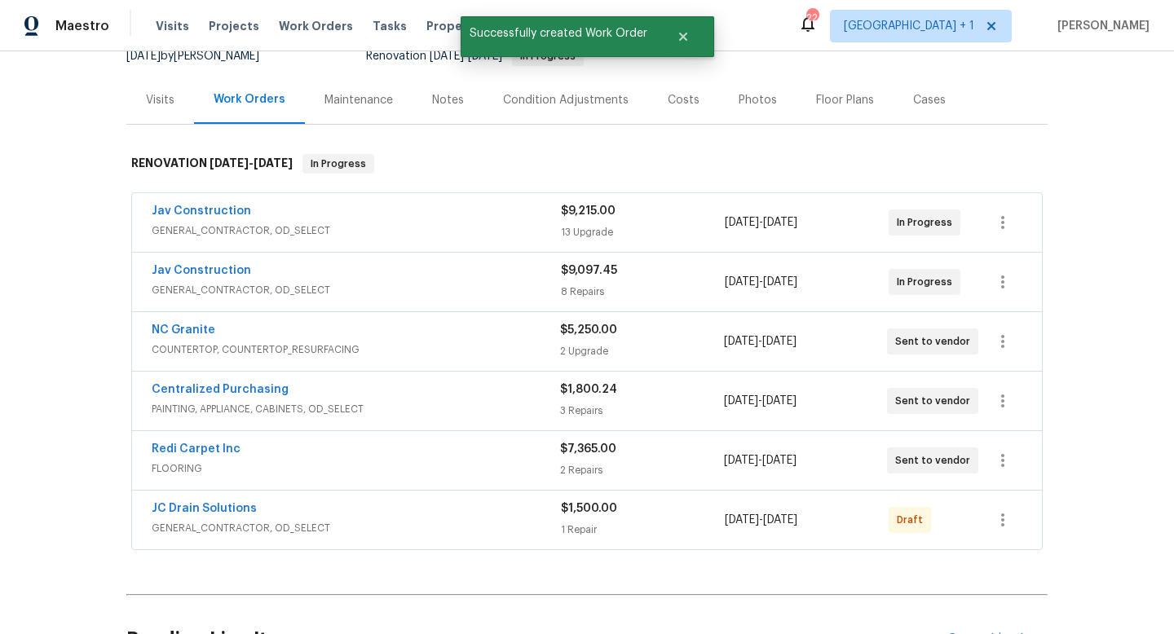
scroll to position [176, 0]
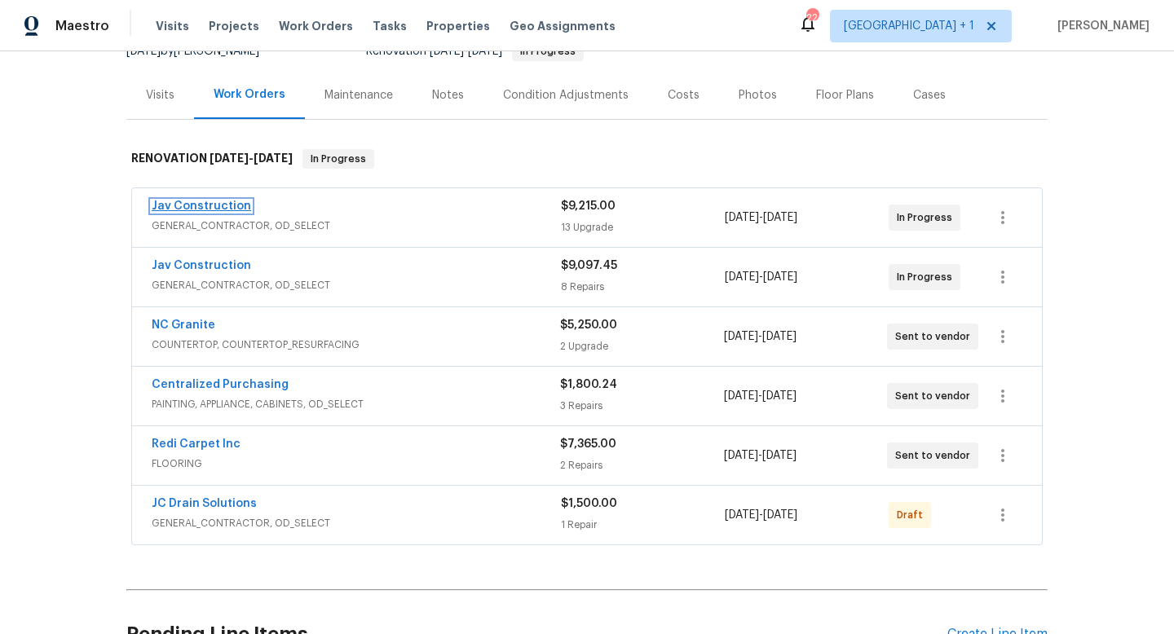
click at [226, 206] on link "Jav Construction" at bounding box center [201, 206] width 99 height 11
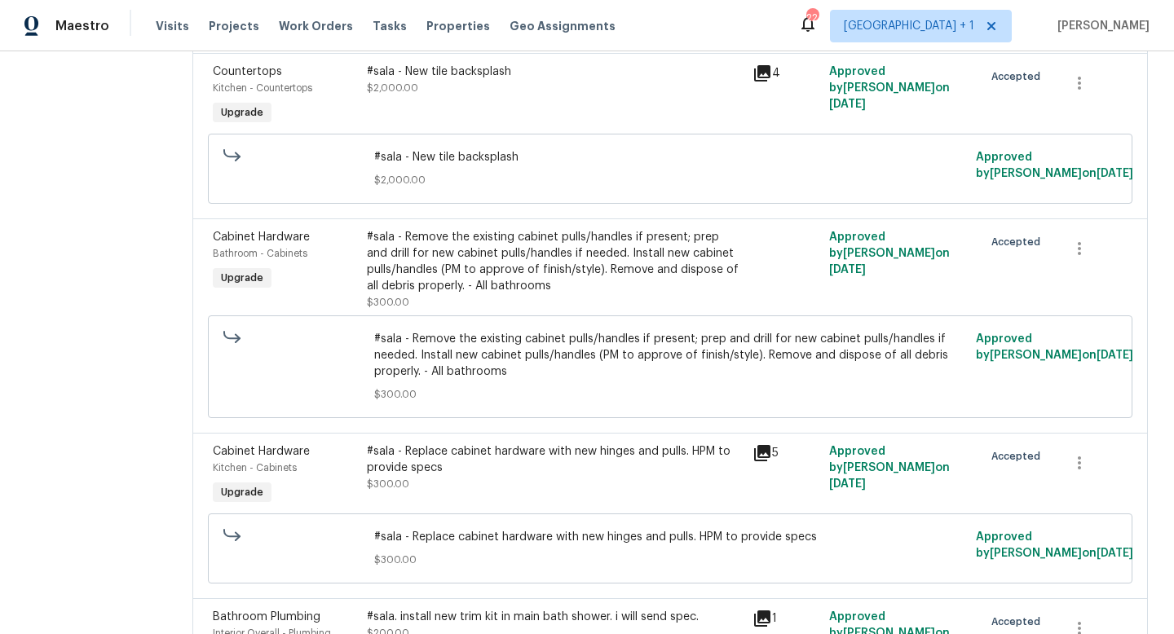
scroll to position [1647, 0]
click at [541, 259] on div "#sala - Remove the existing cabinet pulls/handles if present; prep and drill fo…" at bounding box center [555, 260] width 376 height 65
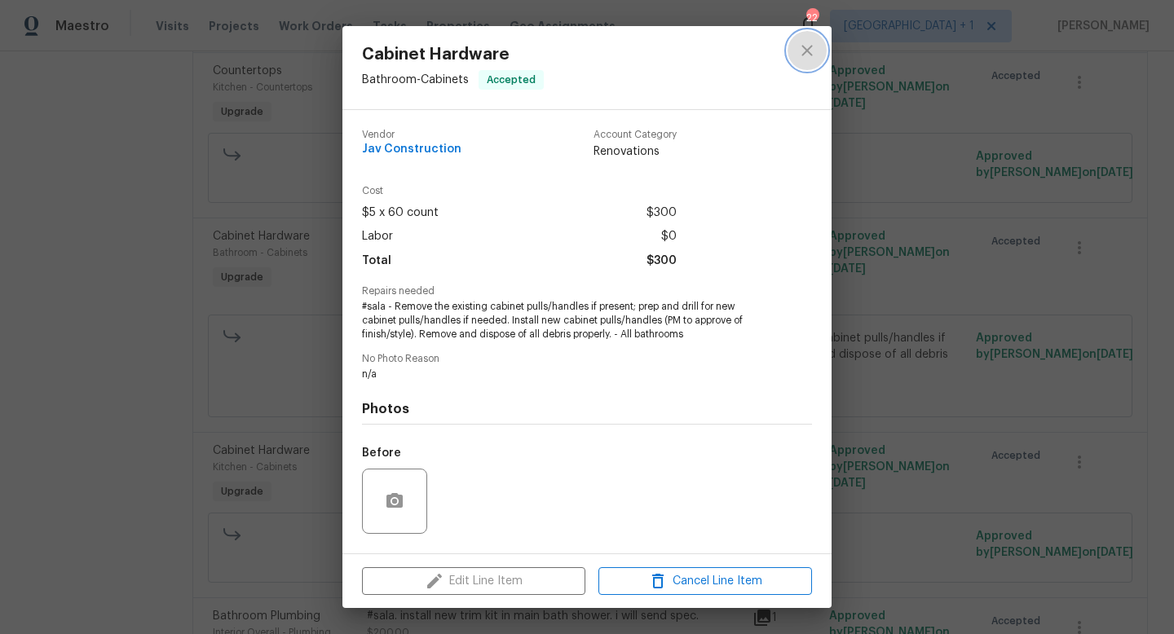
click at [800, 51] on icon "close" at bounding box center [807, 51] width 20 height 20
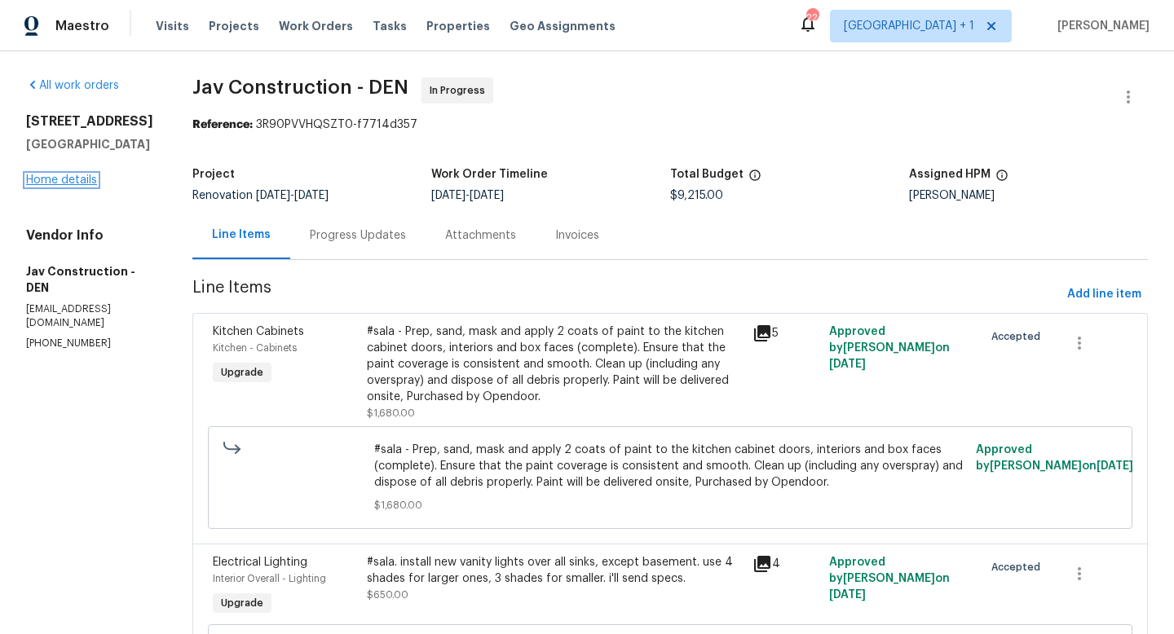
click at [79, 186] on link "Home details" at bounding box center [61, 179] width 71 height 11
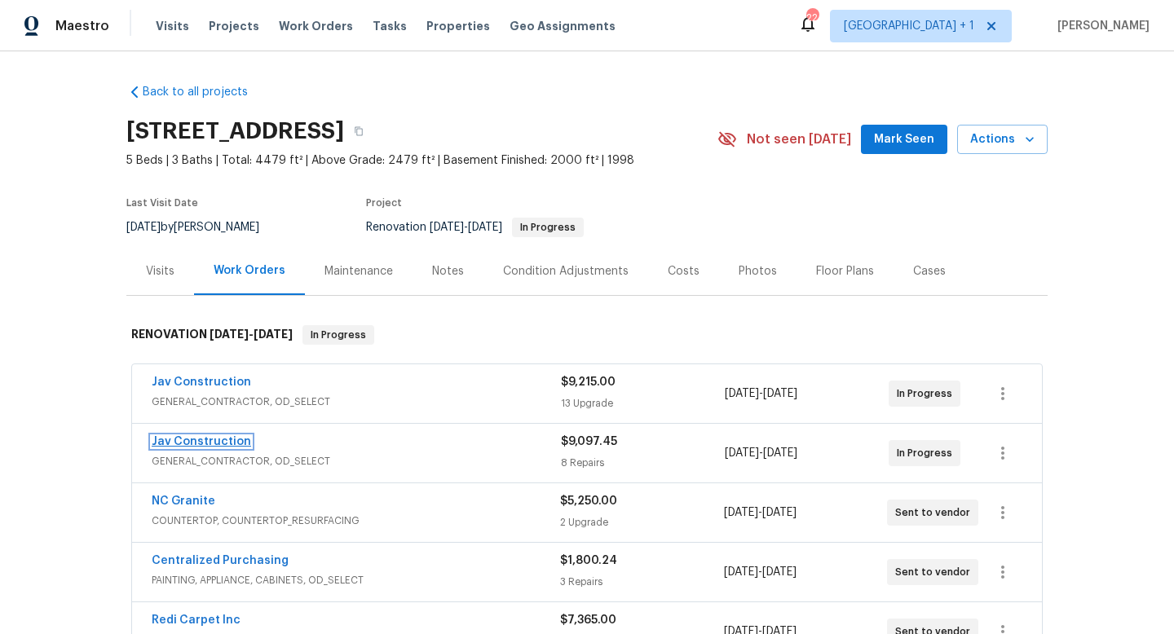
click at [227, 439] on link "Jav Construction" at bounding box center [201, 441] width 99 height 11
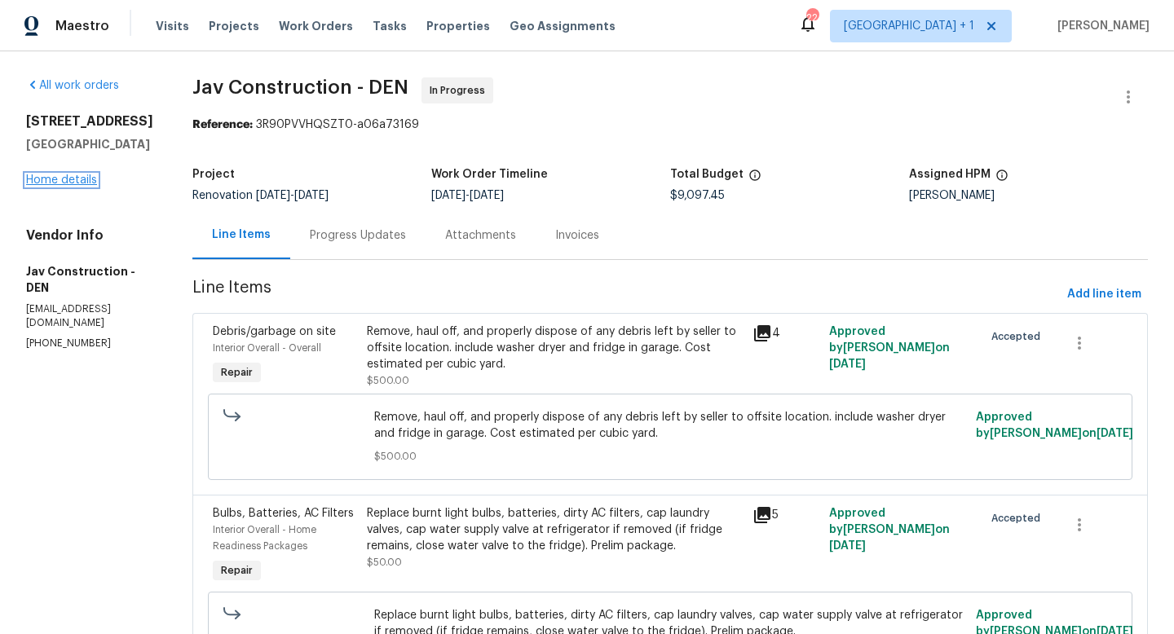
click at [74, 186] on link "Home details" at bounding box center [61, 179] width 71 height 11
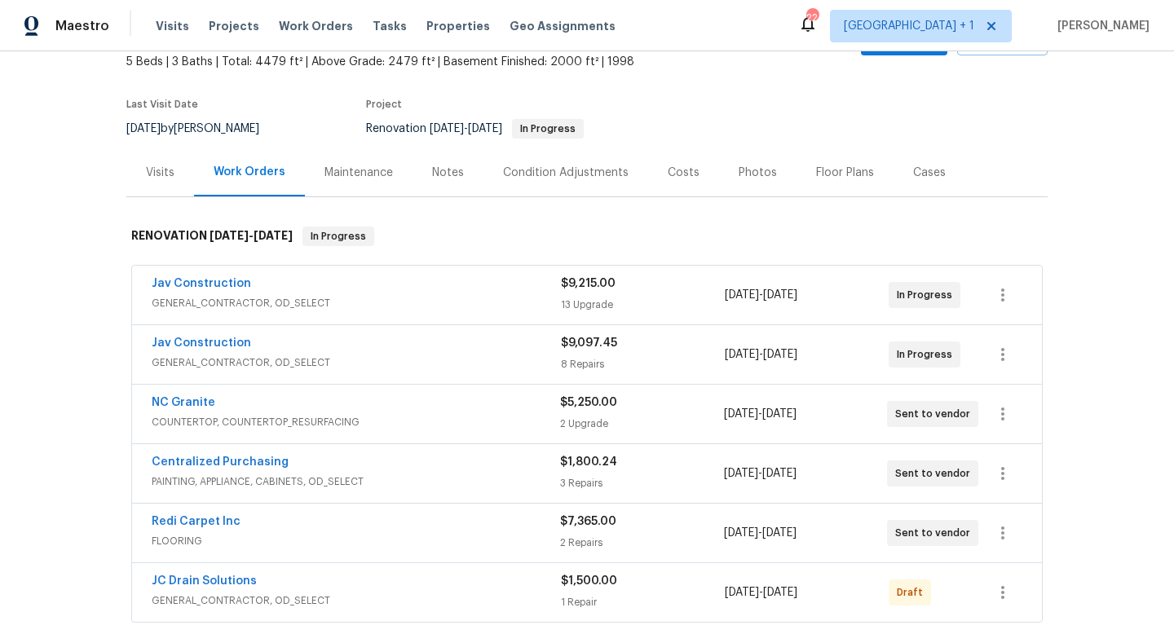
scroll to position [112, 0]
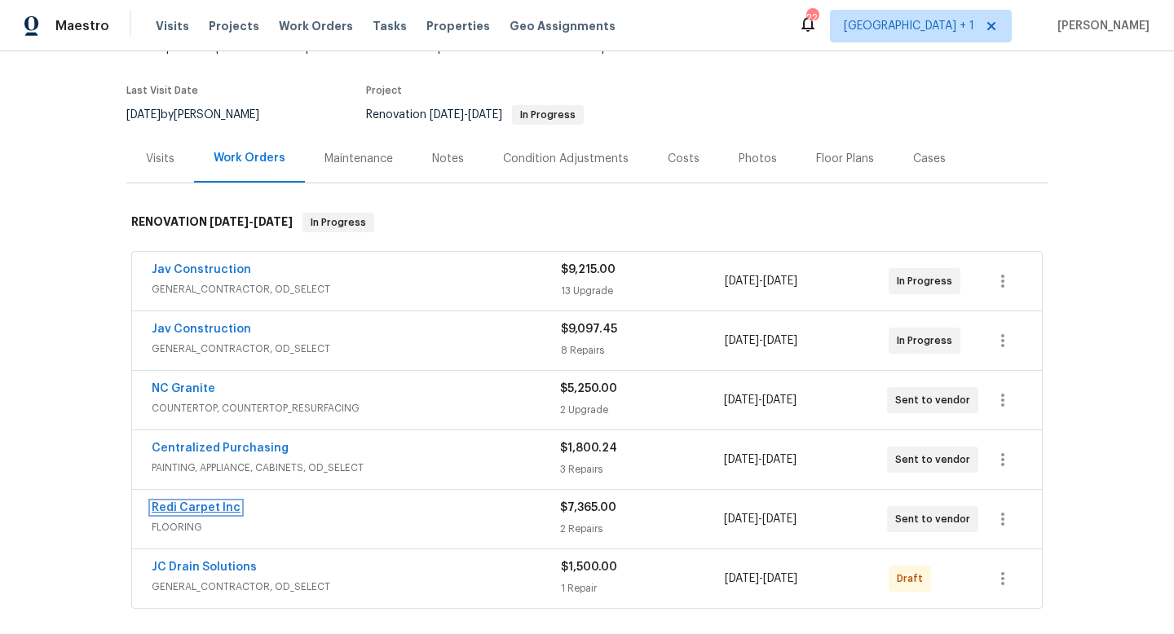
click at [222, 508] on link "Redi Carpet Inc" at bounding box center [196, 507] width 89 height 11
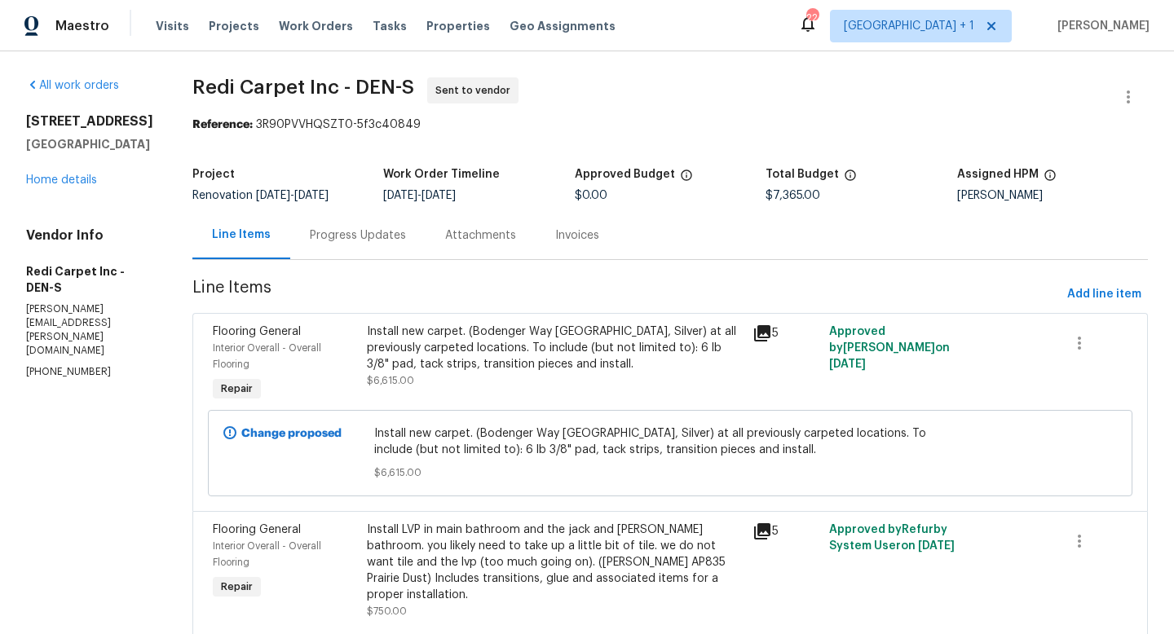
scroll to position [46, 0]
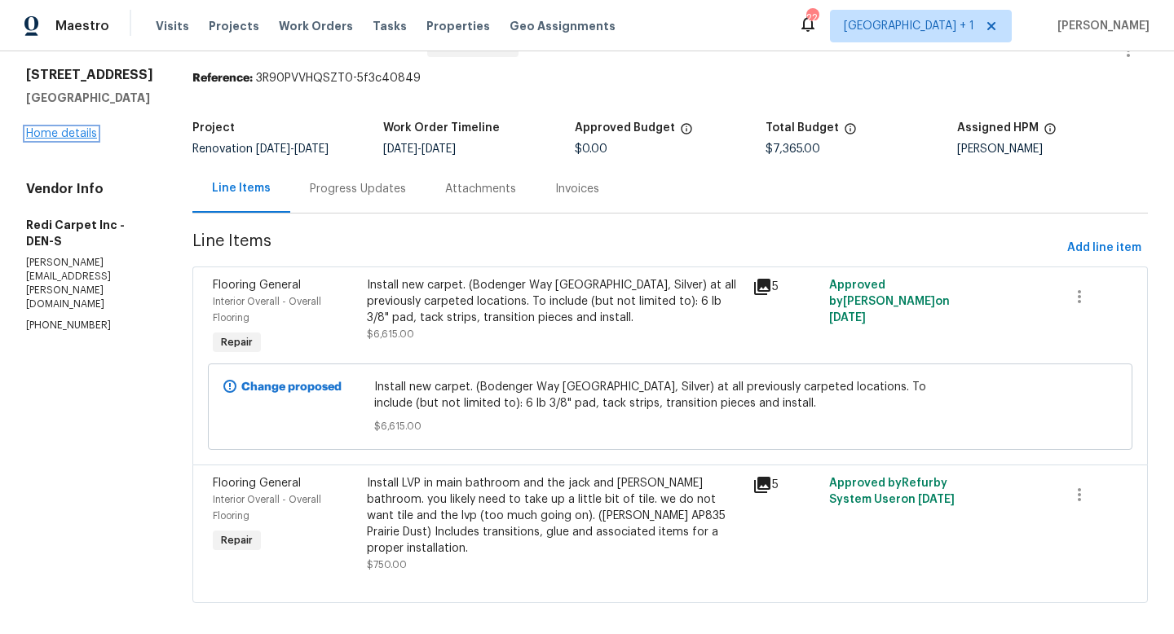
click at [75, 135] on link "Home details" at bounding box center [61, 133] width 71 height 11
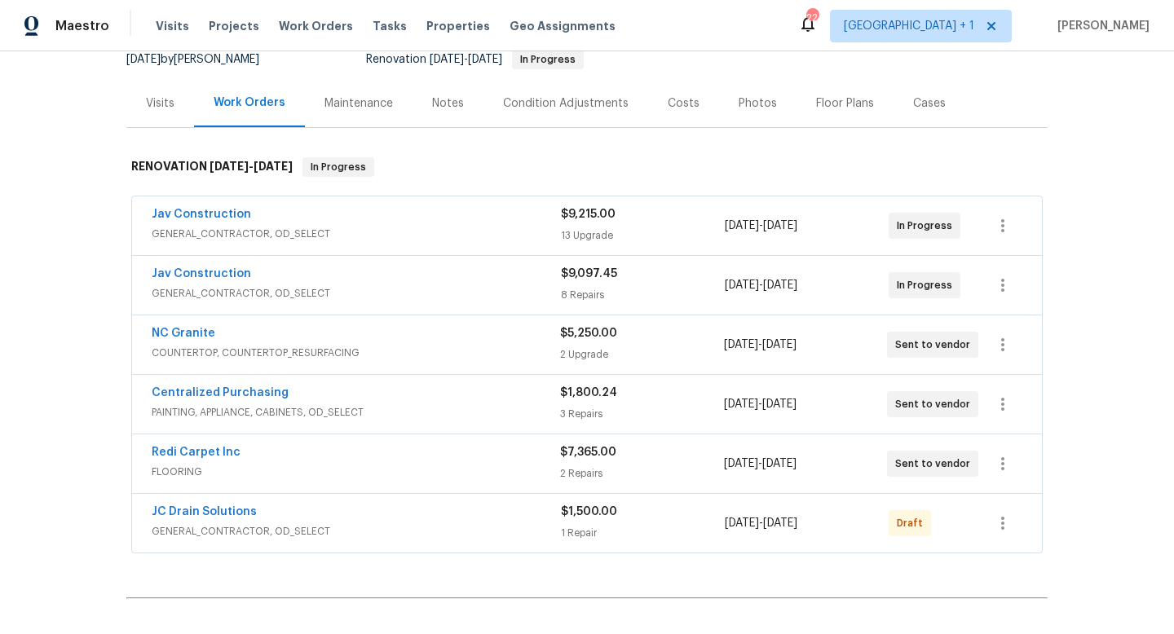
scroll to position [182, 0]
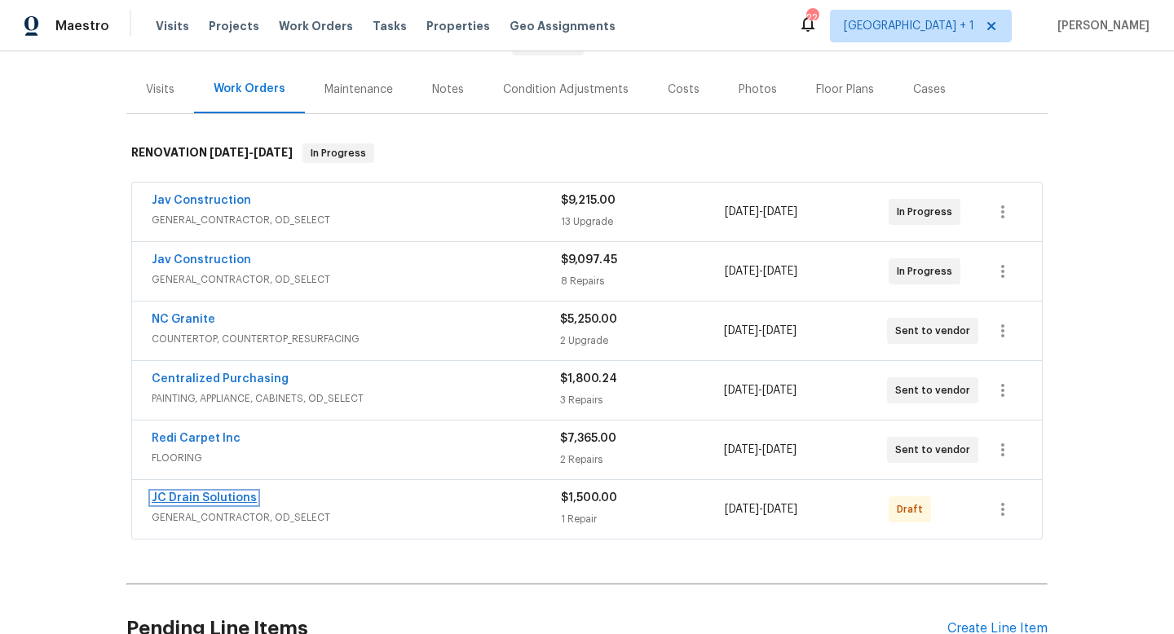
click at [229, 496] on link "JC Drain Solutions" at bounding box center [204, 497] width 105 height 11
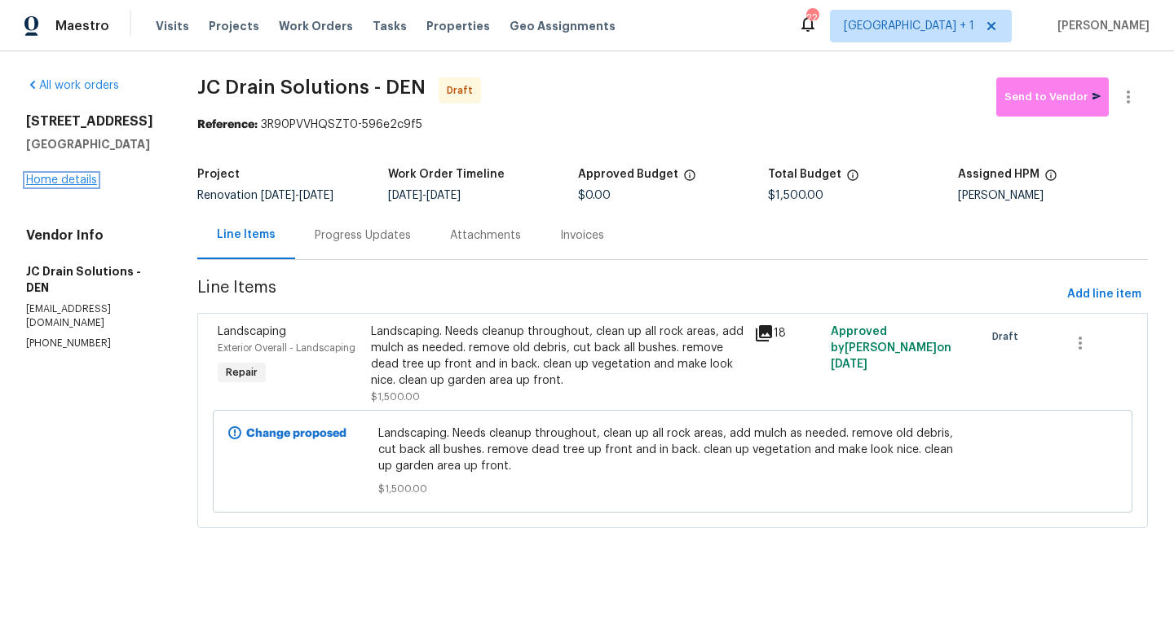
click at [82, 177] on link "Home details" at bounding box center [61, 179] width 71 height 11
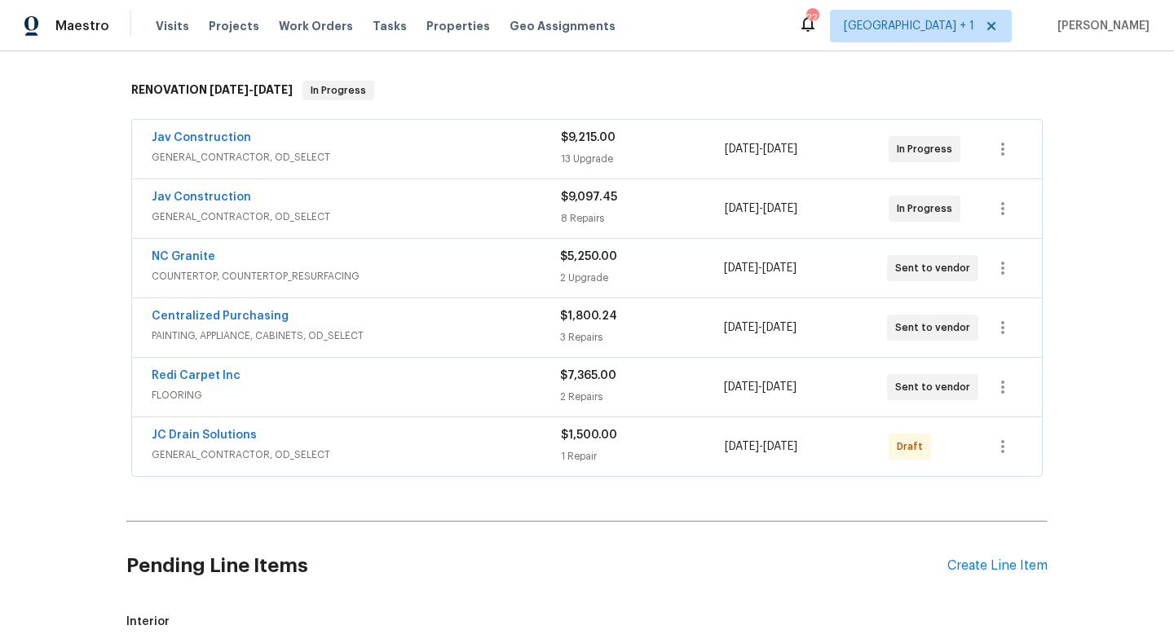
scroll to position [247, 0]
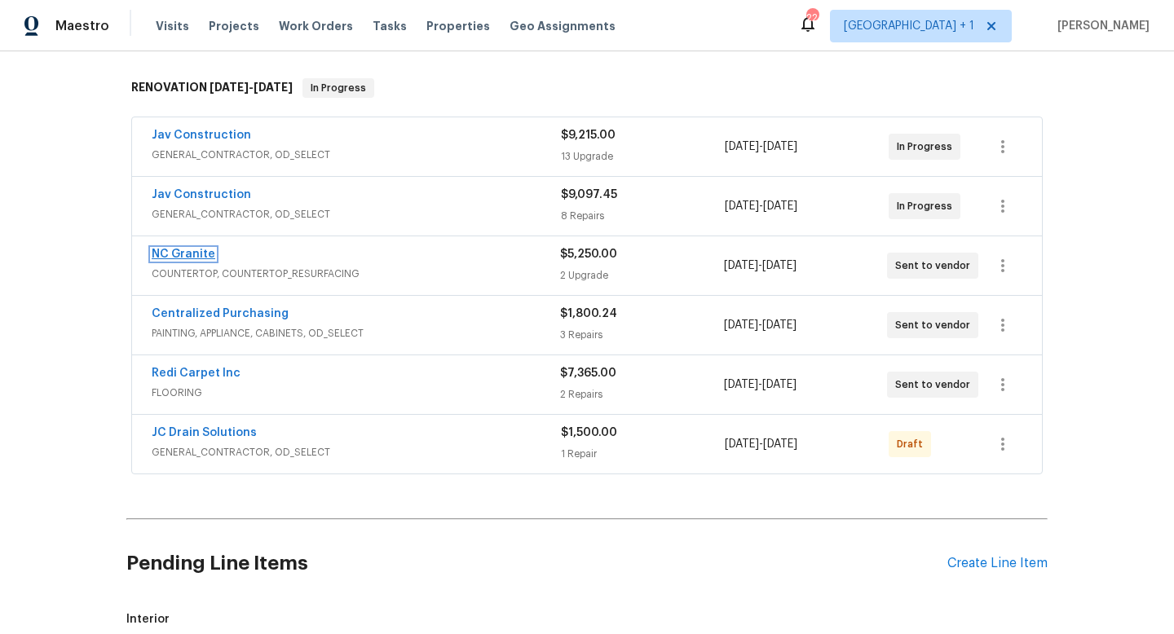
click at [170, 255] on link "NC Granite" at bounding box center [184, 254] width 64 height 11
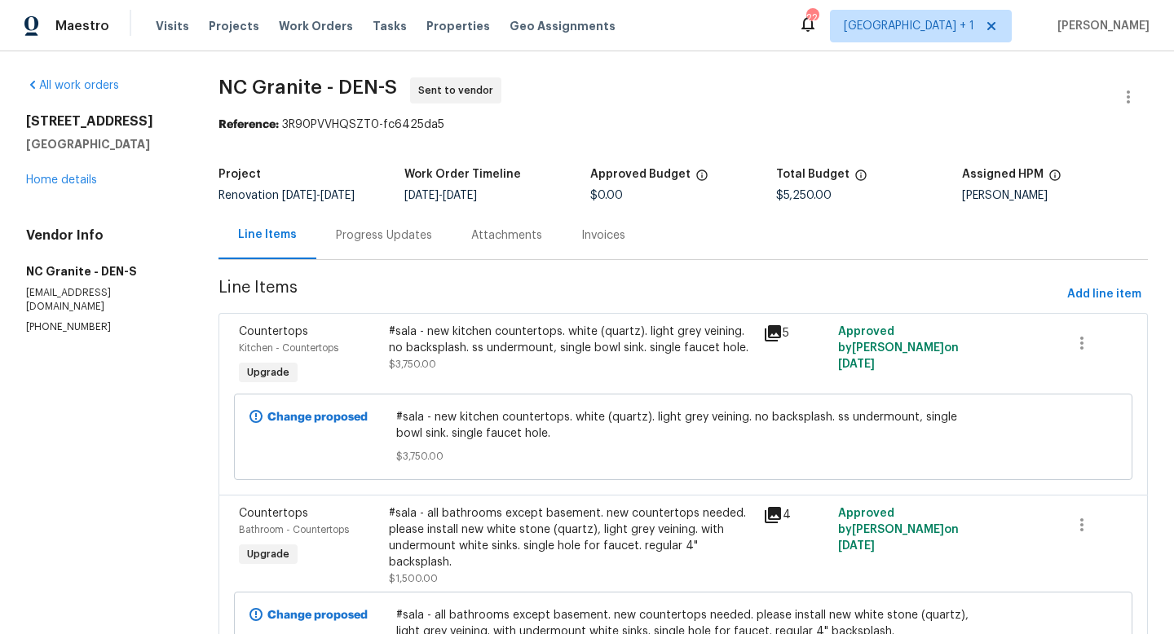
click at [772, 330] on icon at bounding box center [773, 333] width 16 height 16
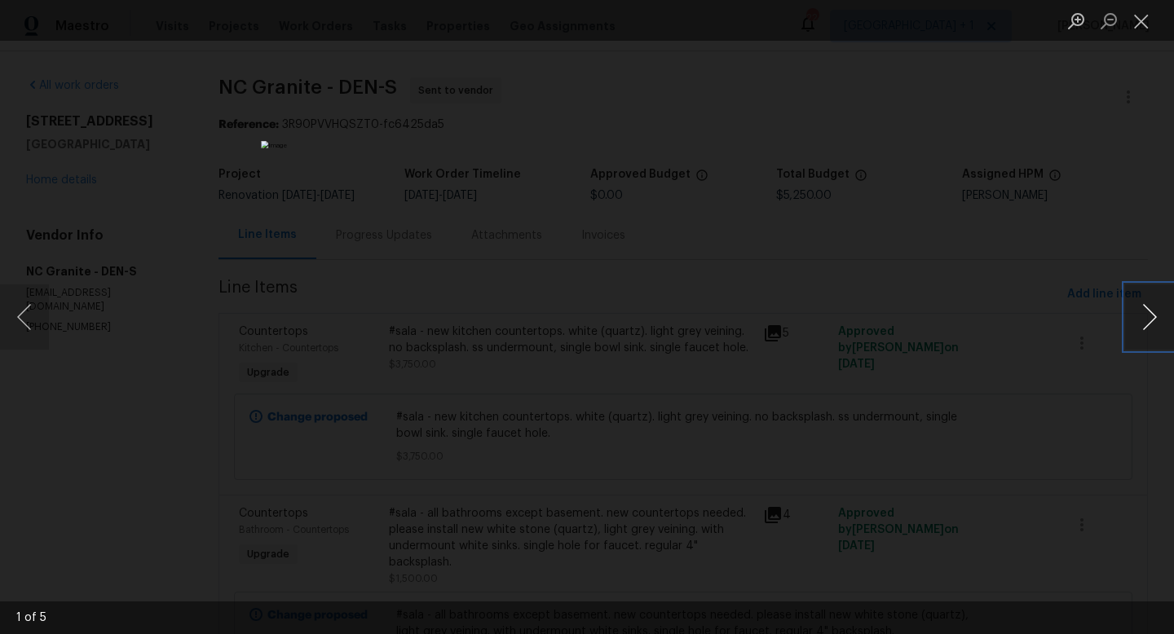
click at [1148, 319] on button "Next image" at bounding box center [1149, 316] width 49 height 65
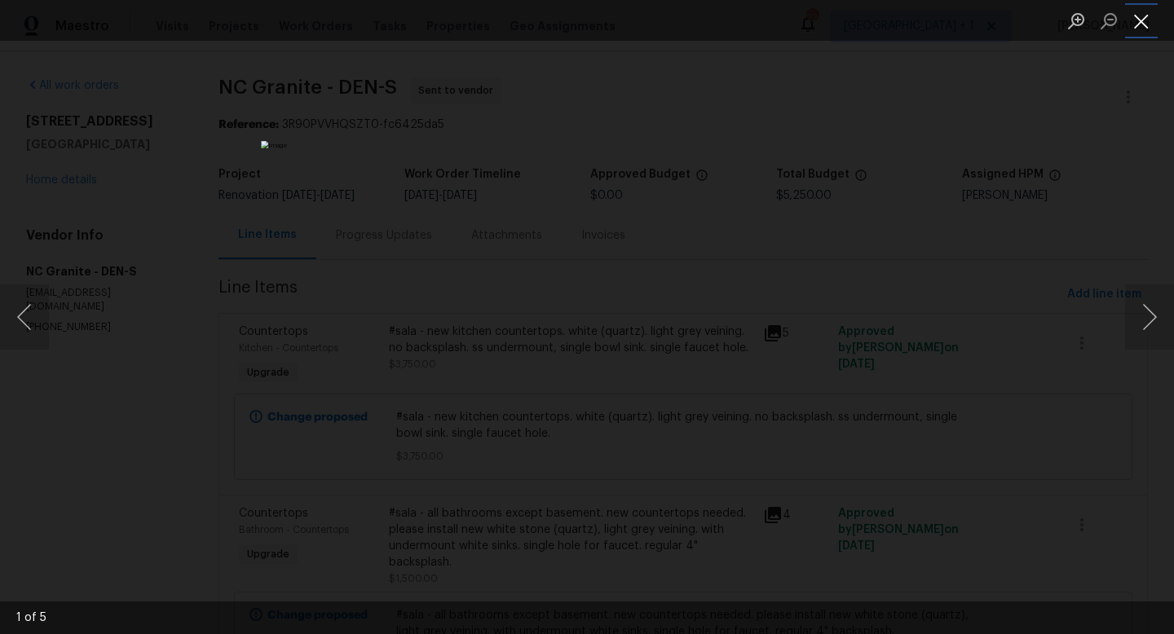
click at [1135, 28] on button "Close lightbox" at bounding box center [1141, 21] width 33 height 29
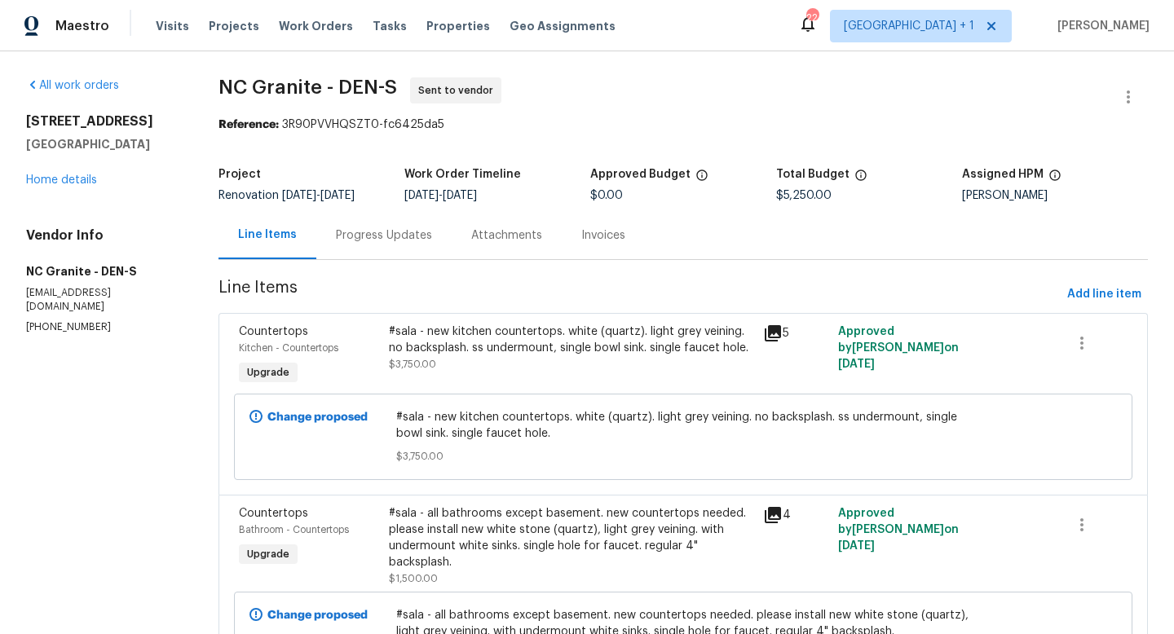
click at [770, 518] on icon at bounding box center [773, 515] width 16 height 16
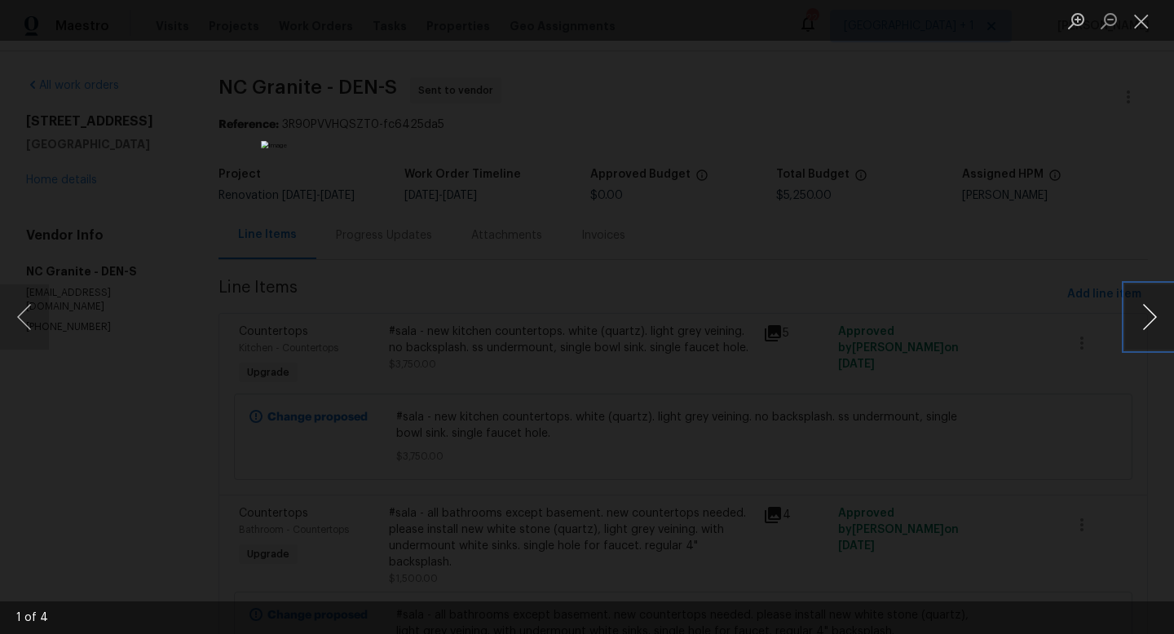
click at [1146, 319] on button "Next image" at bounding box center [1149, 316] width 49 height 65
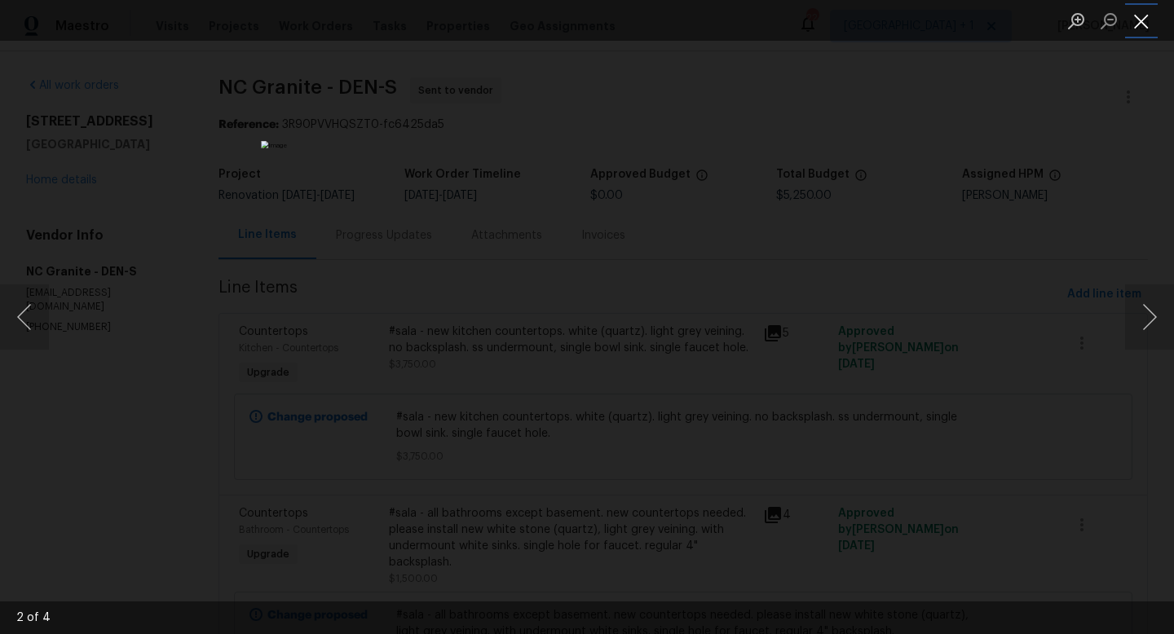
click at [1148, 21] on button "Close lightbox" at bounding box center [1141, 21] width 33 height 29
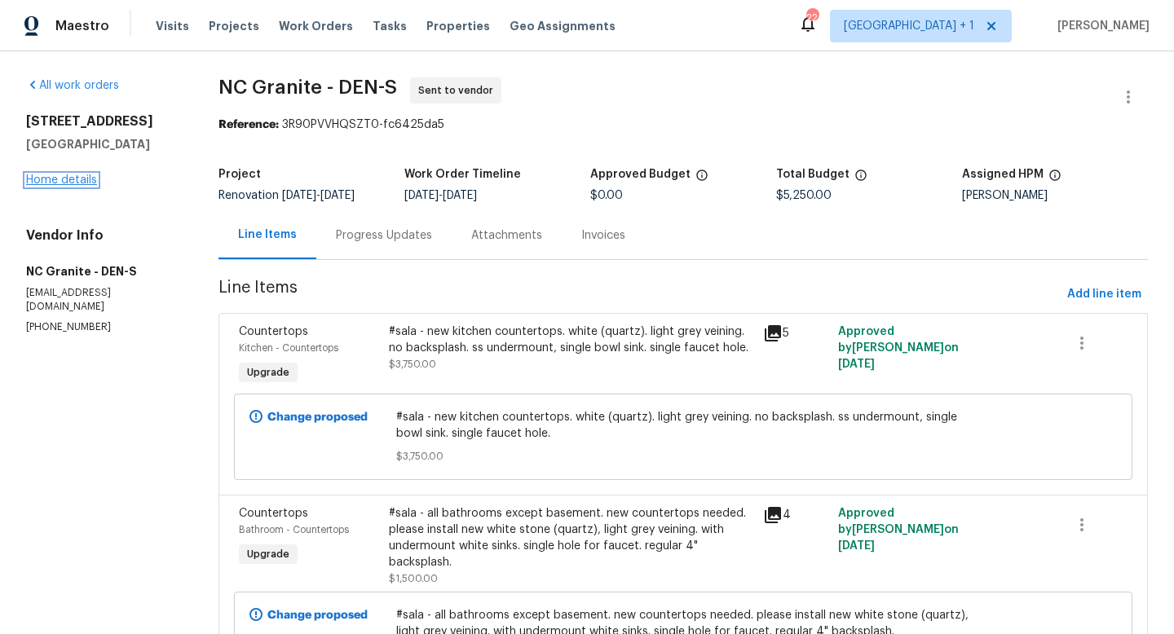
click at [80, 179] on link "Home details" at bounding box center [61, 179] width 71 height 11
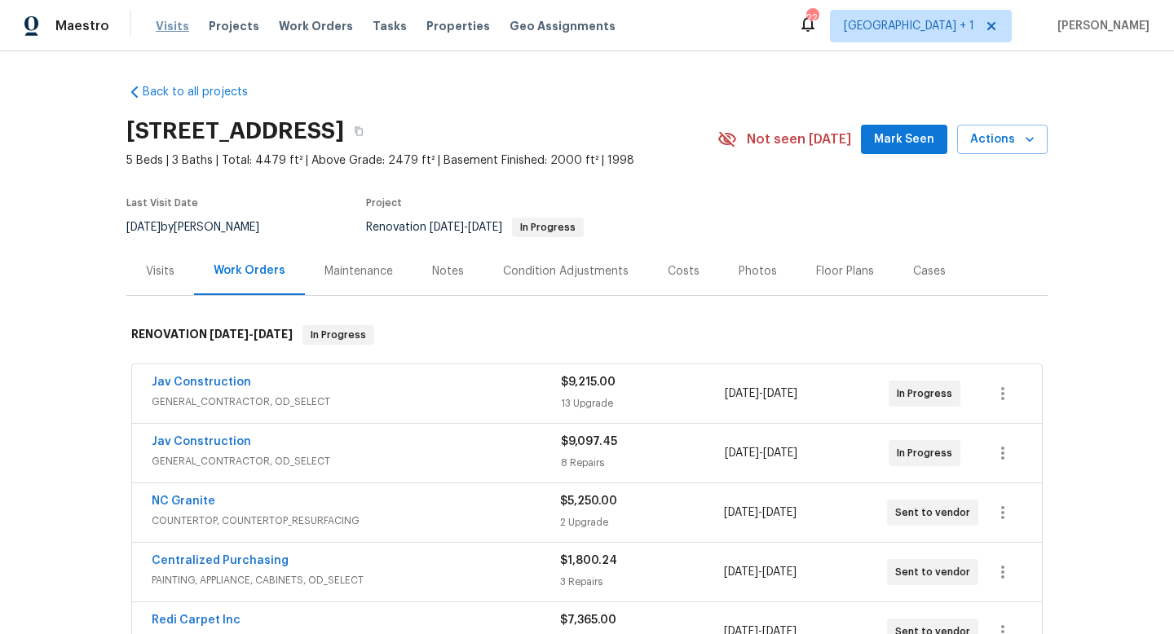
click at [170, 26] on span "Visits" at bounding box center [172, 26] width 33 height 16
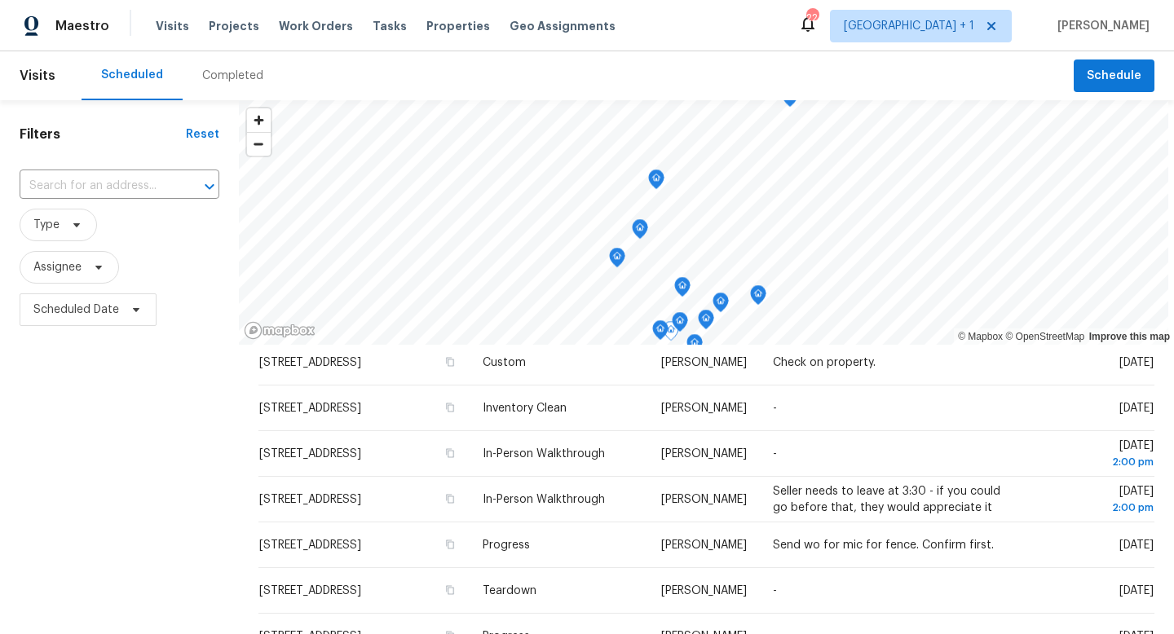
scroll to position [483, 0]
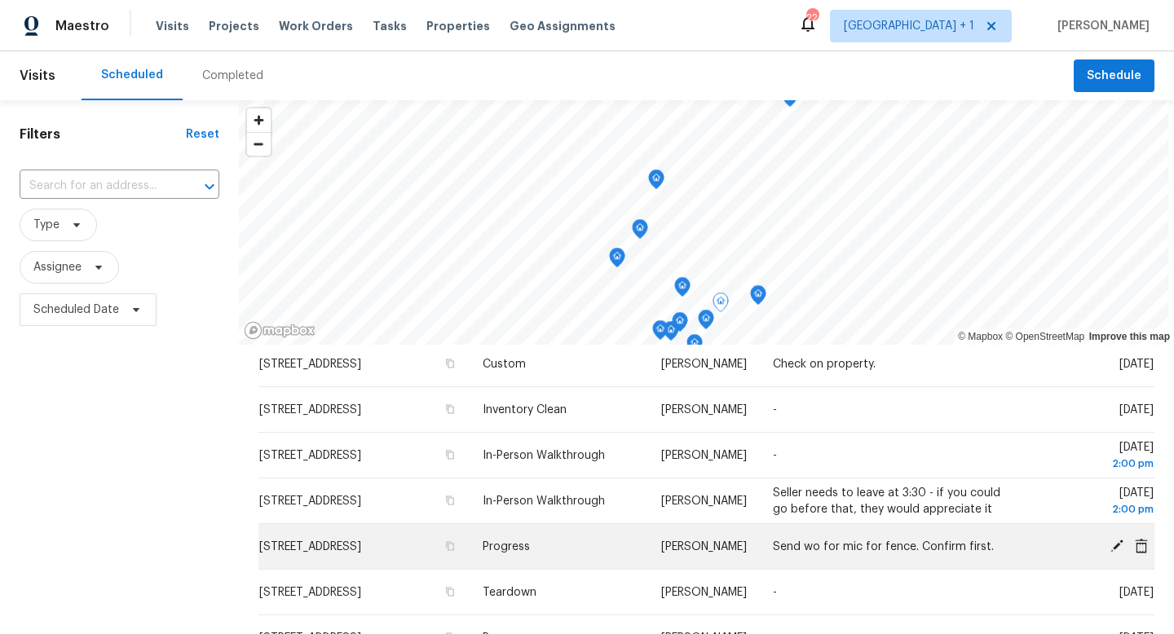
click at [1141, 538] on icon at bounding box center [1141, 545] width 15 height 15
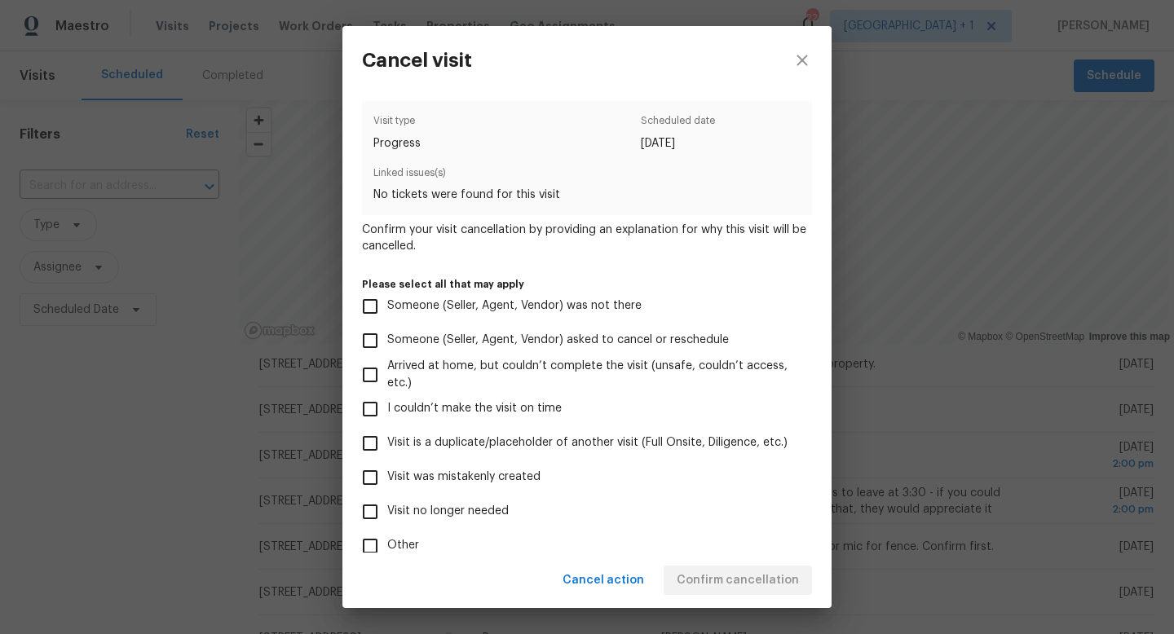
click at [374, 510] on input "Visit no longer needed" at bounding box center [370, 512] width 34 height 34
checkbox input "true"
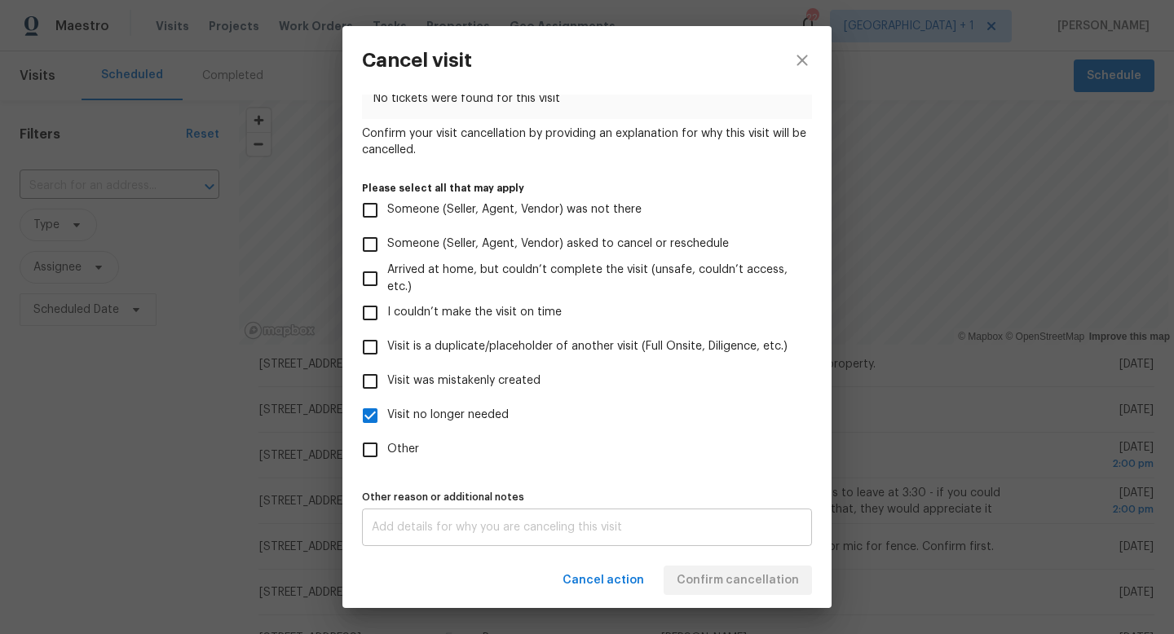
click at [395, 536] on div "x Other reason or additional notes" at bounding box center [587, 527] width 450 height 37
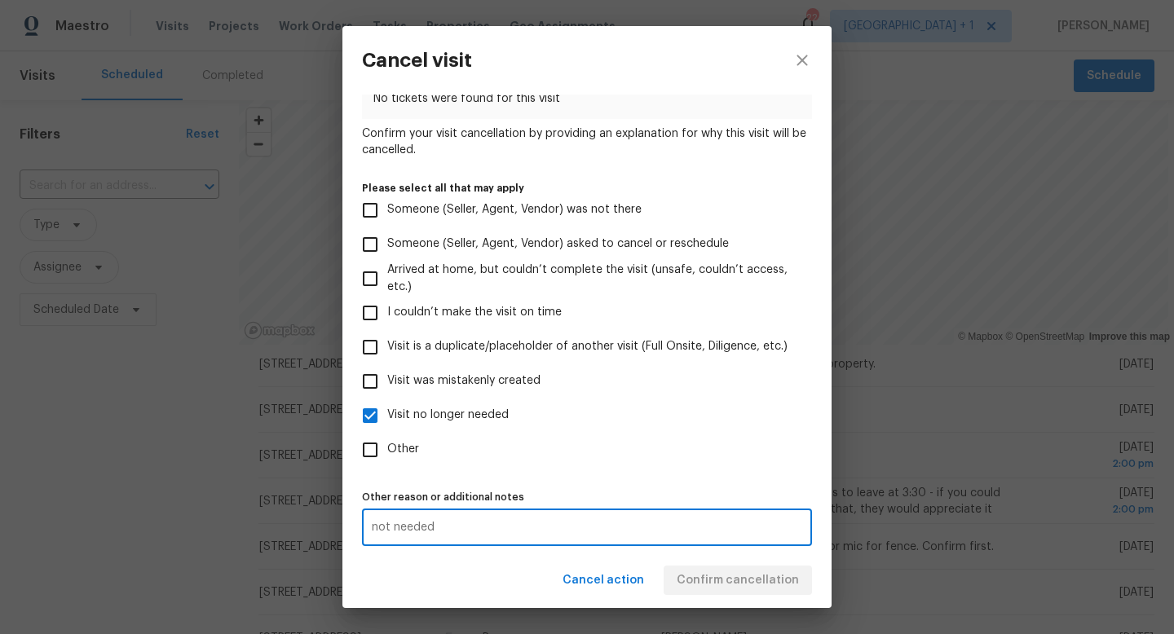
type textarea "not needed"
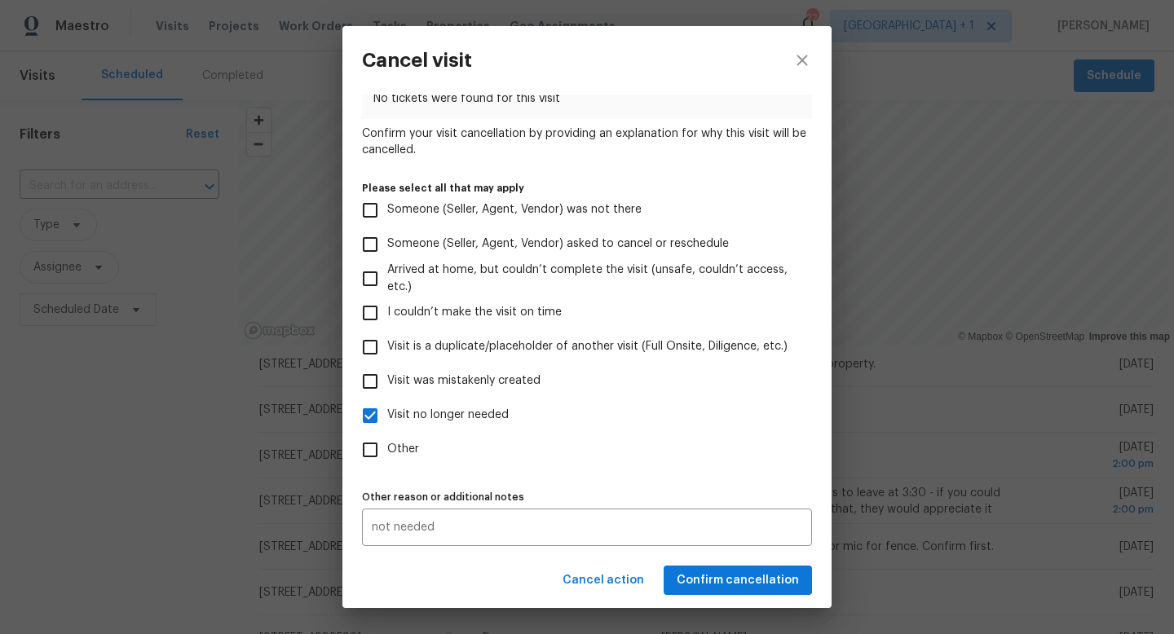
click at [743, 580] on div "Cancel action Confirm cancellation" at bounding box center [586, 581] width 489 height 56
click at [743, 580] on span "Confirm cancellation" at bounding box center [738, 581] width 122 height 20
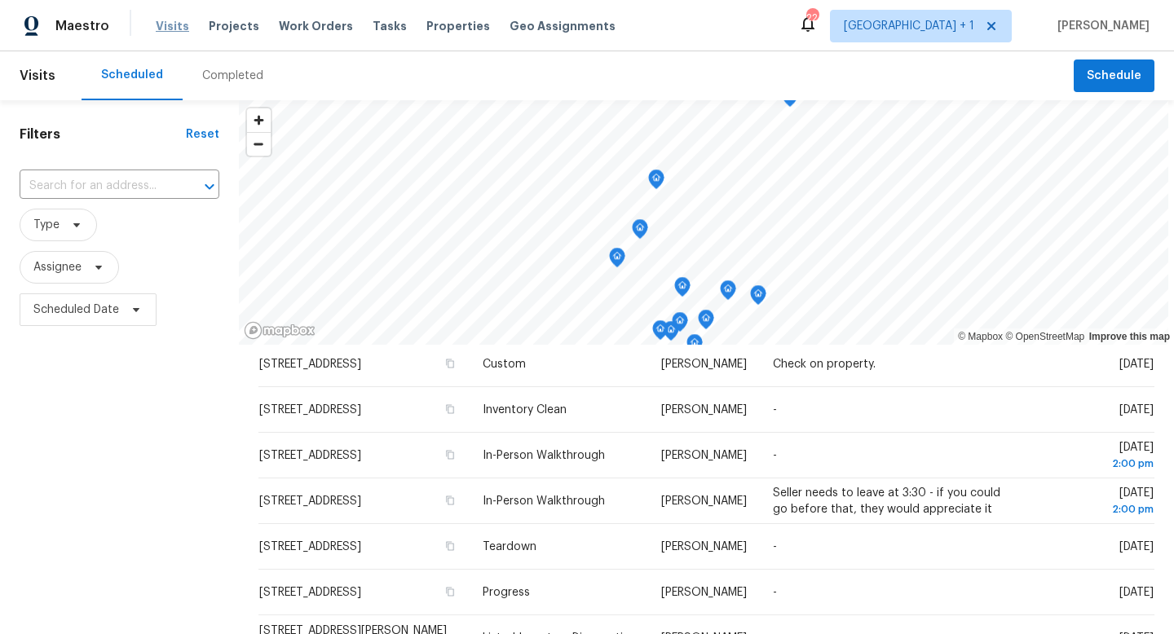
click at [164, 27] on span "Visits" at bounding box center [172, 26] width 33 height 16
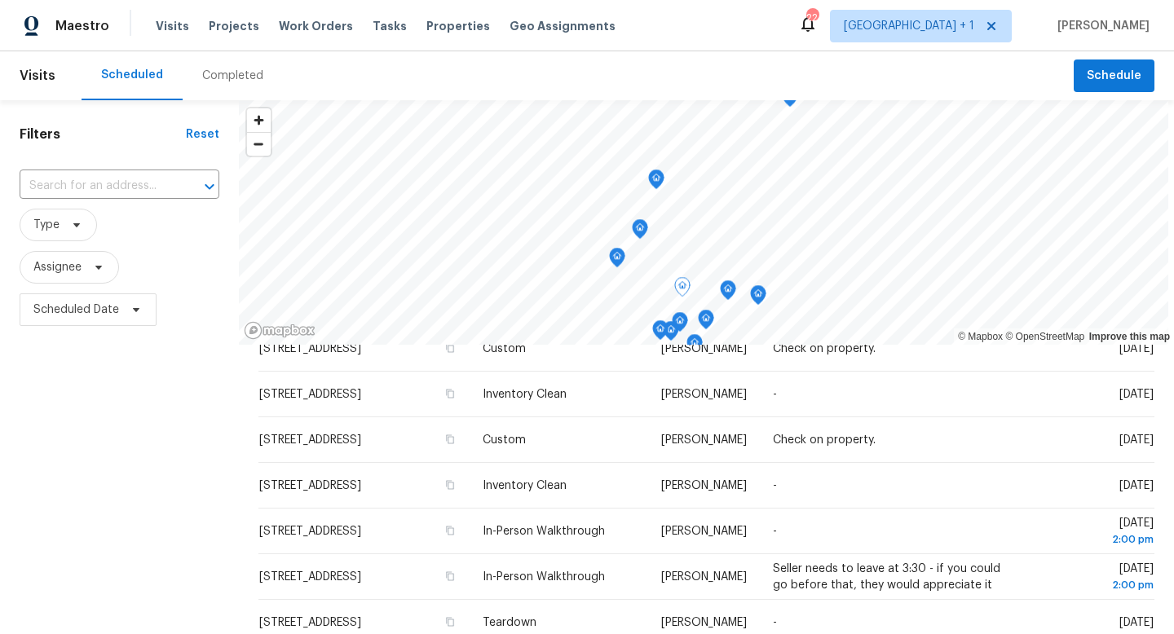
scroll to position [412, 0]
